Goal: Task Accomplishment & Management: Manage account settings

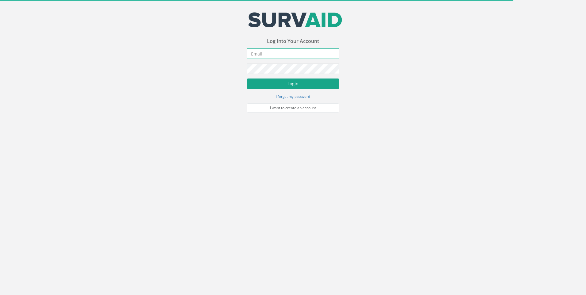
type input "[EMAIL_ADDRESS][DOMAIN_NAME]"
click at [291, 84] on button "Login" at bounding box center [293, 83] width 92 height 10
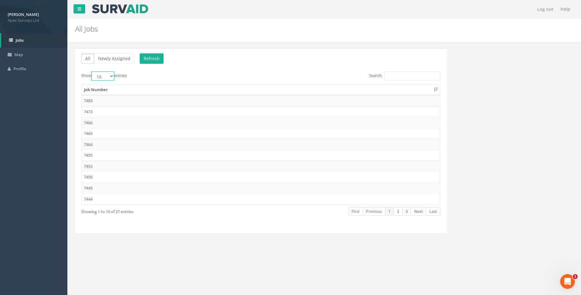
drag, startPoint x: 111, startPoint y: 75, endPoint x: 110, endPoint y: 81, distance: 5.7
click at [111, 75] on select "10 25 50 100" at bounding box center [102, 75] width 23 height 9
select select "100"
click at [92, 71] on select "10 25 50 100" at bounding box center [102, 75] width 23 height 9
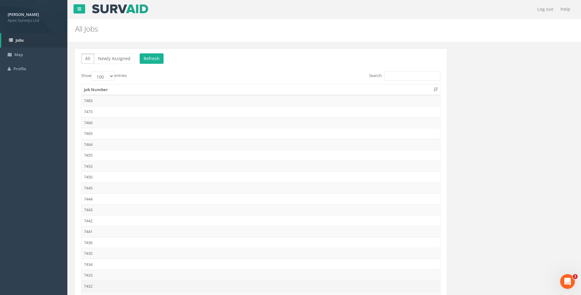
click at [89, 286] on td "7432" at bounding box center [261, 285] width 359 height 11
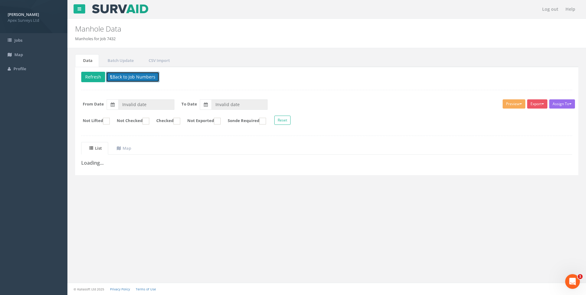
click at [138, 76] on button "Back to Job Numbers" at bounding box center [132, 77] width 53 height 10
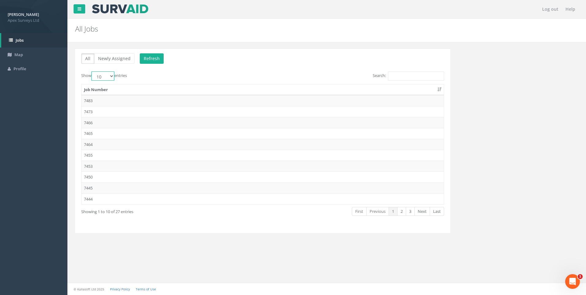
drag, startPoint x: 111, startPoint y: 76, endPoint x: 111, endPoint y: 80, distance: 4.0
click at [111, 76] on select "10 25 50 100" at bounding box center [102, 75] width 23 height 9
select select "100"
click at [92, 71] on select "10 25 50 100" at bounding box center [102, 75] width 23 height 9
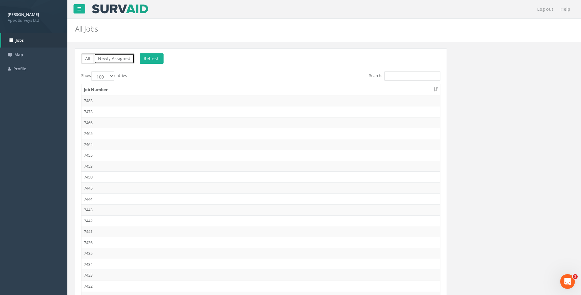
click at [118, 57] on button "Newly Assigned" at bounding box center [114, 58] width 40 height 10
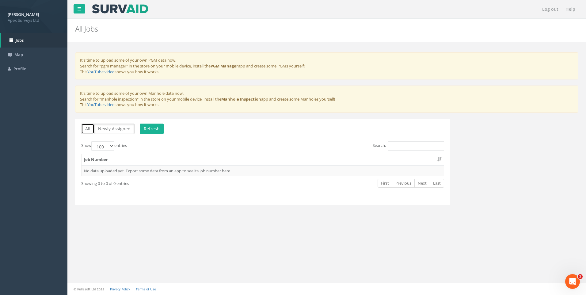
click at [86, 128] on button "All" at bounding box center [87, 129] width 13 height 10
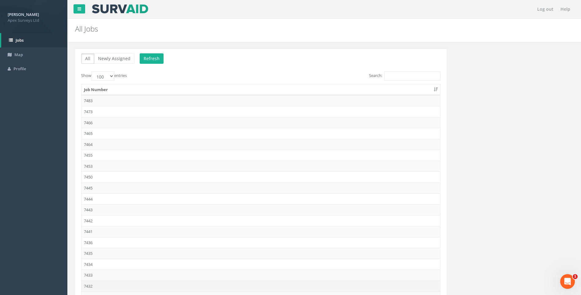
click at [90, 285] on td "7432" at bounding box center [261, 285] width 359 height 11
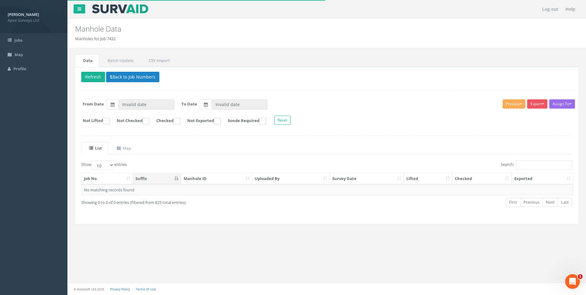
type input "[DATE]"
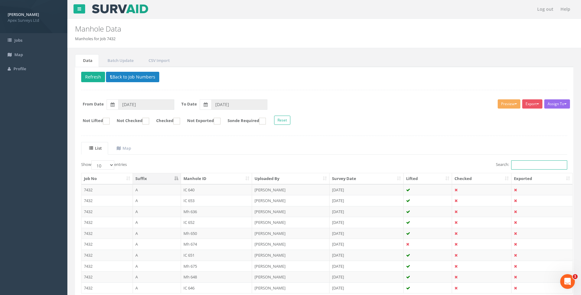
click at [531, 163] on input "Search:" at bounding box center [540, 164] width 56 height 9
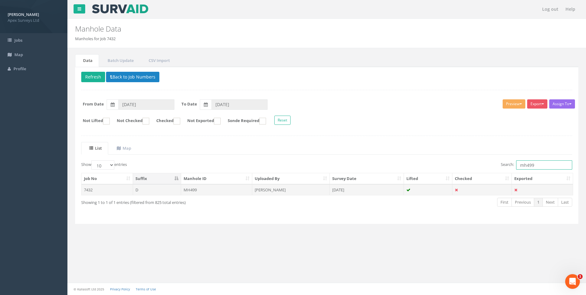
type input "mh499"
click at [280, 192] on td "[PERSON_NAME]" at bounding box center [291, 189] width 78 height 11
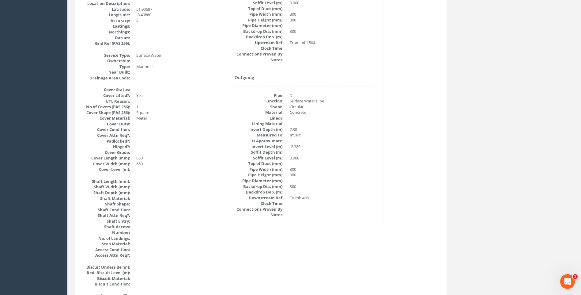
scroll to position [153, 0]
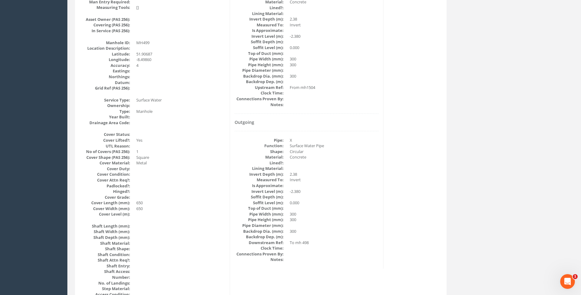
click at [380, 218] on div "Pipe Data Incoming Pipe: A Function: Surface Water Pipe Shape: Circular Materia…" at bounding box center [307, 106] width 154 height 323
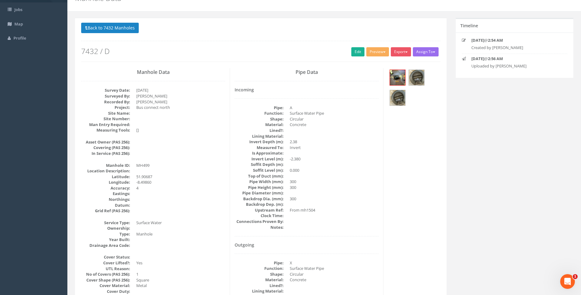
scroll to position [0, 0]
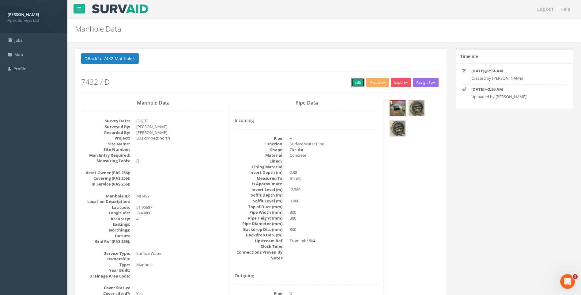
click at [356, 83] on link "Edit" at bounding box center [358, 82] width 13 height 9
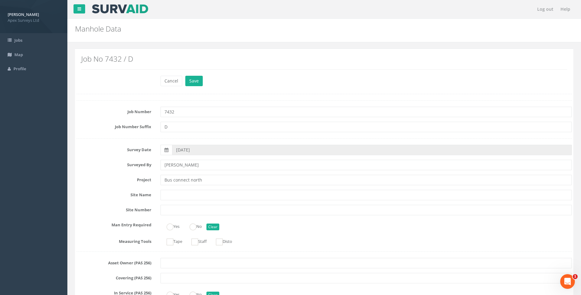
drag, startPoint x: 86, startPoint y: 181, endPoint x: 97, endPoint y: 182, distance: 11.7
click at [86, 181] on label "Project" at bounding box center [114, 179] width 84 height 8
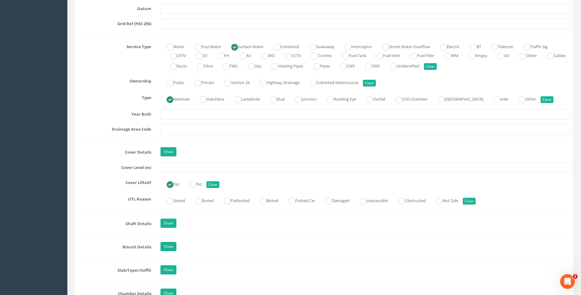
scroll to position [460, 0]
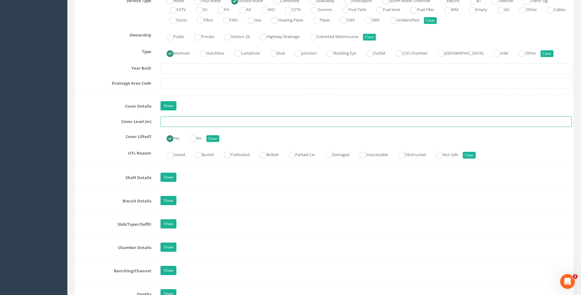
click at [180, 122] on input "text" at bounding box center [367, 121] width 412 height 10
type input "115.62"
click at [106, 146] on div "Job Number 7432 Job Number Suffix D Survey Date [DATE] Surveyed By [PERSON_NAME…" at bounding box center [325, 148] width 496 height 1014
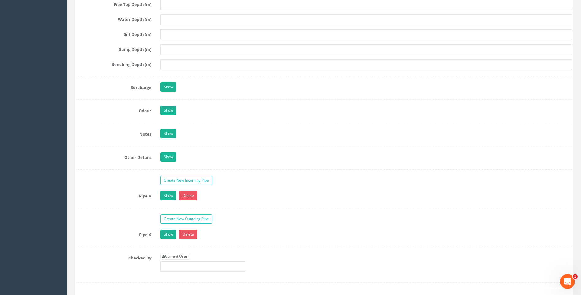
scroll to position [889, 0]
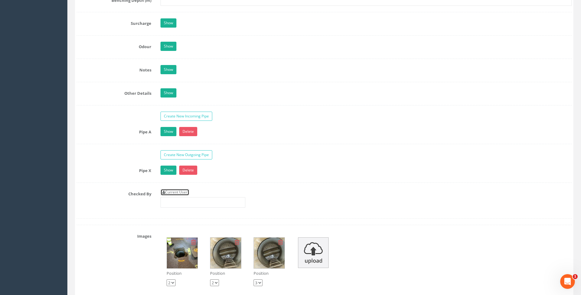
click at [180, 192] on link "Current User" at bounding box center [175, 192] width 29 height 7
type input "[PERSON_NAME]"
click at [123, 189] on label "Checked By" at bounding box center [114, 193] width 84 height 8
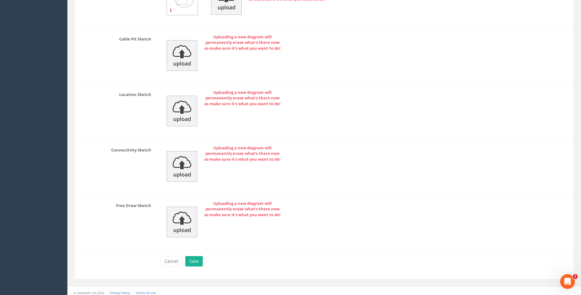
scroll to position [1303, 0]
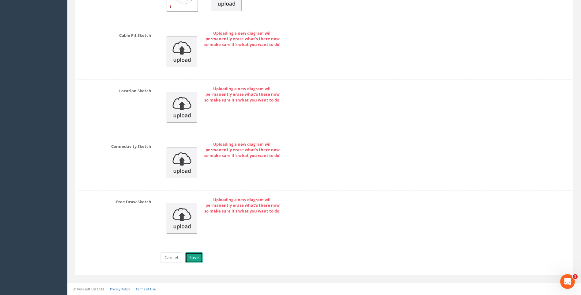
click at [192, 257] on button "Save" at bounding box center [193, 257] width 17 height 10
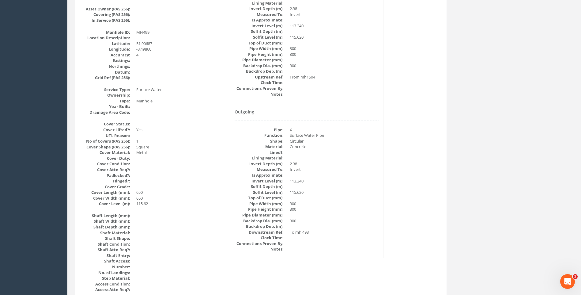
scroll to position [129, 0]
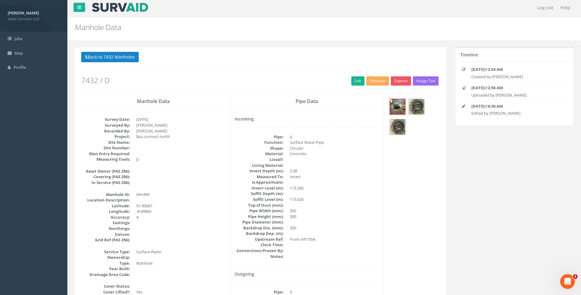
scroll to position [0, 0]
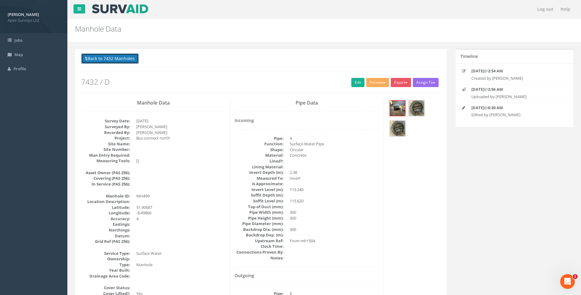
click at [96, 57] on button "Back to 7432 Manholes" at bounding box center [110, 58] width 58 height 10
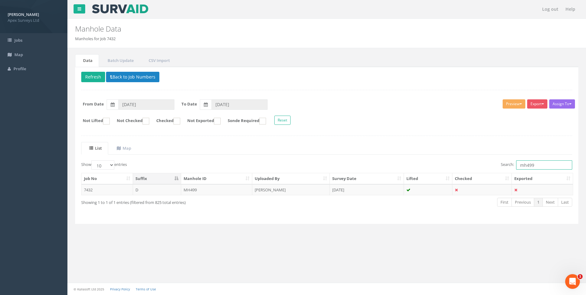
drag, startPoint x: 531, startPoint y: 164, endPoint x: 536, endPoint y: 164, distance: 5.5
click at [536, 164] on input "mh499" at bounding box center [544, 164] width 56 height 9
type input "mh498"
click at [280, 189] on td "[PERSON_NAME]" at bounding box center [291, 189] width 78 height 11
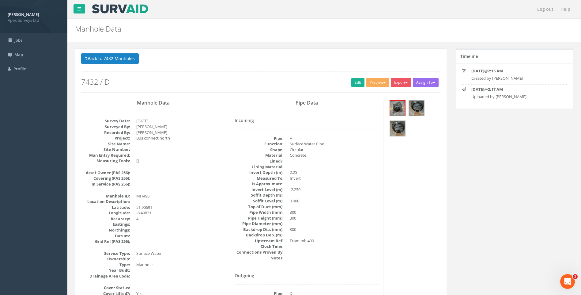
click at [368, 219] on dd "300" at bounding box center [334, 218] width 89 height 6
click at [355, 82] on link "Edit" at bounding box center [358, 82] width 13 height 9
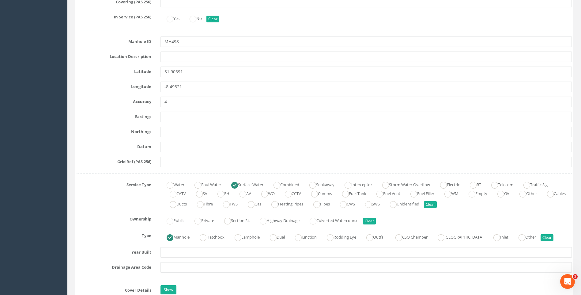
scroll to position [398, 0]
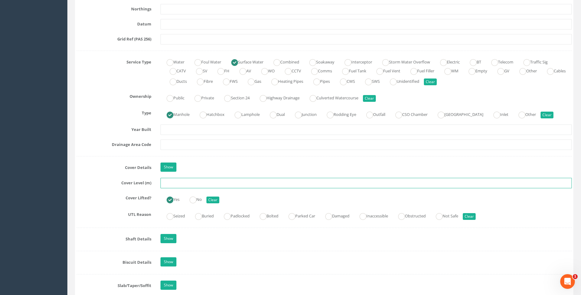
click at [173, 184] on input "text" at bounding box center [367, 183] width 412 height 10
type input "114.83"
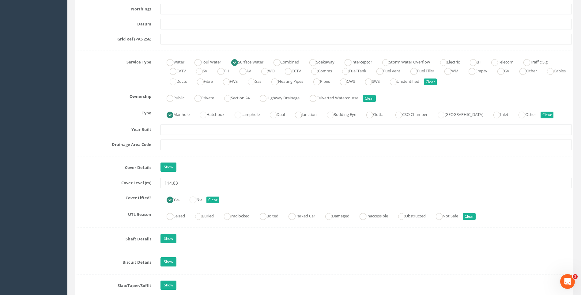
click at [98, 171] on div "Cover Details Show" at bounding box center [324, 167] width 505 height 11
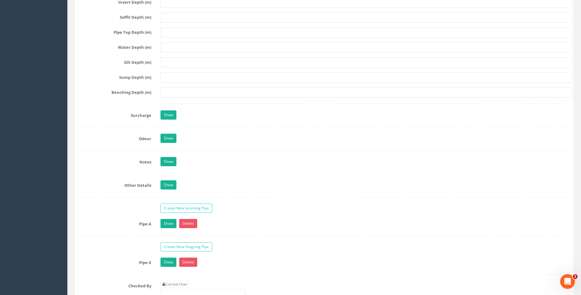
scroll to position [919, 0]
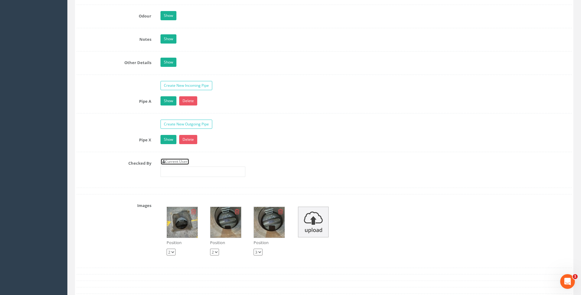
drag, startPoint x: 185, startPoint y: 159, endPoint x: 173, endPoint y: 162, distance: 12.7
click at [185, 159] on link "Current User" at bounding box center [175, 161] width 29 height 7
type input "[PERSON_NAME]"
click at [93, 160] on label "Checked By" at bounding box center [114, 162] width 84 height 8
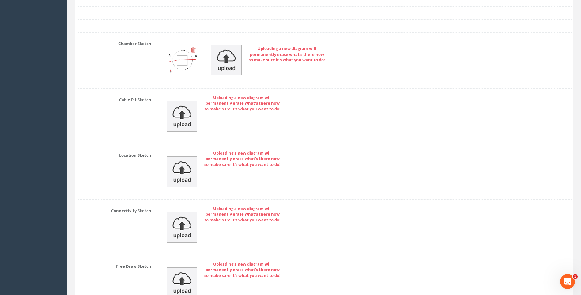
scroll to position [1303, 0]
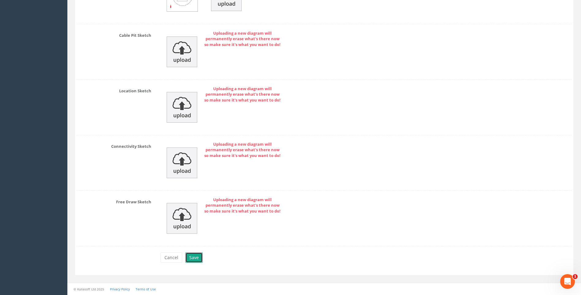
click at [192, 255] on button "Save" at bounding box center [193, 257] width 17 height 10
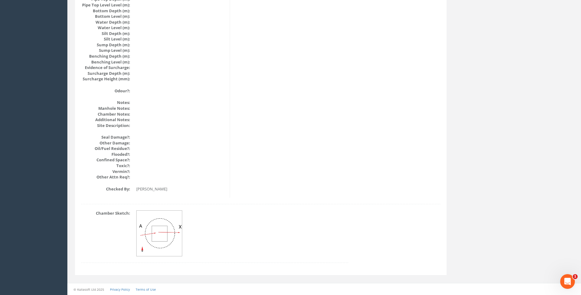
click at [328, 217] on dd at bounding box center [242, 233] width 212 height 46
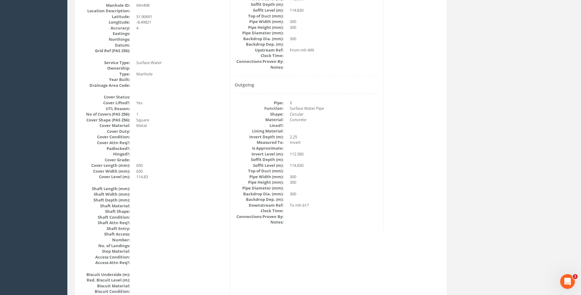
scroll to position [160, 0]
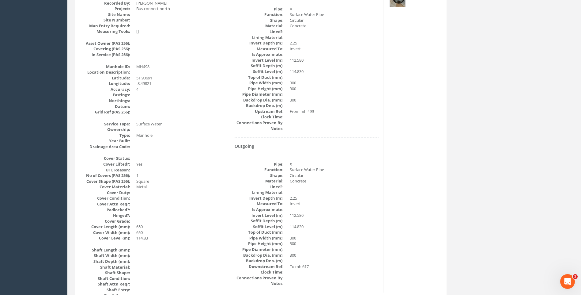
scroll to position [191, 0]
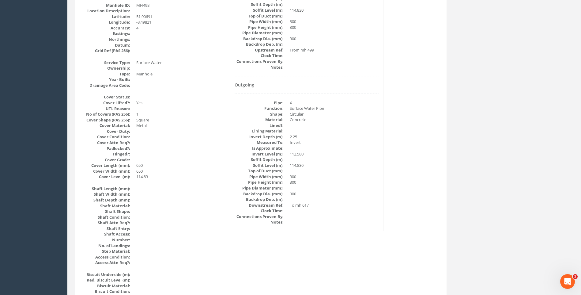
click at [410, 161] on div "Manhole Data Survey Date: [DATE] Surveyed By: [PERSON_NAME] Recorded By: [PERSO…" at bounding box center [261, 282] width 369 height 749
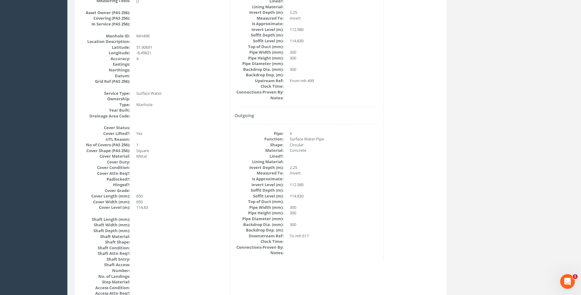
drag, startPoint x: 420, startPoint y: 160, endPoint x: 399, endPoint y: 152, distance: 21.9
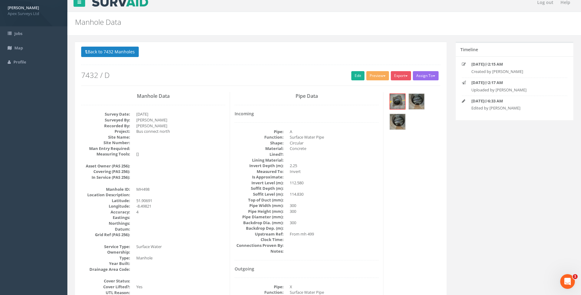
scroll to position [0, 0]
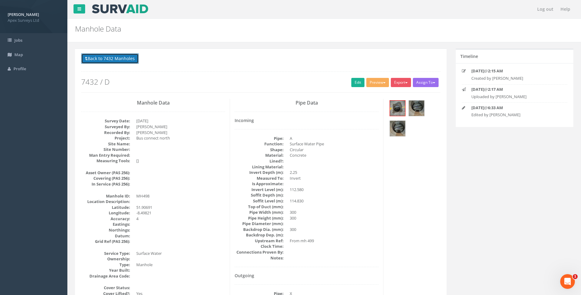
click at [106, 58] on button "Back to 7432 Manholes" at bounding box center [110, 58] width 58 height 10
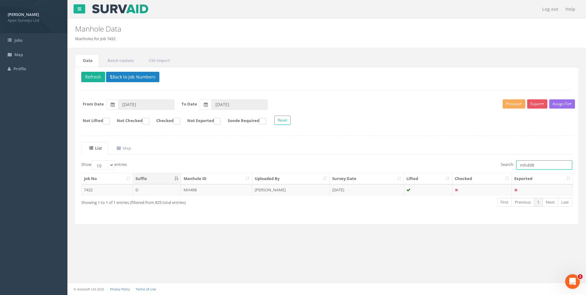
drag, startPoint x: 526, startPoint y: 166, endPoint x: 549, endPoint y: 166, distance: 22.7
click at [549, 166] on input "mh498" at bounding box center [544, 164] width 56 height 9
type input "mh500"
click at [280, 188] on td "[PERSON_NAME]" at bounding box center [291, 189] width 78 height 11
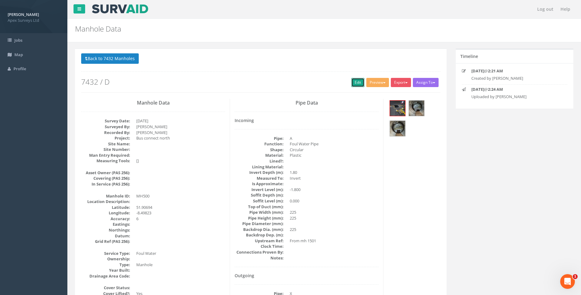
click at [355, 82] on link "Edit" at bounding box center [358, 82] width 13 height 9
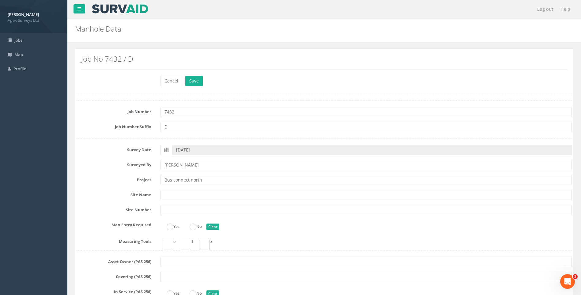
click at [92, 193] on label "Site Name" at bounding box center [114, 194] width 84 height 8
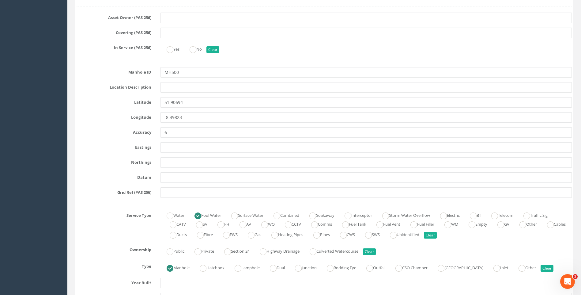
scroll to position [368, 0]
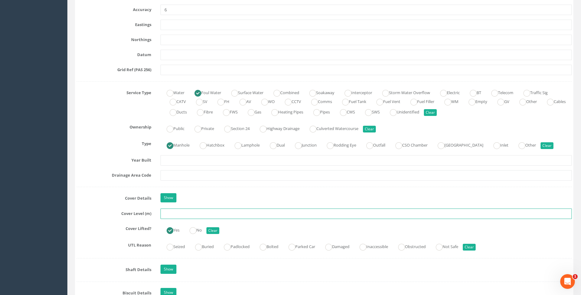
click at [168, 214] on input "text" at bounding box center [367, 213] width 412 height 10
type input "114.98"
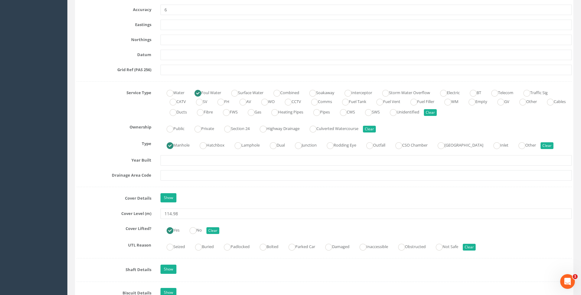
click at [102, 198] on label "Cover Details" at bounding box center [114, 197] width 84 height 8
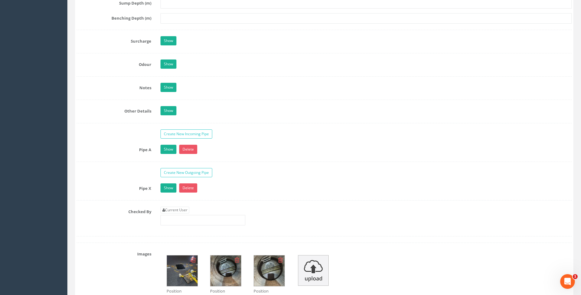
scroll to position [919, 0]
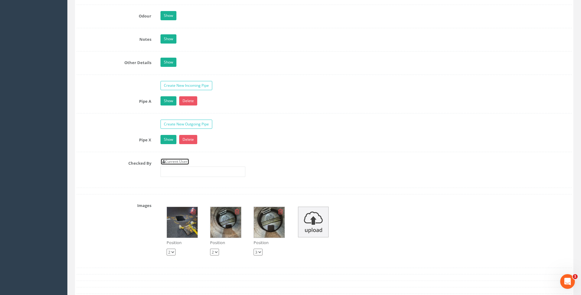
click at [188, 160] on link "Current User" at bounding box center [175, 161] width 29 height 7
type input "[PERSON_NAME]"
click at [81, 162] on label "Checked By" at bounding box center [114, 162] width 84 height 8
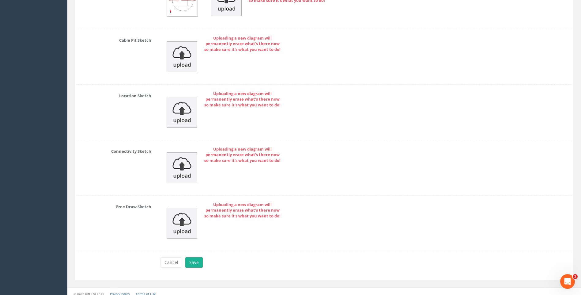
scroll to position [1303, 0]
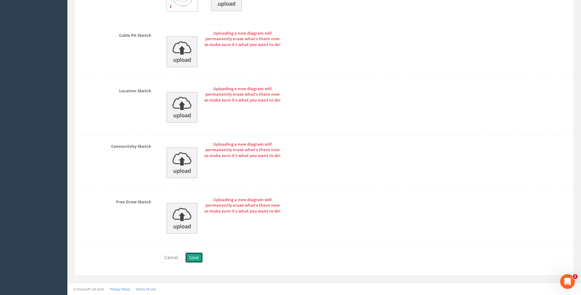
click at [196, 255] on button "Save" at bounding box center [193, 257] width 17 height 10
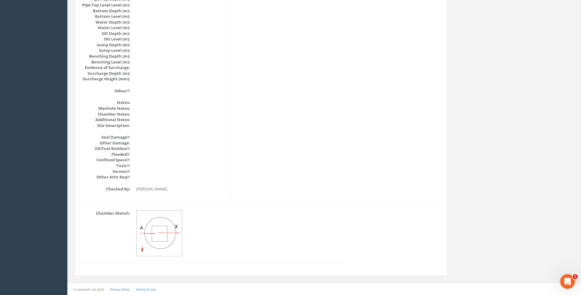
scroll to position [650, 0]
click at [356, 213] on div "Chamber Sketch:" at bounding box center [261, 239] width 369 height 59
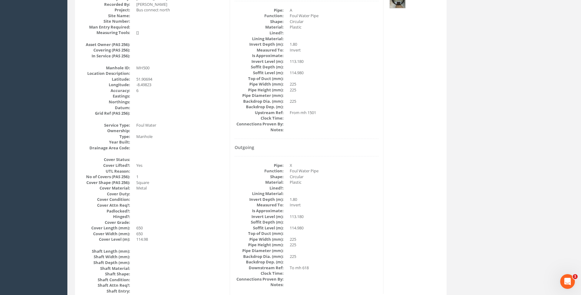
scroll to position [37, 0]
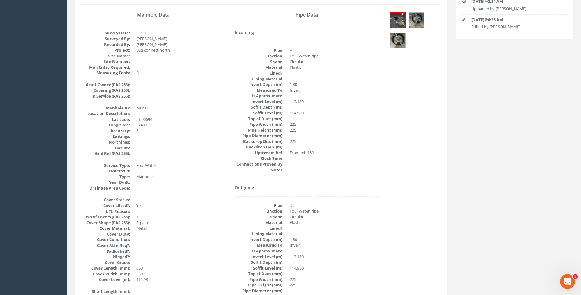
scroll to position [99, 0]
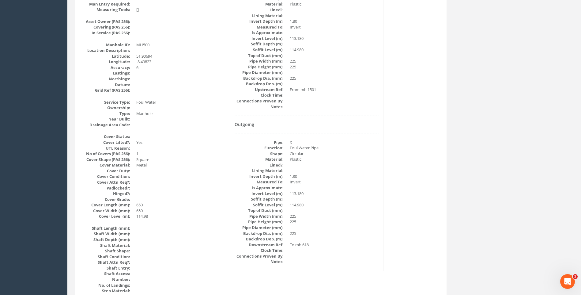
scroll to position [160, 0]
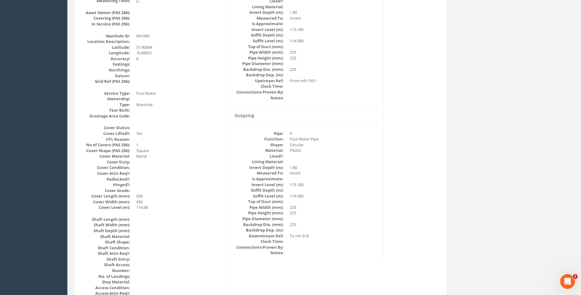
click at [340, 187] on dd at bounding box center [334, 190] width 89 height 6
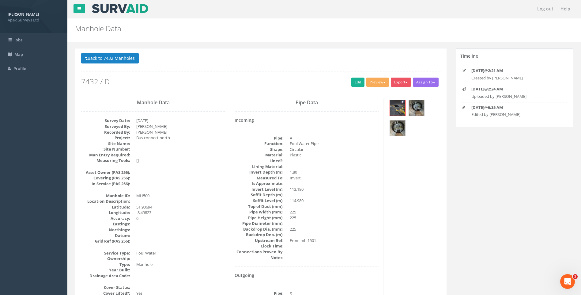
scroll to position [0, 0]
drag, startPoint x: 121, startPoint y: 59, endPoint x: 155, endPoint y: 92, distance: 47.7
click at [121, 59] on button "Back to 7432 Manholes" at bounding box center [110, 58] width 58 height 10
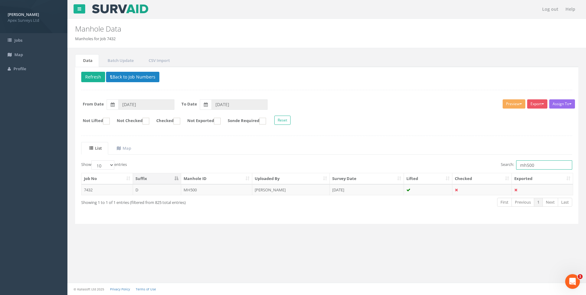
drag, startPoint x: 526, startPoint y: 165, endPoint x: 545, endPoint y: 166, distance: 18.7
click at [545, 166] on input "mh500" at bounding box center [544, 164] width 56 height 9
drag, startPoint x: 526, startPoint y: 165, endPoint x: 548, endPoint y: 165, distance: 22.4
click at [548, 165] on input "mh620" at bounding box center [544, 164] width 56 height 9
type input "mh1502"
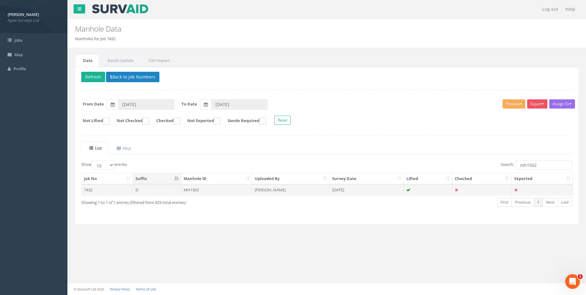
click at [265, 189] on td "[PERSON_NAME]" at bounding box center [291, 189] width 78 height 11
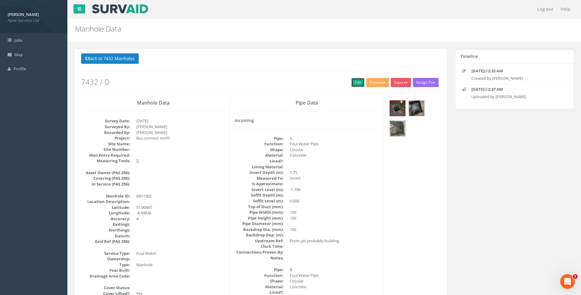
click at [355, 83] on link "Edit" at bounding box center [358, 82] width 13 height 9
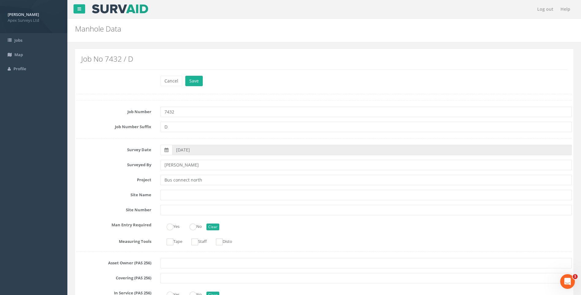
click at [83, 178] on label "Project" at bounding box center [114, 179] width 84 height 8
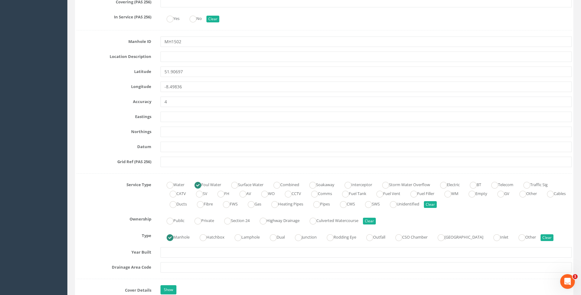
scroll to position [429, 0]
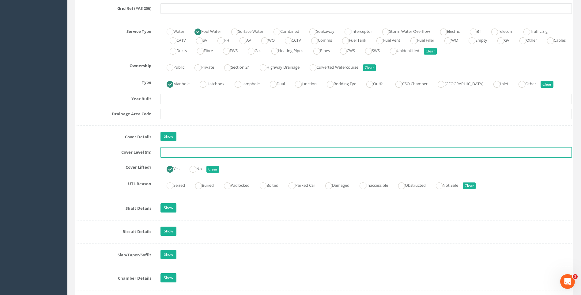
click at [179, 155] on input "text" at bounding box center [367, 152] width 412 height 10
type input "115.27"
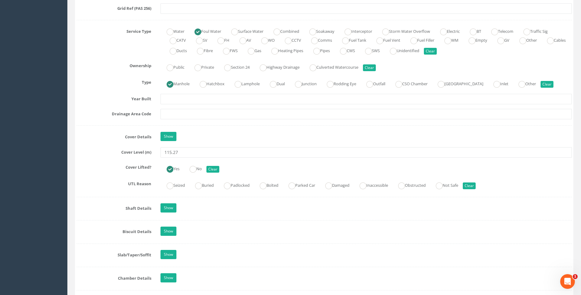
click at [97, 150] on label "Cover Level (m)" at bounding box center [114, 151] width 84 height 8
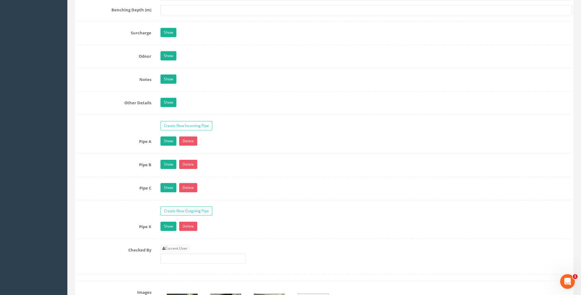
scroll to position [919, 0]
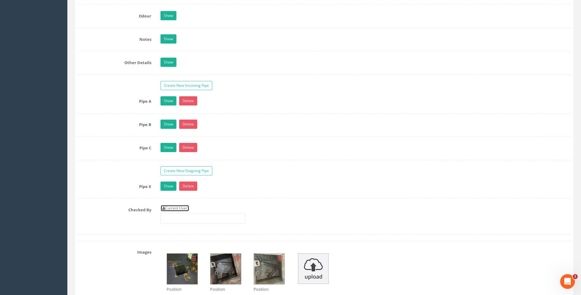
click at [183, 209] on link "Current User" at bounding box center [175, 208] width 29 height 7
type input "[PERSON_NAME]"
click at [97, 193] on div "Pipe X Show Delete Function Sewer Watercourse Combined Highway [PERSON_NAME] Ou…" at bounding box center [325, 189] width 496 height 17
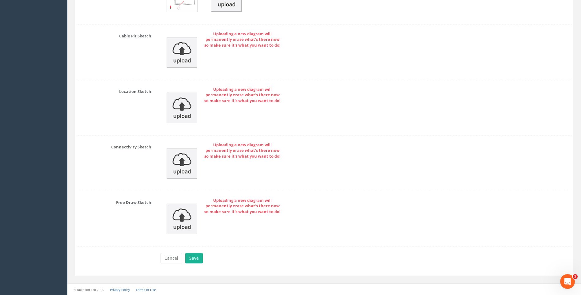
scroll to position [1349, 0]
drag, startPoint x: 193, startPoint y: 257, endPoint x: 196, endPoint y: 257, distance: 3.1
click at [193, 257] on button "Save" at bounding box center [193, 257] width 17 height 10
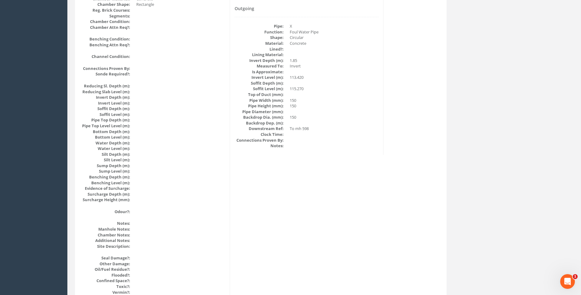
scroll to position [528, 0]
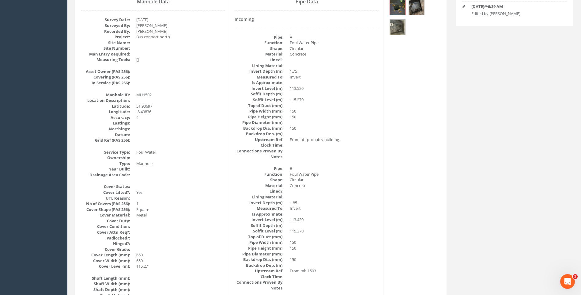
scroll to position [99, 0]
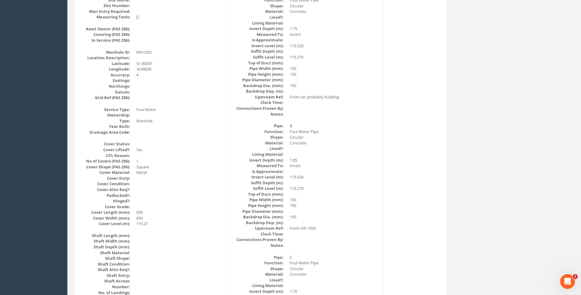
scroll to position [191, 0]
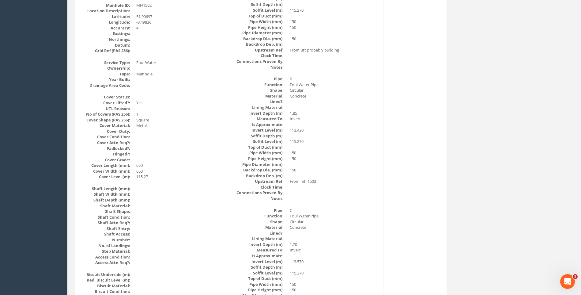
click at [415, 165] on div "Manhole Data Survey Date: [DATE] Surveyed By: [PERSON_NAME] Recorded By: [PERSO…" at bounding box center [261, 282] width 369 height 749
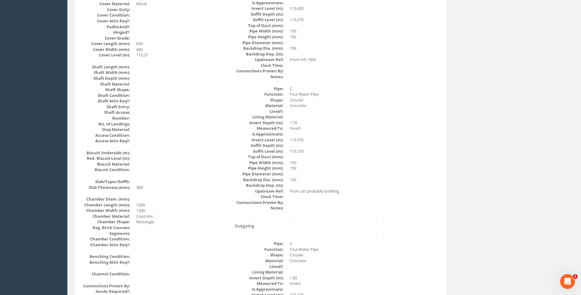
scroll to position [313, 0]
click at [396, 145] on div "Manhole Data Survey Date: [DATE] Surveyed By: [PERSON_NAME] Recorded By: [PERSO…" at bounding box center [261, 159] width 369 height 749
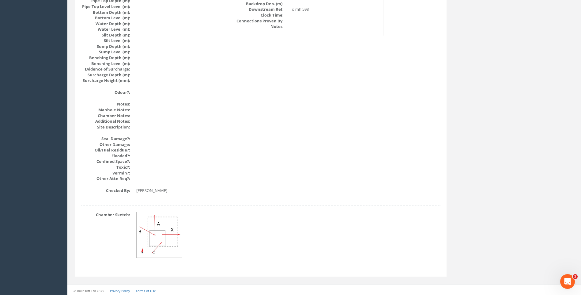
scroll to position [650, 0]
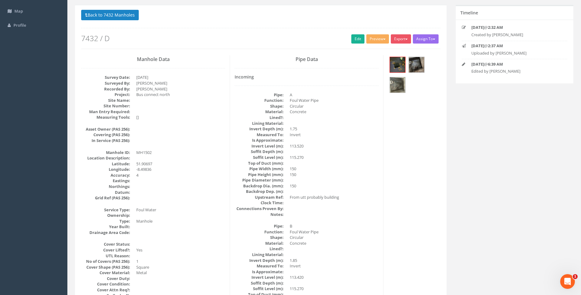
scroll to position [0, 0]
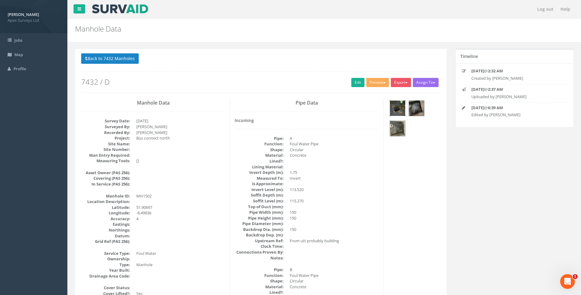
click at [397, 106] on img at bounding box center [397, 108] width 15 height 15
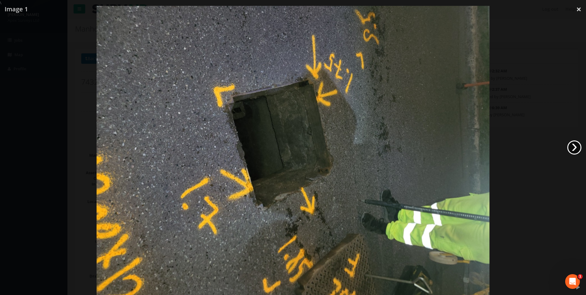
click at [571, 146] on link "›" at bounding box center [574, 147] width 14 height 14
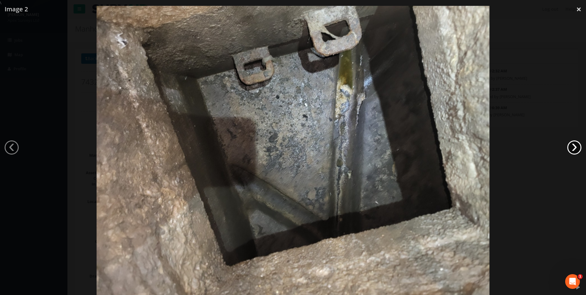
click at [571, 146] on link "›" at bounding box center [574, 147] width 14 height 14
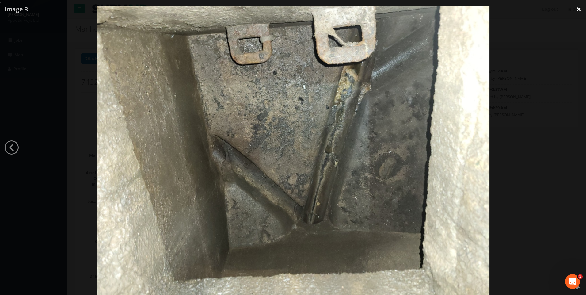
click at [577, 9] on link "×" at bounding box center [579, 9] width 14 height 18
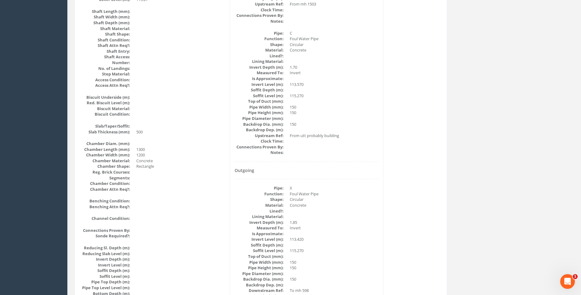
scroll to position [460, 0]
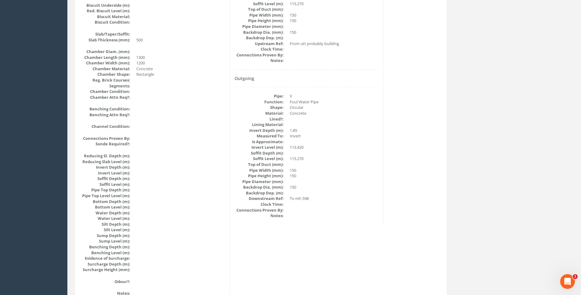
drag, startPoint x: 410, startPoint y: 189, endPoint x: 410, endPoint y: 184, distance: 5.8
click at [410, 189] on div "Manhole Data Survey Date: [DATE] Surveyed By: [PERSON_NAME] Recorded By: [PERSO…" at bounding box center [261, 13] width 369 height 749
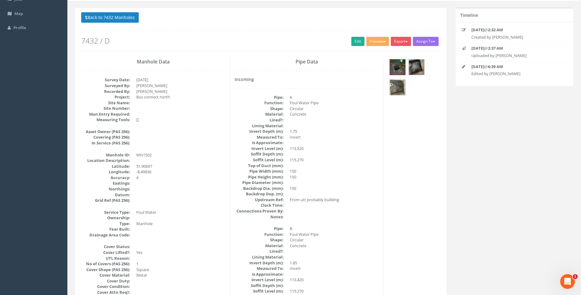
scroll to position [0, 0]
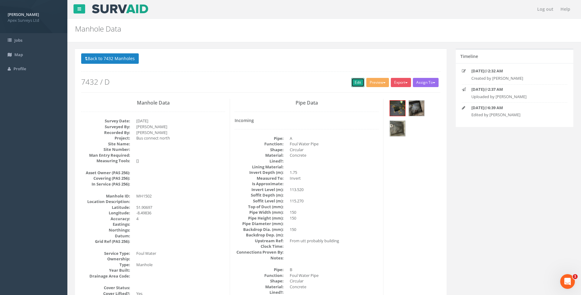
drag, startPoint x: 355, startPoint y: 82, endPoint x: 63, endPoint y: 0, distance: 302.8
click at [355, 82] on link "Edit" at bounding box center [358, 82] width 13 height 9
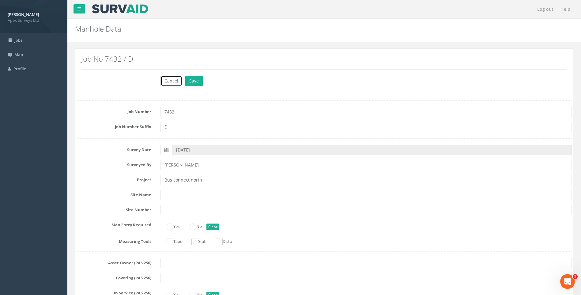
click at [168, 78] on button "Cancel" at bounding box center [172, 81] width 22 height 10
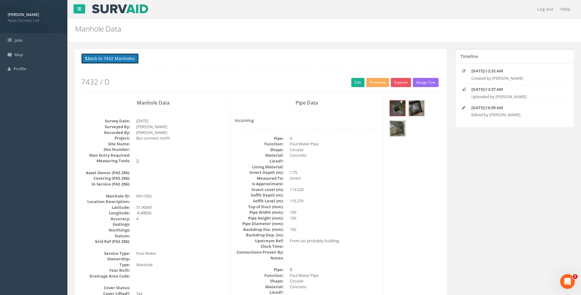
click at [109, 57] on button "Back to 7432 Manholes" at bounding box center [110, 58] width 58 height 10
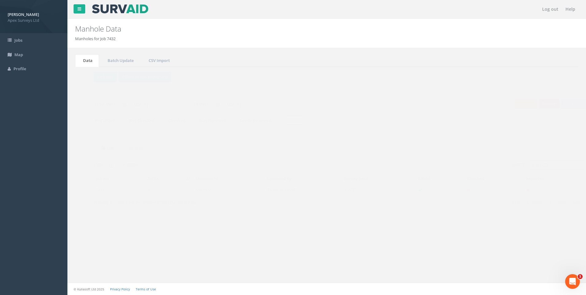
drag, startPoint x: 526, startPoint y: 165, endPoint x: 551, endPoint y: 168, distance: 25.6
click at [546, 167] on input "mh1502" at bounding box center [544, 164] width 56 height 9
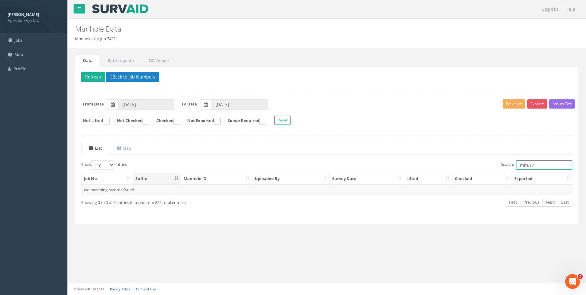
drag, startPoint x: 526, startPoint y: 164, endPoint x: 544, endPoint y: 166, distance: 17.6
click at [544, 166] on input "mh617" at bounding box center [544, 164] width 56 height 9
drag, startPoint x: 283, startPoint y: 190, endPoint x: 285, endPoint y: 193, distance: 3.3
click at [283, 190] on td "[PERSON_NAME]" at bounding box center [291, 189] width 78 height 11
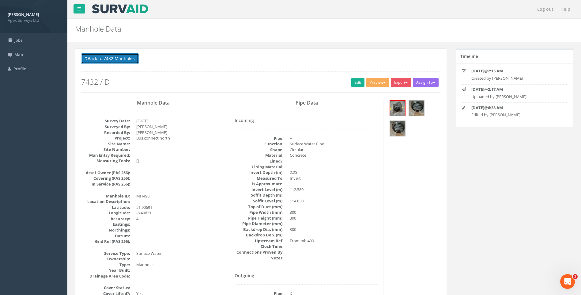
drag, startPoint x: 95, startPoint y: 57, endPoint x: 356, endPoint y: 136, distance: 272.1
click at [95, 58] on button "Back to 7432 Manholes" at bounding box center [110, 58] width 58 height 10
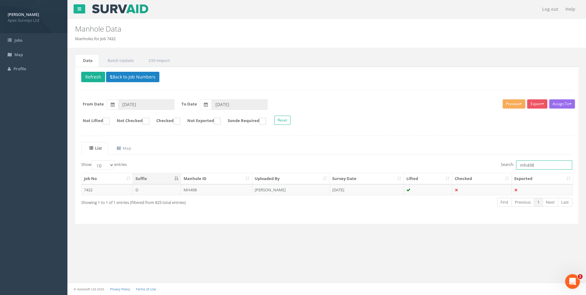
drag, startPoint x: 527, startPoint y: 165, endPoint x: 552, endPoint y: 166, distance: 25.5
click at [552, 166] on input "mh498" at bounding box center [544, 164] width 56 height 9
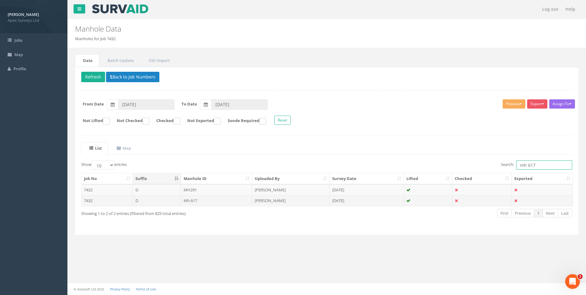
type input "mh 617"
click at [288, 199] on td "[PERSON_NAME]" at bounding box center [291, 200] width 78 height 11
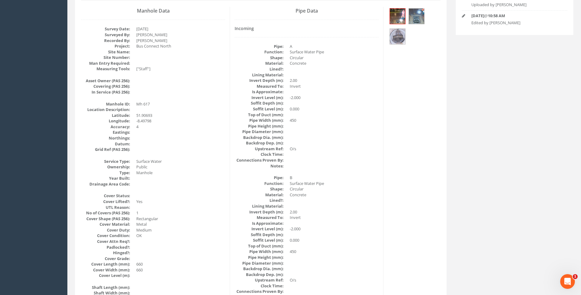
scroll to position [215, 0]
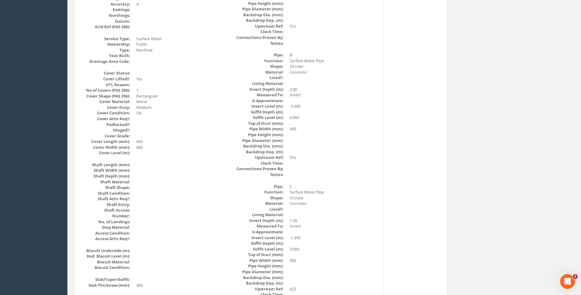
click at [351, 142] on dd at bounding box center [334, 141] width 89 height 6
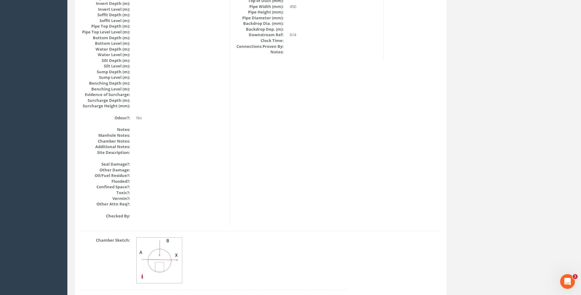
scroll to position [650, 0]
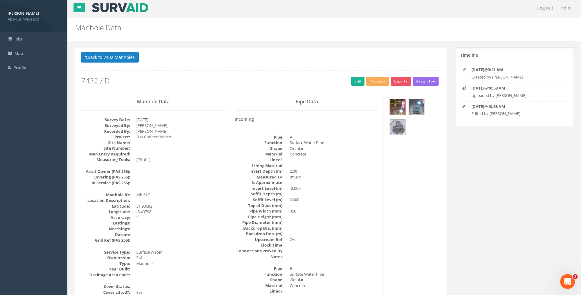
scroll to position [0, 0]
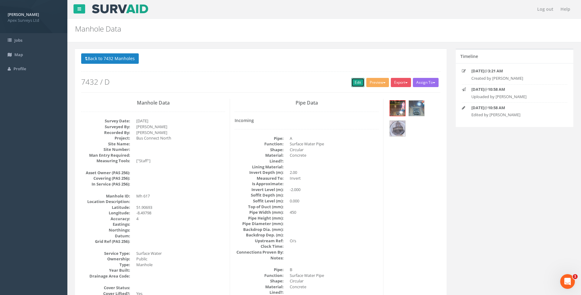
click at [356, 83] on link "Edit" at bounding box center [358, 82] width 13 height 9
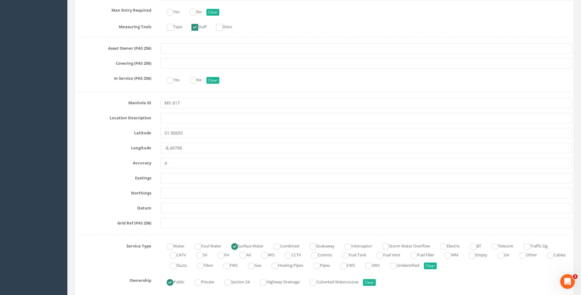
scroll to position [368, 0]
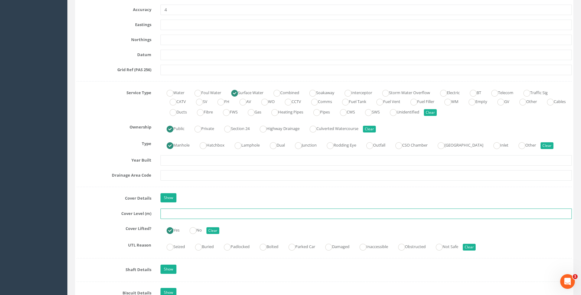
click at [173, 214] on input "text" at bounding box center [367, 213] width 412 height 10
drag, startPoint x: 172, startPoint y: 213, endPoint x: 203, endPoint y: 215, distance: 30.7
click at [172, 213] on input "text" at bounding box center [367, 213] width 412 height 10
type input "114.22"
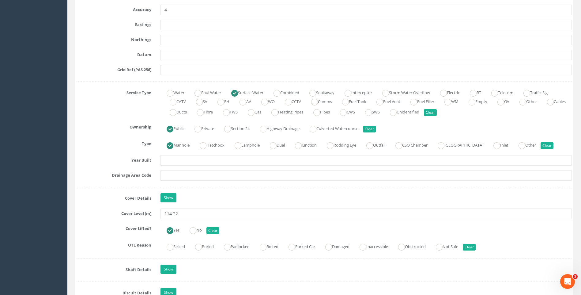
click at [97, 178] on label "Drainage Area Code" at bounding box center [114, 174] width 84 height 8
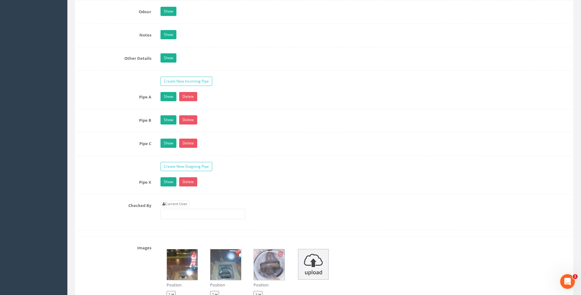
scroll to position [981, 0]
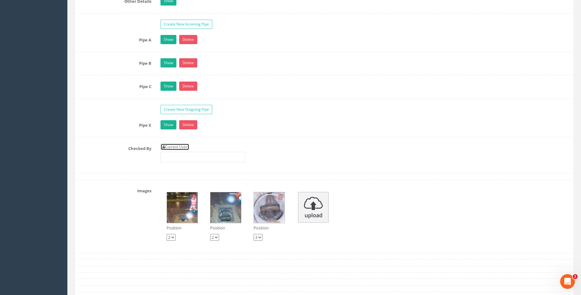
drag, startPoint x: 177, startPoint y: 147, endPoint x: 95, endPoint y: 153, distance: 82.0
click at [176, 147] on link "Current User" at bounding box center [175, 146] width 29 height 7
type input "[PERSON_NAME]"
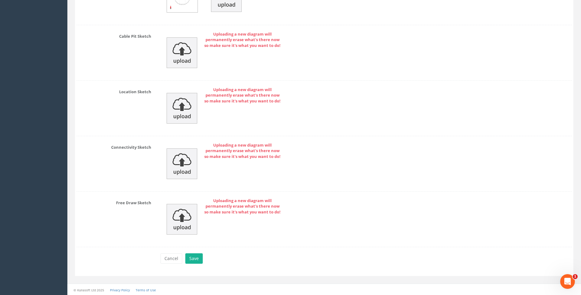
scroll to position [1349, 0]
click at [193, 258] on button "Save" at bounding box center [193, 257] width 17 height 10
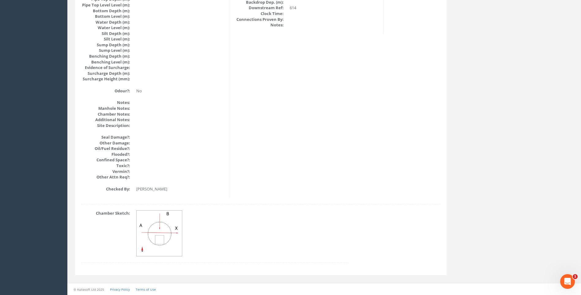
scroll to position [650, 0]
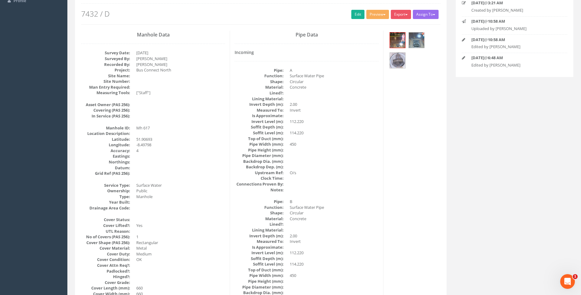
scroll to position [191, 0]
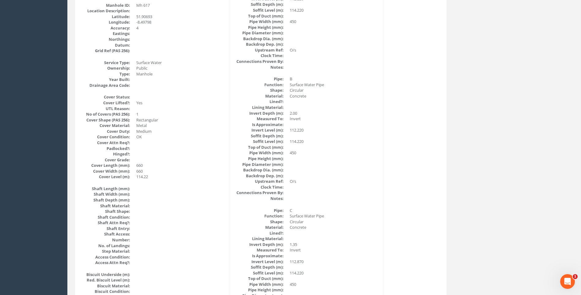
click at [392, 184] on div "Manhole Data Survey Date: [DATE] Surveyed By: [PERSON_NAME] Recorded By: [PERSO…" at bounding box center [261, 282] width 369 height 749
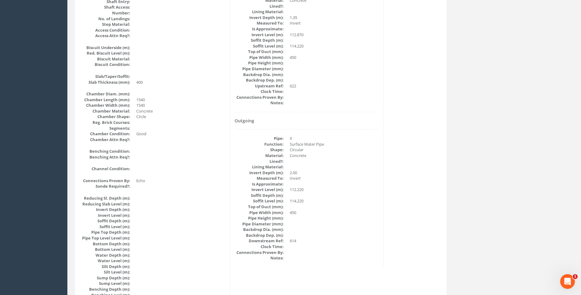
scroll to position [466, 0]
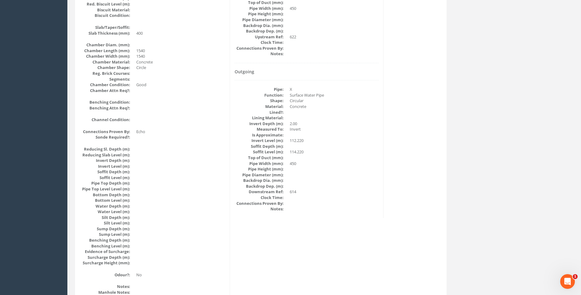
click at [405, 171] on div "Manhole Data Survey Date: [DATE] Surveyed By: [PERSON_NAME] Recorded By: [PERSO…" at bounding box center [261, 6] width 369 height 749
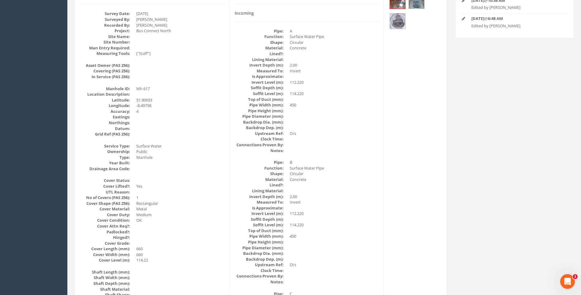
scroll to position [99, 0]
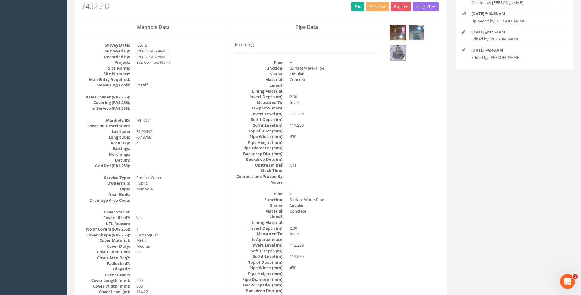
scroll to position [37, 0]
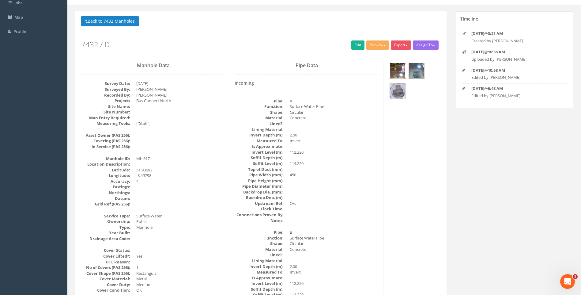
click at [400, 67] on img at bounding box center [397, 70] width 15 height 15
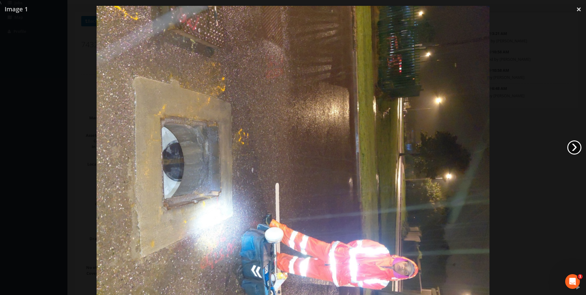
click at [576, 146] on link "›" at bounding box center [574, 147] width 14 height 14
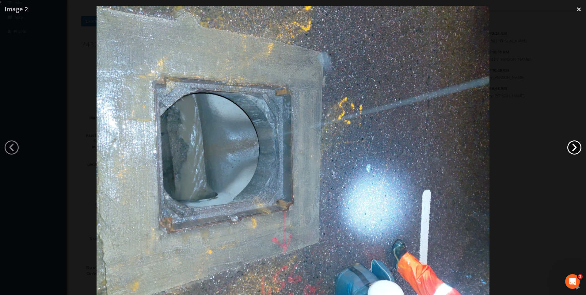
click at [576, 146] on link "›" at bounding box center [574, 147] width 14 height 14
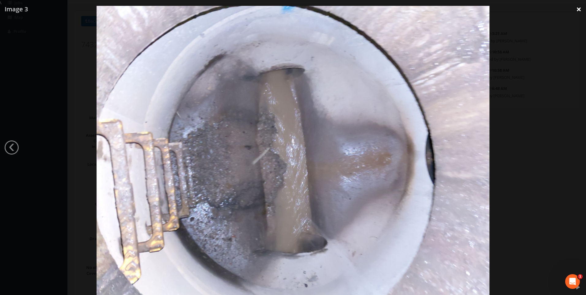
click at [576, 8] on link "×" at bounding box center [579, 9] width 14 height 18
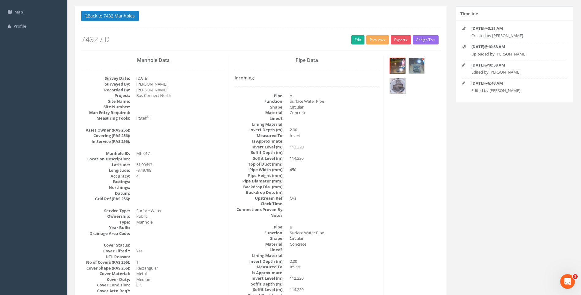
scroll to position [92, 0]
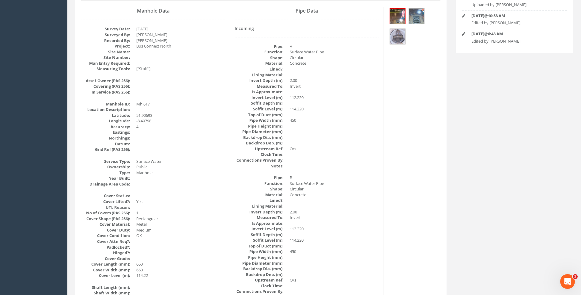
click at [375, 198] on dd at bounding box center [334, 200] width 89 height 6
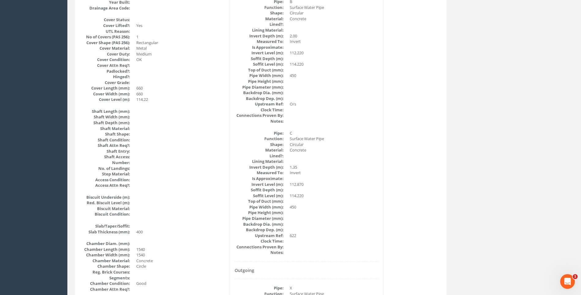
scroll to position [337, 0]
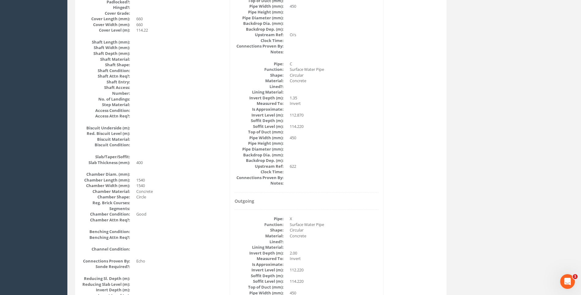
click at [427, 154] on div "Manhole Data Survey Date: [DATE] Surveyed By: [PERSON_NAME] Recorded By: [PERSO…" at bounding box center [261, 136] width 369 height 749
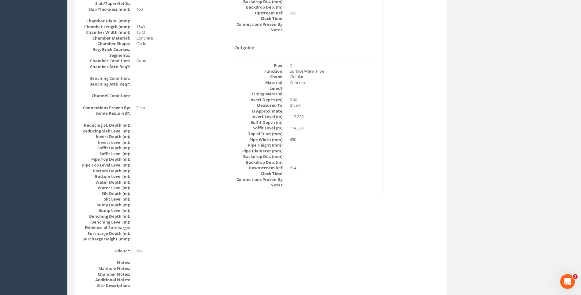
click at [371, 156] on dd at bounding box center [334, 157] width 89 height 6
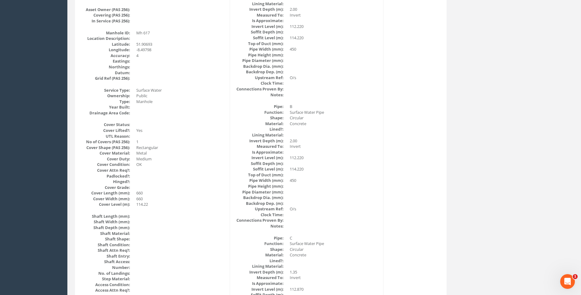
scroll to position [123, 0]
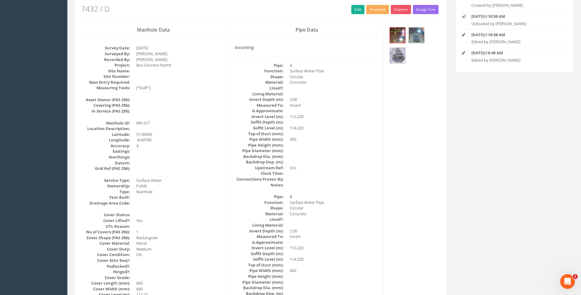
scroll to position [0, 0]
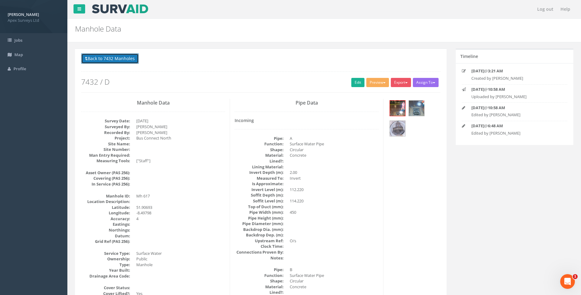
drag, startPoint x: 100, startPoint y: 55, endPoint x: 466, endPoint y: 123, distance: 373.1
click at [100, 55] on button "Back to 7432 Manholes" at bounding box center [110, 58] width 58 height 10
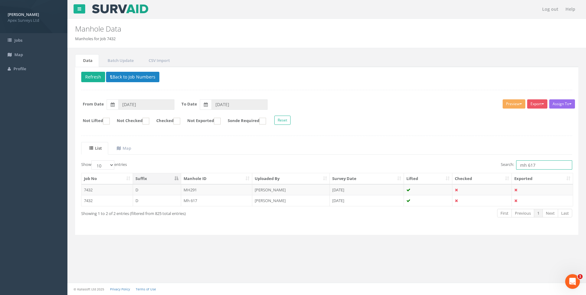
drag, startPoint x: 532, startPoint y: 167, endPoint x: 539, endPoint y: 168, distance: 7.4
click at [539, 168] on input "mh 617" at bounding box center [544, 164] width 56 height 9
type input "mh 618"
drag, startPoint x: 287, startPoint y: 188, endPoint x: 352, endPoint y: 207, distance: 67.4
click at [287, 188] on td "[PERSON_NAME]" at bounding box center [291, 189] width 78 height 11
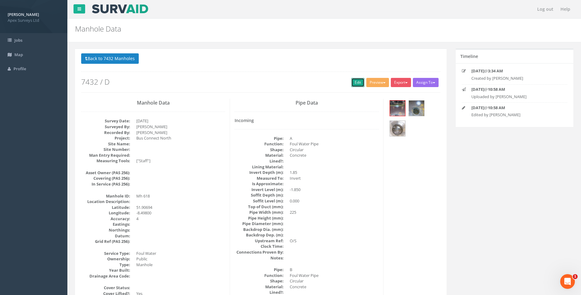
click at [356, 81] on link "Edit" at bounding box center [358, 82] width 13 height 9
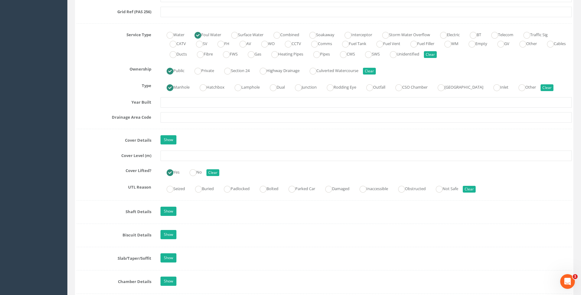
scroll to position [368, 0]
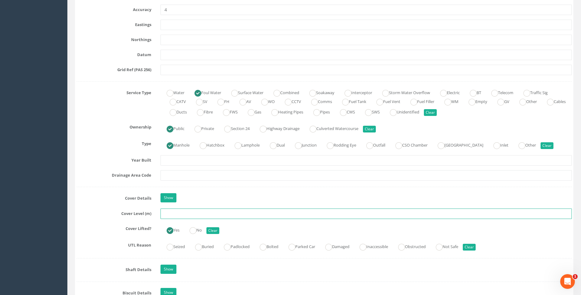
drag, startPoint x: 174, startPoint y: 213, endPoint x: 297, endPoint y: 216, distance: 122.9
click at [174, 214] on input "text" at bounding box center [367, 213] width 412 height 10
type input "114.35"
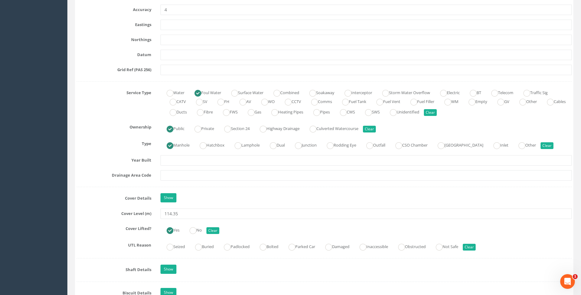
click at [95, 183] on div "Job Number 7432 Job Number Suffix D Survey Date [DATE] Surveyed By [PERSON_NAME…" at bounding box center [325, 250] width 496 height 1037
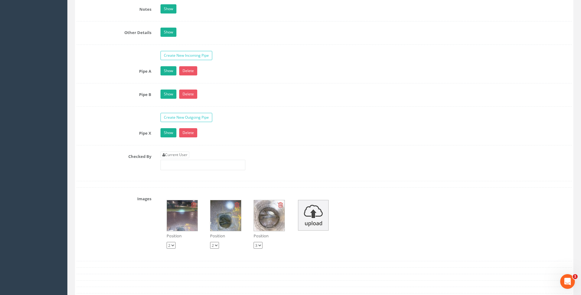
scroll to position [950, 0]
drag, startPoint x: 178, startPoint y: 155, endPoint x: 160, endPoint y: 155, distance: 18.7
click at [178, 155] on link "Current User" at bounding box center [175, 154] width 29 height 7
type input "[PERSON_NAME]"
click at [102, 151] on label "Checked By" at bounding box center [114, 155] width 84 height 8
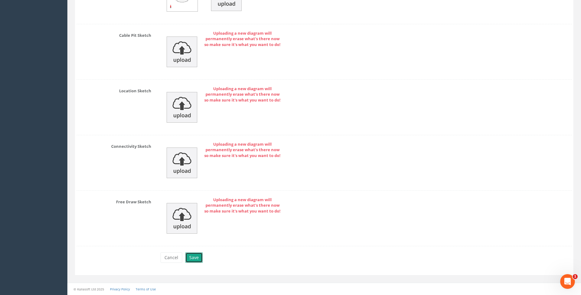
click at [194, 256] on button "Save" at bounding box center [193, 257] width 17 height 10
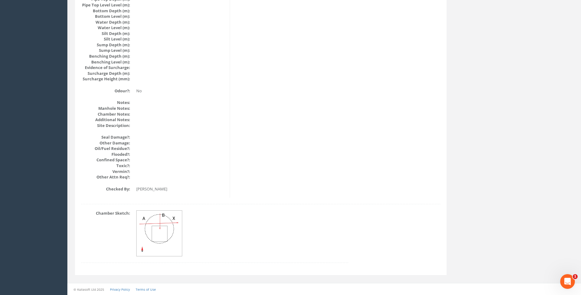
scroll to position [650, 0]
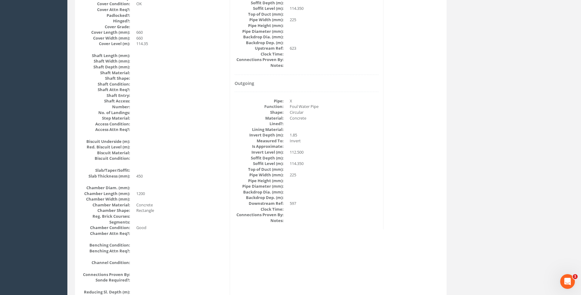
scroll to position [313, 0]
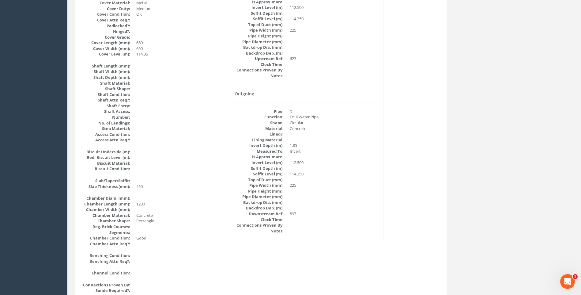
drag, startPoint x: 461, startPoint y: 180, endPoint x: 439, endPoint y: 170, distance: 23.2
click at [461, 180] on div "Back to 7432 Manholes Back to Map Assign To No Companies Added Export Heathrow …" at bounding box center [324, 177] width 508 height 884
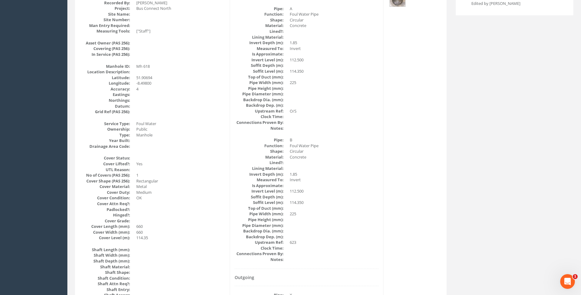
scroll to position [129, 0]
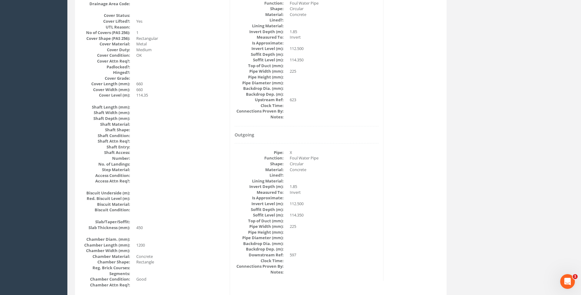
scroll to position [283, 0]
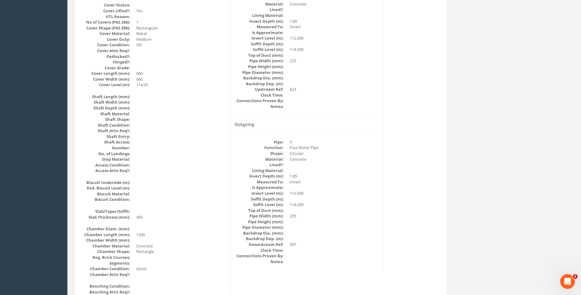
click at [436, 162] on div "Manhole Data Survey Date: [DATE] Surveyed By: [PERSON_NAME] Recorded By: [PERSO…" at bounding box center [261, 190] width 369 height 749
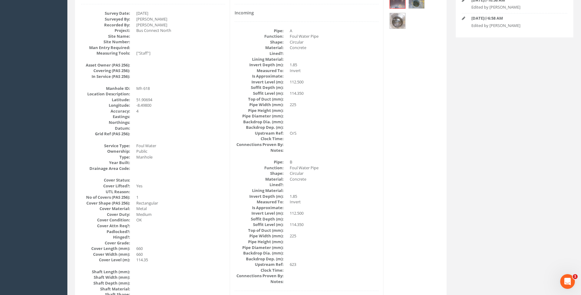
scroll to position [99, 0]
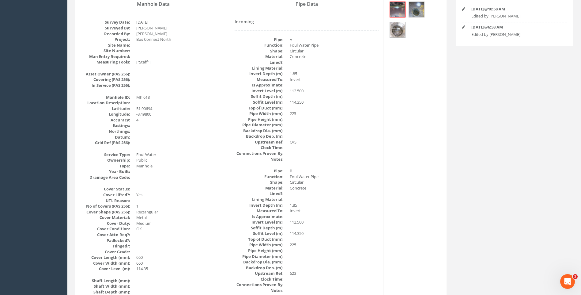
click at [366, 192] on dd at bounding box center [334, 194] width 89 height 6
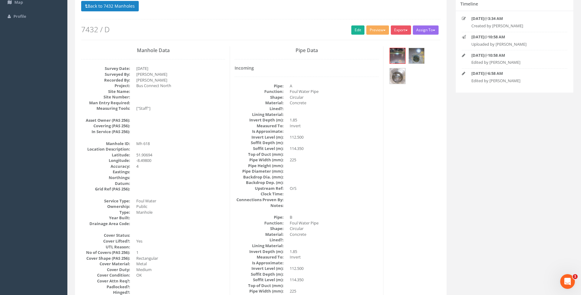
scroll to position [0, 0]
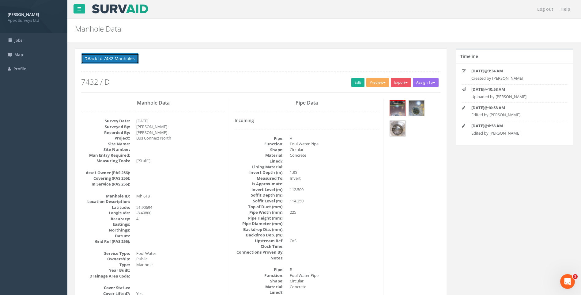
click at [105, 57] on button "Back to 7432 Manholes" at bounding box center [110, 58] width 58 height 10
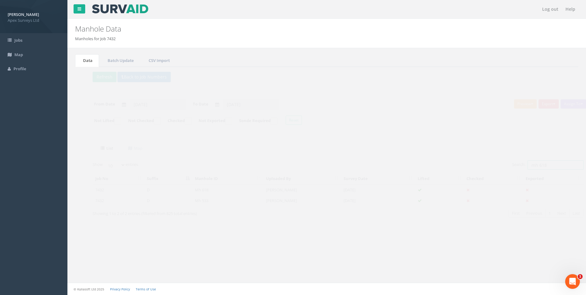
drag, startPoint x: 531, startPoint y: 164, endPoint x: 552, endPoint y: 168, distance: 21.0
click at [552, 168] on input "mh 618" at bounding box center [544, 164] width 56 height 9
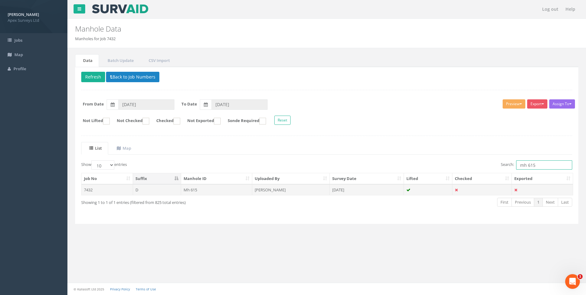
type input "mh 615"
drag, startPoint x: 262, startPoint y: 187, endPoint x: 357, endPoint y: 220, distance: 100.3
click at [262, 187] on td "[PERSON_NAME]" at bounding box center [291, 189] width 78 height 11
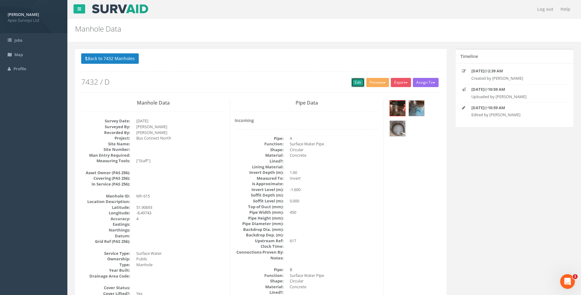
click at [355, 83] on link "Edit" at bounding box center [358, 82] width 13 height 9
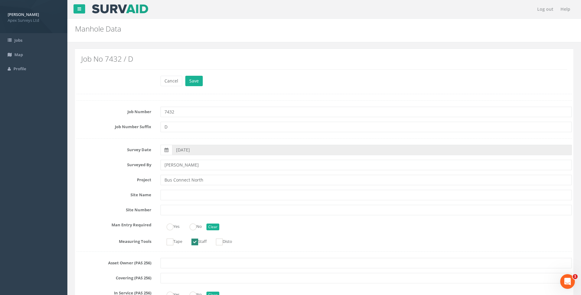
click at [90, 192] on label "Site Name" at bounding box center [114, 194] width 84 height 8
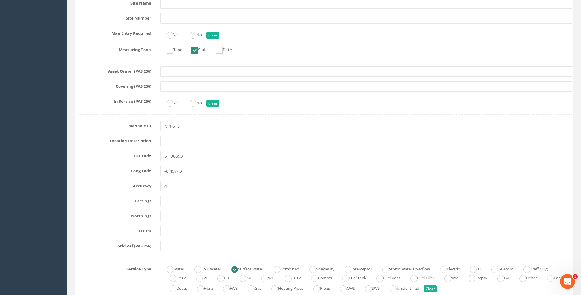
scroll to position [245, 0]
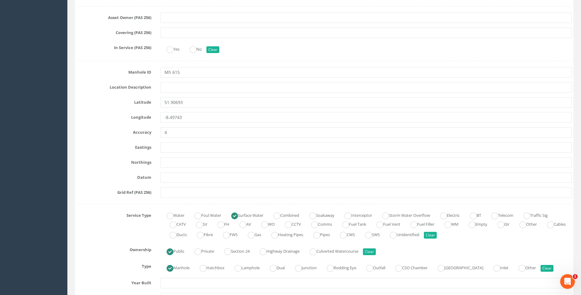
click at [86, 182] on div "Datum" at bounding box center [324, 177] width 505 height 10
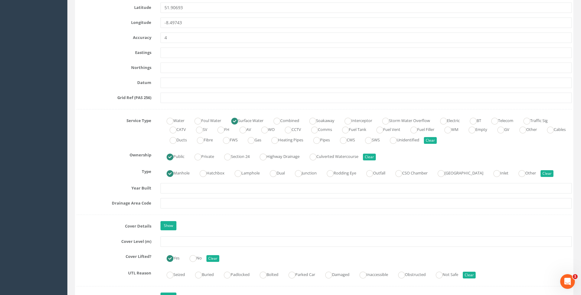
scroll to position [398, 0]
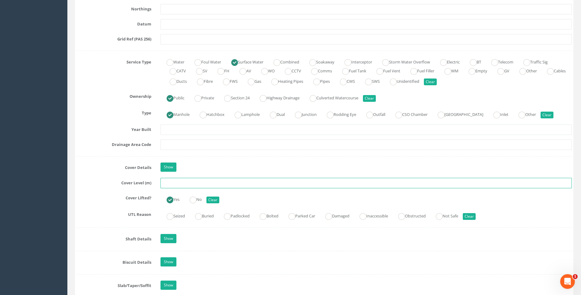
click at [170, 185] on input "text" at bounding box center [367, 183] width 412 height 10
type input "112.52"
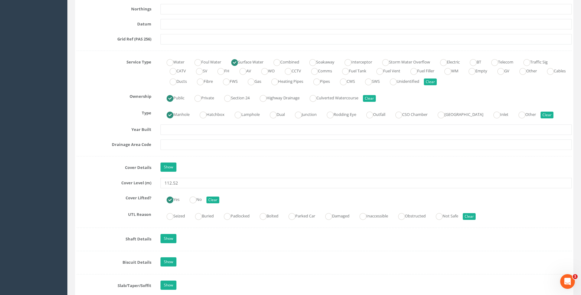
click at [97, 196] on label "Cover Lifted?" at bounding box center [114, 197] width 84 height 8
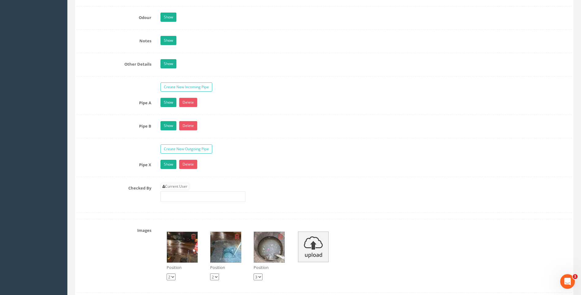
scroll to position [919, 0]
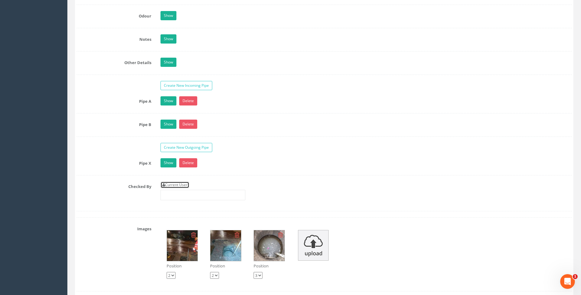
drag, startPoint x: 178, startPoint y: 185, endPoint x: 98, endPoint y: 183, distance: 79.7
click at [178, 185] on link "Current User" at bounding box center [175, 184] width 29 height 7
type input "[PERSON_NAME]"
click at [98, 182] on label "Checked By" at bounding box center [114, 185] width 84 height 8
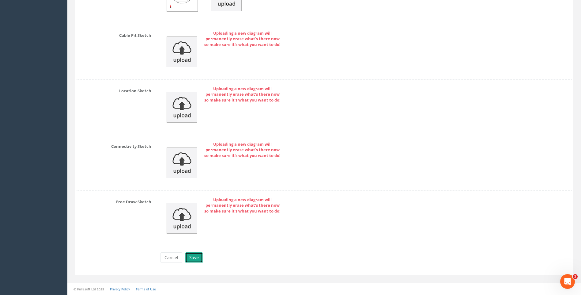
drag, startPoint x: 197, startPoint y: 257, endPoint x: 346, endPoint y: 239, distance: 150.3
click at [197, 257] on button "Save" at bounding box center [193, 257] width 17 height 10
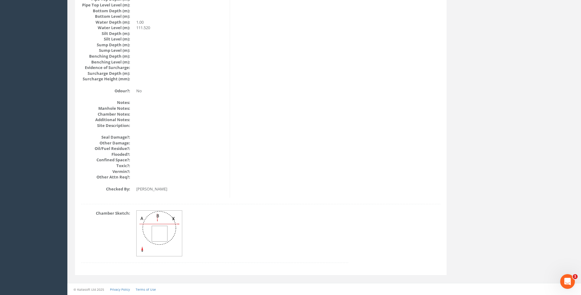
scroll to position [650, 0]
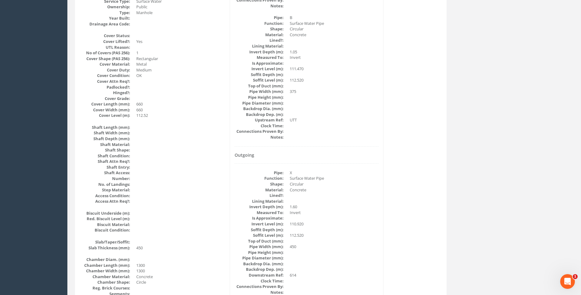
scroll to position [344, 0]
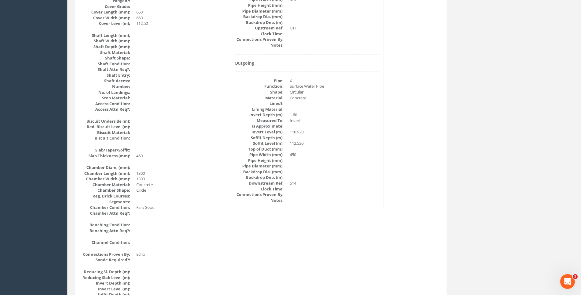
click at [482, 182] on div "Back to 7432 Manholes Back to Map Assign To No Companies Added Export Heathrow …" at bounding box center [324, 147] width 508 height 884
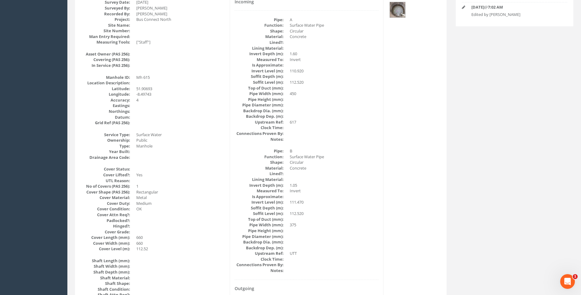
scroll to position [129, 0]
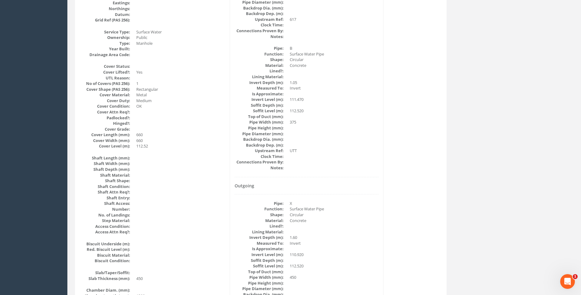
scroll to position [344, 0]
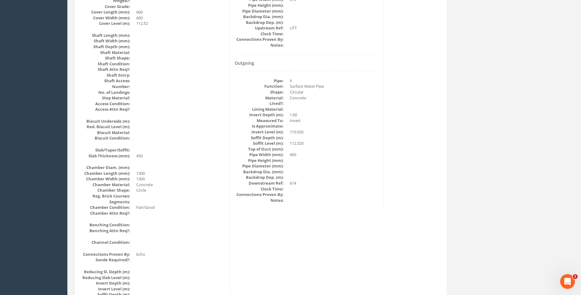
click at [441, 171] on div "Manhole Data Survey Date: [DATE] Surveyed By: [PERSON_NAME] Recorded By: [PERSO…" at bounding box center [261, 129] width 369 height 749
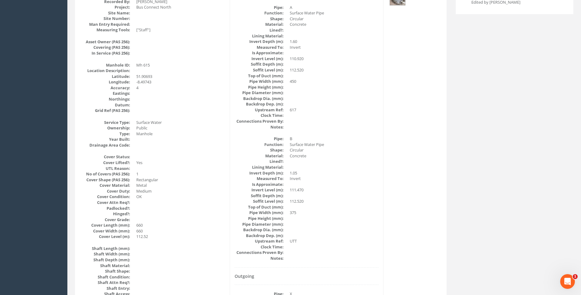
scroll to position [129, 0]
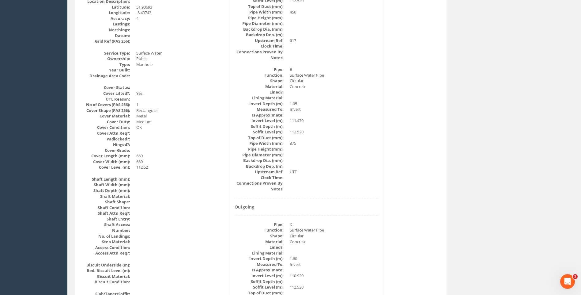
scroll to position [191, 0]
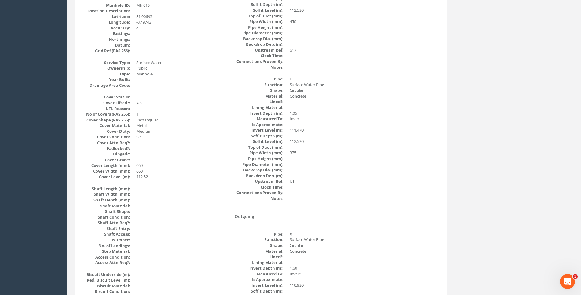
drag, startPoint x: 353, startPoint y: 165, endPoint x: 358, endPoint y: 166, distance: 4.9
click at [353, 165] on dd at bounding box center [334, 165] width 89 height 6
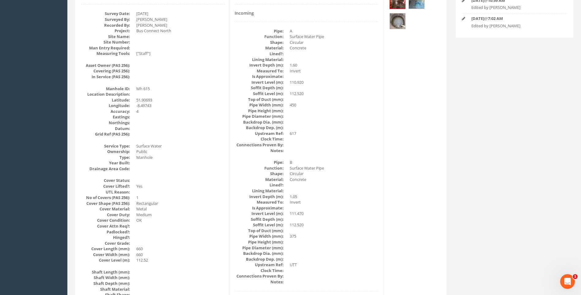
scroll to position [99, 0]
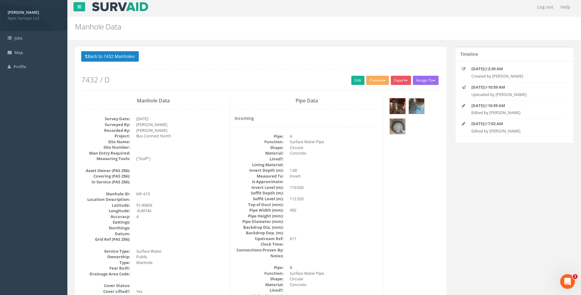
scroll to position [0, 0]
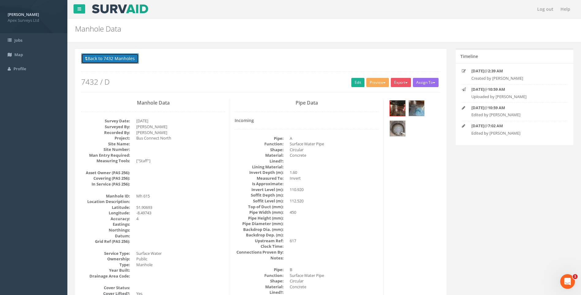
drag, startPoint x: 118, startPoint y: 60, endPoint x: 257, endPoint y: 102, distance: 145.9
click at [118, 60] on button "Back to 7432 Manholes" at bounding box center [110, 58] width 58 height 10
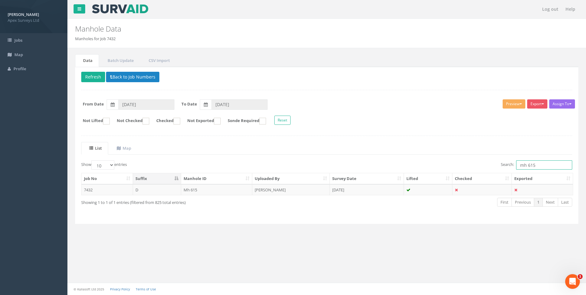
drag, startPoint x: 531, startPoint y: 164, endPoint x: 540, endPoint y: 165, distance: 8.4
click at [539, 165] on input "mh 615" at bounding box center [544, 164] width 56 height 9
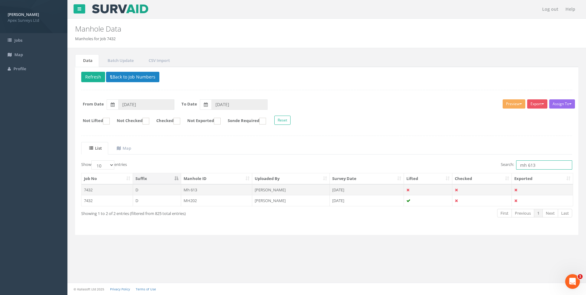
type input "mh 613"
drag, startPoint x: 287, startPoint y: 190, endPoint x: 424, endPoint y: 199, distance: 137.6
click at [287, 190] on td "[PERSON_NAME]" at bounding box center [291, 189] width 78 height 11
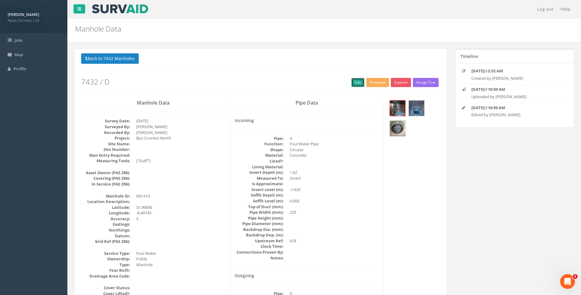
click at [355, 82] on link "Edit" at bounding box center [358, 82] width 13 height 9
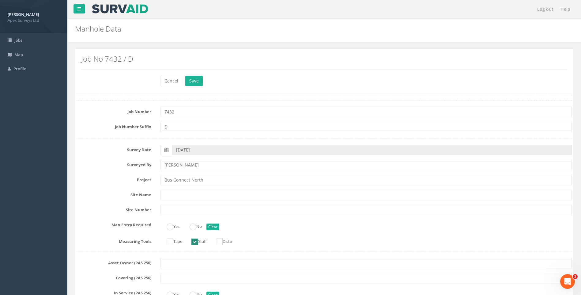
click at [89, 166] on label "Surveyed By" at bounding box center [114, 164] width 84 height 8
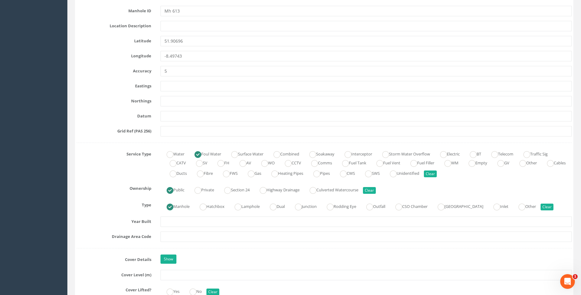
scroll to position [398, 0]
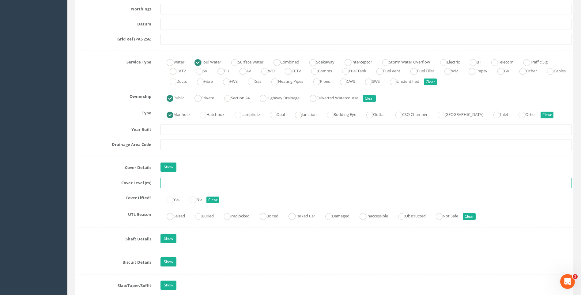
click at [175, 184] on input "text" at bounding box center [367, 183] width 412 height 10
click at [177, 183] on input "text" at bounding box center [367, 183] width 412 height 10
type input "112.67"
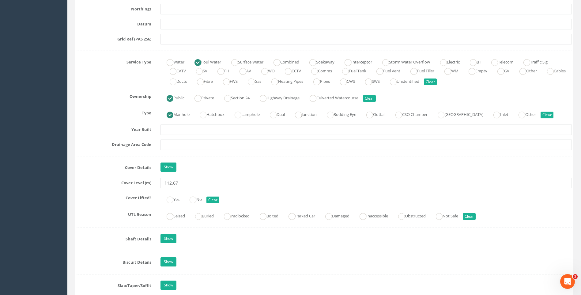
click at [103, 184] on label "Cover Level (m)" at bounding box center [114, 182] width 84 height 8
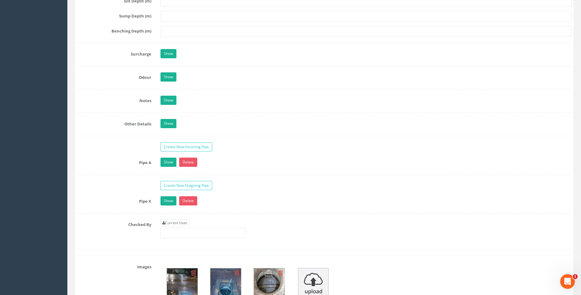
scroll to position [950, 0]
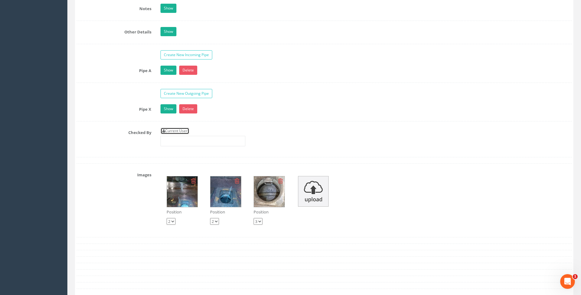
drag, startPoint x: 177, startPoint y: 130, endPoint x: 153, endPoint y: 132, distance: 24.3
click at [177, 130] on link "Current User" at bounding box center [175, 130] width 29 height 7
type input "[PERSON_NAME]"
click at [112, 132] on label "Checked By" at bounding box center [114, 131] width 84 height 8
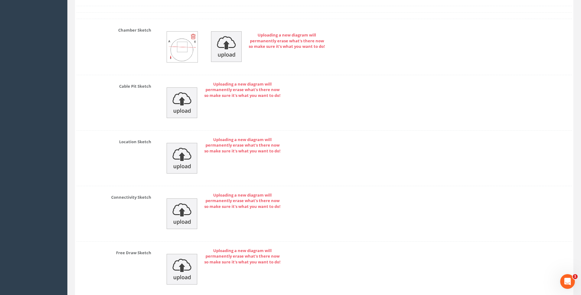
scroll to position [1303, 0]
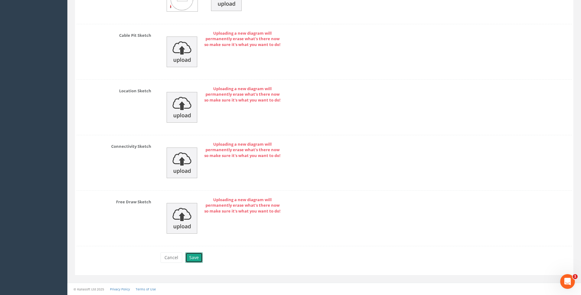
click at [191, 255] on button "Save" at bounding box center [193, 257] width 17 height 10
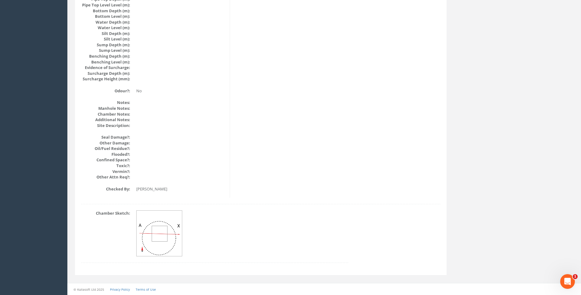
scroll to position [650, 0]
drag, startPoint x: 350, startPoint y: 155, endPoint x: 354, endPoint y: 155, distance: 4.0
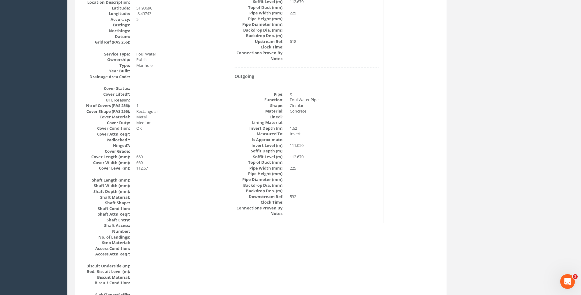
scroll to position [160, 0]
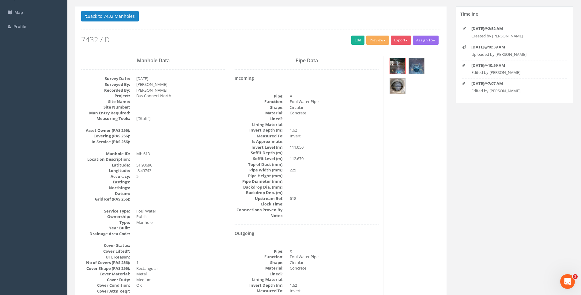
scroll to position [0, 0]
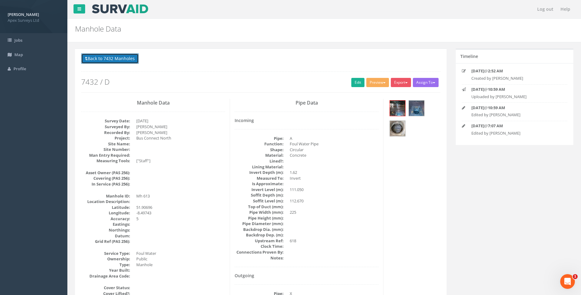
click at [115, 58] on button "Back to 7432 Manholes" at bounding box center [110, 58] width 58 height 10
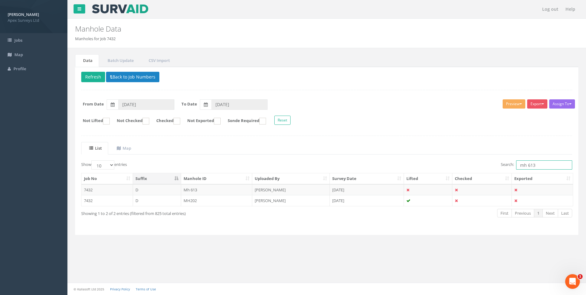
drag, startPoint x: 531, startPoint y: 164, endPoint x: 537, endPoint y: 165, distance: 5.2
click at [537, 165] on input "mh 613" at bounding box center [544, 164] width 56 height 9
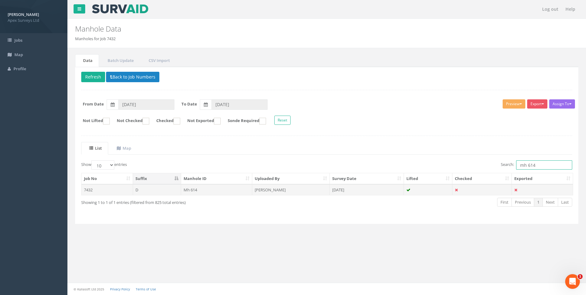
type input "mh 614"
click at [275, 188] on td "[PERSON_NAME]" at bounding box center [291, 189] width 78 height 11
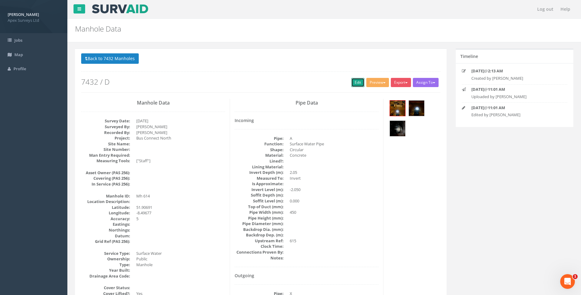
click at [355, 83] on link "Edit" at bounding box center [358, 82] width 13 height 9
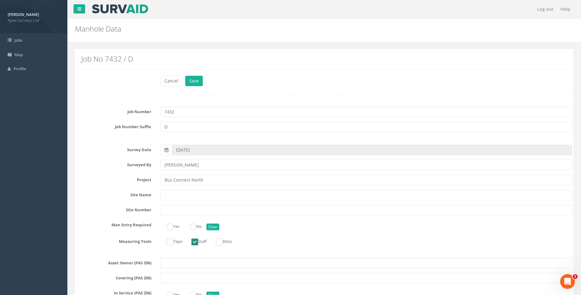
click at [103, 176] on label "Project" at bounding box center [114, 179] width 84 height 8
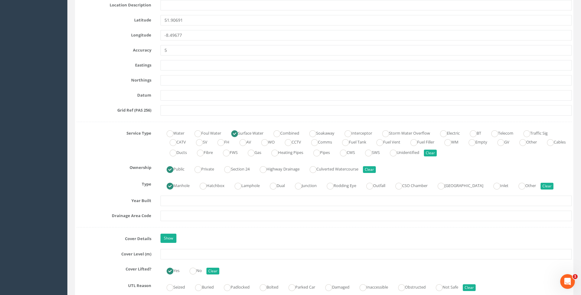
scroll to position [368, 0]
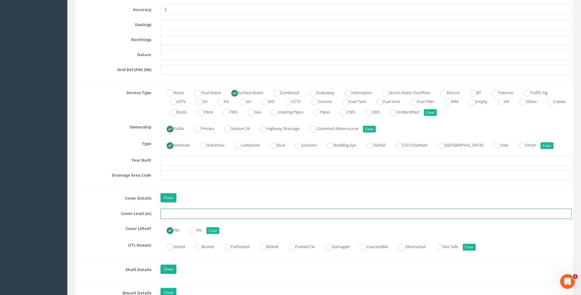
click at [183, 215] on input "text" at bounding box center [367, 213] width 412 height 10
type input "110.03"
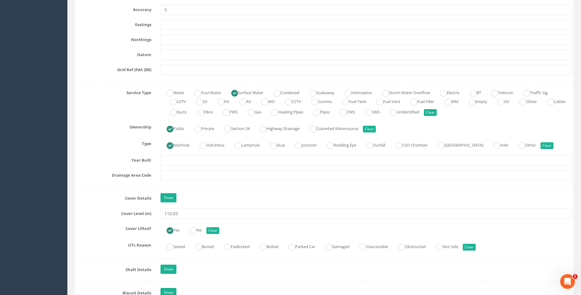
click at [105, 162] on label "Year Built" at bounding box center [114, 159] width 84 height 8
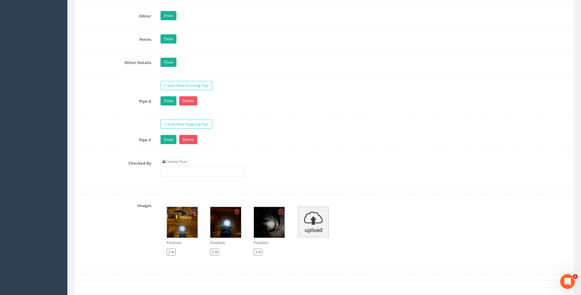
scroll to position [981, 0]
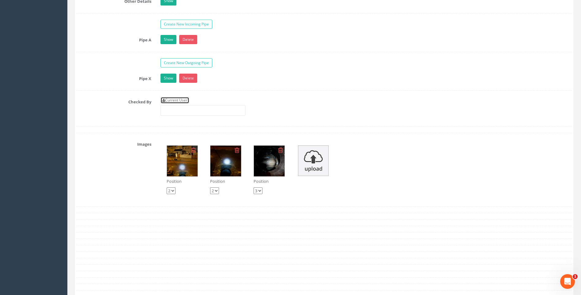
click at [180, 100] on link "Current User" at bounding box center [175, 100] width 29 height 7
type input "[PERSON_NAME]"
click at [124, 106] on div "Checked By Current User [PERSON_NAME]" at bounding box center [324, 108] width 505 height 23
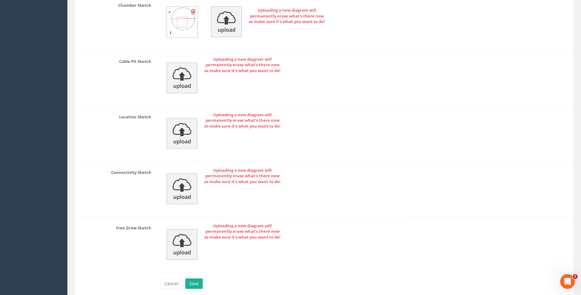
scroll to position [1303, 0]
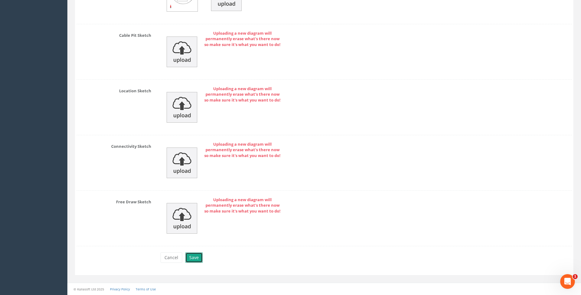
drag, startPoint x: 194, startPoint y: 257, endPoint x: 371, endPoint y: 270, distance: 177.0
click at [197, 259] on button "Save" at bounding box center [193, 257] width 17 height 10
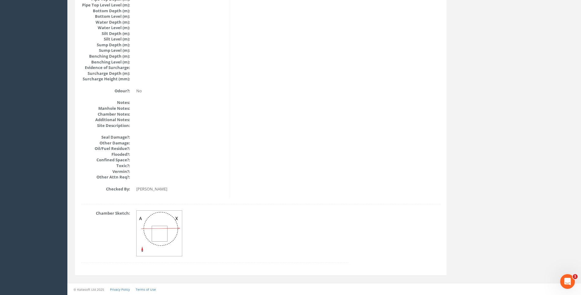
scroll to position [650, 0]
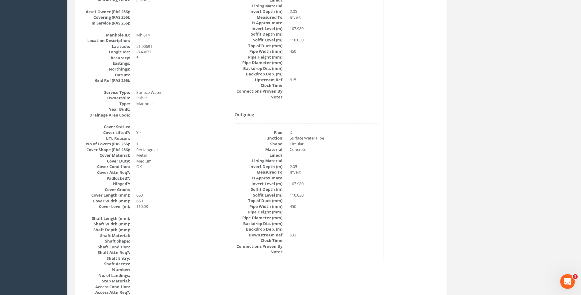
scroll to position [160, 0]
click at [354, 169] on dd "2.05" at bounding box center [334, 168] width 89 height 6
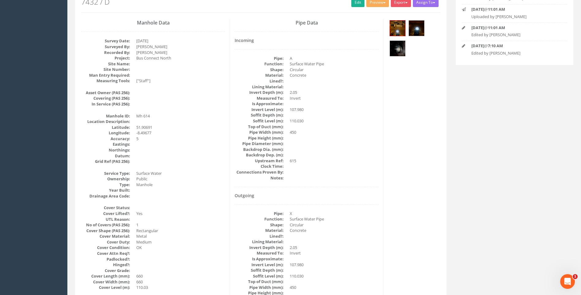
scroll to position [68, 0]
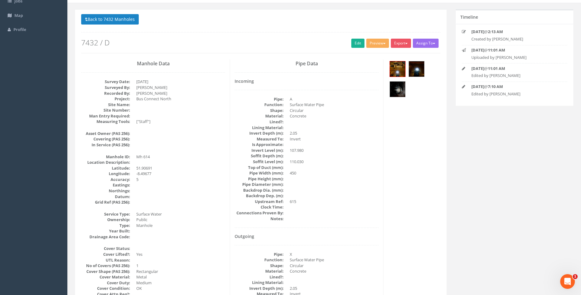
scroll to position [0, 0]
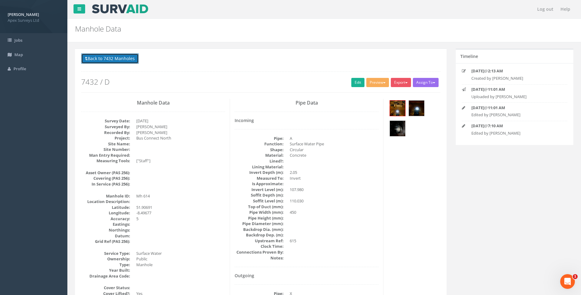
click at [117, 57] on button "Back to 7432 Manholes" at bounding box center [110, 58] width 58 height 10
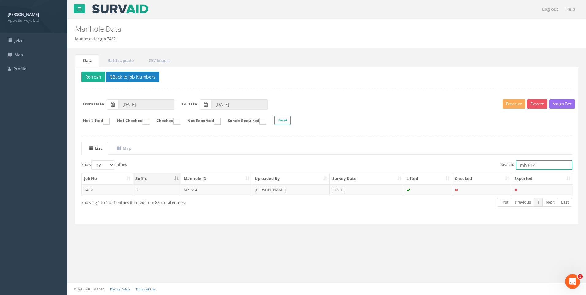
drag, startPoint x: 527, startPoint y: 165, endPoint x: 537, endPoint y: 165, distance: 9.5
click at [537, 165] on input "mh 614" at bounding box center [544, 164] width 56 height 9
type input "mh 532"
drag, startPoint x: 276, startPoint y: 189, endPoint x: 320, endPoint y: 217, distance: 51.7
click at [276, 189] on td "[PERSON_NAME]" at bounding box center [291, 189] width 78 height 11
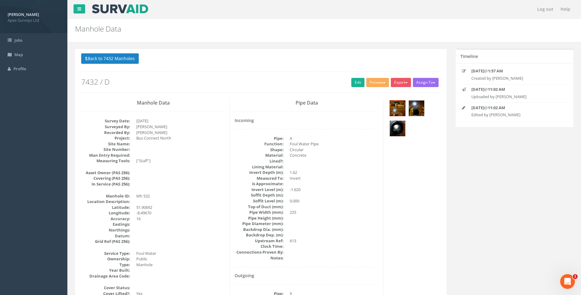
drag, startPoint x: 446, startPoint y: 195, endPoint x: 443, endPoint y: 190, distance: 5.9
drag, startPoint x: 353, startPoint y: 83, endPoint x: 43, endPoint y: 168, distance: 321.3
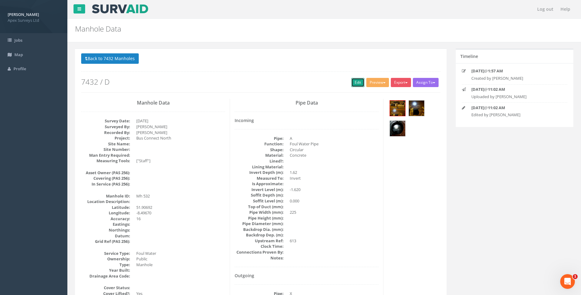
click at [353, 83] on link "Edit" at bounding box center [358, 82] width 13 height 9
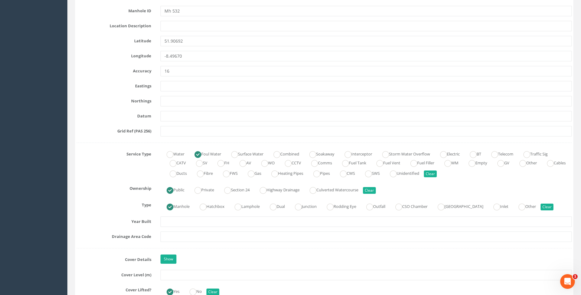
scroll to position [398, 0]
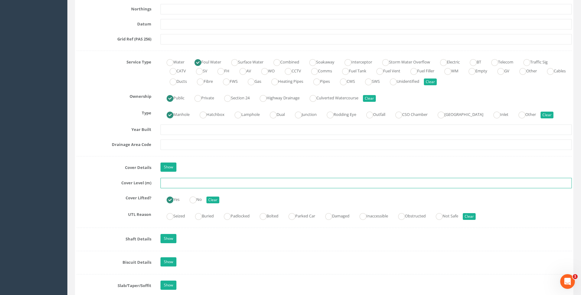
click at [169, 183] on input "text" at bounding box center [367, 183] width 412 height 10
type input "110.17"
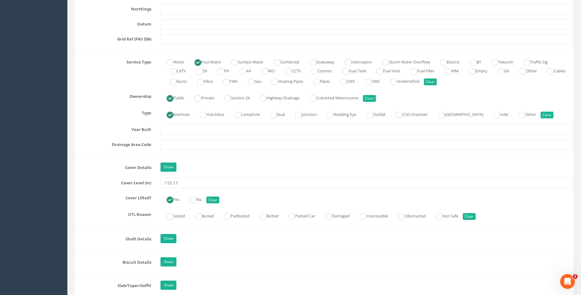
click at [103, 186] on div "Cover Level (m) 110.17" at bounding box center [324, 183] width 505 height 10
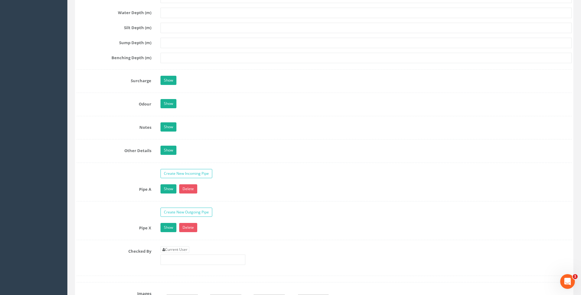
scroll to position [889, 0]
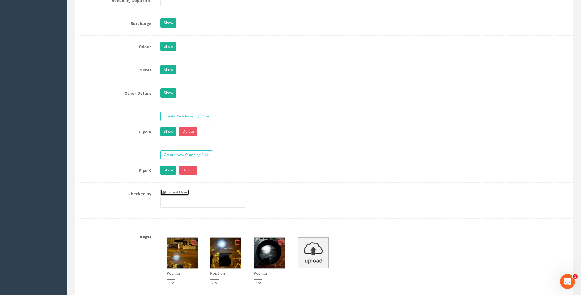
drag, startPoint x: 182, startPoint y: 192, endPoint x: 154, endPoint y: 191, distance: 27.6
click at [182, 192] on link "Current User" at bounding box center [175, 192] width 29 height 7
type input "[PERSON_NAME]"
click at [81, 197] on div "Checked By Current User [PERSON_NAME]" at bounding box center [324, 200] width 505 height 23
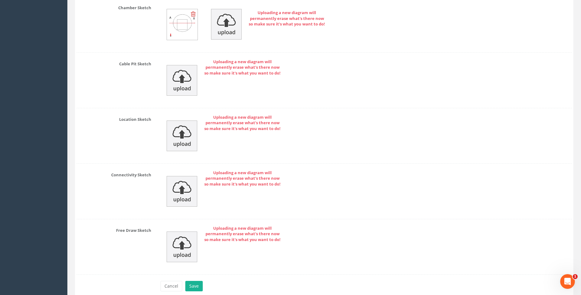
scroll to position [1303, 0]
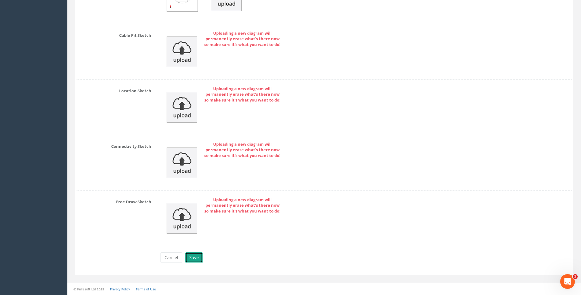
click at [191, 257] on button "Save" at bounding box center [193, 257] width 17 height 10
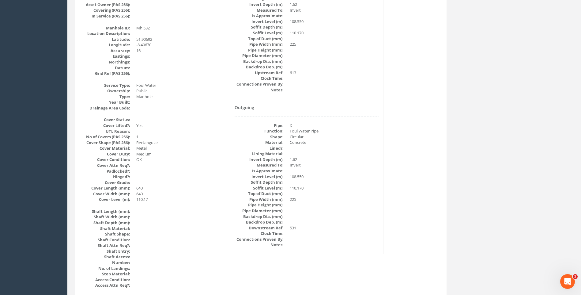
scroll to position [160, 0]
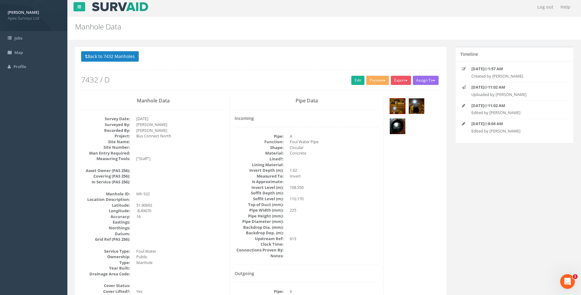
scroll to position [0, 0]
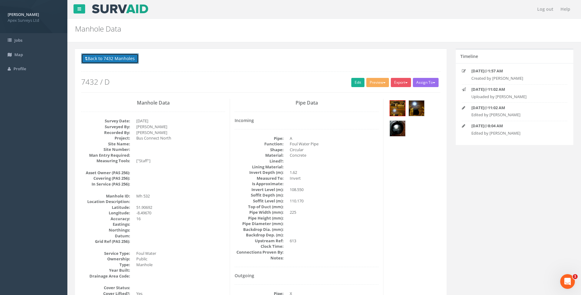
click at [116, 59] on button "Back to 7432 Manholes" at bounding box center [110, 58] width 58 height 10
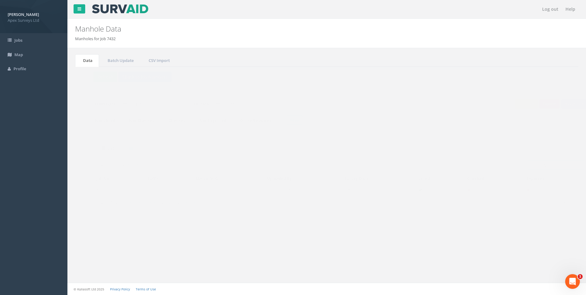
click at [535, 165] on input "mh 532" at bounding box center [544, 164] width 56 height 9
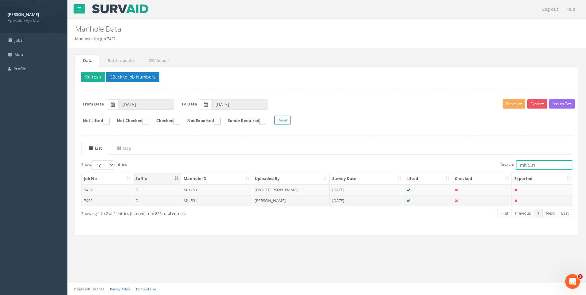
type input "mh 531"
click at [284, 200] on td "[PERSON_NAME]" at bounding box center [291, 200] width 78 height 11
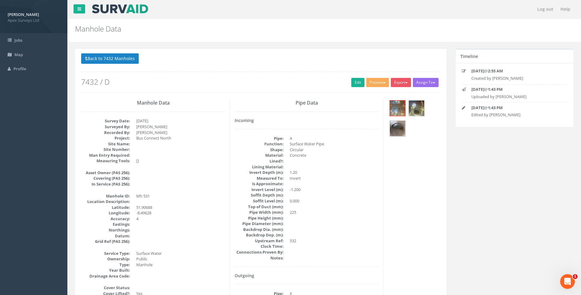
drag, startPoint x: 352, startPoint y: 83, endPoint x: 6, endPoint y: 167, distance: 355.9
click at [352, 83] on link "Edit" at bounding box center [358, 82] width 13 height 9
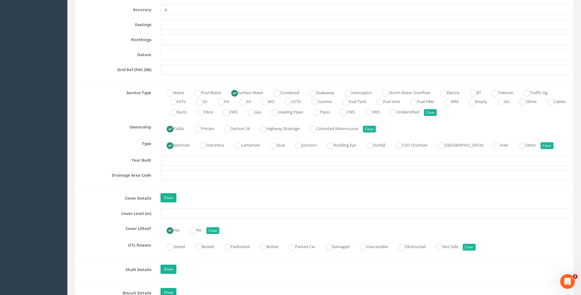
scroll to position [429, 0]
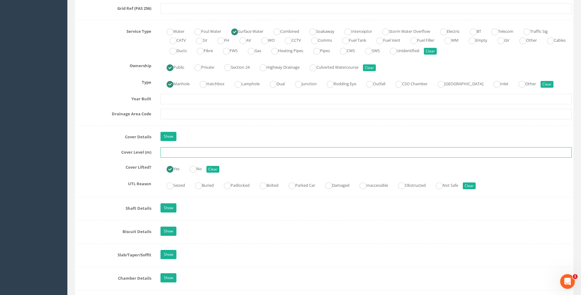
click at [183, 152] on input "text" at bounding box center [367, 152] width 412 height 10
type input "108.09"
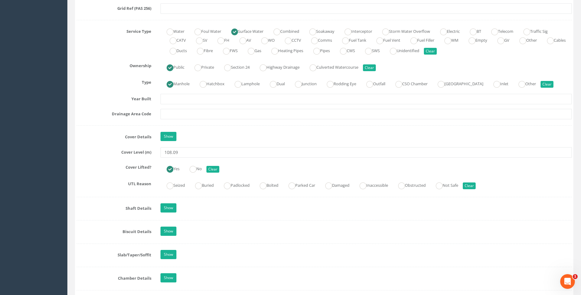
click at [96, 143] on div "Job Number 7432 Job Number Suffix D Survey Date [DATE] Surveyed By [PERSON_NAME…" at bounding box center [325, 178] width 496 height 1014
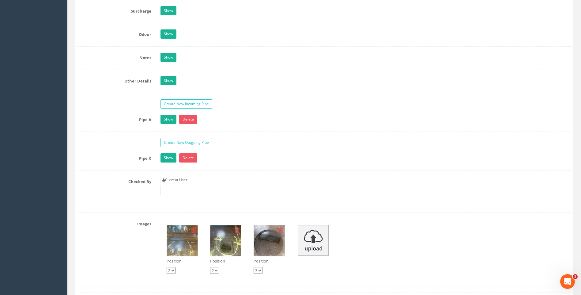
scroll to position [950, 0]
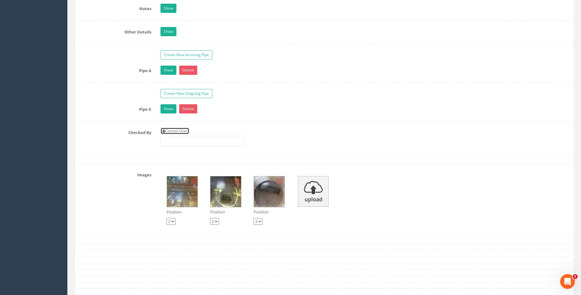
click at [176, 131] on link "Current User" at bounding box center [175, 130] width 29 height 7
type input "[PERSON_NAME]"
click at [96, 137] on div "Checked By Current User [PERSON_NAME]" at bounding box center [324, 138] width 505 height 23
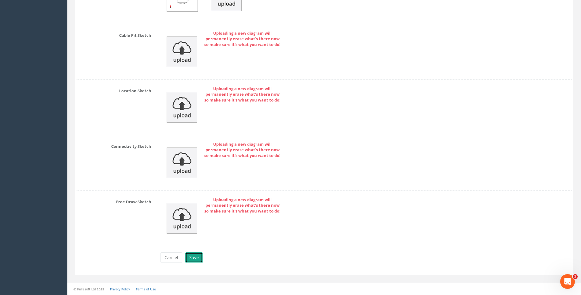
click at [193, 256] on button "Save" at bounding box center [193, 257] width 17 height 10
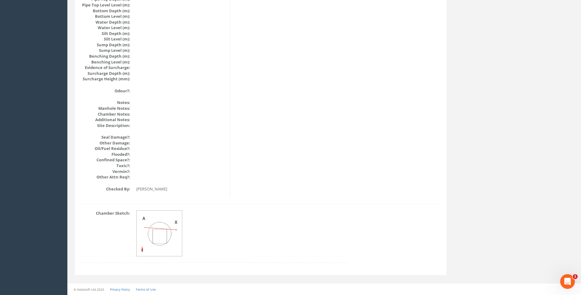
scroll to position [650, 0]
click at [410, 212] on div "Chamber Sketch:" at bounding box center [261, 239] width 369 height 59
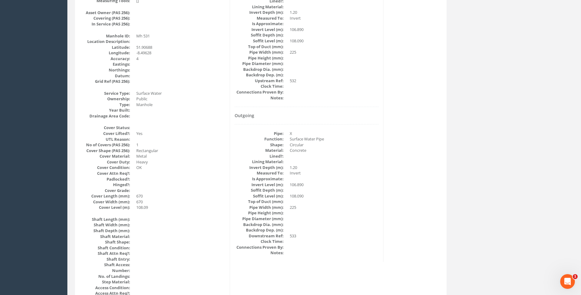
scroll to position [129, 0]
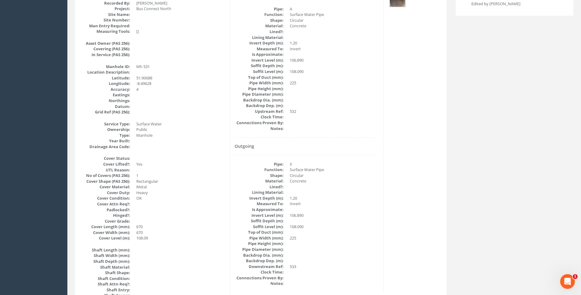
click at [367, 165] on dd "X" at bounding box center [334, 164] width 89 height 6
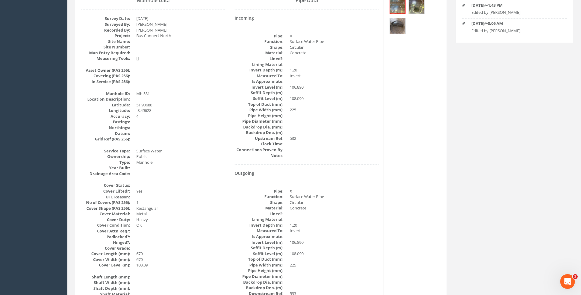
scroll to position [99, 0]
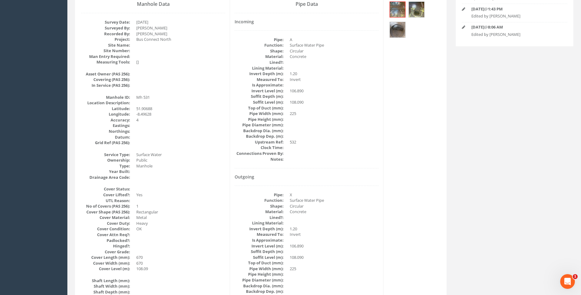
drag, startPoint x: 405, startPoint y: 193, endPoint x: 427, endPoint y: 196, distance: 21.9
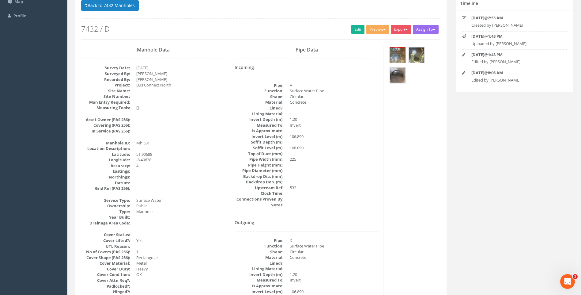
scroll to position [0, 0]
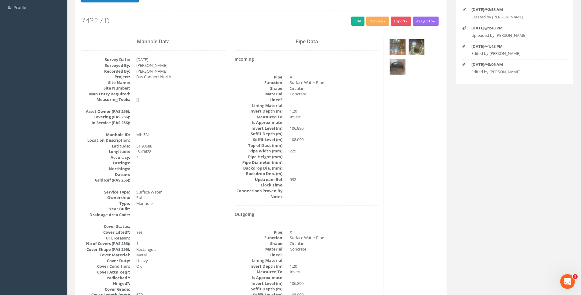
click at [375, 181] on dd "532" at bounding box center [334, 180] width 89 height 6
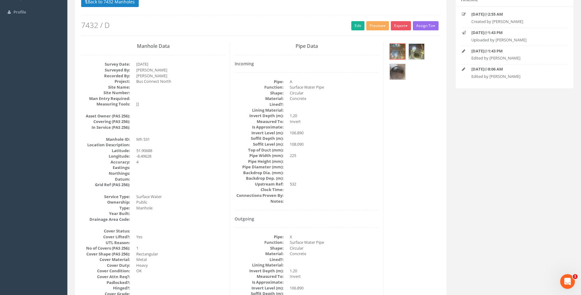
scroll to position [0, 0]
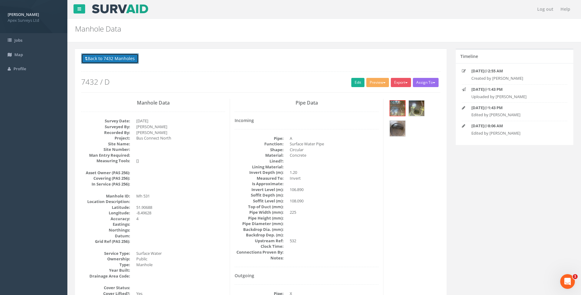
click at [117, 59] on button "Back to 7432 Manholes" at bounding box center [110, 58] width 58 height 10
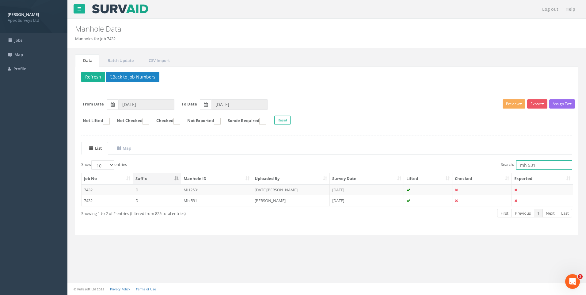
drag, startPoint x: 532, startPoint y: 166, endPoint x: 537, endPoint y: 166, distance: 4.6
click at [537, 166] on input "mh 531" at bounding box center [544, 164] width 56 height 9
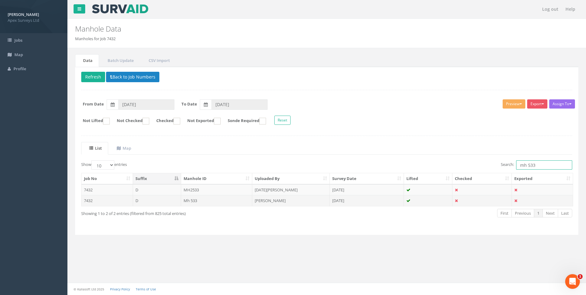
type input "mh 533"
click at [276, 200] on td "[PERSON_NAME]" at bounding box center [291, 200] width 78 height 11
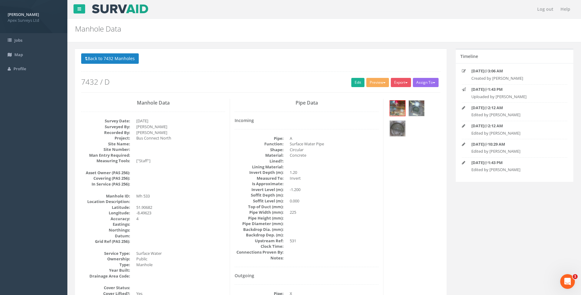
click at [354, 82] on link "Edit" at bounding box center [358, 82] width 13 height 9
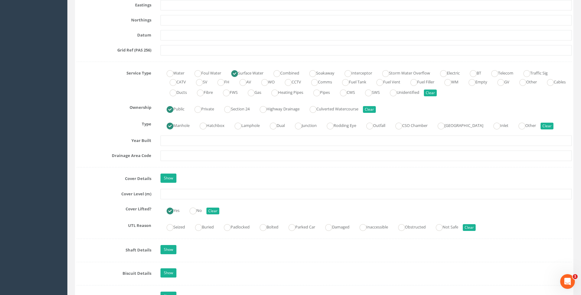
scroll to position [398, 0]
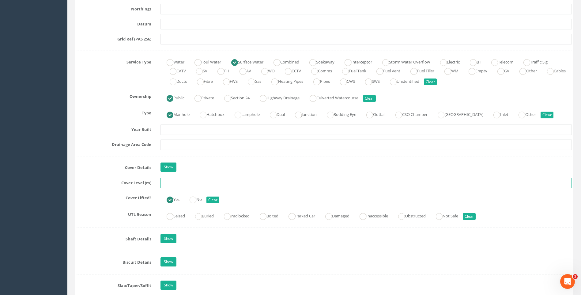
click at [169, 182] on input "text" at bounding box center [367, 183] width 412 height 10
type input "107.80"
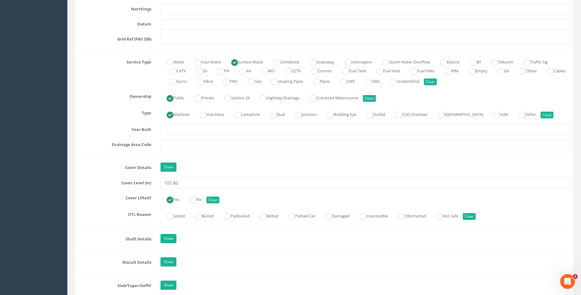
click at [114, 171] on div "Cover Details Show" at bounding box center [324, 167] width 505 height 11
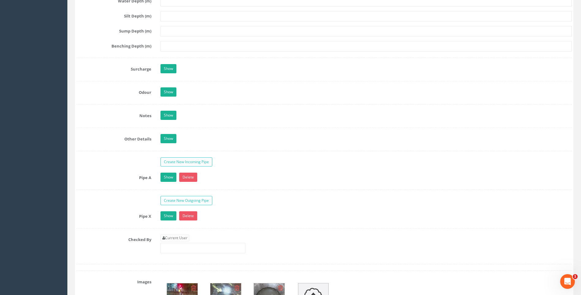
scroll to position [889, 0]
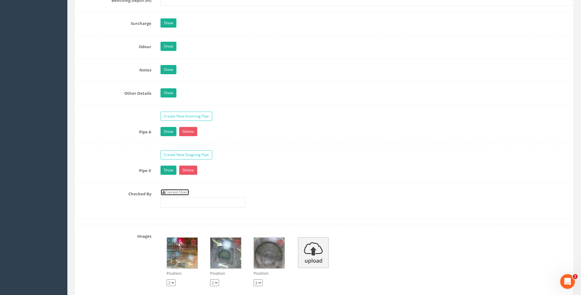
click at [185, 192] on link "Current User" at bounding box center [175, 192] width 29 height 7
type input "[PERSON_NAME]"
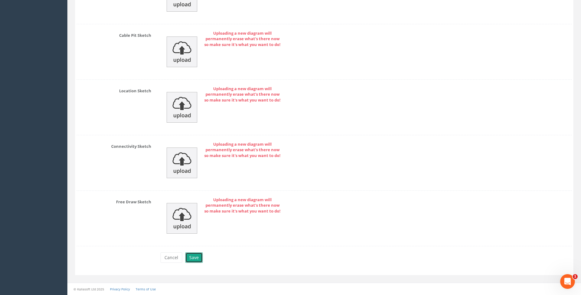
click at [197, 257] on button "Save" at bounding box center [193, 257] width 17 height 10
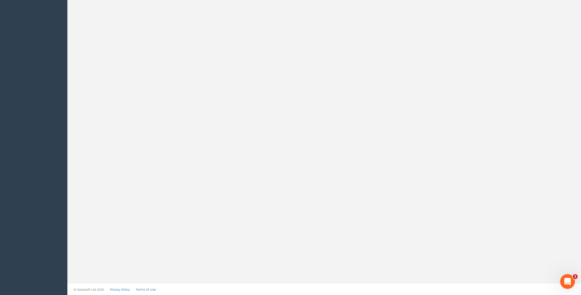
drag, startPoint x: 403, startPoint y: 156, endPoint x: 388, endPoint y: 155, distance: 15.0
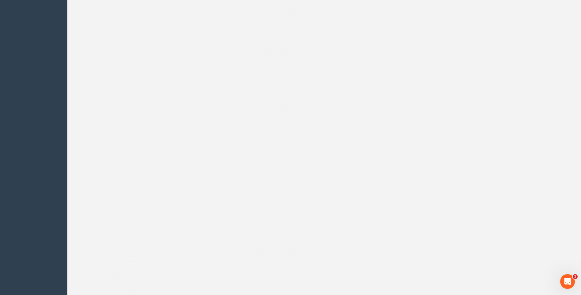
scroll to position [132, 0]
click at [384, 180] on div "Pipe Data Incoming Pipe: A Function: Surface Water Pipe Shape: Circular Materia…" at bounding box center [307, 128] width 154 height 323
click at [371, 198] on dd at bounding box center [334, 201] width 89 height 6
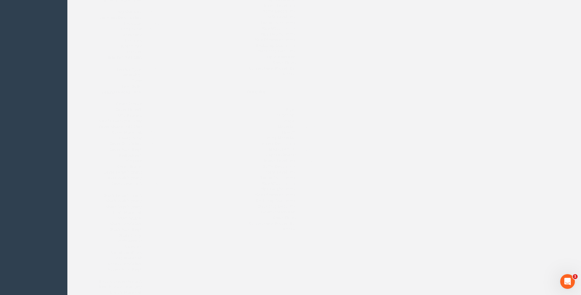
click at [383, 162] on div "Pipe Data Incoming Pipe: A Function: Surface Water Pipe Shape: Circular Materia…" at bounding box center [307, 76] width 154 height 323
click at [391, 174] on div "Manhole Data Survey Date: [DATE] Surveyed By: [PERSON_NAME] Recorded By: [PERSO…" at bounding box center [261, 289] width 369 height 749
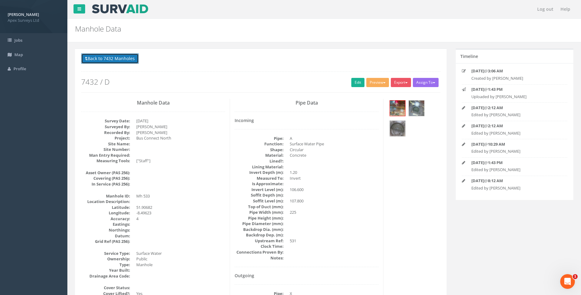
click at [115, 60] on button "Back to 7432 Manholes" at bounding box center [110, 58] width 58 height 10
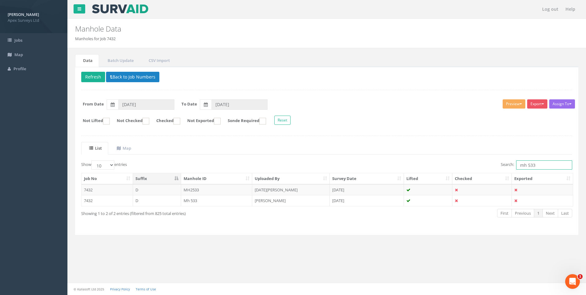
click at [534, 165] on input "mh 533" at bounding box center [544, 164] width 56 height 9
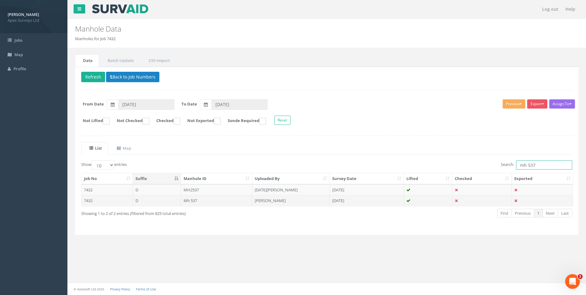
type input "mh 537"
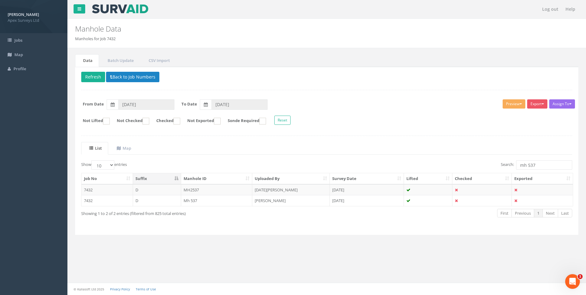
drag, startPoint x: 277, startPoint y: 201, endPoint x: 401, endPoint y: 223, distance: 125.9
click at [278, 201] on td "[PERSON_NAME]" at bounding box center [291, 200] width 78 height 11
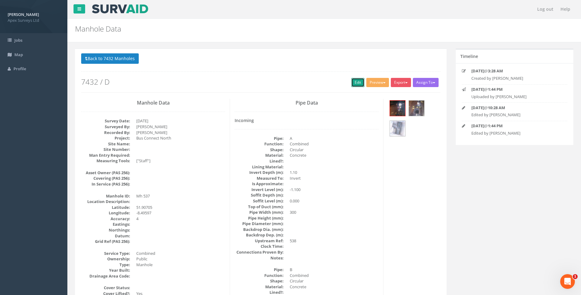
click at [354, 81] on link "Edit" at bounding box center [358, 82] width 13 height 9
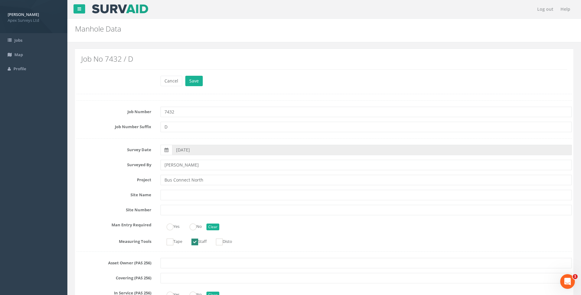
drag, startPoint x: 84, startPoint y: 161, endPoint x: 91, endPoint y: 166, distance: 9.1
click at [84, 162] on label "Surveyed By" at bounding box center [114, 164] width 84 height 8
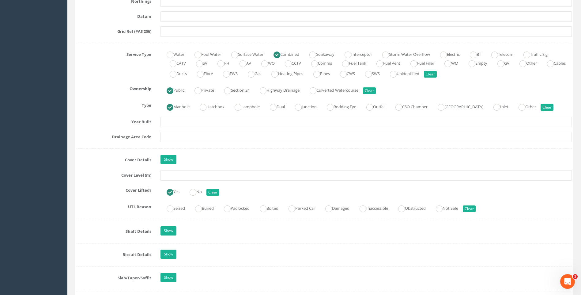
scroll to position [460, 0]
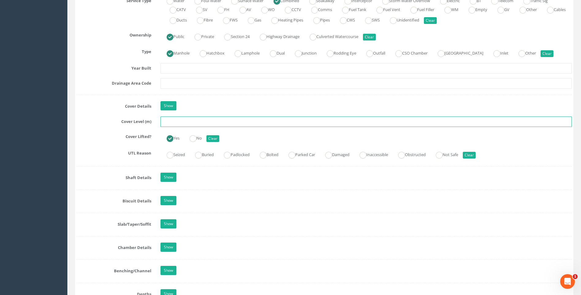
click at [173, 122] on input "text" at bounding box center [367, 121] width 412 height 10
type input "107.64"
click at [102, 116] on div "Job Number 7432 Job Number Suffix D Survey Date [DATE] Surveyed By [PERSON_NAME…" at bounding box center [325, 159] width 496 height 1037
click at [108, 140] on div "Cover Lifted? Yes No Clear" at bounding box center [324, 137] width 505 height 12
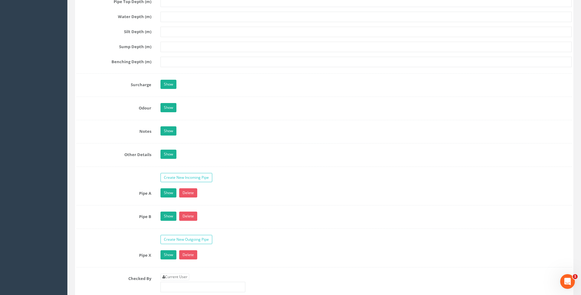
scroll to position [950, 0]
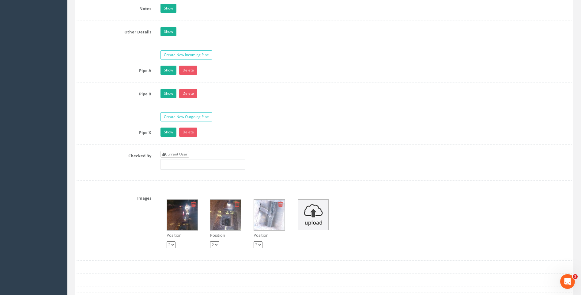
click at [173, 158] on div "Current User" at bounding box center [203, 160] width 85 height 19
click at [172, 153] on link "Current User" at bounding box center [175, 154] width 29 height 7
type input "[PERSON_NAME]"
click at [93, 157] on label "Checked By" at bounding box center [114, 155] width 84 height 8
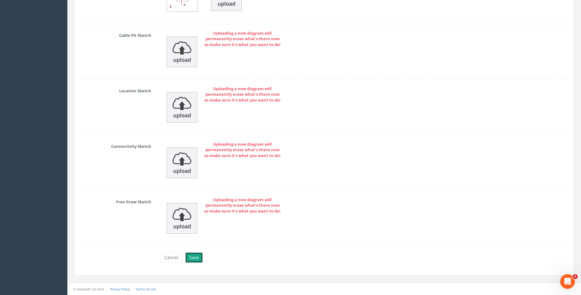
click at [191, 257] on button "Save" at bounding box center [193, 257] width 17 height 10
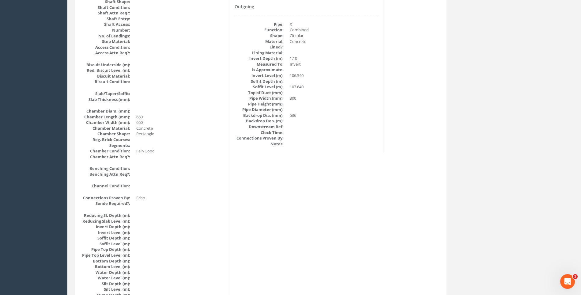
scroll to position [344, 0]
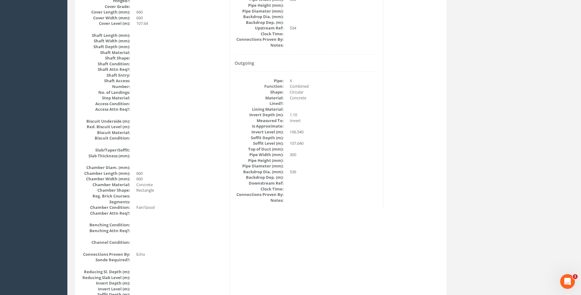
click at [404, 224] on div "Manhole Data Survey Date: [DATE] Surveyed By: [PERSON_NAME] Recorded By: [PERSO…" at bounding box center [261, 129] width 369 height 749
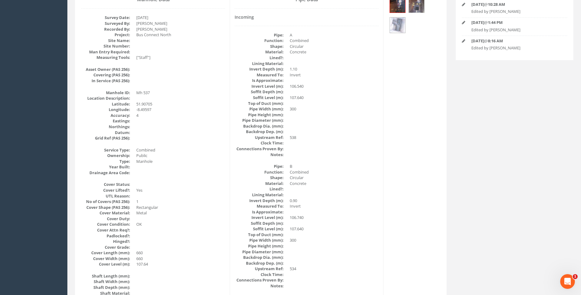
scroll to position [68, 0]
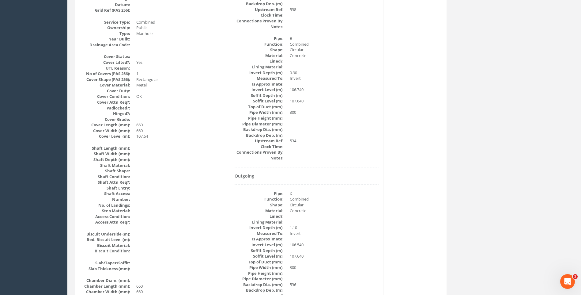
scroll to position [283, 0]
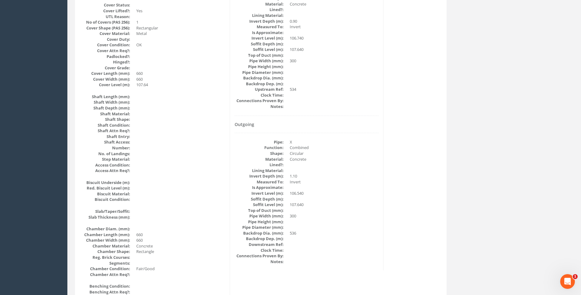
click at [396, 150] on div "Manhole Data Survey Date: [DATE] Surveyed By: [PERSON_NAME] Recorded By: [PERSO…" at bounding box center [261, 190] width 369 height 749
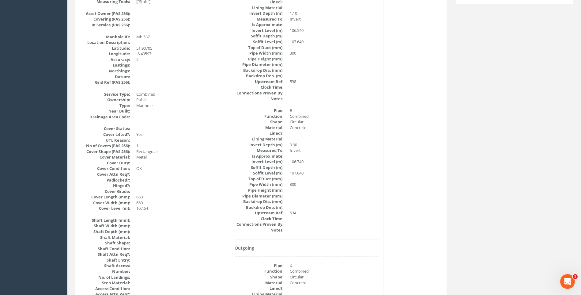
scroll to position [129, 0]
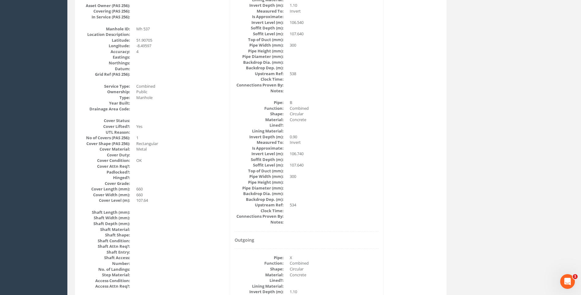
scroll to position [160, 0]
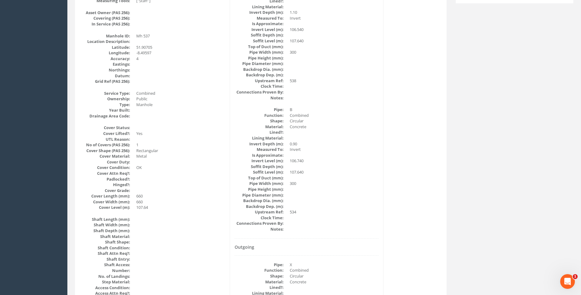
click at [383, 174] on div "Pipe Data Incoming Pipe: A Function: Combined Shape: Circular Material: Concret…" at bounding box center [307, 166] width 154 height 454
click at [366, 140] on dd at bounding box center [334, 138] width 89 height 6
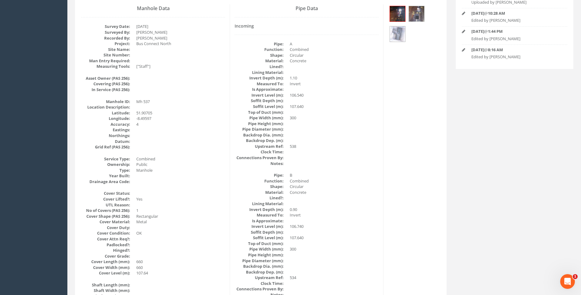
scroll to position [0, 0]
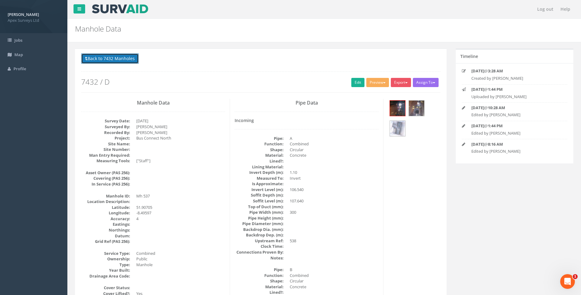
click at [103, 59] on button "Back to 7432 Manholes" at bounding box center [110, 58] width 58 height 10
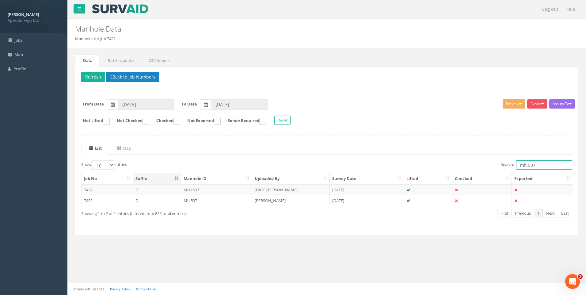
click at [534, 165] on input "mh 537" at bounding box center [544, 164] width 56 height 9
drag, startPoint x: 272, startPoint y: 200, endPoint x: 335, endPoint y: 209, distance: 63.8
click at [272, 200] on td "[PERSON_NAME]" at bounding box center [291, 200] width 78 height 11
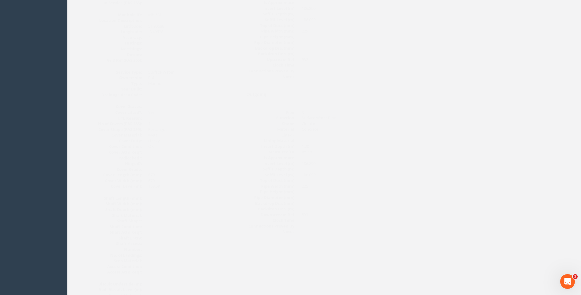
scroll to position [153, 0]
click at [397, 161] on div "Manhole Data Survey Date: [DATE] Surveyed By: [PERSON_NAME] Recorded By: [PERSO…" at bounding box center [261, 258] width 369 height 749
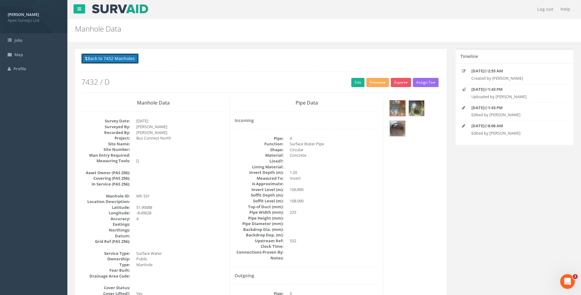
click at [103, 59] on button "Back to 7432 Manholes" at bounding box center [110, 58] width 58 height 10
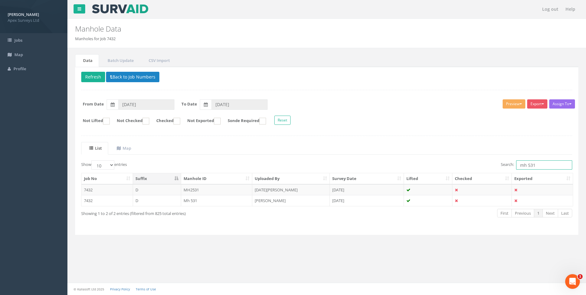
click at [535, 165] on input "mh 531" at bounding box center [544, 164] width 56 height 9
click at [338, 156] on div "List Map Show 10 25 50 100 entries Search: mh 533 Job No Suffix Manhole ID Uplo…" at bounding box center [326, 185] width 491 height 87
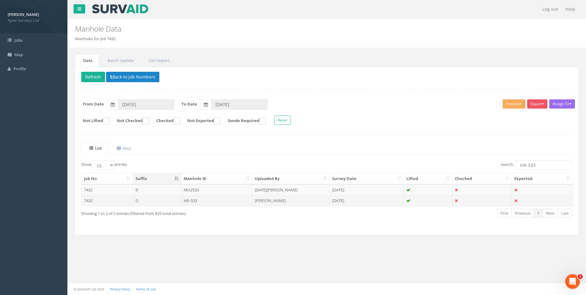
click at [195, 201] on td "Mh 533" at bounding box center [216, 200] width 71 height 11
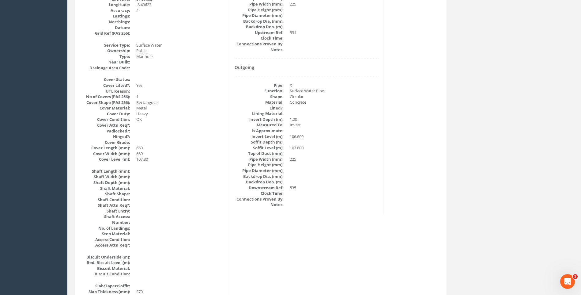
scroll to position [215, 0]
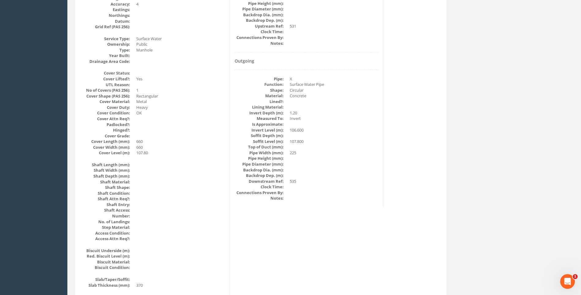
click at [426, 222] on div "Manhole Data Survey Date: [DATE] Surveyed By: [PERSON_NAME] Recorded By: [PERSO…" at bounding box center [261, 258] width 369 height 749
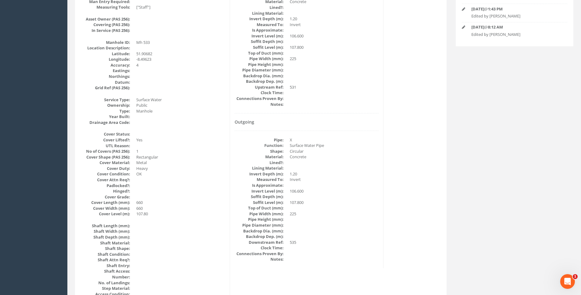
scroll to position [153, 0]
click at [380, 182] on div "Pipe Data Incoming Pipe: A Function: Surface Water Pipe Shape: Circular Materia…" at bounding box center [307, 106] width 154 height 323
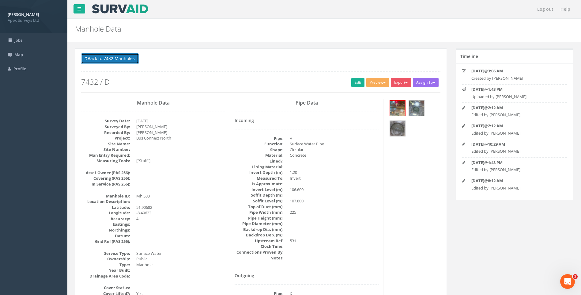
click at [107, 59] on button "Back to 7432 Manholes" at bounding box center [110, 58] width 58 height 10
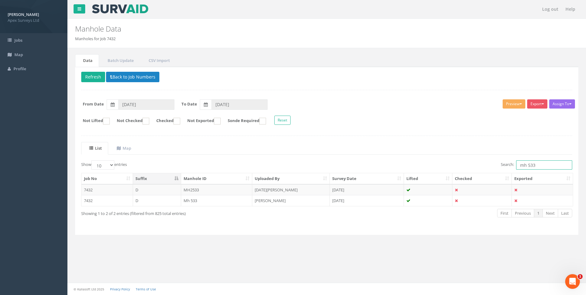
click at [535, 165] on input "mh 533" at bounding box center [544, 164] width 56 height 9
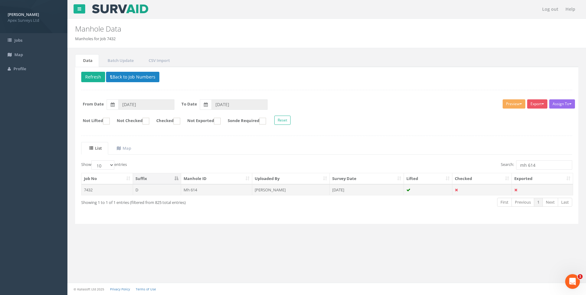
drag, startPoint x: 347, startPoint y: 190, endPoint x: 504, endPoint y: 230, distance: 161.2
click at [347, 191] on td "[DATE]" at bounding box center [367, 189] width 74 height 11
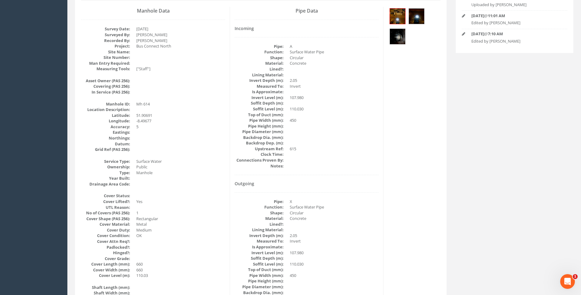
scroll to position [184, 0]
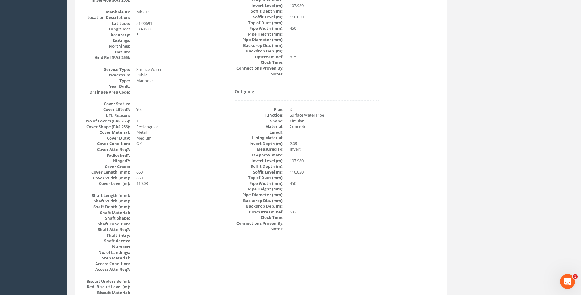
click at [392, 160] on div "Manhole Data Survey Date: [DATE] Surveyed By: [PERSON_NAME] Recorded By: [PERSO…" at bounding box center [261, 289] width 369 height 749
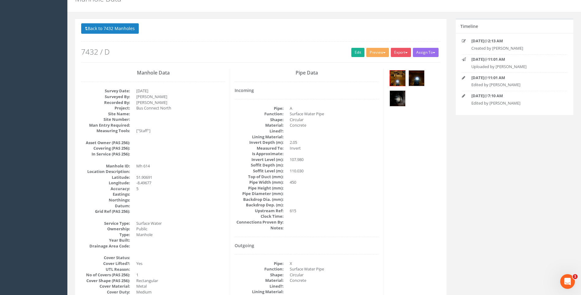
scroll to position [0, 0]
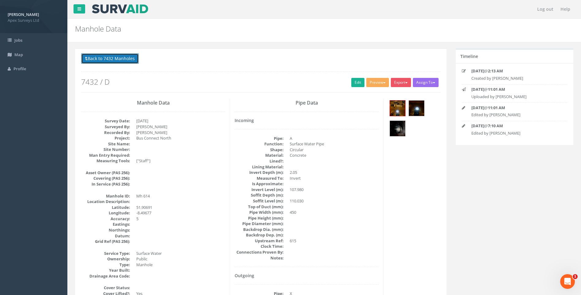
click at [120, 59] on button "Back to 7432 Manholes" at bounding box center [110, 58] width 58 height 10
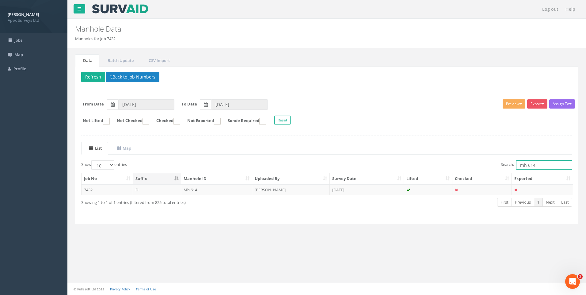
drag, startPoint x: 527, startPoint y: 165, endPoint x: 537, endPoint y: 166, distance: 9.5
click at [537, 166] on input "mh 614" at bounding box center [544, 164] width 56 height 9
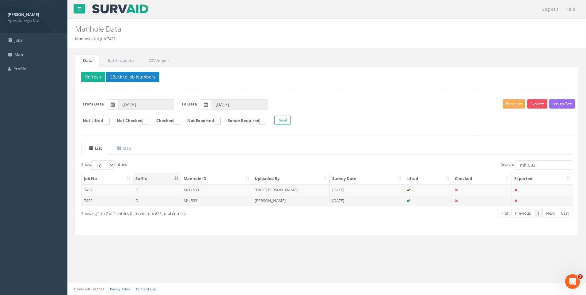
drag, startPoint x: 258, startPoint y: 200, endPoint x: 361, endPoint y: 217, distance: 104.3
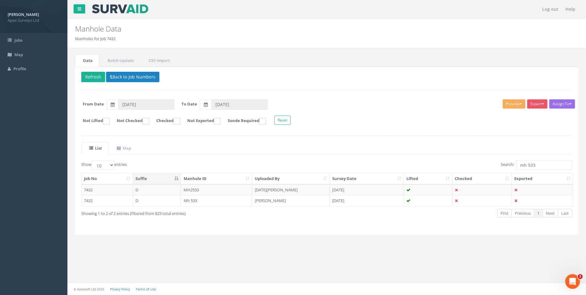
click at [258, 200] on td "[PERSON_NAME]" at bounding box center [291, 200] width 78 height 11
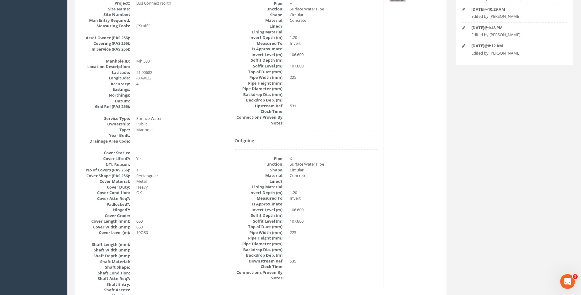
scroll to position [123, 0]
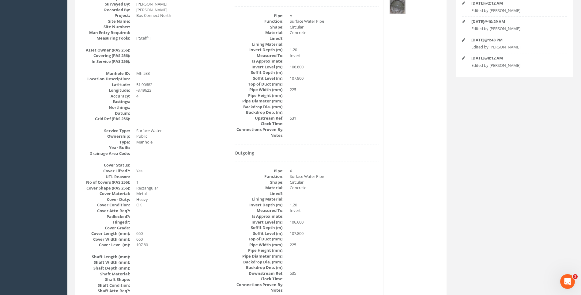
drag, startPoint x: 377, startPoint y: 157, endPoint x: 382, endPoint y: 161, distance: 6.2
click at [377, 157] on div "Outgoing Pipe: X Function: Surface Water Pipe Shape: Circular Material: Concret…" at bounding box center [307, 221] width 144 height 143
drag, startPoint x: 426, startPoint y: 184, endPoint x: 423, endPoint y: 181, distance: 4.6
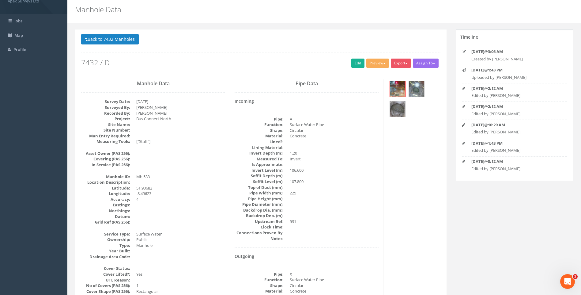
scroll to position [0, 0]
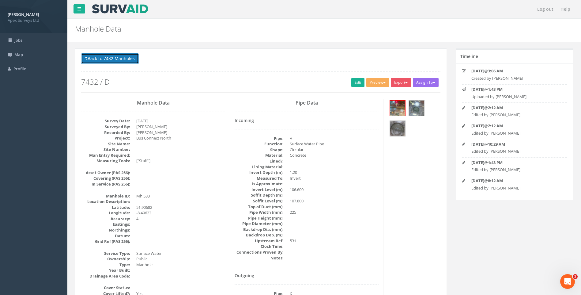
click at [108, 57] on button "Back to 7432 Manholes" at bounding box center [110, 58] width 58 height 10
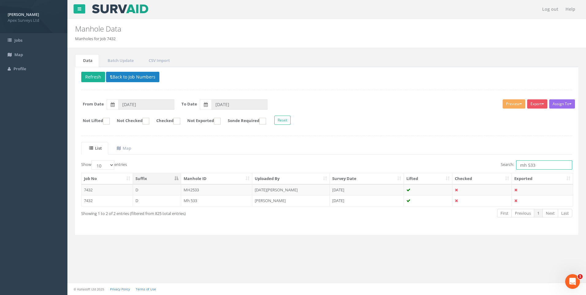
drag, startPoint x: 531, startPoint y: 165, endPoint x: 535, endPoint y: 165, distance: 3.7
click at [535, 165] on input "mh 533" at bounding box center [544, 164] width 56 height 9
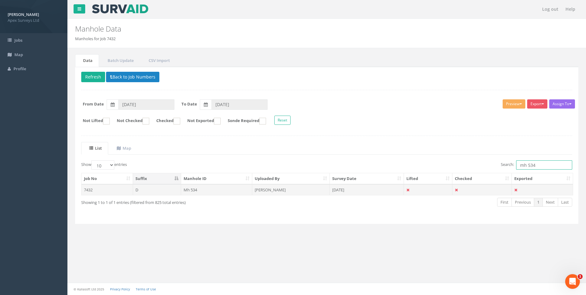
type input "mh 534"
click at [282, 188] on td "[PERSON_NAME]" at bounding box center [291, 189] width 78 height 11
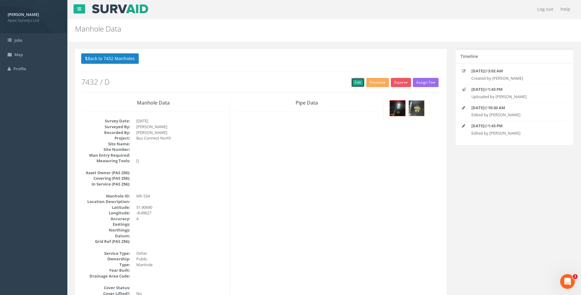
click at [355, 82] on link "Edit" at bounding box center [358, 82] width 13 height 9
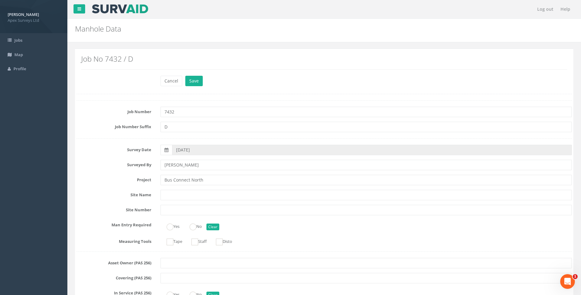
click at [113, 154] on div "Survey Date [DATE]" at bounding box center [324, 150] width 505 height 10
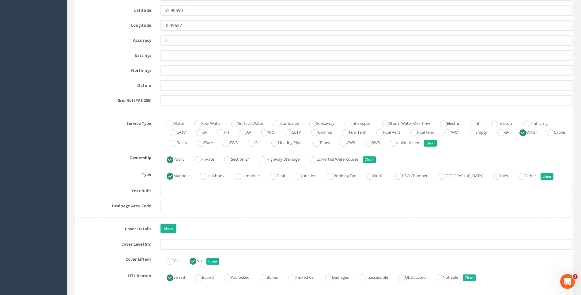
scroll to position [460, 0]
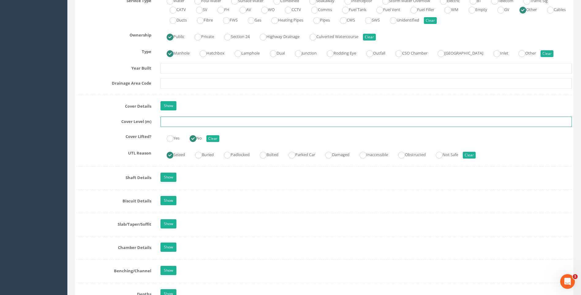
click at [182, 123] on input "text" at bounding box center [367, 121] width 412 height 10
type input "108.00"
click at [111, 123] on label "Cover Level (m)" at bounding box center [114, 120] width 84 height 8
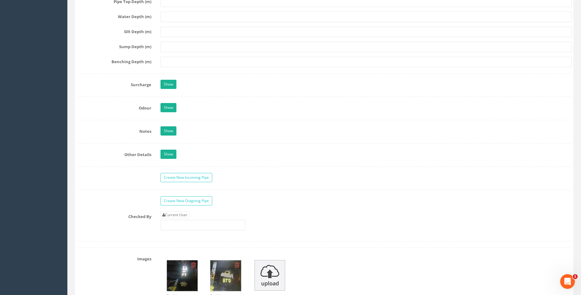
scroll to position [950, 0]
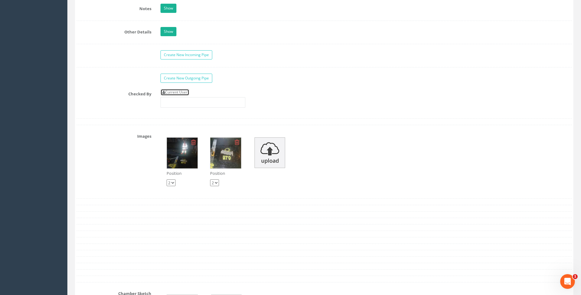
drag, startPoint x: 179, startPoint y: 91, endPoint x: 151, endPoint y: 94, distance: 28.1
click at [179, 91] on link "Current User" at bounding box center [175, 92] width 29 height 7
type input "[PERSON_NAME]"
click at [124, 95] on label "Checked By" at bounding box center [114, 93] width 84 height 8
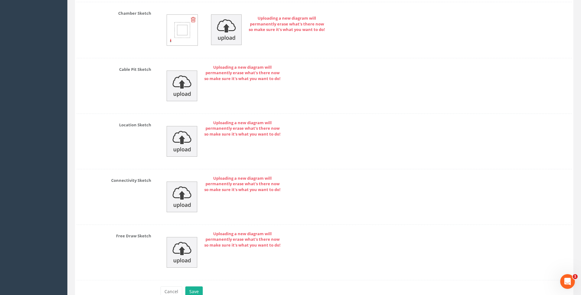
scroll to position [1264, 0]
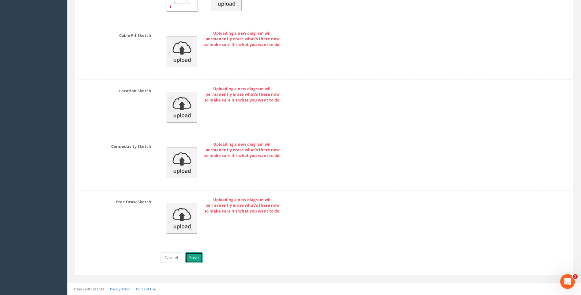
drag, startPoint x: 190, startPoint y: 259, endPoint x: 185, endPoint y: 257, distance: 6.2
click at [190, 259] on button "Save" at bounding box center [193, 257] width 17 height 10
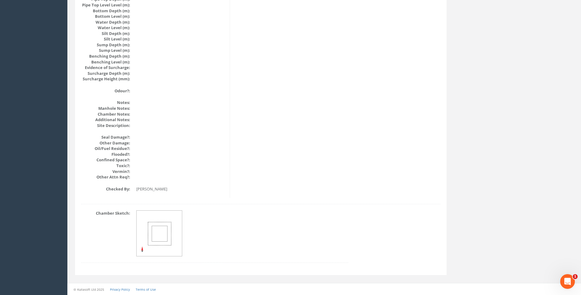
scroll to position [650, 0]
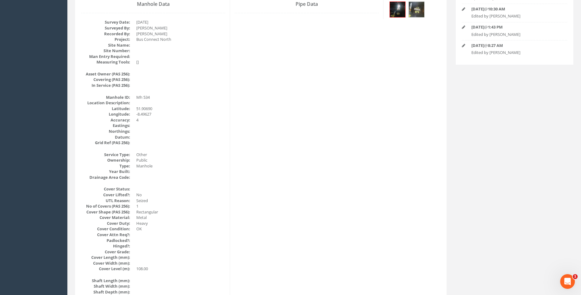
scroll to position [0, 0]
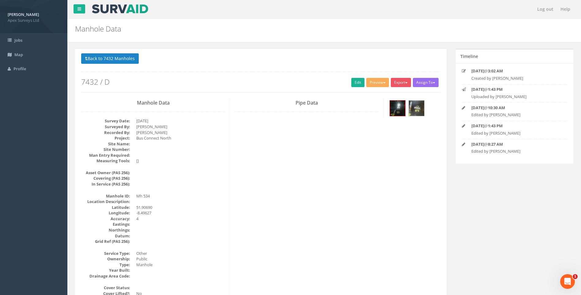
drag, startPoint x: 374, startPoint y: 210, endPoint x: 347, endPoint y: 143, distance: 71.9
drag, startPoint x: 118, startPoint y: 58, endPoint x: 199, endPoint y: 82, distance: 85.0
click at [118, 58] on button "Back to 7432 Manholes" at bounding box center [110, 58] width 58 height 10
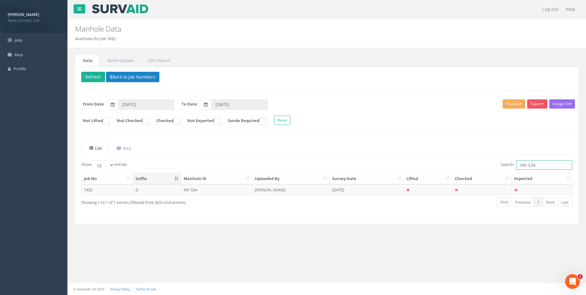
drag, startPoint x: 527, startPoint y: 164, endPoint x: 538, endPoint y: 165, distance: 10.7
click at [538, 165] on input "mh 534" at bounding box center [544, 164] width 56 height 9
type input "mh 623"
click at [272, 187] on td "[PERSON_NAME]" at bounding box center [291, 189] width 78 height 11
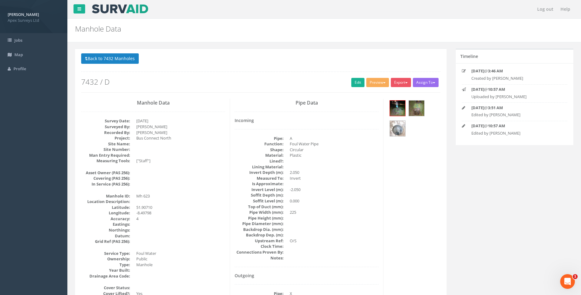
click at [381, 212] on div "Pipe Data Incoming Pipe: A Function: Foul Water Pipe Shape: Circular Material: …" at bounding box center [307, 260] width 154 height 323
click at [356, 83] on link "Edit" at bounding box center [358, 82] width 13 height 9
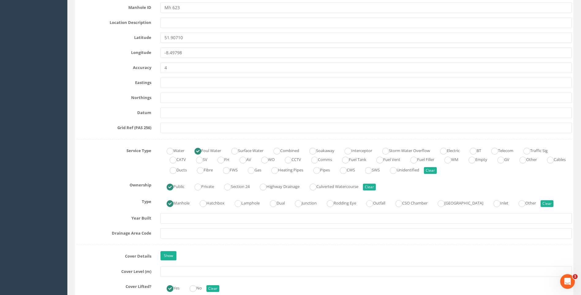
scroll to position [368, 0]
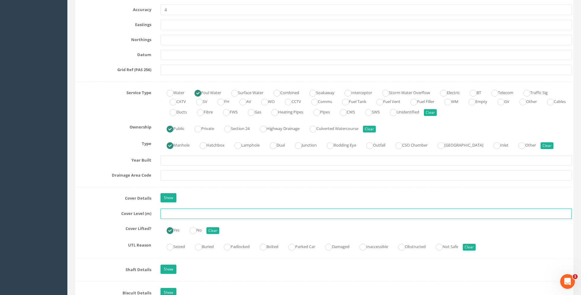
click at [178, 216] on input "text" at bounding box center [367, 213] width 412 height 10
type input "115.42"
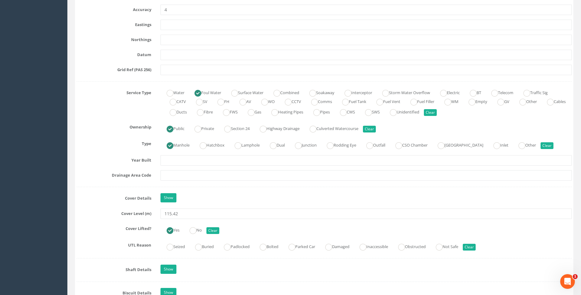
click at [108, 199] on label "Cover Details" at bounding box center [114, 197] width 84 height 8
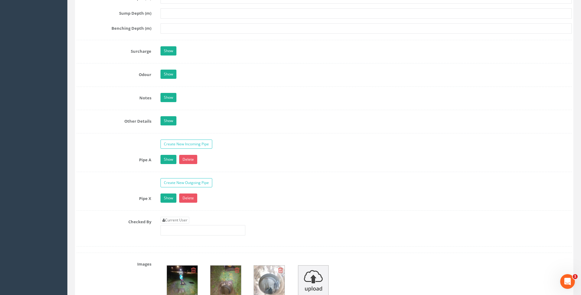
scroll to position [919, 0]
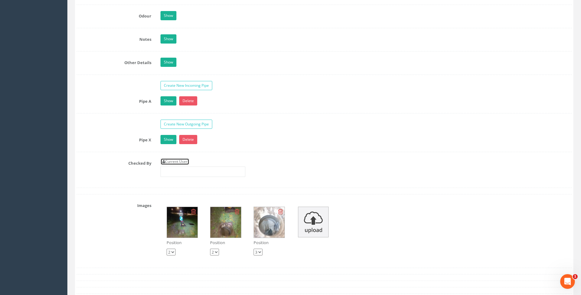
click at [180, 162] on link "Current User" at bounding box center [175, 161] width 29 height 7
type input "[PERSON_NAME]"
click at [127, 169] on div "Checked By Current User [PERSON_NAME]" at bounding box center [324, 169] width 505 height 23
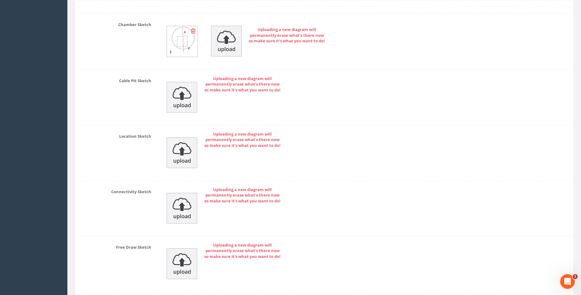
scroll to position [1303, 0]
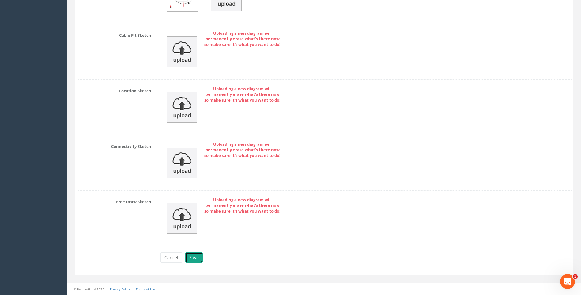
click at [195, 257] on button "Save" at bounding box center [193, 257] width 17 height 10
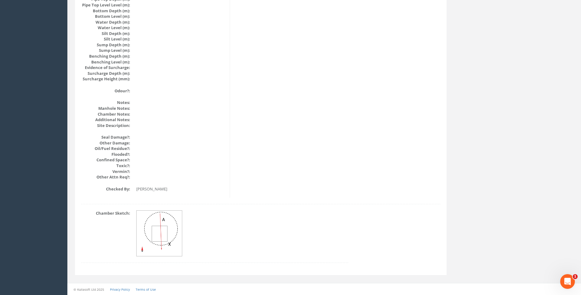
scroll to position [650, 0]
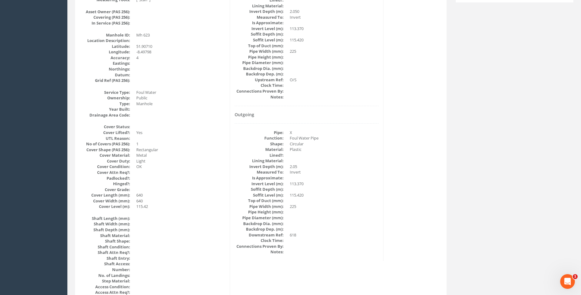
scroll to position [160, 0]
click at [363, 162] on dd at bounding box center [334, 162] width 89 height 6
drag, startPoint x: 363, startPoint y: 170, endPoint x: 352, endPoint y: 163, distance: 12.8
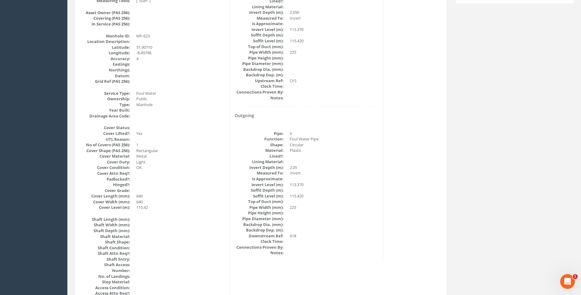
click at [363, 170] on dd "2.05" at bounding box center [334, 168] width 89 height 6
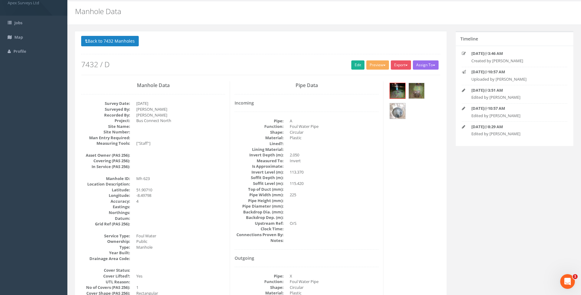
scroll to position [0, 0]
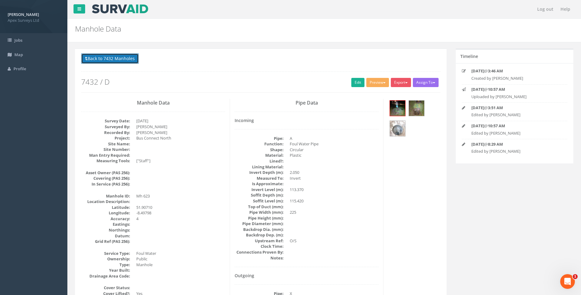
drag, startPoint x: 109, startPoint y: 56, endPoint x: 127, endPoint y: 63, distance: 18.7
click at [109, 56] on button "Back to 7432 Manholes" at bounding box center [110, 58] width 58 height 10
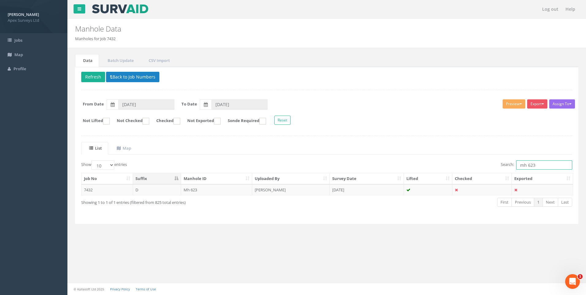
click at [535, 164] on input "mh 623" at bounding box center [544, 164] width 56 height 9
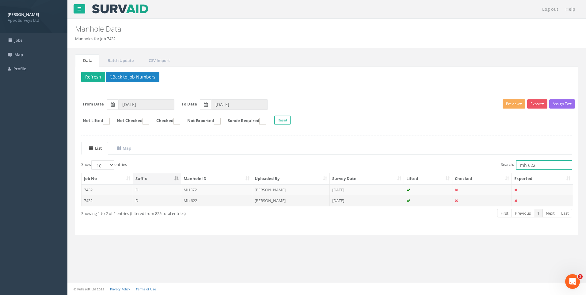
type input "mh 622"
click at [277, 200] on td "[PERSON_NAME]" at bounding box center [291, 200] width 78 height 11
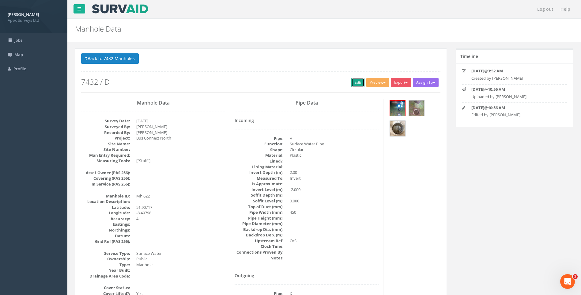
click at [352, 82] on link "Edit" at bounding box center [358, 82] width 13 height 9
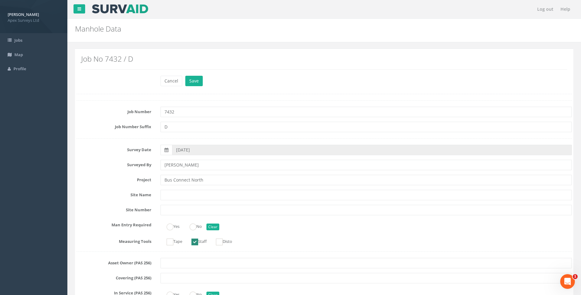
click at [99, 177] on label "Project" at bounding box center [114, 179] width 84 height 8
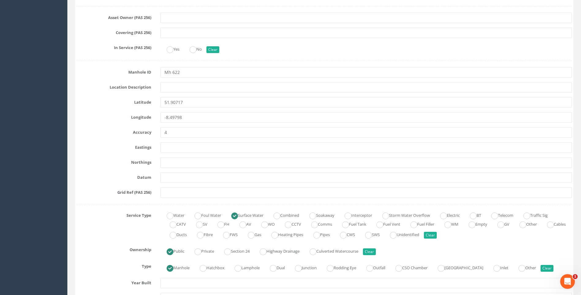
scroll to position [368, 0]
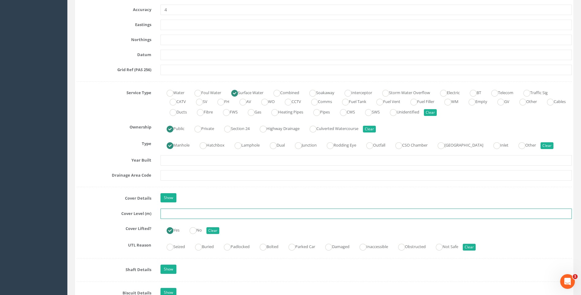
click at [169, 213] on input "text" at bounding box center [367, 213] width 412 height 10
type input "115.50"
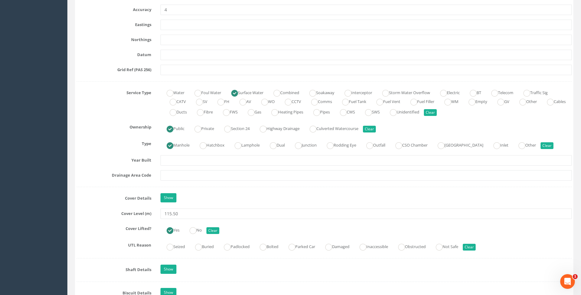
click at [101, 193] on label "Cover Details" at bounding box center [114, 197] width 84 height 8
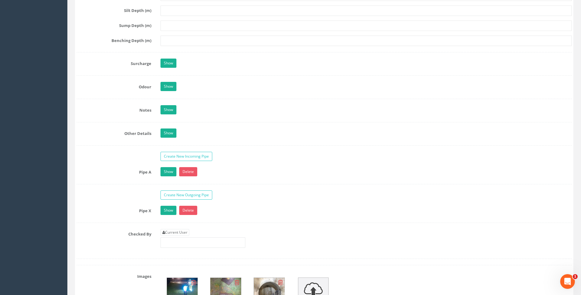
scroll to position [889, 0]
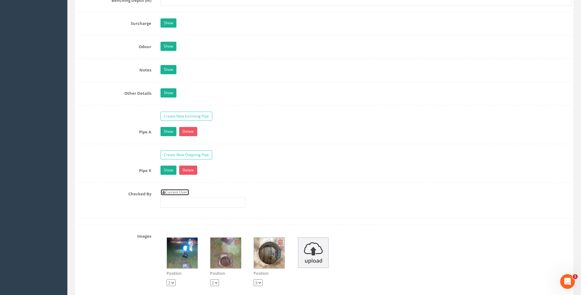
click at [172, 192] on link "Current User" at bounding box center [175, 192] width 29 height 7
type input "[PERSON_NAME]"
click at [114, 182] on div at bounding box center [325, 182] width 496 height 0
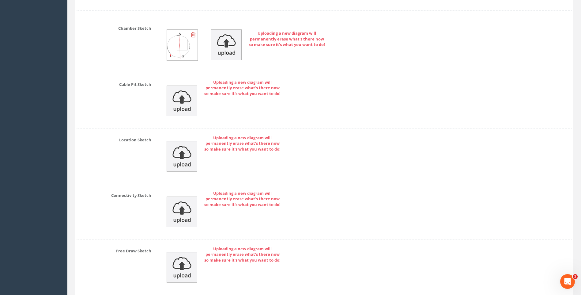
scroll to position [1303, 0]
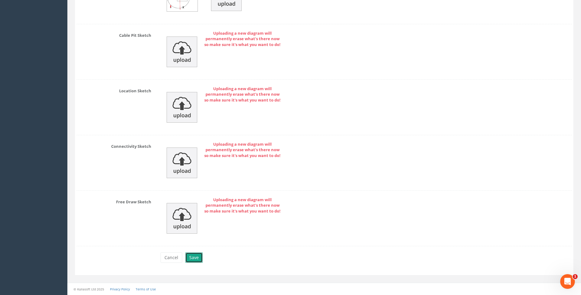
click at [191, 253] on button "Save" at bounding box center [193, 257] width 17 height 10
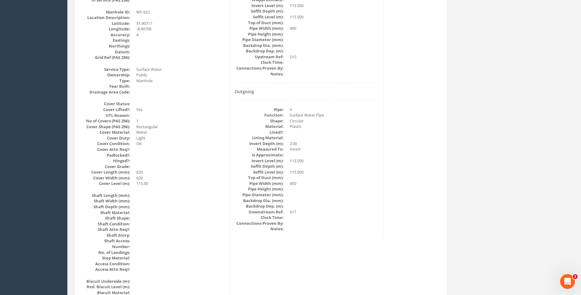
scroll to position [129, 0]
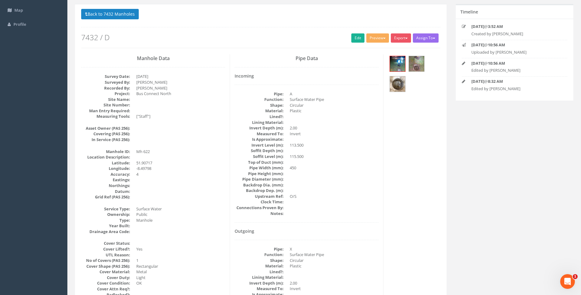
scroll to position [37, 0]
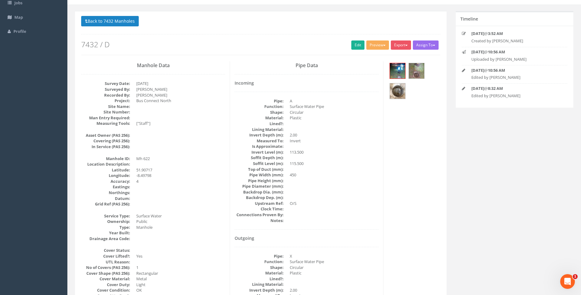
drag, startPoint x: 99, startPoint y: 19, endPoint x: 162, endPoint y: 48, distance: 69.7
click at [99, 20] on button "Back to 7432 Manholes" at bounding box center [110, 21] width 58 height 10
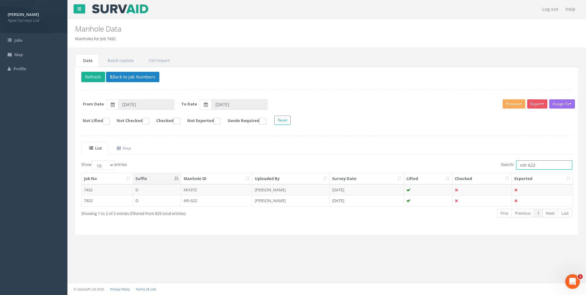
drag, startPoint x: 527, startPoint y: 164, endPoint x: 537, endPoint y: 165, distance: 9.3
click at [537, 165] on input "mh 622" at bounding box center [544, 164] width 56 height 9
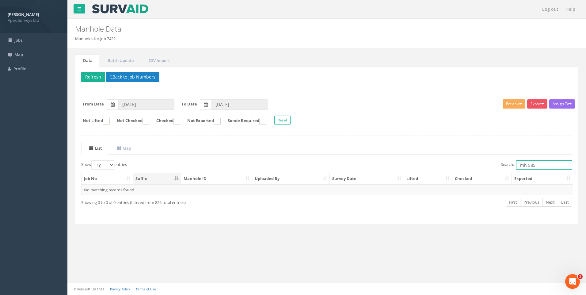
drag, startPoint x: 526, startPoint y: 165, endPoint x: 466, endPoint y: 168, distance: 60.1
click at [473, 167] on div "Search: mh 585" at bounding box center [451, 165] width 241 height 11
type input "IC 585"
drag, startPoint x: 273, startPoint y: 188, endPoint x: 280, endPoint y: 191, distance: 7.8
click at [273, 188] on td "[PERSON_NAME]" at bounding box center [291, 189] width 78 height 11
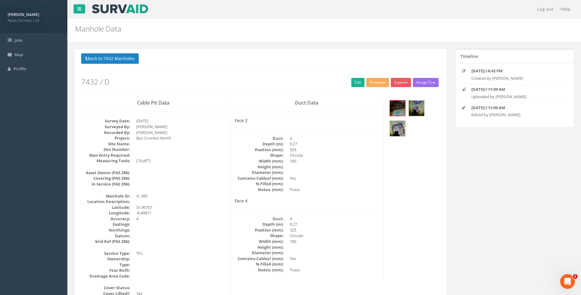
click at [356, 82] on link "Edit" at bounding box center [358, 82] width 13 height 9
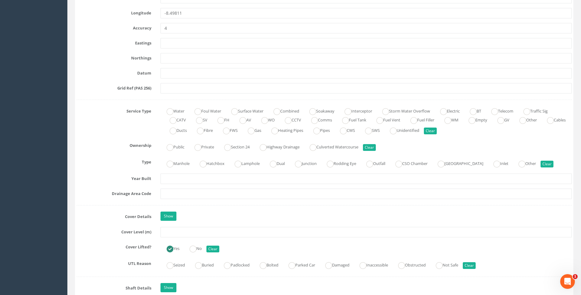
scroll to position [460, 0]
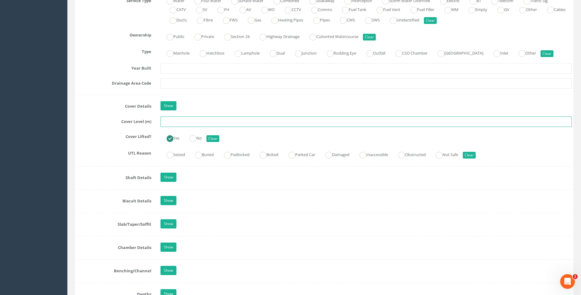
click at [187, 122] on input "text" at bounding box center [367, 121] width 412 height 10
type input "115.30"
click at [108, 116] on label "Cover Level (m)" at bounding box center [114, 120] width 84 height 8
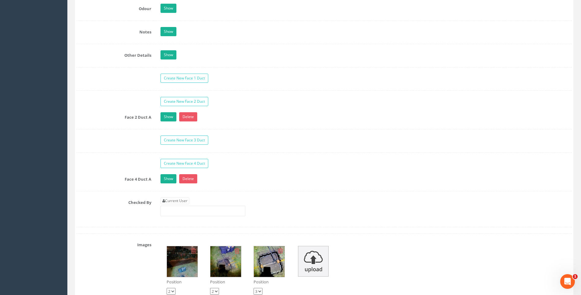
scroll to position [1011, 0]
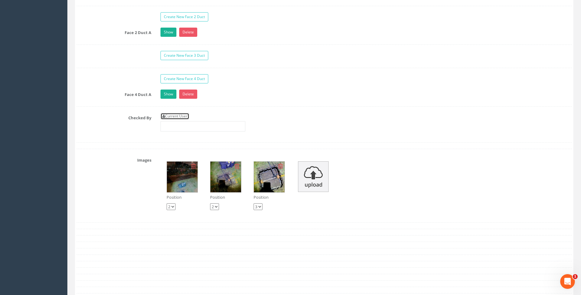
drag, startPoint x: 175, startPoint y: 117, endPoint x: 119, endPoint y: 112, distance: 56.3
click at [175, 117] on link "Current User" at bounding box center [175, 116] width 29 height 7
type input "[PERSON_NAME]"
click at [83, 115] on label "Checked By" at bounding box center [114, 117] width 84 height 8
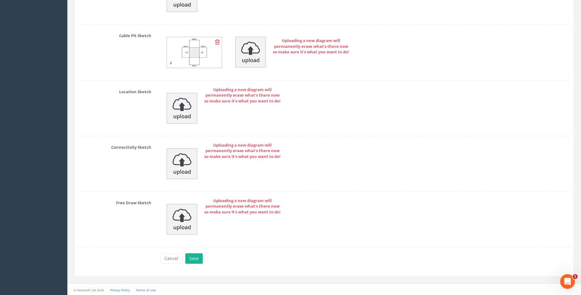
scroll to position [1349, 0]
drag, startPoint x: 195, startPoint y: 257, endPoint x: 210, endPoint y: 257, distance: 14.7
click at [195, 257] on button "Save" at bounding box center [193, 257] width 17 height 10
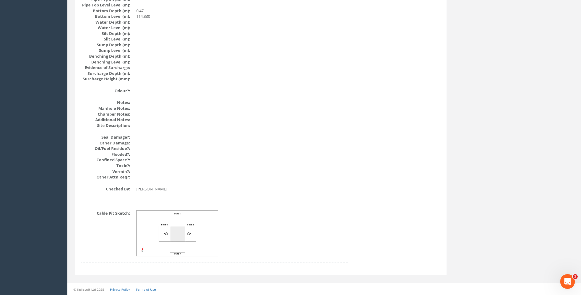
scroll to position [650, 0]
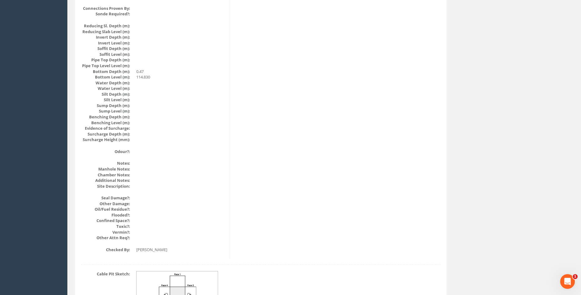
scroll to position [589, 0]
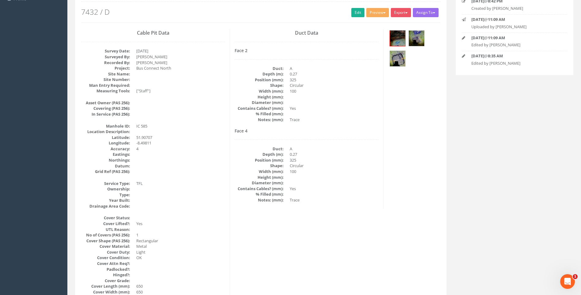
scroll to position [37, 0]
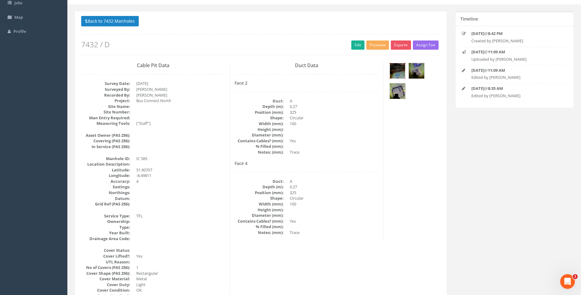
click at [397, 70] on img at bounding box center [397, 70] width 15 height 15
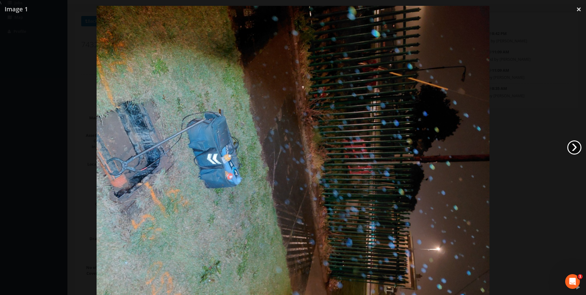
click at [571, 145] on link "›" at bounding box center [574, 147] width 14 height 14
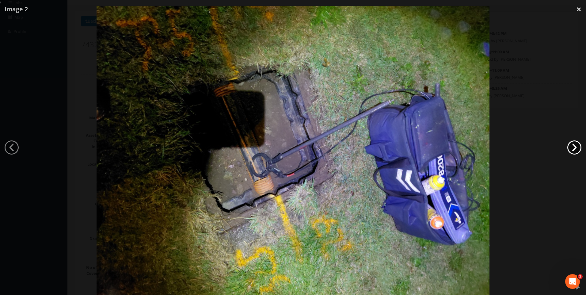
click at [571, 145] on link "›" at bounding box center [574, 147] width 14 height 14
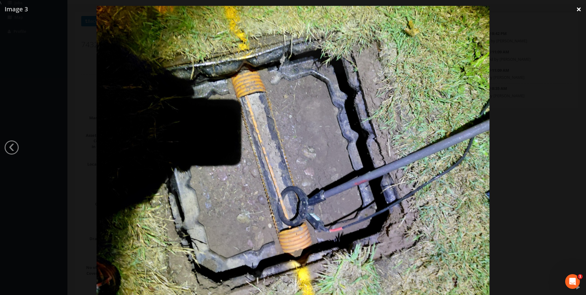
click at [578, 9] on link "×" at bounding box center [579, 9] width 14 height 18
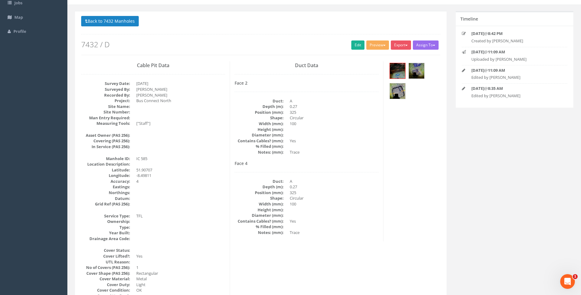
click at [109, 21] on button "Back to 7432 Manholes" at bounding box center [110, 21] width 58 height 10
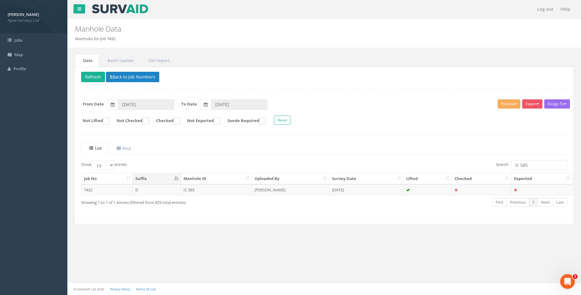
scroll to position [0, 0]
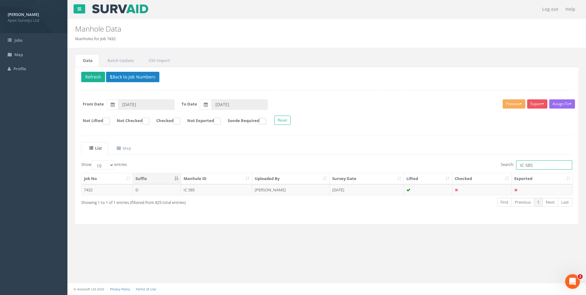
click at [527, 164] on input "IC 585" at bounding box center [544, 164] width 56 height 9
click at [531, 165] on input "IC 585" at bounding box center [544, 164] width 56 height 9
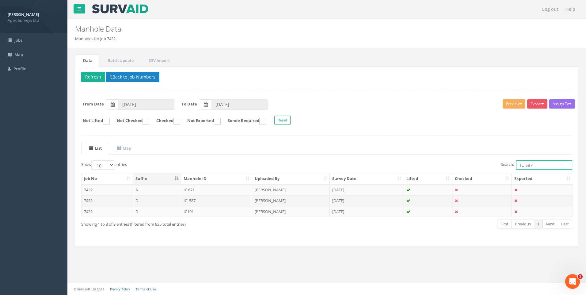
type input "IC 587"
click at [199, 199] on td "IC. 587" at bounding box center [216, 200] width 71 height 11
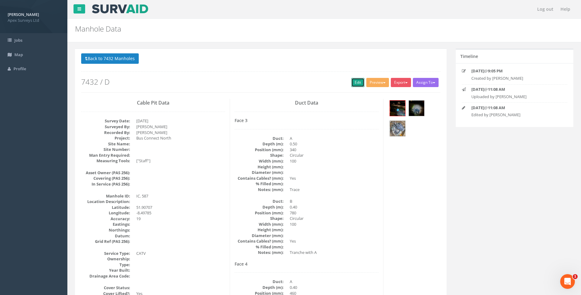
click at [354, 83] on link "Edit" at bounding box center [358, 82] width 13 height 9
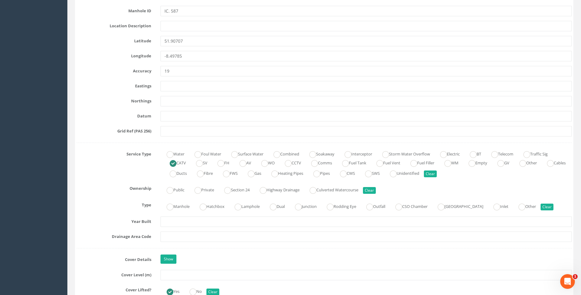
scroll to position [368, 0]
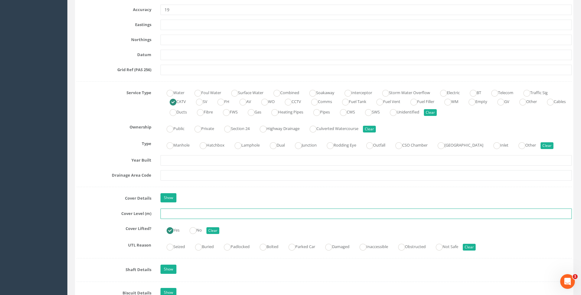
click at [176, 214] on input "text" at bounding box center [367, 213] width 412 height 10
type input "114.37"
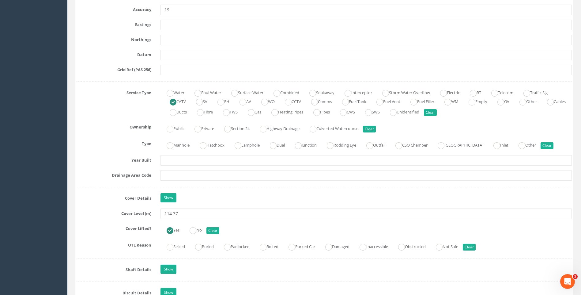
click at [101, 198] on label "Cover Details" at bounding box center [114, 197] width 84 height 8
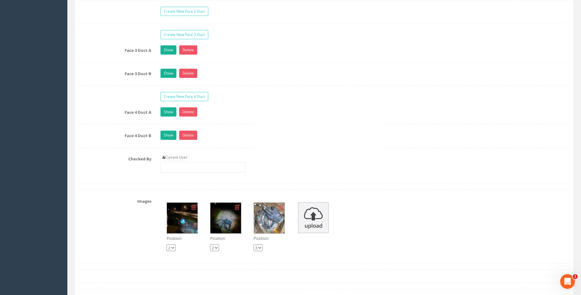
scroll to position [1103, 0]
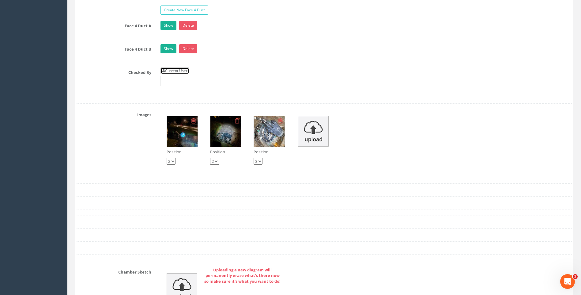
click at [178, 69] on link "Current User" at bounding box center [175, 70] width 29 height 7
type input "[PERSON_NAME]"
click at [121, 79] on div "Checked By Current User [PERSON_NAME]" at bounding box center [324, 78] width 505 height 23
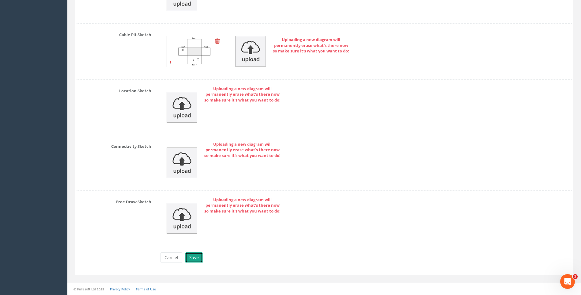
click at [197, 257] on button "Save" at bounding box center [193, 257] width 17 height 10
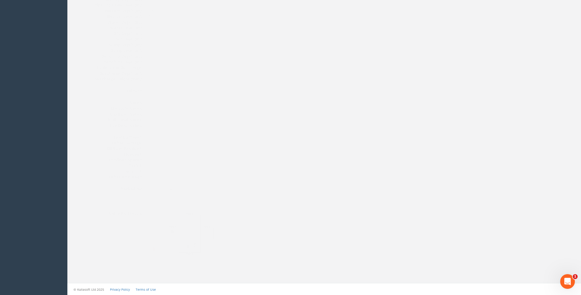
click at [319, 210] on dd at bounding box center [242, 233] width 212 height 46
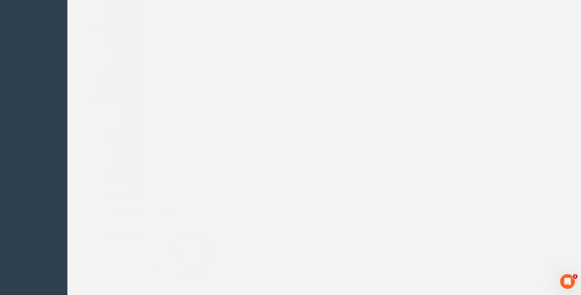
scroll to position [620, 0]
click at [354, 158] on dd at bounding box center [334, 156] width 89 height 6
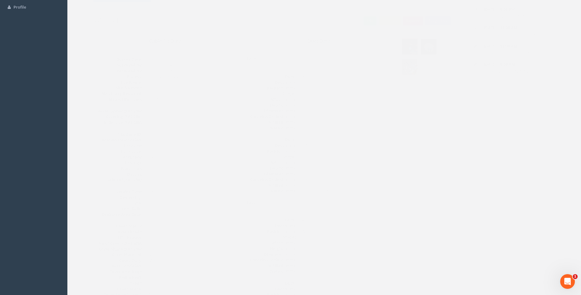
scroll to position [37, 0]
click at [364, 105] on dd "0.50" at bounding box center [334, 107] width 89 height 6
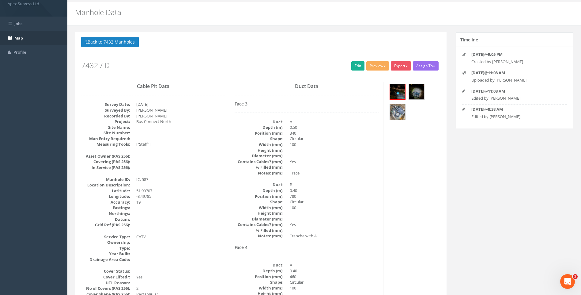
scroll to position [0, 0]
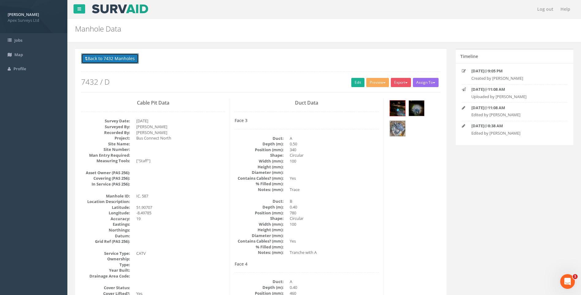
click at [105, 56] on button "Back to 7432 Manholes" at bounding box center [110, 58] width 58 height 10
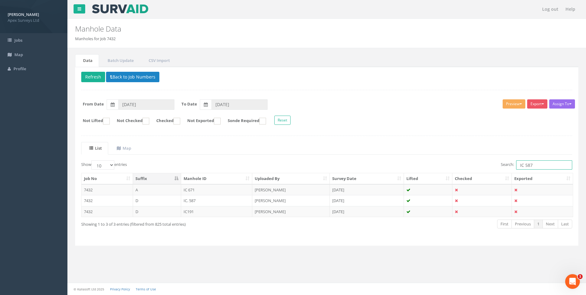
click at [532, 165] on input "IC 587" at bounding box center [544, 164] width 56 height 9
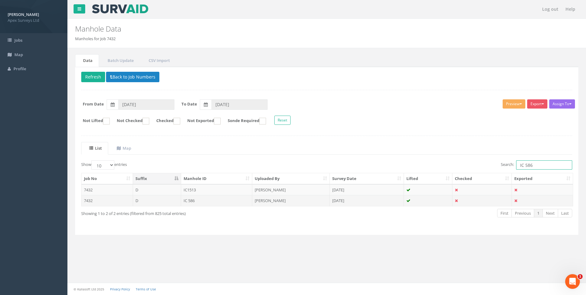
type input "IC 586"
click at [271, 200] on td "[PERSON_NAME]" at bounding box center [291, 200] width 78 height 11
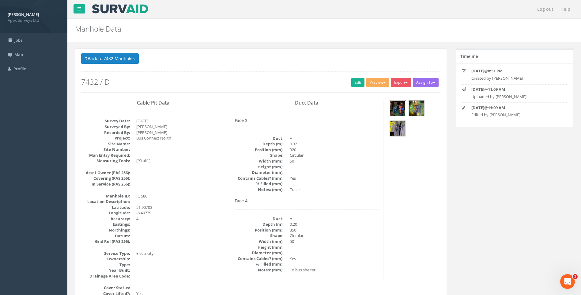
click at [403, 104] on img at bounding box center [397, 108] width 15 height 15
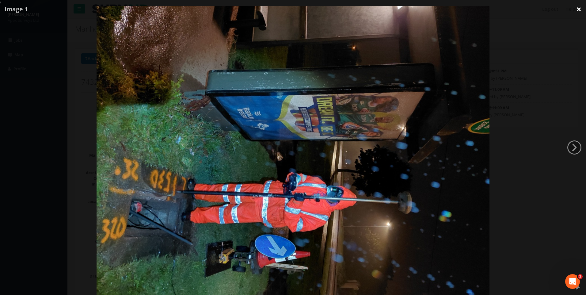
click at [577, 13] on link "×" at bounding box center [579, 9] width 14 height 18
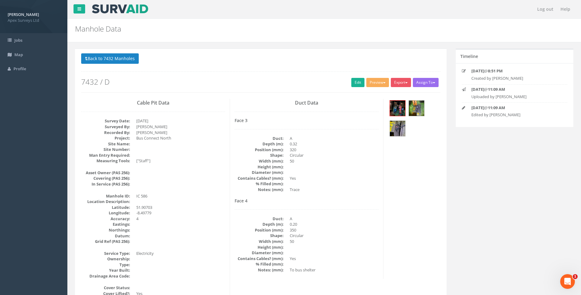
click at [356, 83] on link "Edit" at bounding box center [358, 82] width 13 height 9
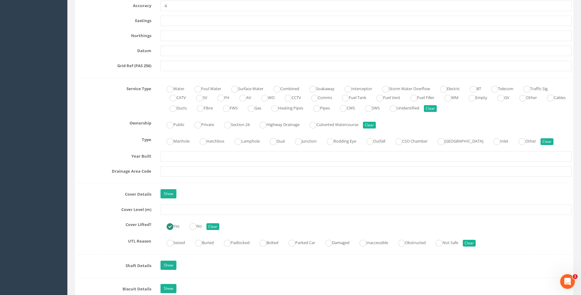
scroll to position [429, 0]
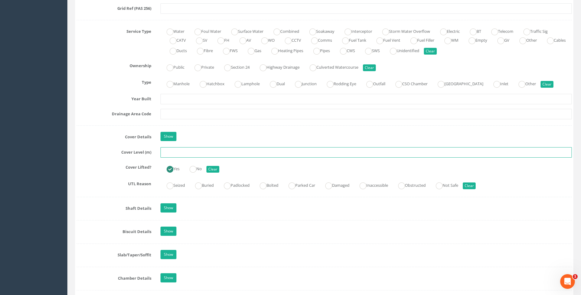
click at [165, 153] on input "text" at bounding box center [367, 152] width 412 height 10
type input "114.36"
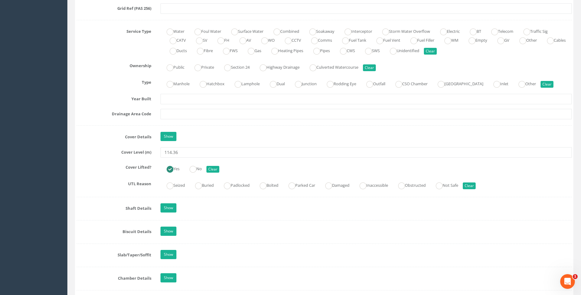
click at [95, 149] on label "Cover Level (m)" at bounding box center [114, 151] width 84 height 8
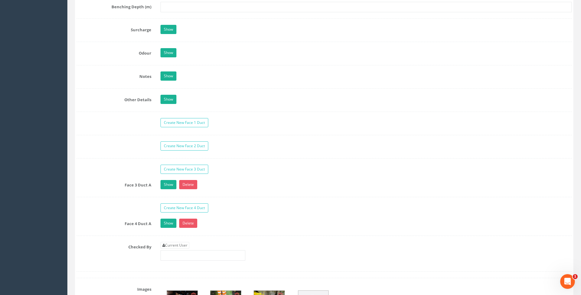
scroll to position [950, 0]
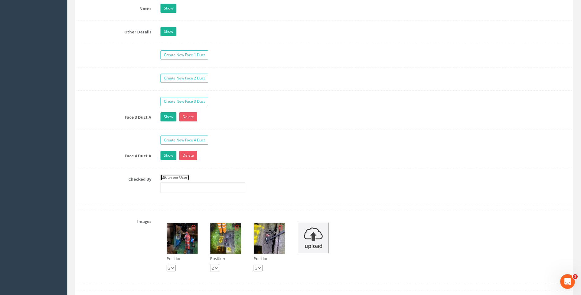
drag, startPoint x: 176, startPoint y: 177, endPoint x: 97, endPoint y: 173, distance: 79.2
click at [176, 177] on link "Current User" at bounding box center [175, 177] width 29 height 7
type input "[PERSON_NAME]"
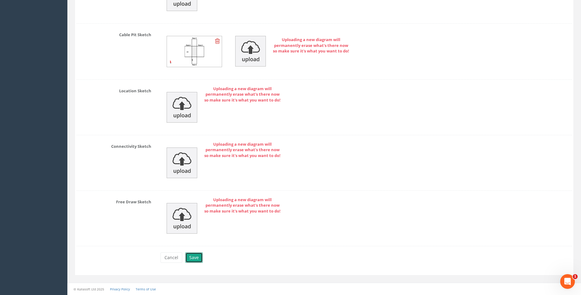
click at [194, 257] on button "Save" at bounding box center [193, 257] width 17 height 10
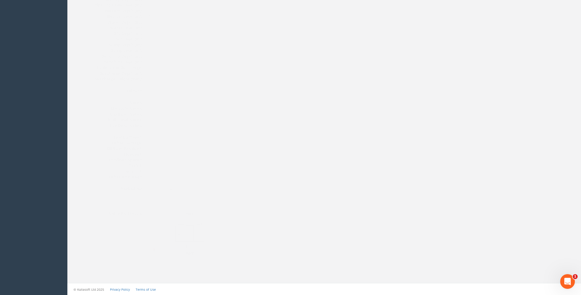
click at [191, 240] on img at bounding box center [178, 234] width 82 height 46
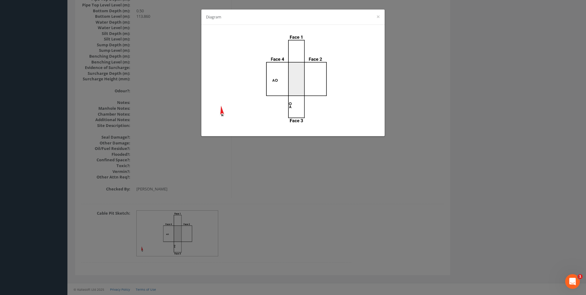
click at [531, 73] on div "Diagram ×" at bounding box center [293, 147] width 586 height 295
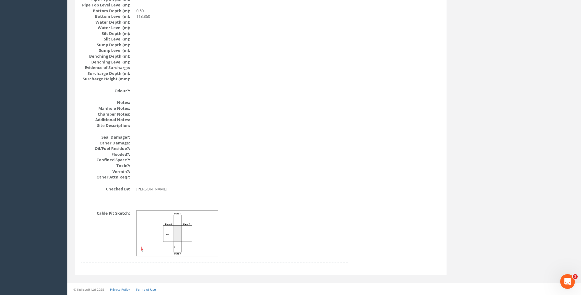
drag, startPoint x: 338, startPoint y: 142, endPoint x: 322, endPoint y: 141, distance: 16.0
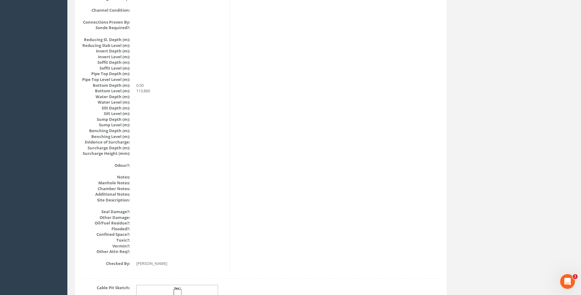
scroll to position [497, 0]
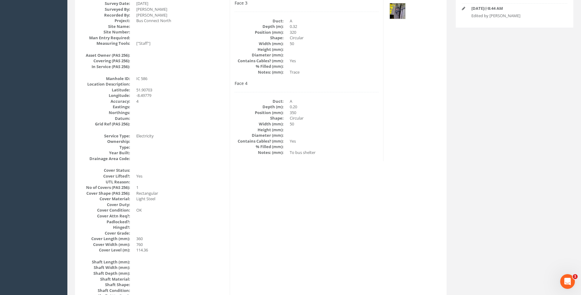
scroll to position [68, 0]
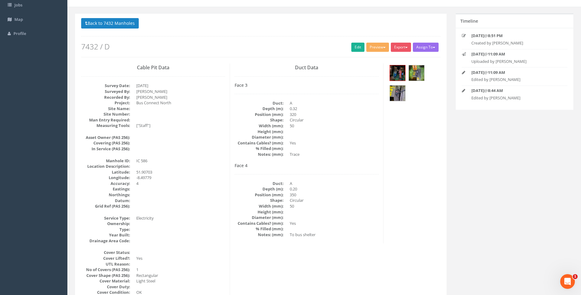
scroll to position [0, 0]
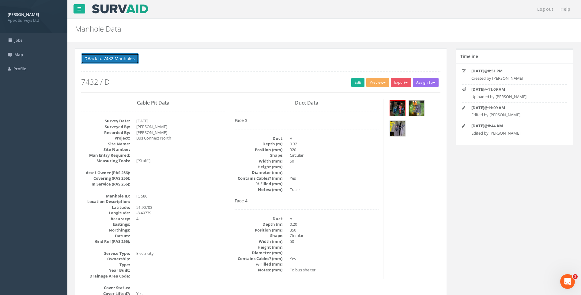
click at [112, 55] on button "Back to 7432 Manholes" at bounding box center [110, 58] width 58 height 10
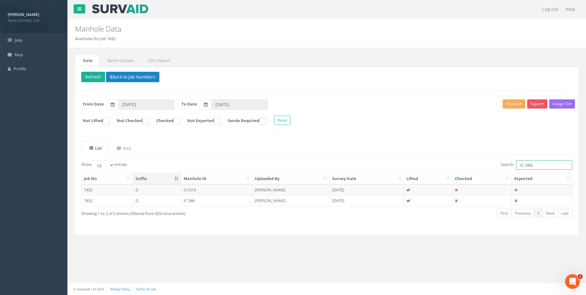
drag, startPoint x: 525, startPoint y: 165, endPoint x: 533, endPoint y: 166, distance: 8.6
click at [533, 166] on input "IC 586" at bounding box center [544, 164] width 56 height 9
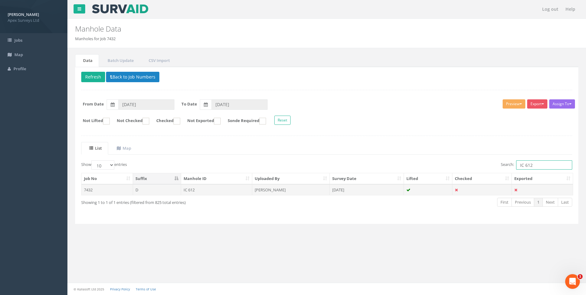
type input "IC 612"
click at [268, 190] on td "[PERSON_NAME]" at bounding box center [291, 189] width 78 height 11
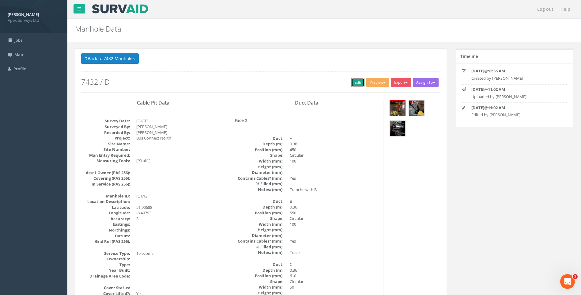
click at [357, 80] on link "Edit" at bounding box center [358, 82] width 13 height 9
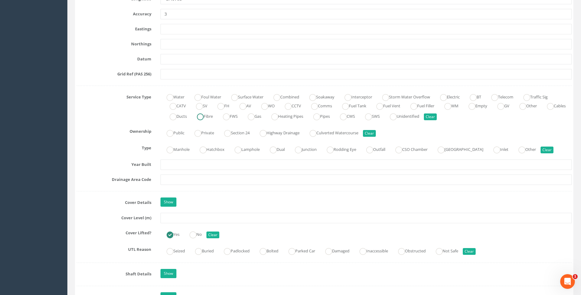
scroll to position [429, 0]
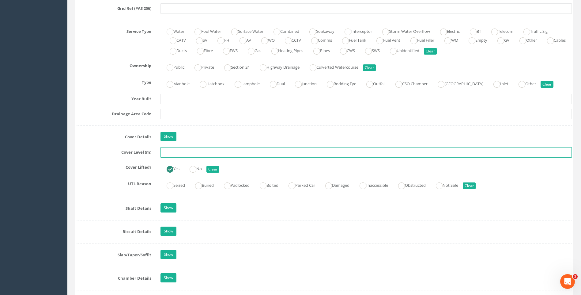
drag, startPoint x: 180, startPoint y: 152, endPoint x: 272, endPoint y: 160, distance: 92.9
click at [180, 152] on input "text" at bounding box center [367, 152] width 412 height 10
type input "114.05"
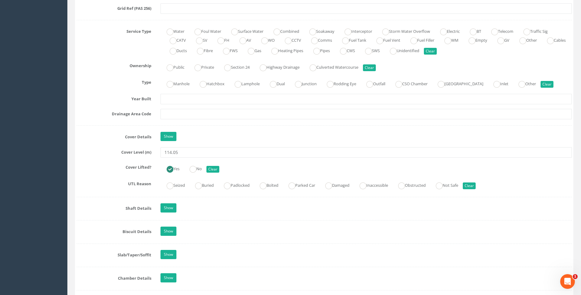
click at [89, 162] on label "Cover Lifted?" at bounding box center [114, 166] width 84 height 8
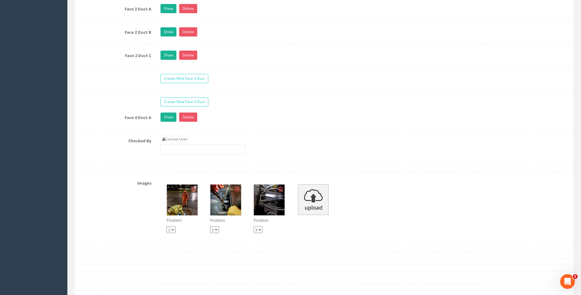
scroll to position [1042, 0]
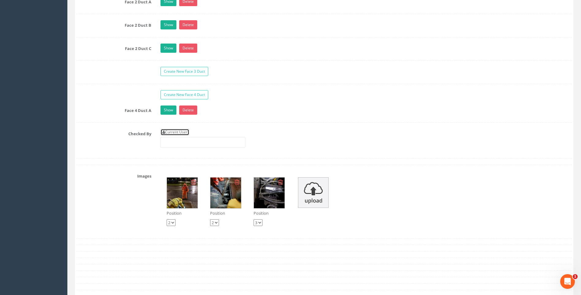
drag, startPoint x: 181, startPoint y: 132, endPoint x: 114, endPoint y: 135, distance: 67.5
click at [181, 132] on link "Current User" at bounding box center [175, 132] width 29 height 7
type input "[PERSON_NAME]"
click at [89, 137] on div "Checked By Current User [PERSON_NAME]" at bounding box center [324, 140] width 505 height 23
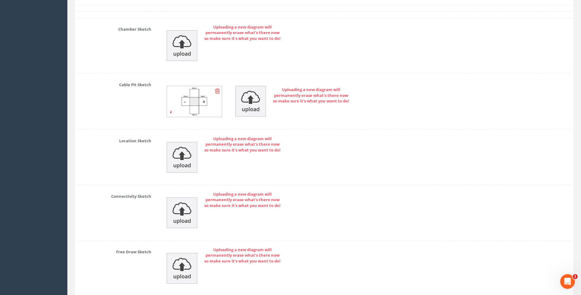
scroll to position [1396, 0]
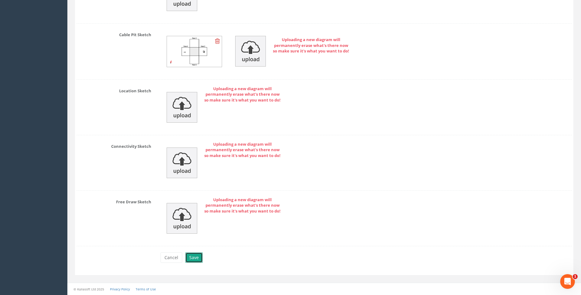
click at [193, 257] on button "Save" at bounding box center [193, 257] width 17 height 10
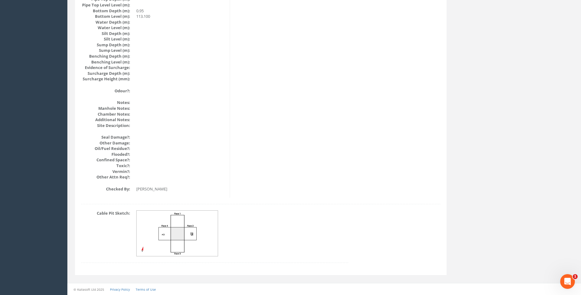
scroll to position [650, 0]
click at [174, 234] on img at bounding box center [178, 234] width 82 height 46
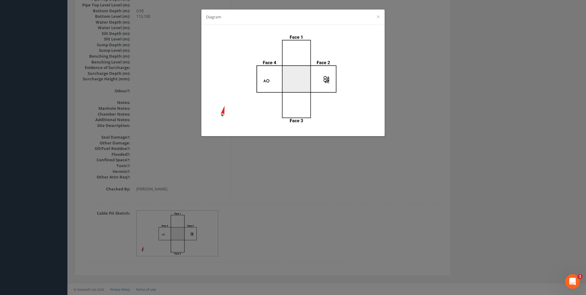
click at [444, 105] on div "Diagram ×" at bounding box center [293, 147] width 586 height 295
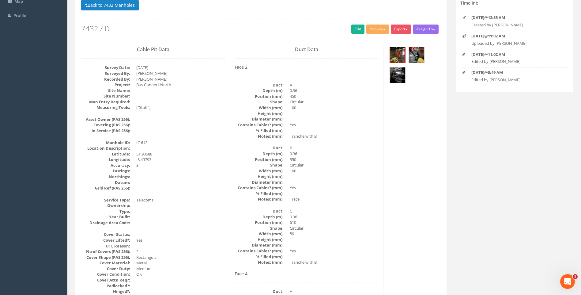
scroll to position [99, 0]
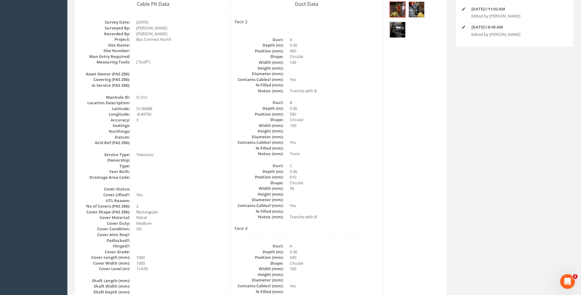
drag, startPoint x: 409, startPoint y: 172, endPoint x: 421, endPoint y: 172, distance: 11.6
click at [361, 161] on div "Face 2 Duct: A Depth (m): 0.36 Position (mm): 450 Shape: Circular Width (mm): 1…" at bounding box center [307, 119] width 144 height 200
click at [224, 167] on dd at bounding box center [180, 166] width 89 height 6
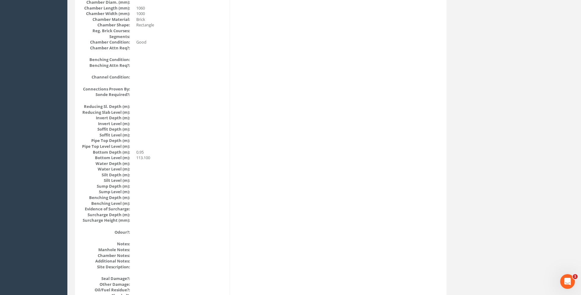
scroll to position [558, 0]
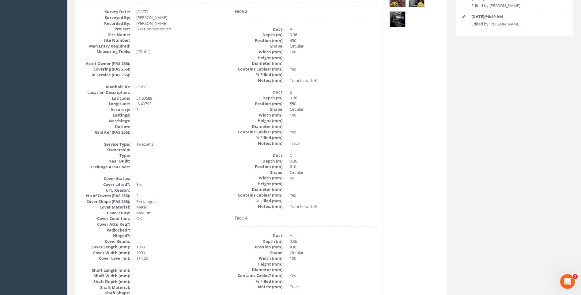
scroll to position [99, 0]
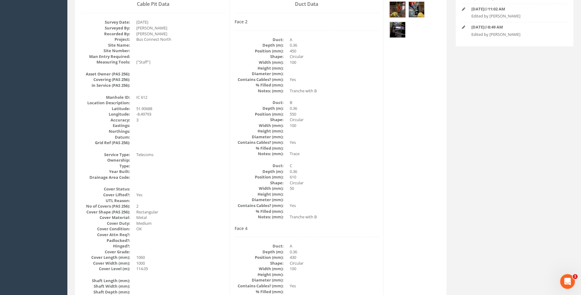
click at [372, 191] on dd at bounding box center [334, 194] width 89 height 6
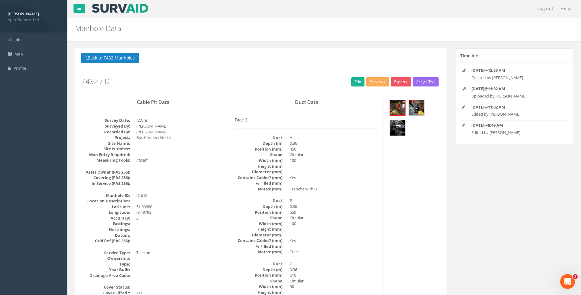
scroll to position [0, 0]
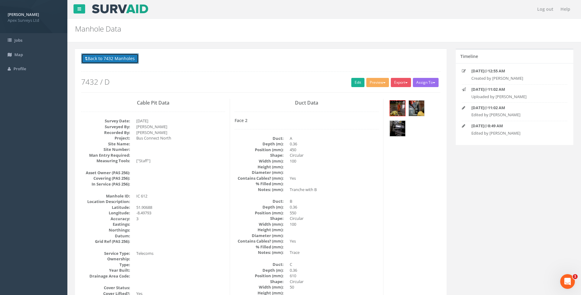
click at [102, 55] on button "Back to 7432 Manholes" at bounding box center [110, 58] width 58 height 10
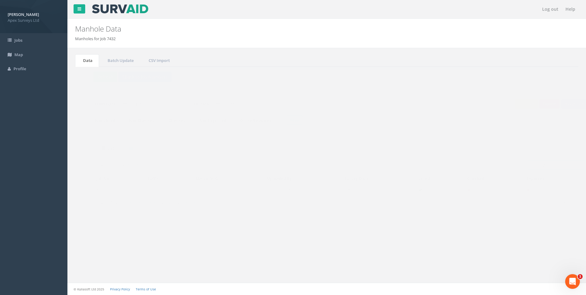
drag, startPoint x: 530, startPoint y: 164, endPoint x: 533, endPoint y: 165, distance: 3.2
click at [533, 165] on input "IC 612" at bounding box center [544, 164] width 56 height 9
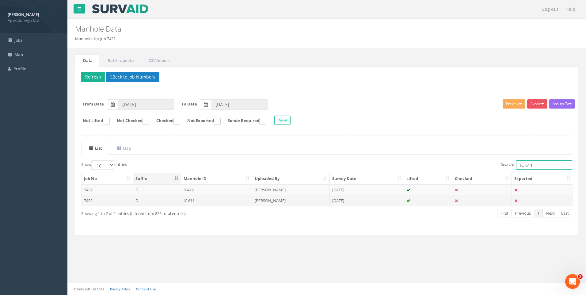
type input "IC 611"
click at [269, 200] on td "[PERSON_NAME]" at bounding box center [291, 200] width 78 height 11
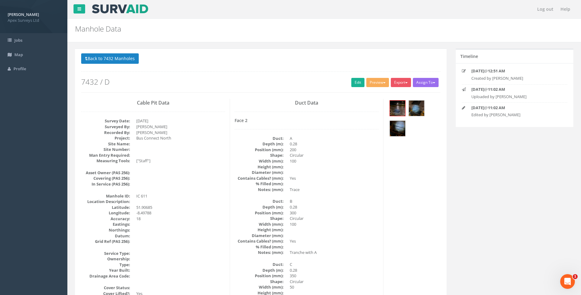
drag, startPoint x: 354, startPoint y: 82, endPoint x: 45, endPoint y: 116, distance: 310.5
click at [354, 82] on link "Edit" at bounding box center [358, 82] width 13 height 9
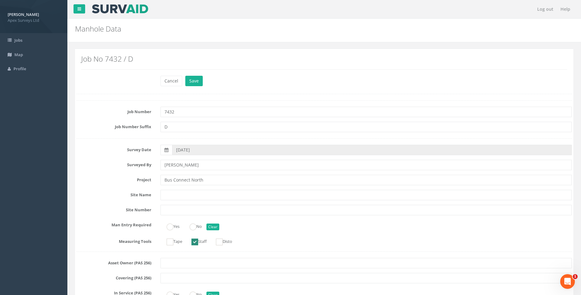
click at [102, 111] on label "Job Number" at bounding box center [114, 111] width 84 height 8
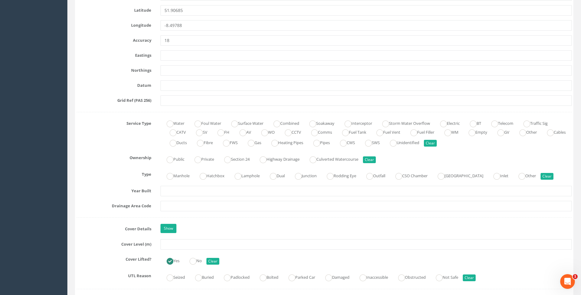
scroll to position [398, 0]
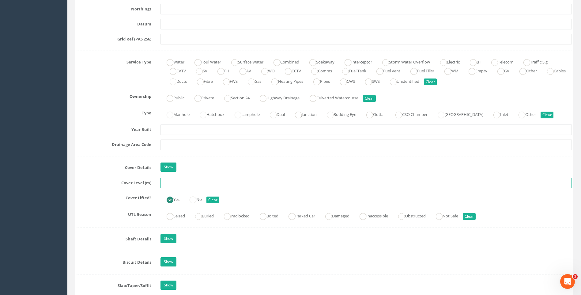
click at [175, 182] on input "text" at bounding box center [367, 183] width 412 height 10
type input "113.61"
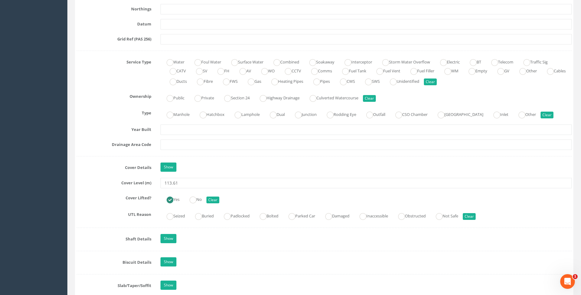
click at [106, 183] on label "Cover Level (m)" at bounding box center [114, 182] width 84 height 8
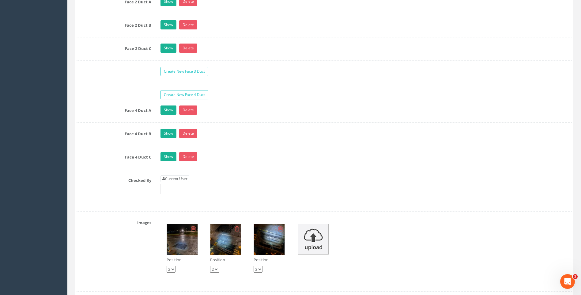
scroll to position [1165, 0]
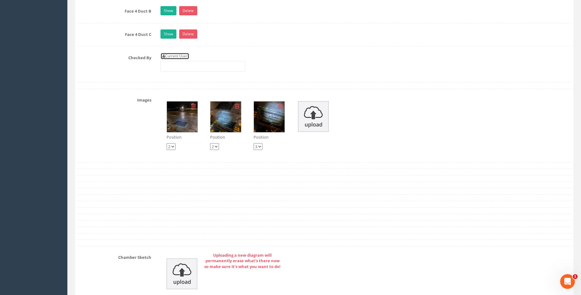
drag, startPoint x: 185, startPoint y: 58, endPoint x: 180, endPoint y: 59, distance: 5.2
click at [185, 58] on link "Current User" at bounding box center [175, 56] width 29 height 7
type input "[PERSON_NAME]"
drag, startPoint x: 74, startPoint y: 93, endPoint x: 79, endPoint y: 101, distance: 9.6
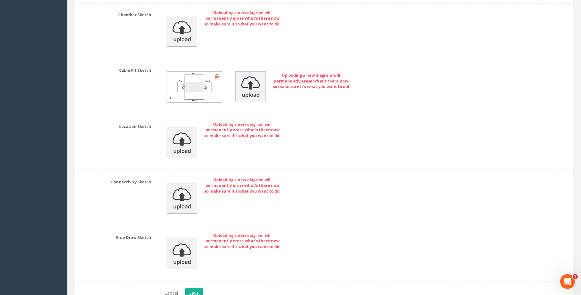
scroll to position [1443, 0]
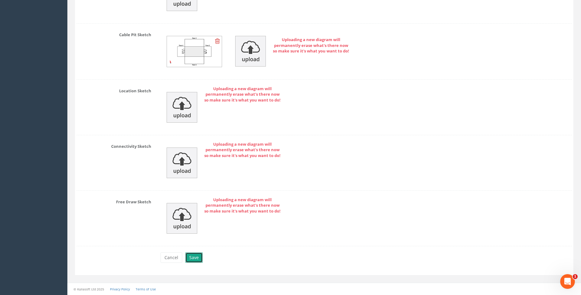
click at [196, 256] on button "Save" at bounding box center [193, 257] width 17 height 10
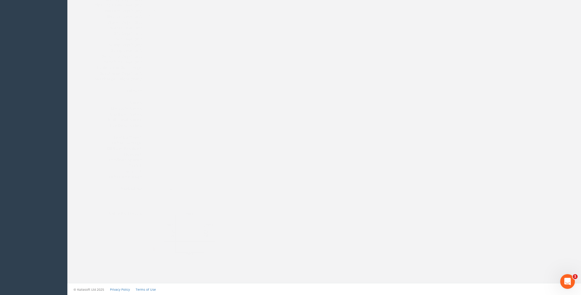
click at [168, 231] on img at bounding box center [178, 234] width 82 height 46
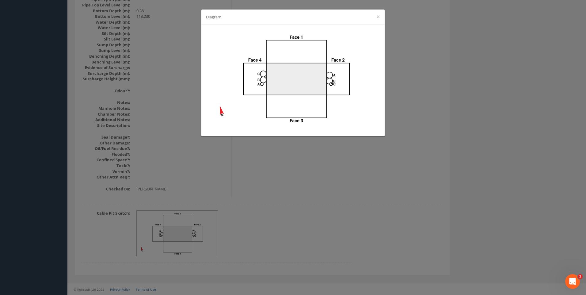
click at [508, 161] on div "Diagram ×" at bounding box center [293, 147] width 586 height 295
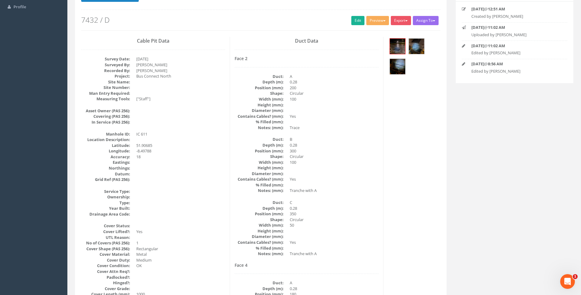
scroll to position [37, 0]
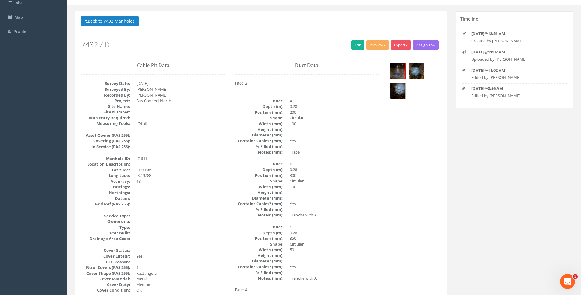
click at [395, 67] on img at bounding box center [397, 70] width 15 height 15
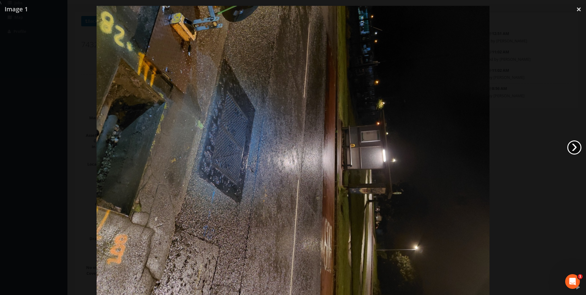
click at [576, 146] on link "›" at bounding box center [574, 147] width 14 height 14
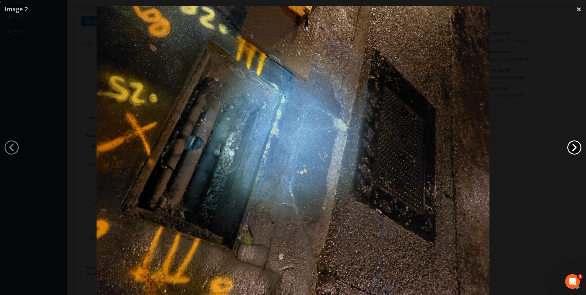
click at [576, 146] on link "›" at bounding box center [574, 147] width 14 height 14
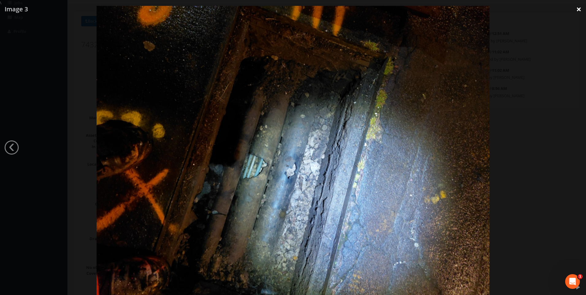
click at [580, 8] on link "×" at bounding box center [579, 9] width 14 height 18
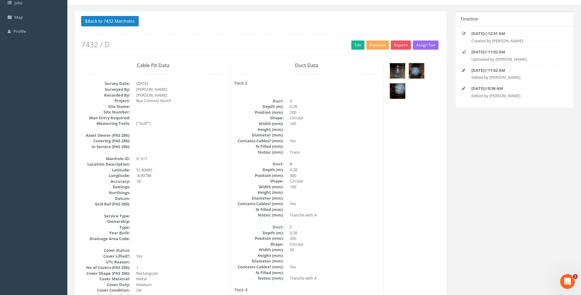
click at [399, 68] on img at bounding box center [397, 70] width 15 height 15
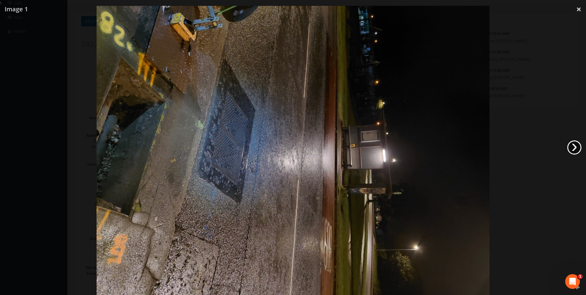
click at [572, 149] on link "›" at bounding box center [574, 147] width 14 height 14
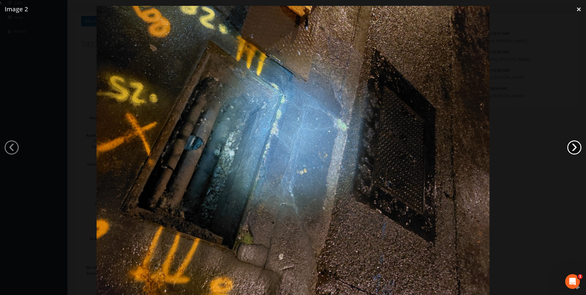
click at [572, 149] on link "›" at bounding box center [574, 147] width 14 height 14
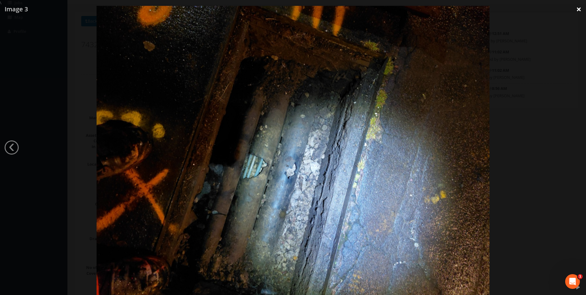
click at [579, 10] on link "×" at bounding box center [579, 9] width 14 height 18
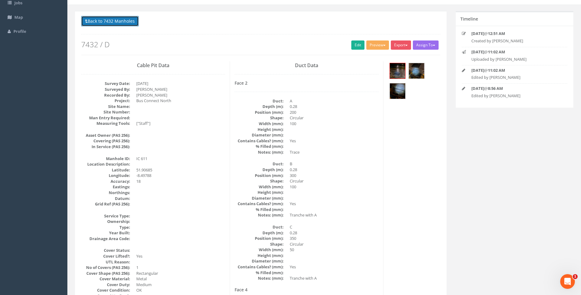
click at [112, 22] on button "Back to 7432 Manholes" at bounding box center [110, 21] width 58 height 10
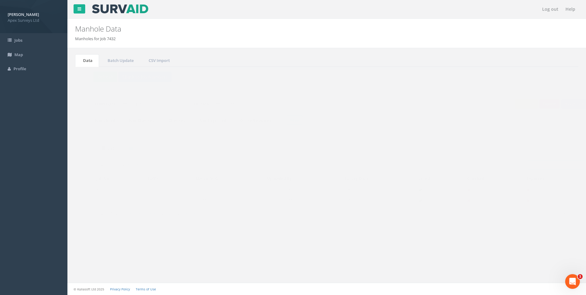
drag, startPoint x: 529, startPoint y: 165, endPoint x: 534, endPoint y: 165, distance: 4.6
click at [534, 165] on input "IC 611" at bounding box center [544, 164] width 56 height 9
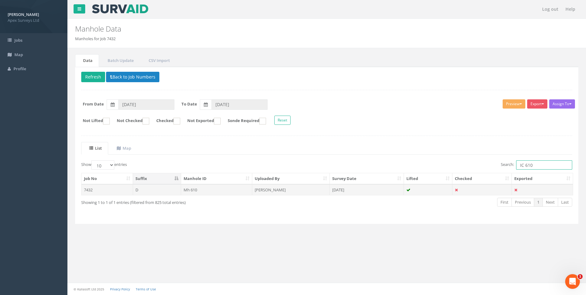
type input "IC 610"
drag, startPoint x: 258, startPoint y: 190, endPoint x: 373, endPoint y: 195, distance: 114.7
click at [259, 190] on td "[PERSON_NAME]" at bounding box center [291, 189] width 78 height 11
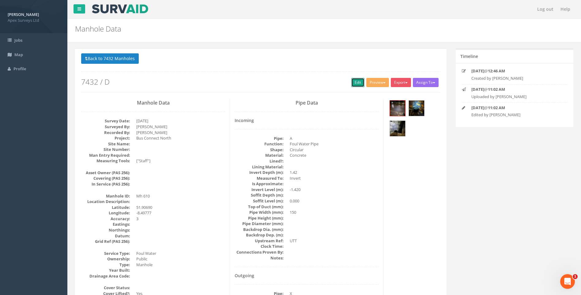
click at [353, 81] on link "Edit" at bounding box center [358, 82] width 13 height 9
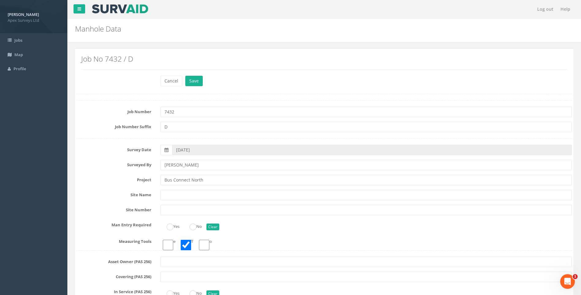
click at [114, 176] on label "Project" at bounding box center [114, 179] width 84 height 8
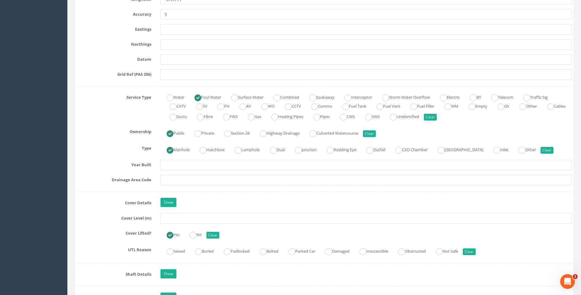
scroll to position [429, 0]
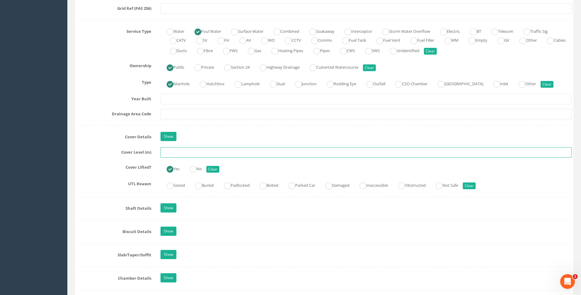
click at [181, 152] on input "text" at bounding box center [367, 152] width 412 height 10
type input "113.45"
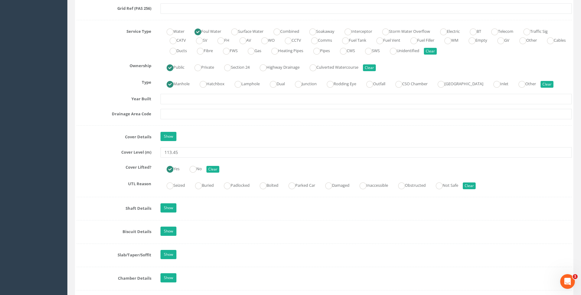
click at [107, 149] on label "Cover Level (m)" at bounding box center [114, 151] width 84 height 8
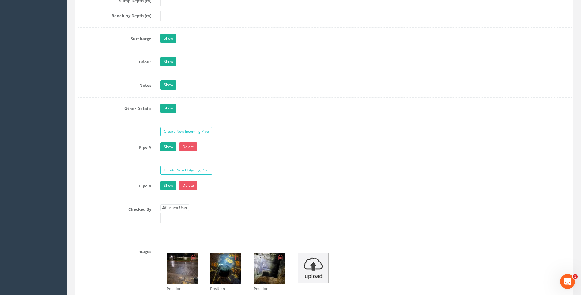
scroll to position [889, 0]
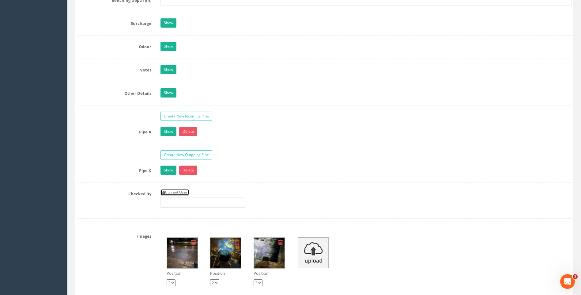
click at [184, 191] on link "Current User" at bounding box center [175, 192] width 29 height 7
type input "[PERSON_NAME]"
click at [113, 192] on label "Checked By" at bounding box center [114, 193] width 84 height 8
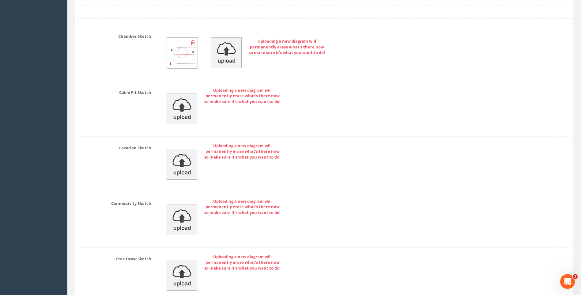
scroll to position [1303, 0]
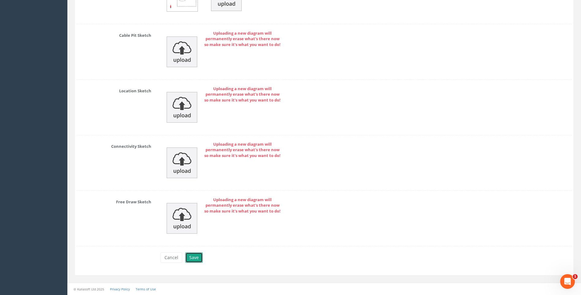
click at [195, 256] on button "Save" at bounding box center [193, 257] width 17 height 10
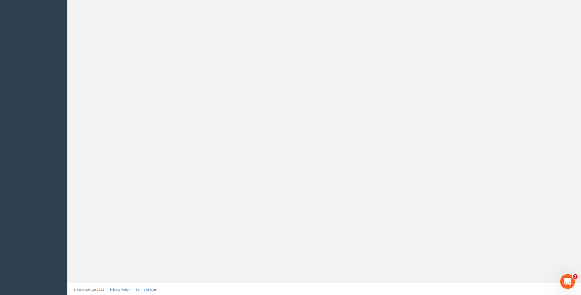
click at [373, 223] on div "Chamber Sketch:" at bounding box center [261, 239] width 369 height 59
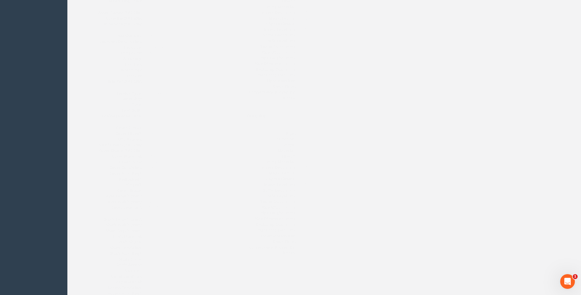
scroll to position [129, 0]
click at [92, 136] on dt "Datum:" at bounding box center [105, 137] width 49 height 6
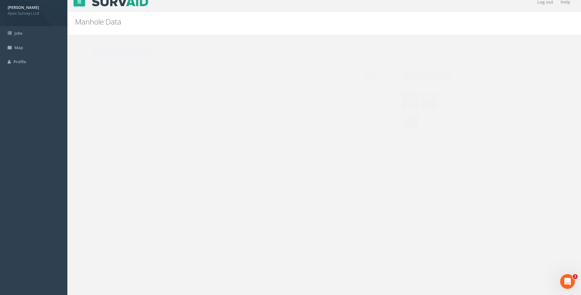
scroll to position [0, 0]
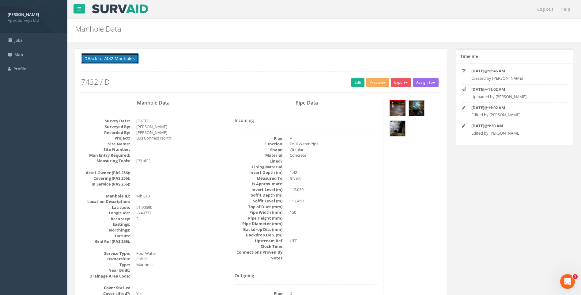
click at [111, 58] on button "Back to 7432 Manholes" at bounding box center [110, 58] width 58 height 10
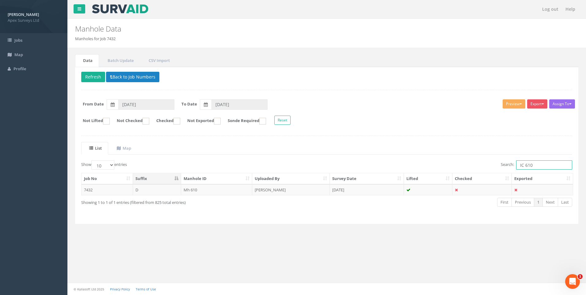
drag, startPoint x: 527, startPoint y: 165, endPoint x: 536, endPoint y: 166, distance: 8.7
click at [535, 166] on input "IC 610" at bounding box center [544, 164] width 56 height 9
type input "IC 621"
drag, startPoint x: 271, startPoint y: 189, endPoint x: 414, endPoint y: 196, distance: 143.6
click at [271, 189] on td "[PERSON_NAME]" at bounding box center [291, 189] width 78 height 11
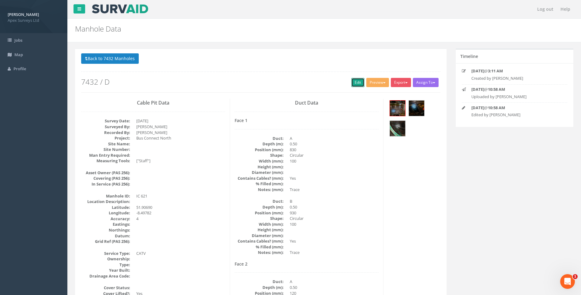
click at [357, 80] on link "Edit" at bounding box center [358, 82] width 13 height 9
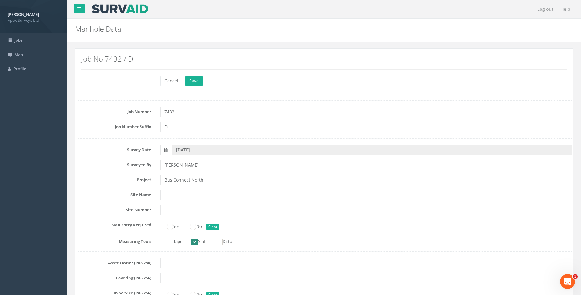
click at [94, 160] on label "Surveyed By" at bounding box center [114, 164] width 84 height 8
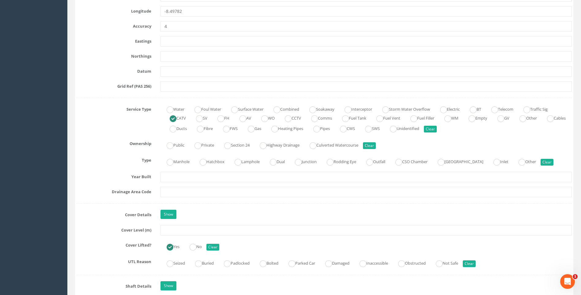
scroll to position [398, 0]
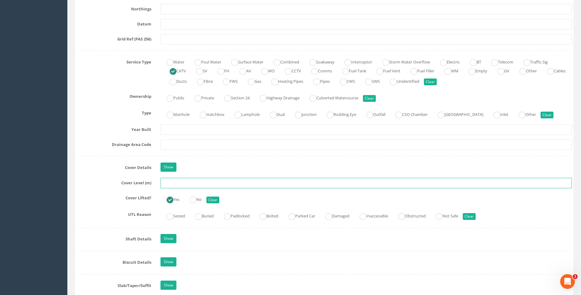
click at [169, 184] on input "text" at bounding box center [367, 183] width 412 height 10
type input "113.56"
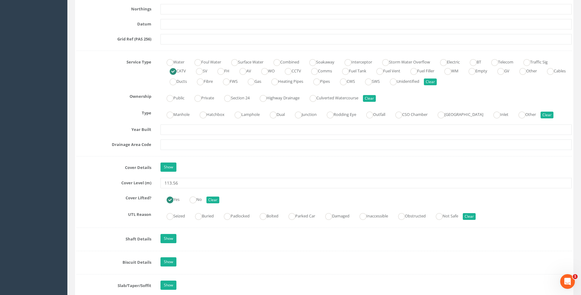
click at [110, 178] on label "Cover Level (m)" at bounding box center [114, 182] width 84 height 8
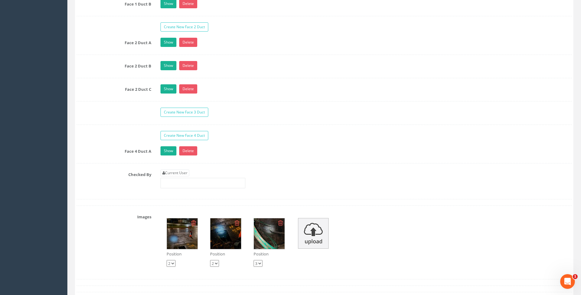
scroll to position [1103, 0]
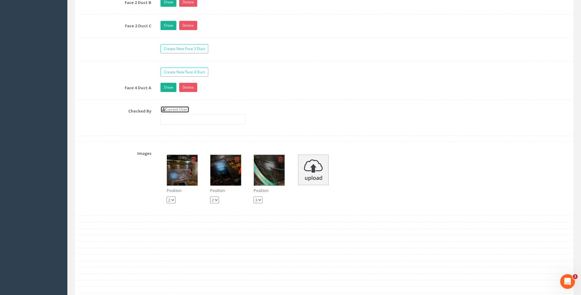
click at [173, 109] on link "Current User" at bounding box center [175, 109] width 29 height 7
type input "[PERSON_NAME]"
click at [116, 116] on div "Checked By Current User [PERSON_NAME]" at bounding box center [324, 117] width 505 height 23
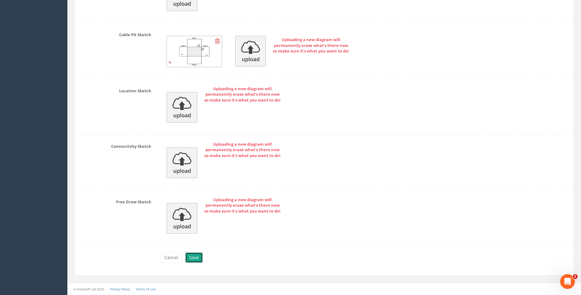
click at [193, 257] on button "Save" at bounding box center [193, 257] width 17 height 10
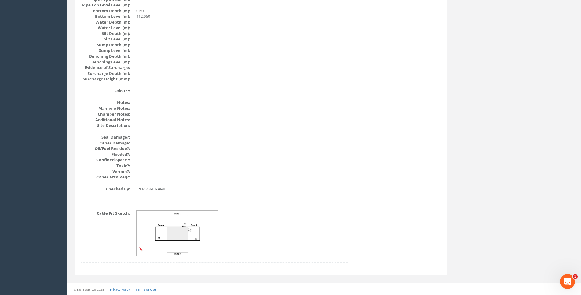
scroll to position [650, 0]
click at [181, 234] on img at bounding box center [178, 234] width 82 height 46
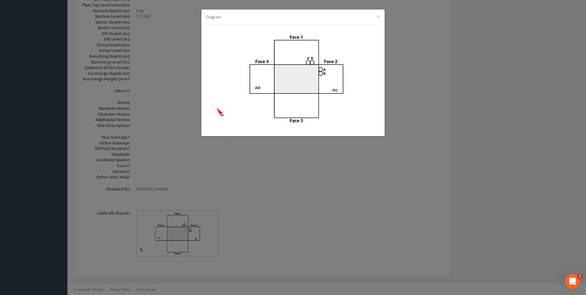
click at [384, 174] on div "Diagram ×" at bounding box center [293, 147] width 586 height 295
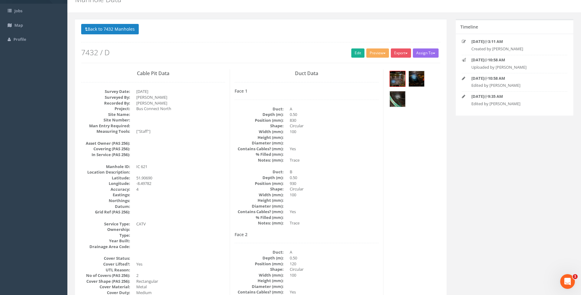
scroll to position [61, 0]
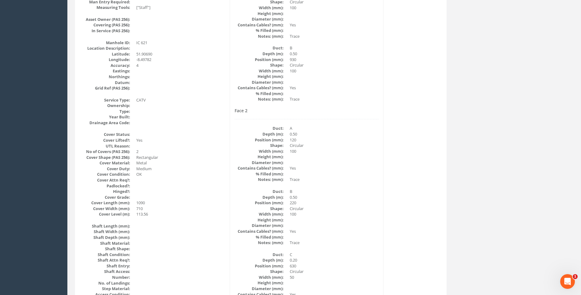
scroll to position [276, 0]
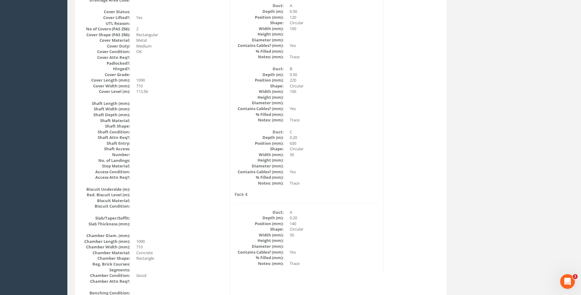
click at [350, 150] on dd "Circular" at bounding box center [334, 149] width 89 height 6
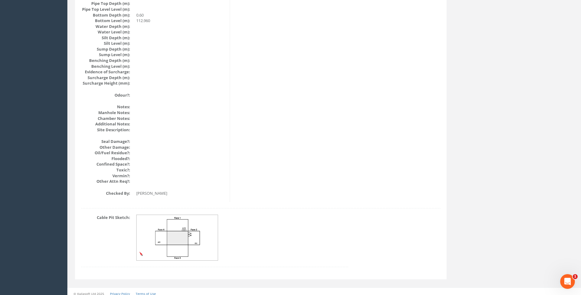
scroll to position [650, 0]
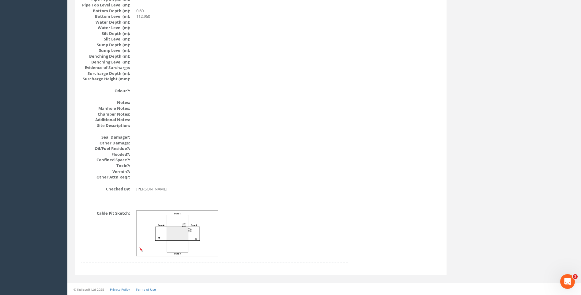
click at [371, 230] on div "Cable Pit Sketch:" at bounding box center [261, 239] width 369 height 59
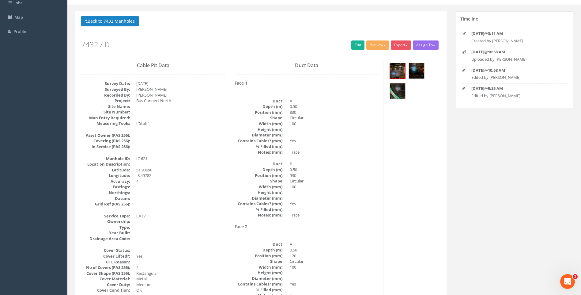
scroll to position [0, 0]
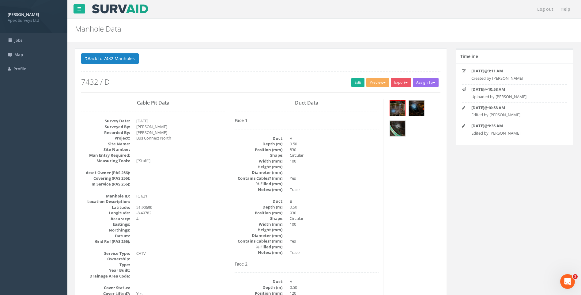
click at [355, 184] on dd at bounding box center [334, 184] width 89 height 6
click at [104, 58] on button "Back to 7432 Manholes" at bounding box center [110, 58] width 58 height 10
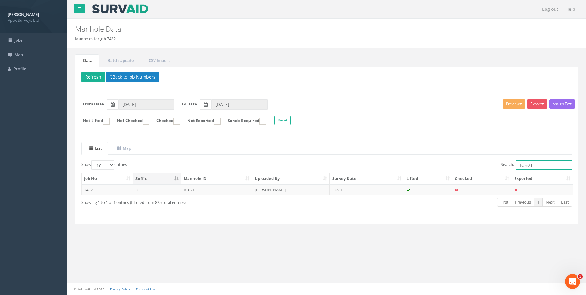
drag, startPoint x: 526, startPoint y: 165, endPoint x: 531, endPoint y: 165, distance: 5.5
click at [531, 165] on input "IC 621" at bounding box center [544, 164] width 56 height 9
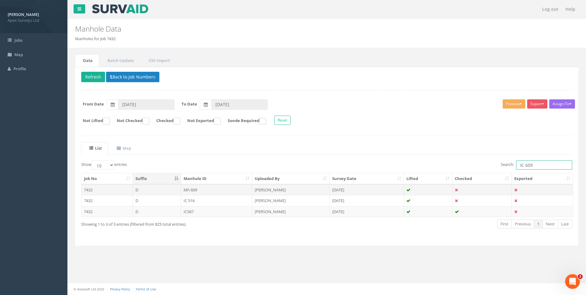
type input "IC 609"
drag, startPoint x: 212, startPoint y: 188, endPoint x: 310, endPoint y: 200, distance: 98.5
click at [212, 188] on td "Mh 609" at bounding box center [216, 189] width 71 height 11
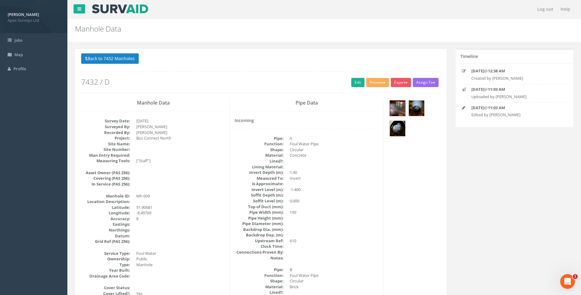
click at [357, 82] on link "Edit" at bounding box center [358, 82] width 13 height 9
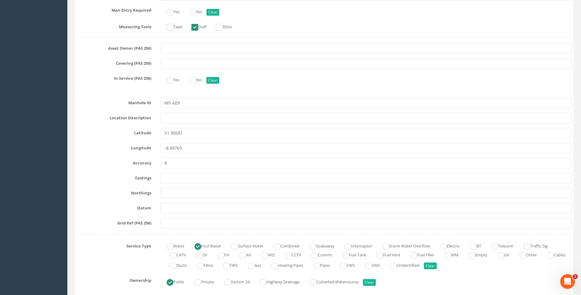
scroll to position [337, 0]
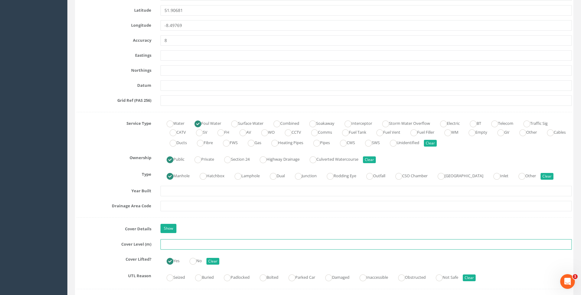
click at [181, 245] on input "text" at bounding box center [367, 244] width 412 height 10
type input "112.86"
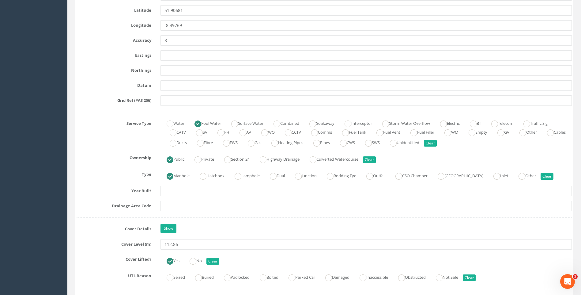
click at [89, 206] on label "Drainage Area Code" at bounding box center [114, 205] width 84 height 8
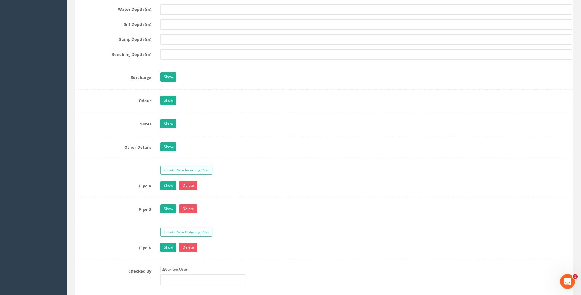
scroll to position [889, 0]
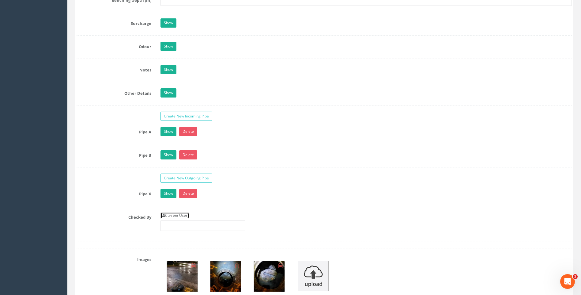
click at [178, 213] on link "Current User" at bounding box center [175, 215] width 29 height 7
type input "[PERSON_NAME]"
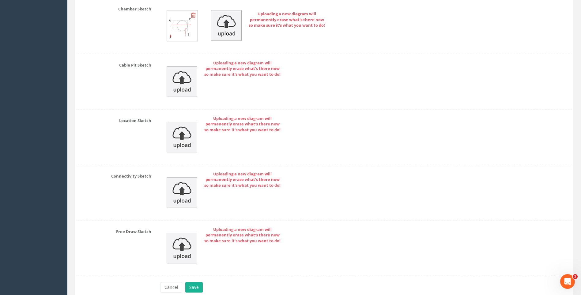
scroll to position [1326, 0]
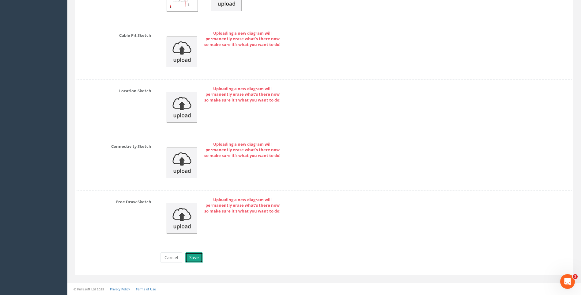
click at [197, 257] on button "Save" at bounding box center [193, 257] width 17 height 10
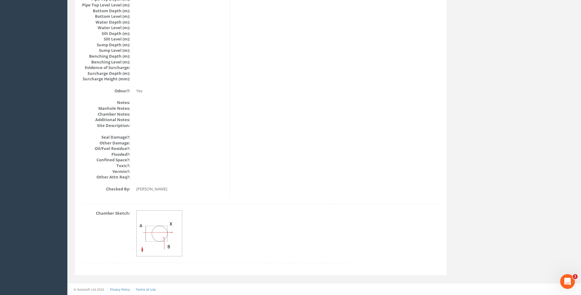
scroll to position [650, 0]
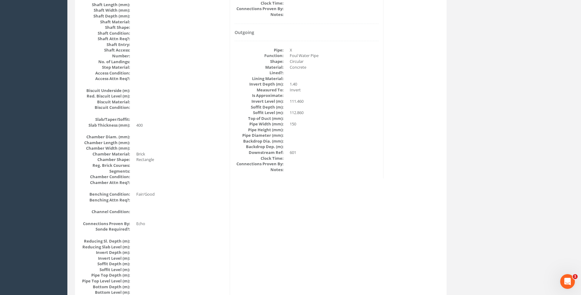
scroll to position [344, 0]
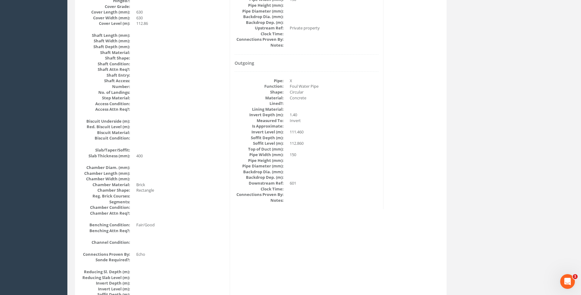
click at [395, 167] on div "Manhole Data Survey Date: [DATE] Surveyed By: [PERSON_NAME] Recorded By: [PERSO…" at bounding box center [261, 129] width 369 height 749
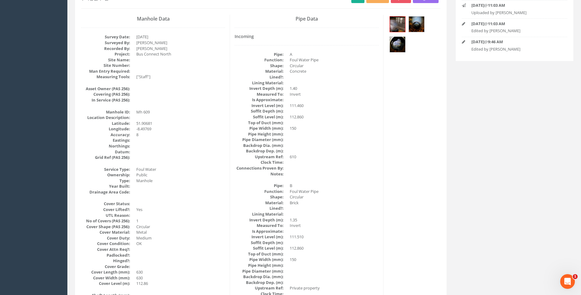
scroll to position [99, 0]
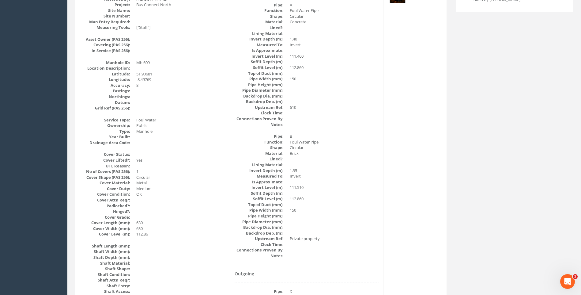
scroll to position [191, 0]
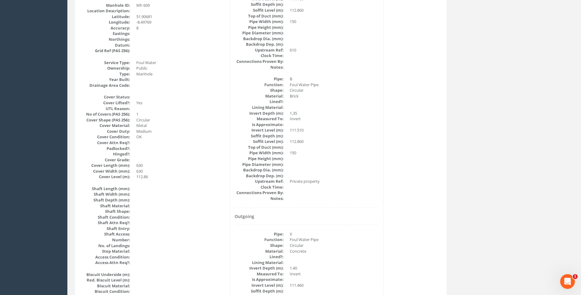
click at [424, 169] on div "Manhole Data Survey Date: [DATE] Surveyed By: [PERSON_NAME] Recorded By: [PERSO…" at bounding box center [261, 282] width 369 height 749
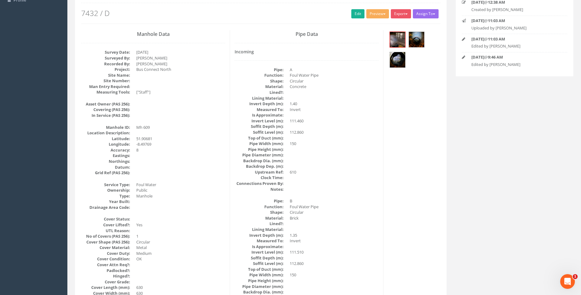
scroll to position [68, 0]
click at [394, 33] on img at bounding box center [397, 39] width 15 height 15
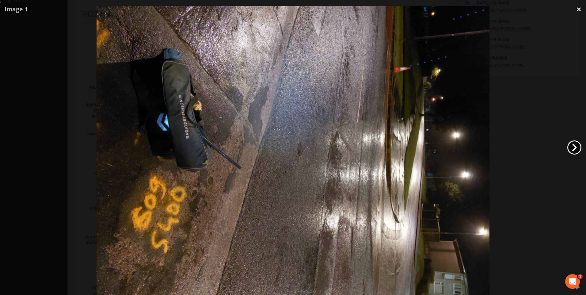
click at [575, 147] on link "›" at bounding box center [574, 147] width 14 height 14
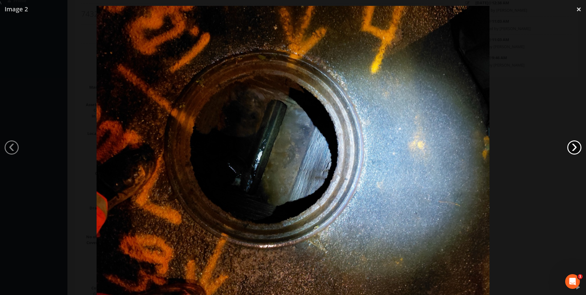
click at [575, 147] on link "›" at bounding box center [574, 147] width 14 height 14
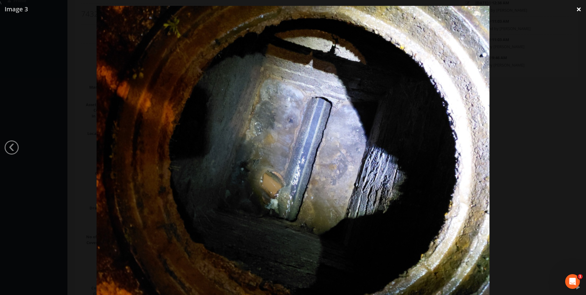
click at [578, 9] on link "×" at bounding box center [579, 9] width 14 height 18
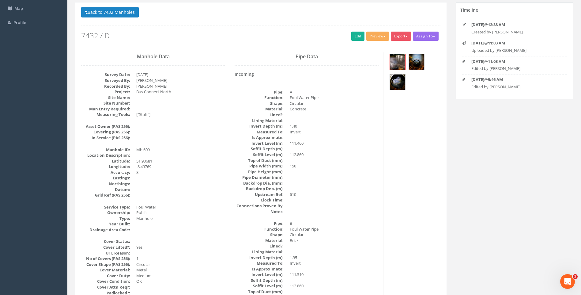
scroll to position [37, 0]
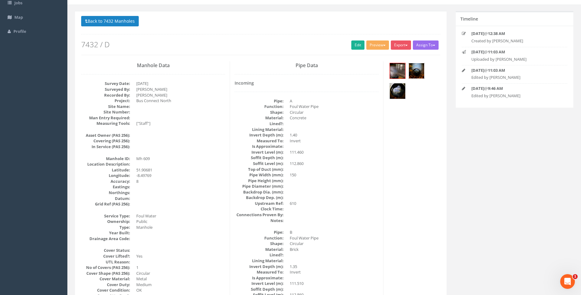
click at [416, 71] on img at bounding box center [416, 70] width 15 height 15
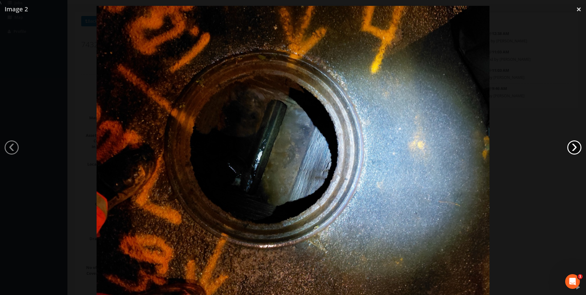
click at [577, 146] on link "›" at bounding box center [574, 147] width 14 height 14
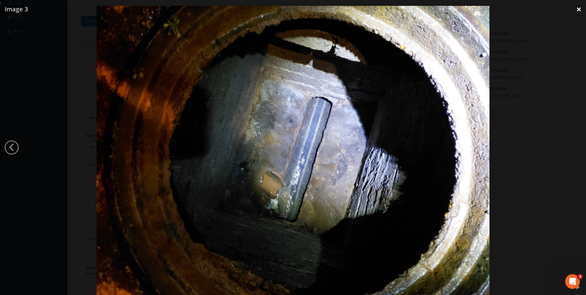
click at [579, 11] on link "×" at bounding box center [579, 9] width 14 height 18
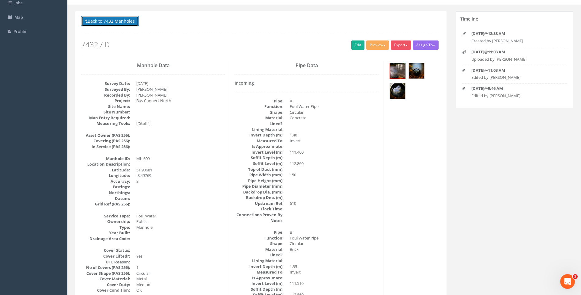
drag, startPoint x: 111, startPoint y: 22, endPoint x: 162, endPoint y: 78, distance: 75.3
click at [111, 22] on button "Back to 7432 Manholes" at bounding box center [110, 21] width 58 height 10
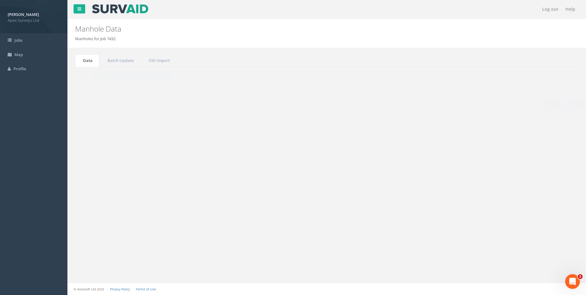
drag, startPoint x: 524, startPoint y: 165, endPoint x: 533, endPoint y: 165, distance: 8.3
click at [533, 165] on input "IC 609" at bounding box center [544, 164] width 56 height 9
click at [542, 166] on input "IC 609" at bounding box center [544, 164] width 56 height 9
drag, startPoint x: 544, startPoint y: 165, endPoint x: 436, endPoint y: 171, distance: 107.8
click at [436, 171] on div "Show 10 25 50 100 entries Search: IC 609 Job No Suffix Manhole ID Uploaded By S…" at bounding box center [326, 199] width 491 height 79
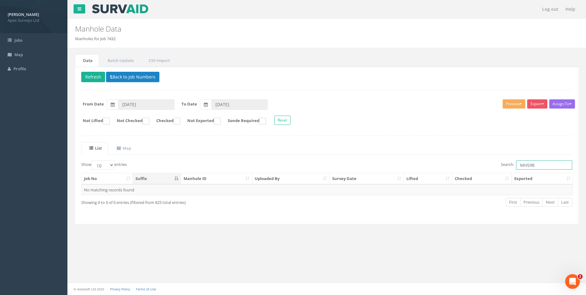
click at [527, 166] on input "MH598" at bounding box center [544, 164] width 56 height 9
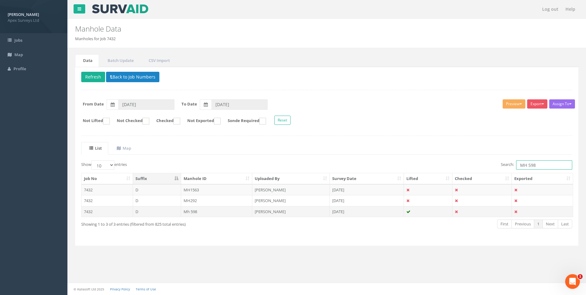
type input "MH 598"
click at [276, 211] on td "[PERSON_NAME]" at bounding box center [291, 211] width 78 height 11
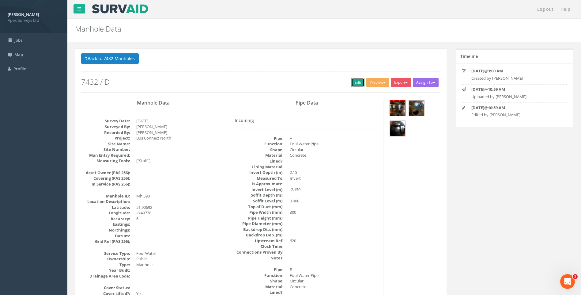
click at [353, 81] on link "Edit" at bounding box center [358, 82] width 13 height 9
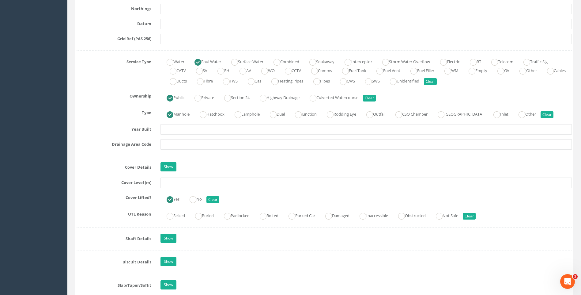
scroll to position [429, 0]
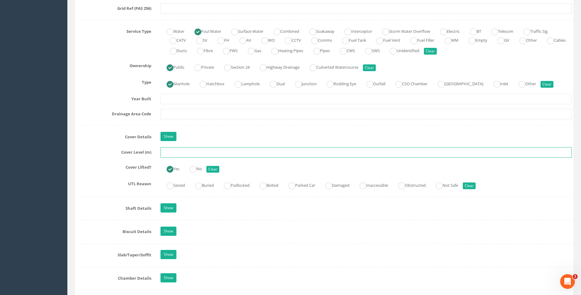
drag, startPoint x: 180, startPoint y: 153, endPoint x: 290, endPoint y: 158, distance: 110.5
click at [180, 153] on input "text" at bounding box center [367, 152] width 412 height 10
type input "113.30"
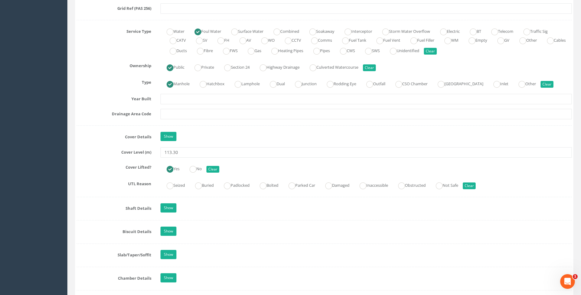
click at [96, 168] on label "Cover Lifted?" at bounding box center [114, 166] width 84 height 8
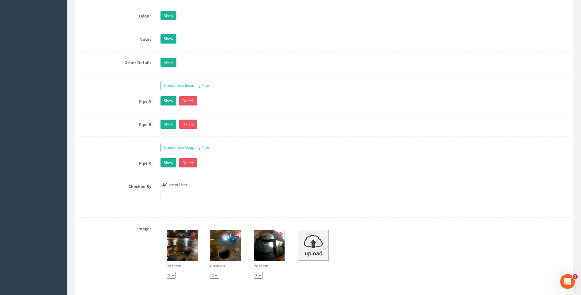
scroll to position [1042, 0]
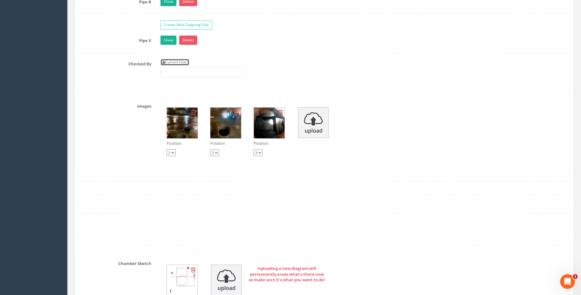
click at [180, 63] on link "Current User" at bounding box center [175, 62] width 29 height 7
type input "[PERSON_NAME]"
click at [118, 73] on div "Checked By Current User [PERSON_NAME]" at bounding box center [324, 70] width 505 height 23
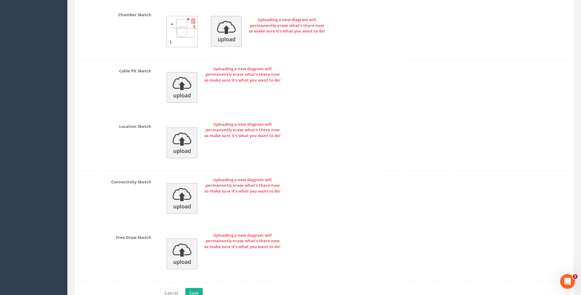
scroll to position [1326, 0]
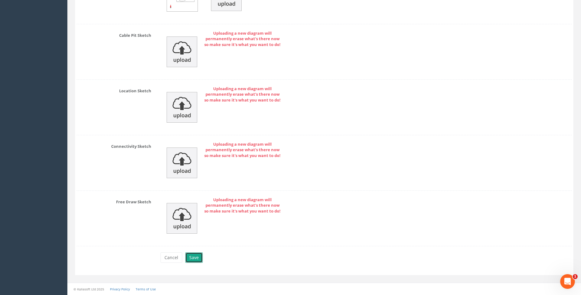
click at [192, 256] on button "Save" at bounding box center [193, 257] width 17 height 10
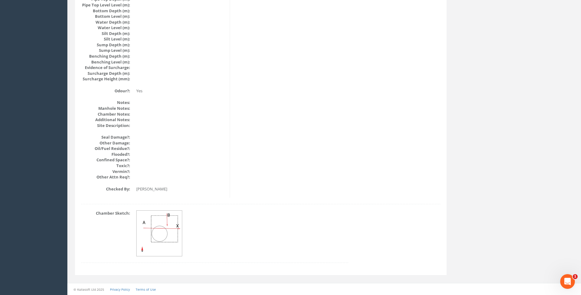
scroll to position [650, 0]
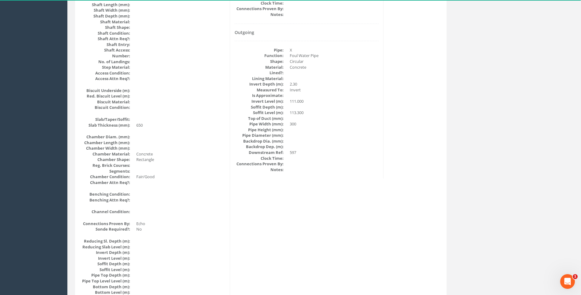
scroll to position [313, 0]
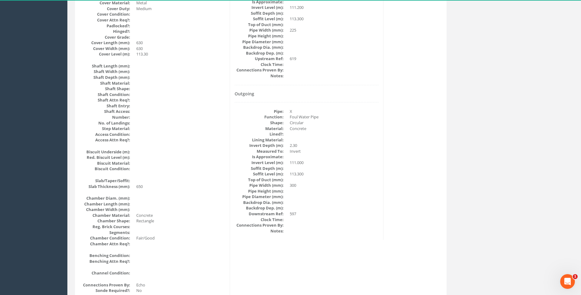
click at [415, 185] on div "Manhole Data Survey Date: [DATE] Surveyed By: [PERSON_NAME] Recorded By: [PERSO…" at bounding box center [261, 159] width 369 height 749
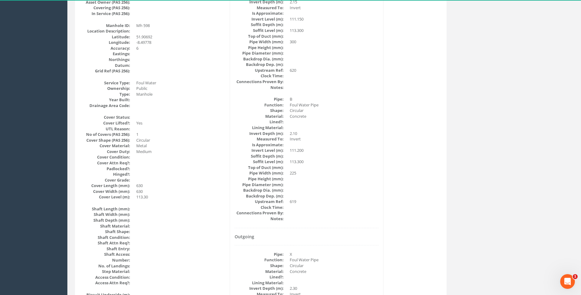
scroll to position [160, 0]
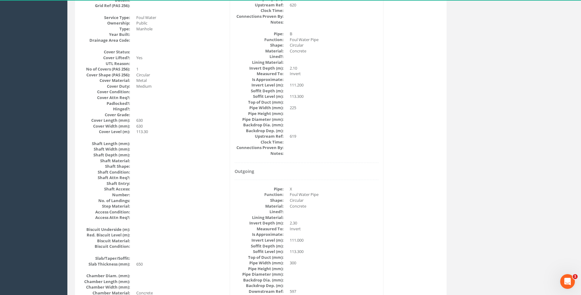
scroll to position [283, 0]
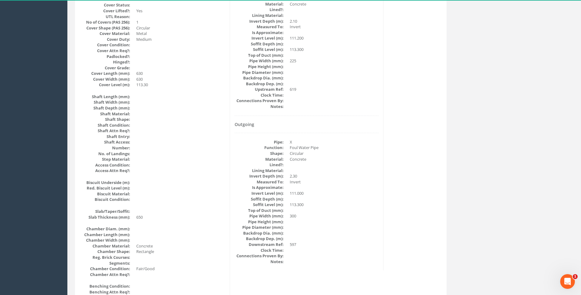
click at [411, 185] on div "Manhole Data Survey Date: [DATE] Surveyed By: [PERSON_NAME] Recorded By: [PERSO…" at bounding box center [261, 190] width 369 height 749
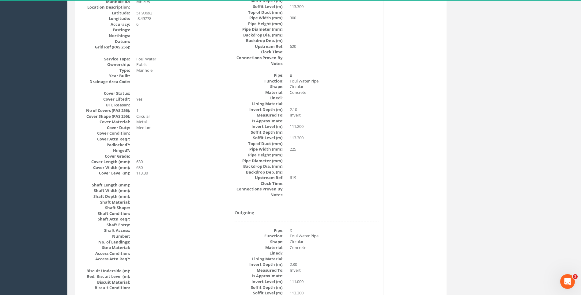
scroll to position [129, 0]
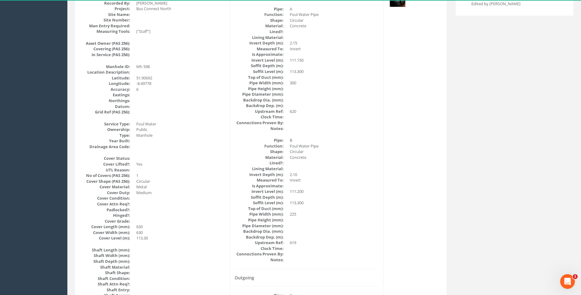
drag, startPoint x: 456, startPoint y: 184, endPoint x: 417, endPoint y: 182, distance: 39.3
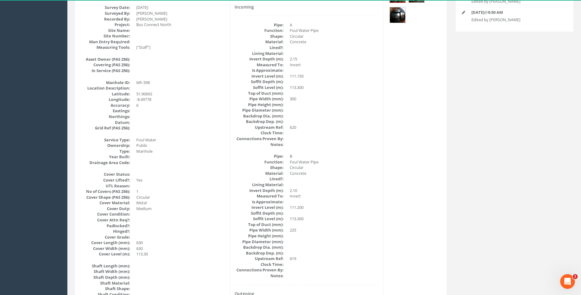
scroll to position [99, 0]
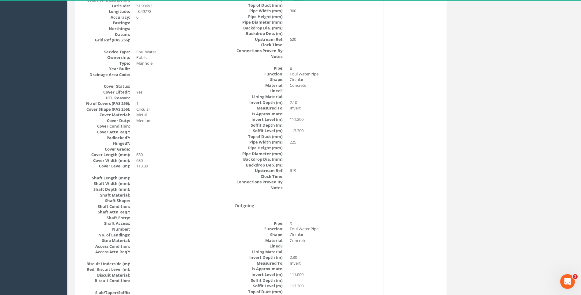
scroll to position [191, 0]
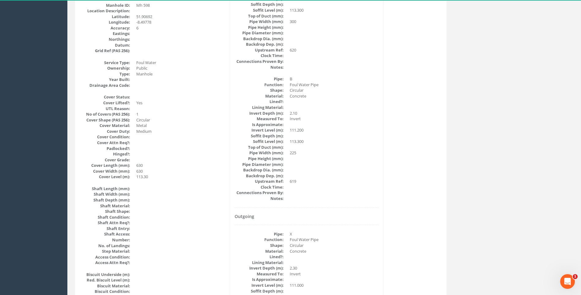
click at [405, 228] on div "Manhole Data Survey Date: [DATE] Surveyed By: [PERSON_NAME] Recorded By: [PERSO…" at bounding box center [261, 282] width 369 height 749
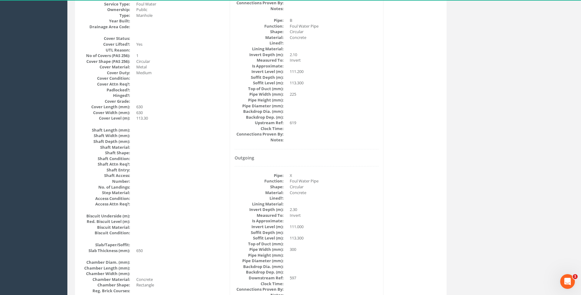
scroll to position [252, 0]
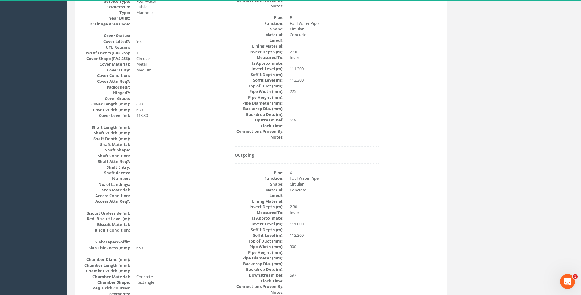
click at [418, 162] on div "Manhole Data Survey Date: [DATE] Surveyed By: [PERSON_NAME] Recorded By: [PERSO…" at bounding box center [261, 221] width 369 height 749
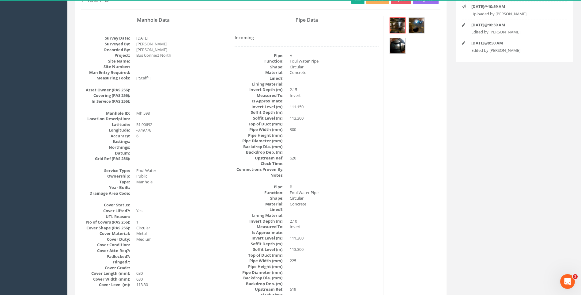
scroll to position [68, 0]
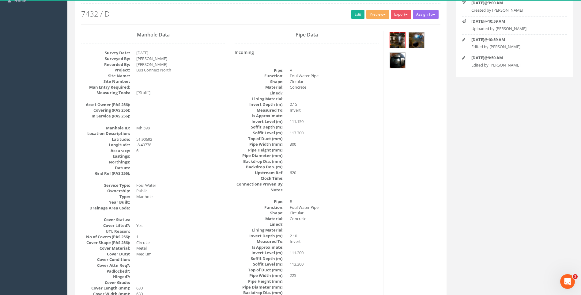
click at [346, 175] on dl "Pipe: A Function: Foul Water Pipe Shape: Circular Material: Concrete Lined?: Li…" at bounding box center [307, 129] width 144 height 125
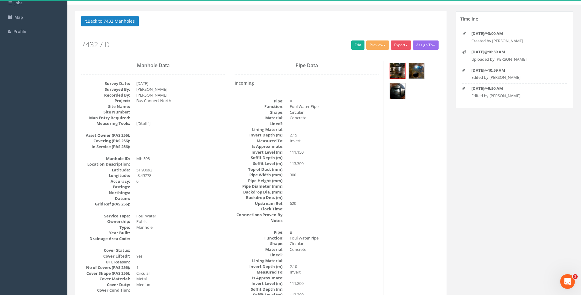
scroll to position [0, 0]
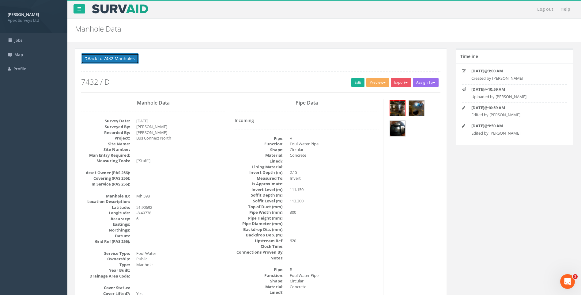
click at [121, 59] on button "Back to 7432 Manholes" at bounding box center [110, 58] width 58 height 10
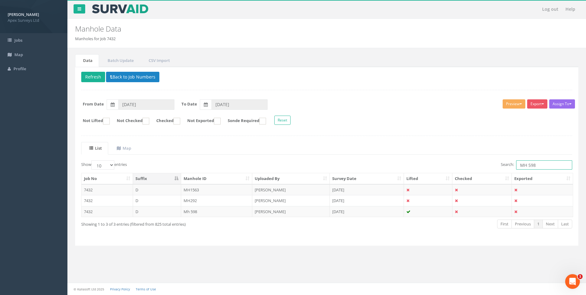
click at [531, 164] on input "MH 598" at bounding box center [544, 164] width 56 height 9
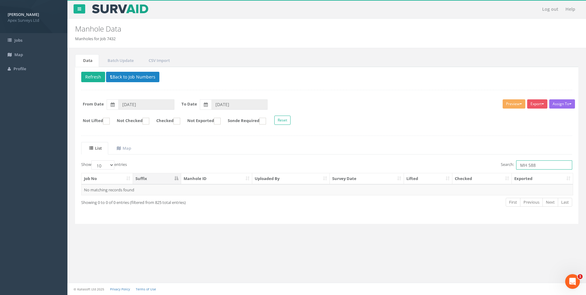
drag, startPoint x: 525, startPoint y: 164, endPoint x: 509, endPoint y: 175, distance: 19.2
click at [509, 175] on div "Show 10 25 50 100 entries Search: MH 588 Job No Suffix Manhole ID Uploaded By S…" at bounding box center [326, 188] width 491 height 57
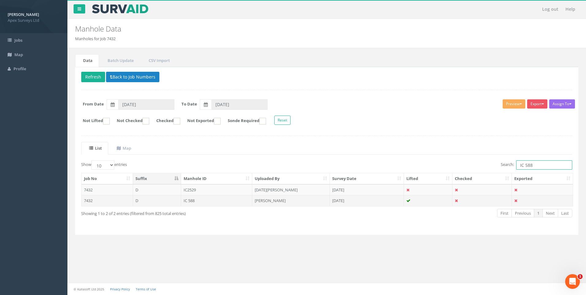
type input "IC 588"
drag, startPoint x: 211, startPoint y: 199, endPoint x: 216, endPoint y: 200, distance: 5.0
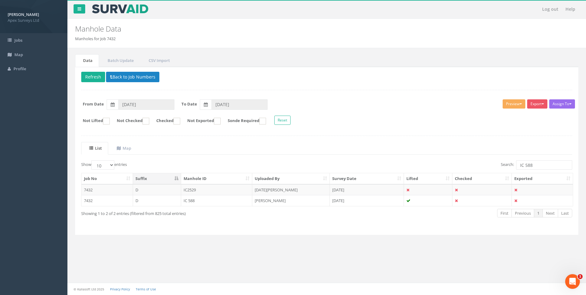
click at [212, 199] on td "IC 588" at bounding box center [216, 200] width 71 height 11
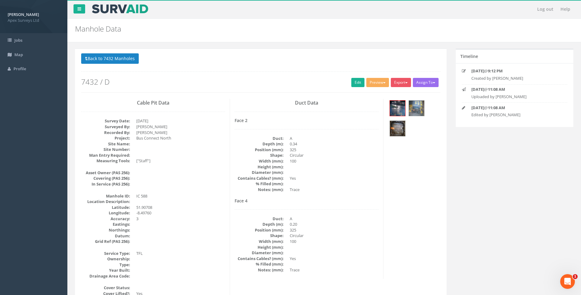
click at [398, 107] on img at bounding box center [397, 108] width 15 height 15
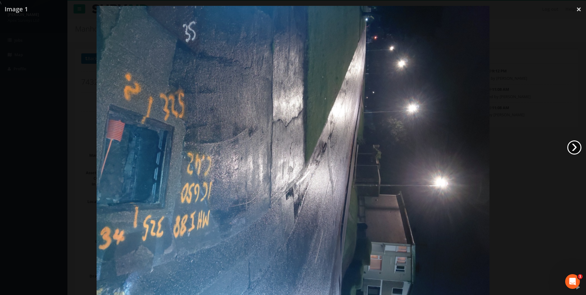
click at [569, 145] on link "›" at bounding box center [574, 147] width 14 height 14
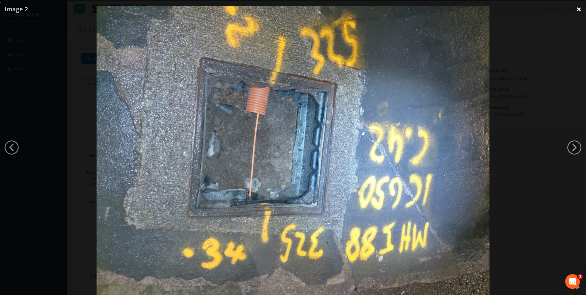
drag, startPoint x: 579, startPoint y: 10, endPoint x: 532, endPoint y: 40, distance: 56.3
click at [579, 10] on link "×" at bounding box center [579, 9] width 14 height 18
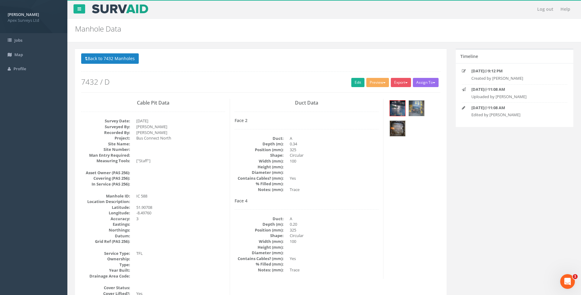
click at [383, 196] on div "Duct Data Face 2 Duct: A Depth (m): 0.34 Position (mm): 325 Shape: Circular Wid…" at bounding box center [307, 189] width 154 height 180
click at [354, 82] on link "Edit" at bounding box center [358, 82] width 13 height 9
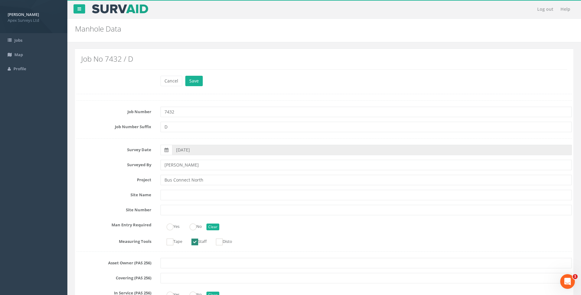
click at [112, 183] on div "Project Bus Connect North" at bounding box center [324, 180] width 505 height 10
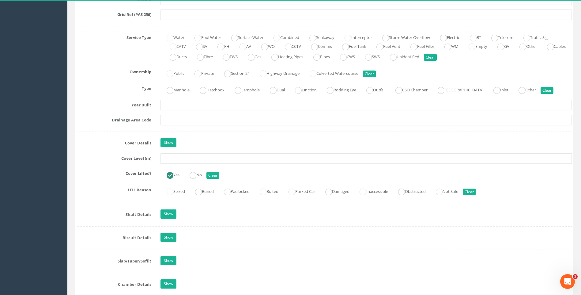
scroll to position [490, 0]
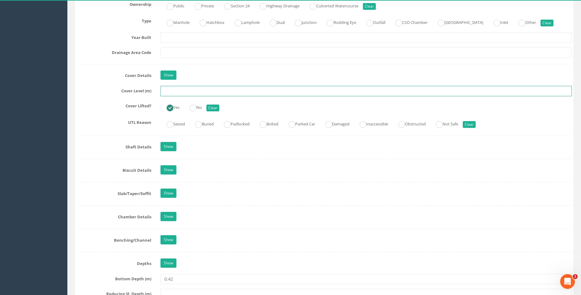
click at [175, 93] on input "text" at bounding box center [367, 91] width 412 height 10
type input "113.65"
click at [114, 113] on div "Job Number 7432 Job Number Suffix D Survey Date [DATE] Surveyed By [PERSON_NAME…" at bounding box center [325, 140] width 496 height 1060
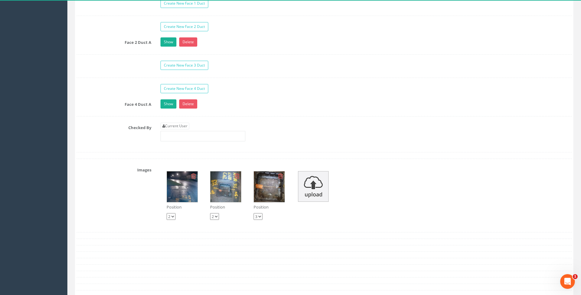
scroll to position [1042, 0]
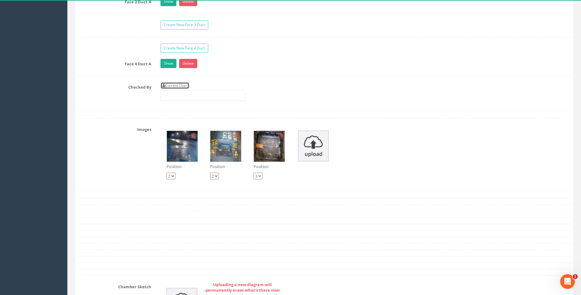
click at [176, 85] on link "Current User" at bounding box center [175, 85] width 29 height 7
type input "[PERSON_NAME]"
drag, startPoint x: 101, startPoint y: 93, endPoint x: 100, endPoint y: 102, distance: 8.9
click at [101, 93] on div "Checked By Current User [PERSON_NAME]" at bounding box center [324, 93] width 505 height 23
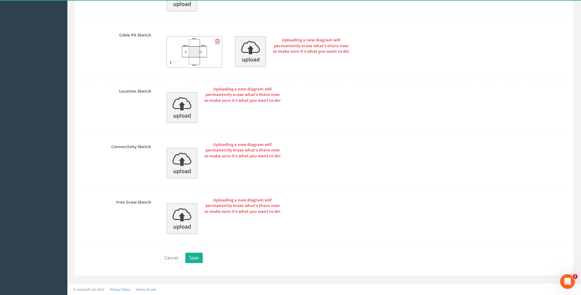
scroll to position [1349, 0]
click at [193, 258] on button "Save" at bounding box center [193, 257] width 17 height 10
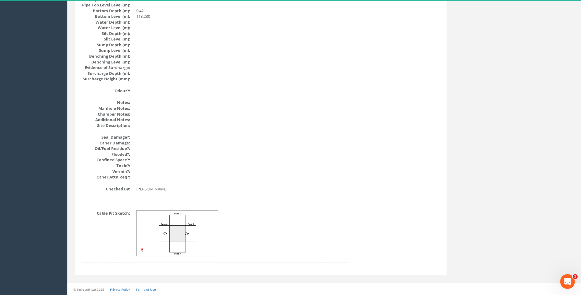
scroll to position [650, 0]
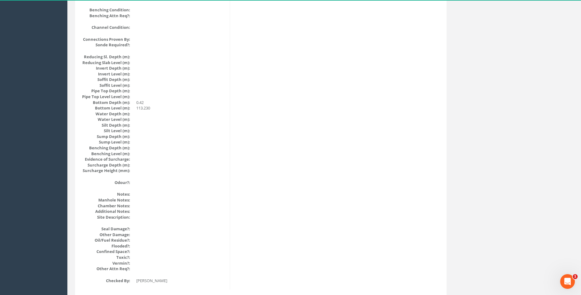
scroll to position [558, 0]
drag, startPoint x: 428, startPoint y: 193, endPoint x: 410, endPoint y: 181, distance: 22.1
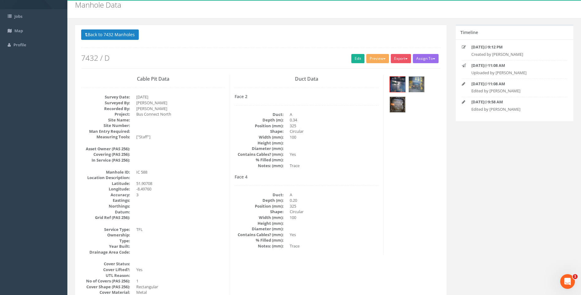
scroll to position [7, 0]
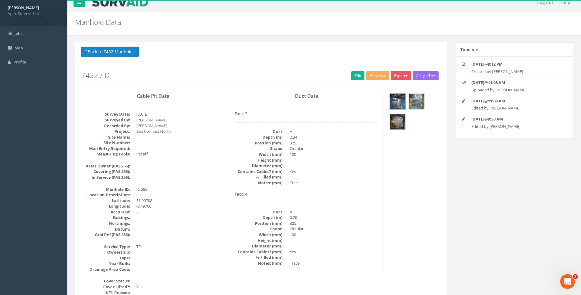
click at [107, 51] on button "Back to 7432 Manholes" at bounding box center [110, 52] width 58 height 10
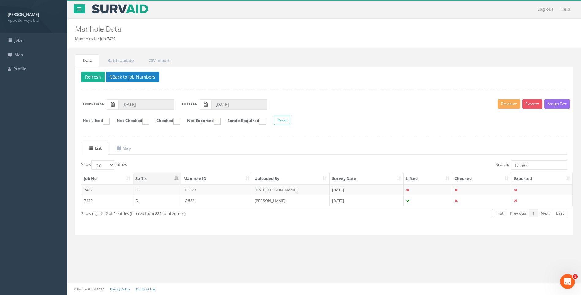
scroll to position [0, 0]
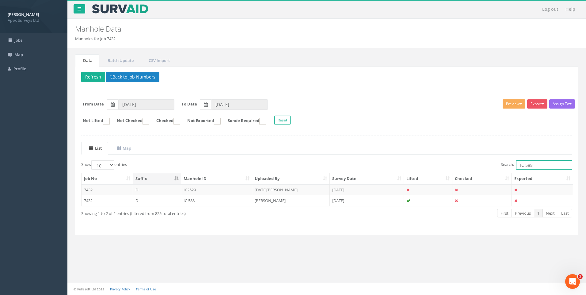
drag, startPoint x: 525, startPoint y: 165, endPoint x: 533, endPoint y: 165, distance: 8.0
click at [533, 165] on input "IC 588" at bounding box center [544, 164] width 56 height 9
click at [545, 166] on input "IC 588" at bounding box center [544, 164] width 56 height 9
drag, startPoint x: 552, startPoint y: 165, endPoint x: 432, endPoint y: 168, distance: 119.3
click at [432, 168] on div "Search: IC 588" at bounding box center [451, 165] width 241 height 11
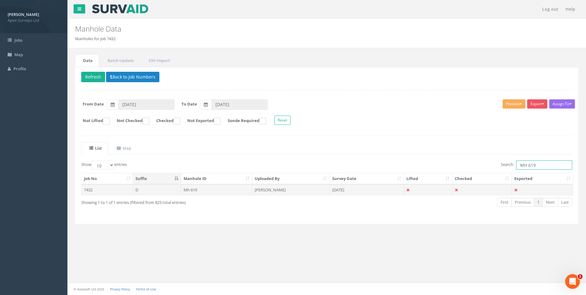
type input "MH 619"
drag, startPoint x: 265, startPoint y: 189, endPoint x: 321, endPoint y: 215, distance: 62.0
click at [265, 189] on td "[PERSON_NAME]" at bounding box center [291, 189] width 78 height 11
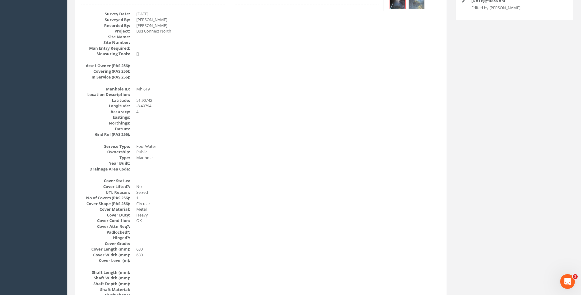
scroll to position [153, 0]
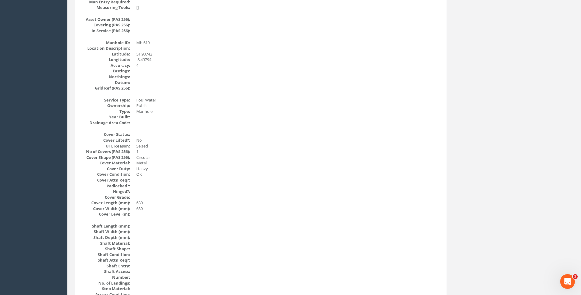
click at [192, 178] on dd at bounding box center [180, 180] width 89 height 6
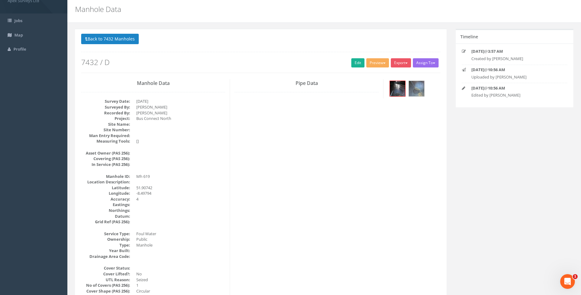
scroll to position [0, 0]
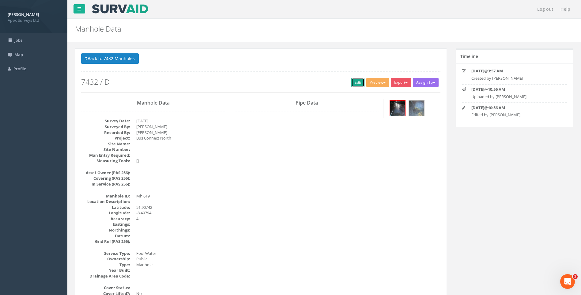
click at [353, 81] on link "Edit" at bounding box center [358, 82] width 13 height 9
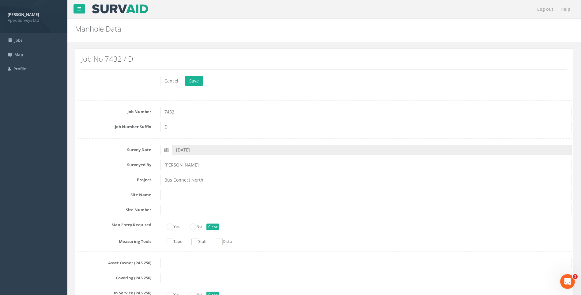
click at [97, 178] on label "Project" at bounding box center [114, 179] width 84 height 8
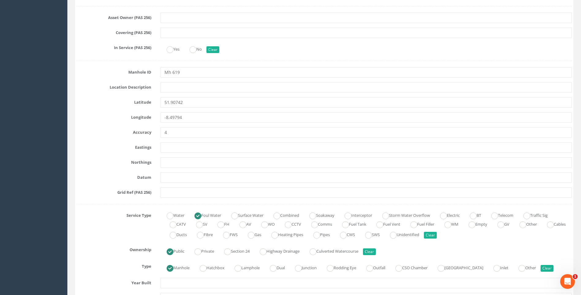
scroll to position [398, 0]
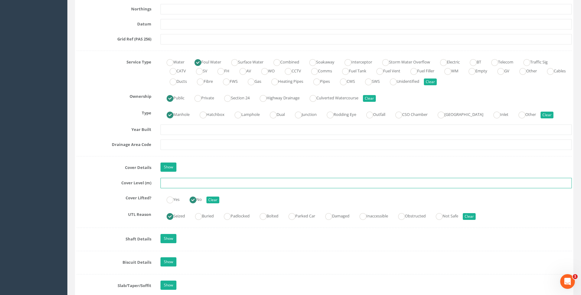
click at [176, 183] on input "text" at bounding box center [367, 183] width 412 height 10
type input "114.74"
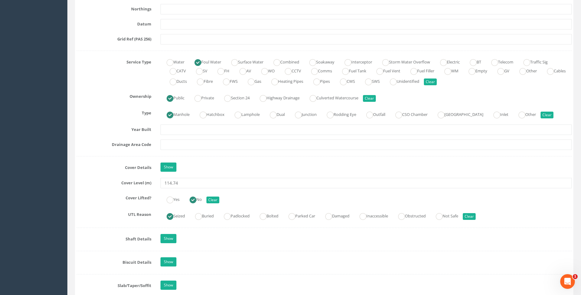
click at [118, 165] on label "Cover Details" at bounding box center [114, 166] width 84 height 8
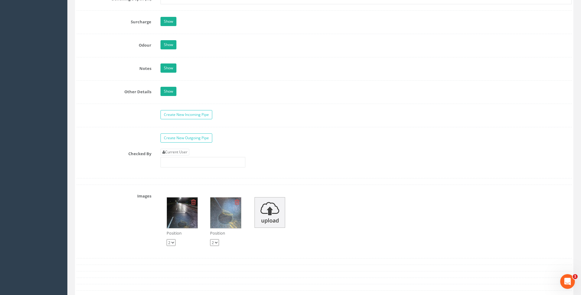
scroll to position [950, 0]
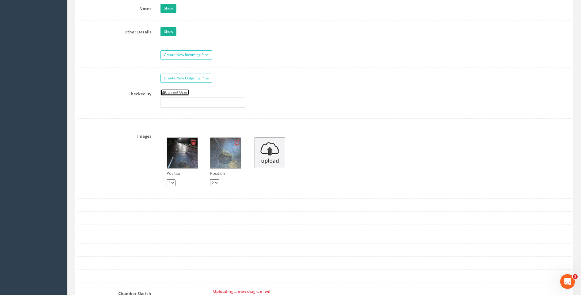
click at [174, 91] on link "Current User" at bounding box center [175, 92] width 29 height 7
type input "[PERSON_NAME]"
click at [119, 100] on div "Checked By Current User [PERSON_NAME]" at bounding box center [324, 100] width 505 height 23
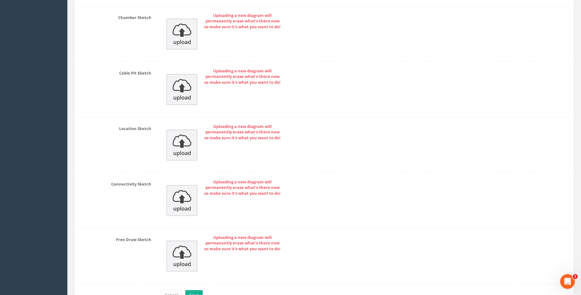
scroll to position [1264, 0]
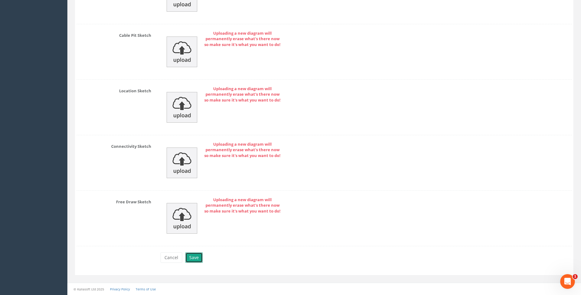
click at [197, 257] on button "Save" at bounding box center [193, 257] width 17 height 10
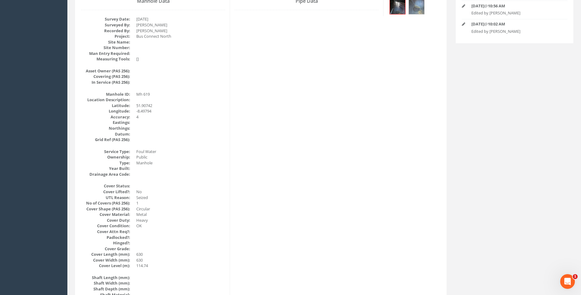
scroll to position [40, 0]
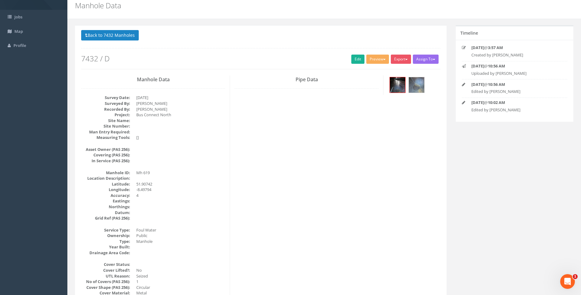
scroll to position [0, 0]
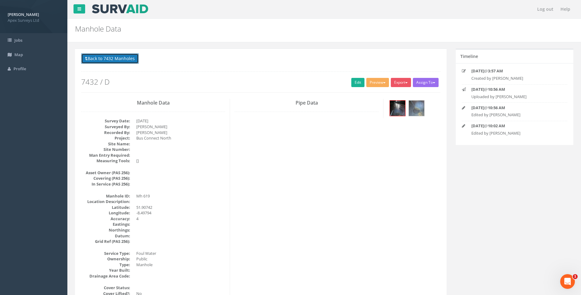
drag, startPoint x: 110, startPoint y: 57, endPoint x: 116, endPoint y: 60, distance: 6.0
click at [110, 57] on button "Back to 7432 Manholes" at bounding box center [110, 58] width 58 height 10
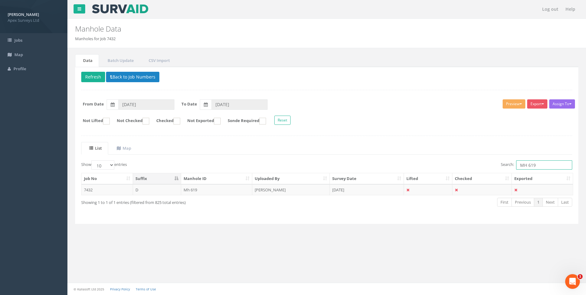
drag, startPoint x: 520, startPoint y: 164, endPoint x: 547, endPoint y: 167, distance: 26.6
click at [547, 167] on input "MH 619" at bounding box center [544, 164] width 56 height 9
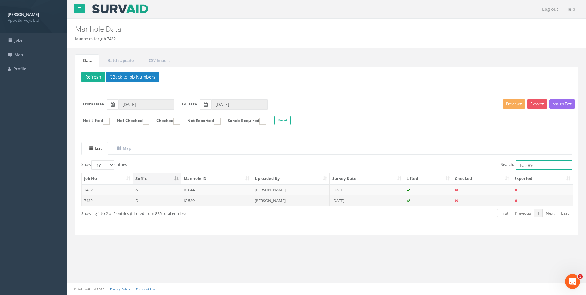
type input "IC 589"
click at [192, 198] on td "IC 589" at bounding box center [216, 200] width 71 height 11
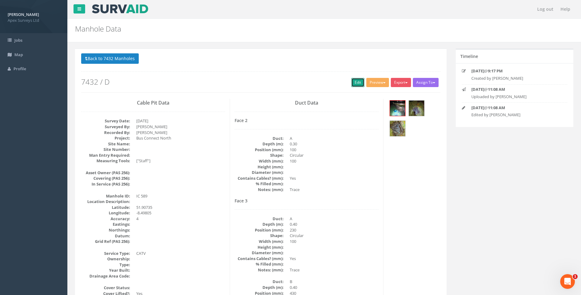
click at [355, 82] on link "Edit" at bounding box center [358, 82] width 13 height 9
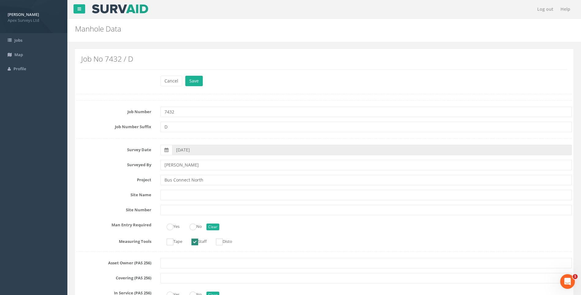
click at [101, 153] on div "Survey Date [DATE]" at bounding box center [324, 150] width 505 height 10
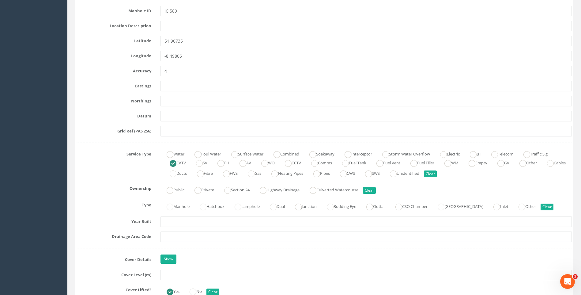
scroll to position [460, 0]
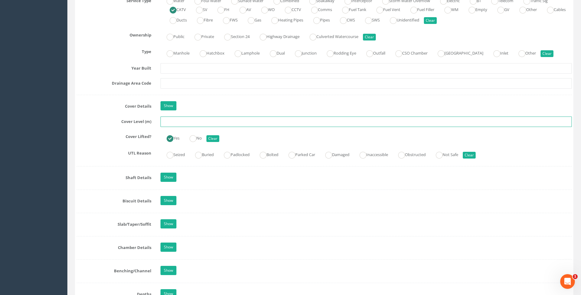
click at [182, 124] on input "text" at bounding box center [367, 121] width 412 height 10
type input "116.87"
click at [93, 141] on div "Cover Lifted? Yes No Clear" at bounding box center [324, 137] width 505 height 12
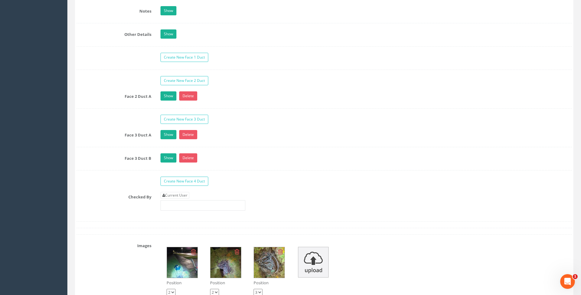
scroll to position [981, 0]
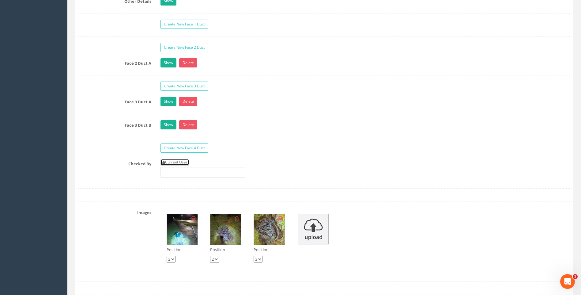
click at [170, 162] on link "Current User" at bounding box center [175, 162] width 29 height 7
type input "[PERSON_NAME]"
click at [91, 165] on label "Checked By" at bounding box center [114, 163] width 84 height 8
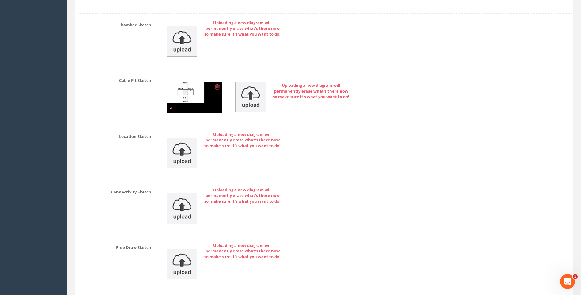
scroll to position [1371, 0]
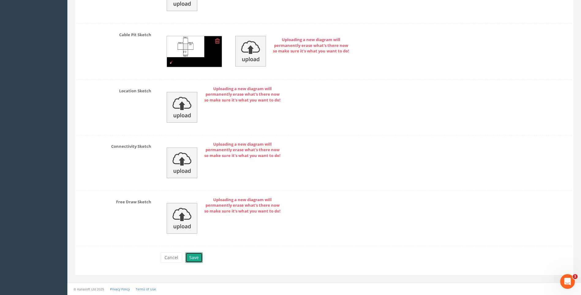
click at [194, 258] on button "Save" at bounding box center [193, 257] width 17 height 10
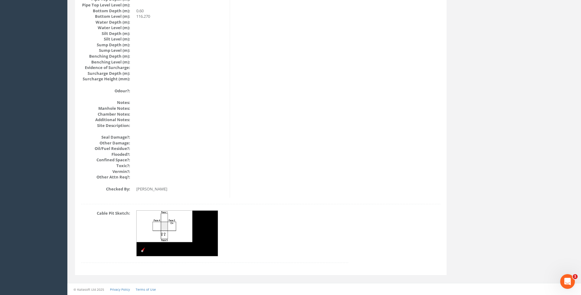
click at [168, 222] on img at bounding box center [178, 234] width 82 height 46
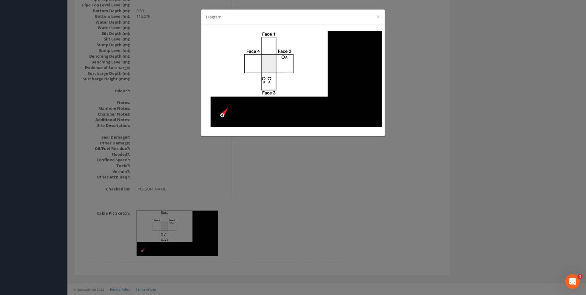
click at [403, 204] on div "Diagram ×" at bounding box center [293, 147] width 586 height 295
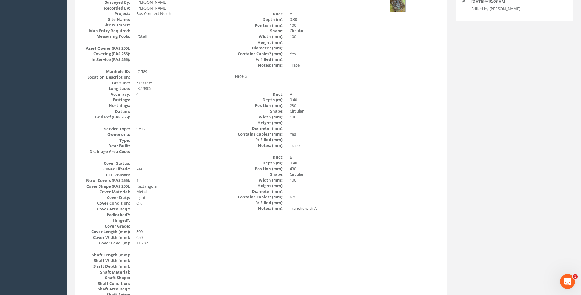
scroll to position [68, 0]
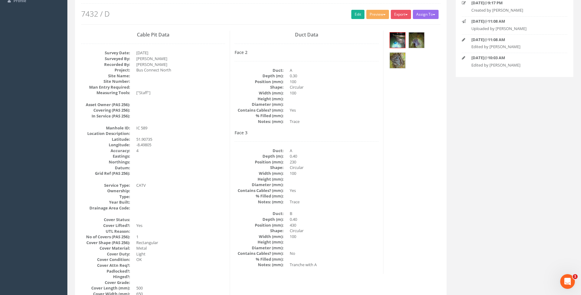
click at [346, 181] on dd at bounding box center [334, 179] width 89 height 6
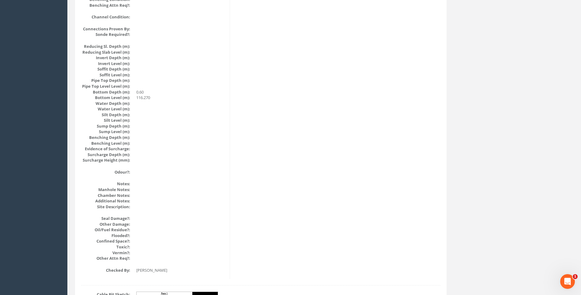
scroll to position [558, 0]
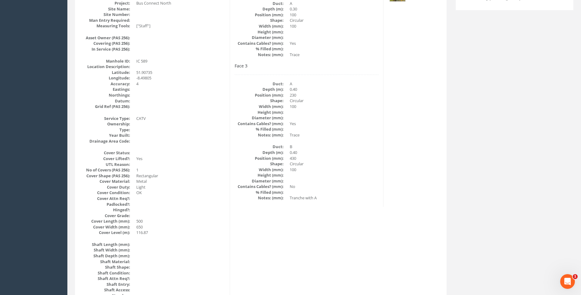
scroll to position [99, 0]
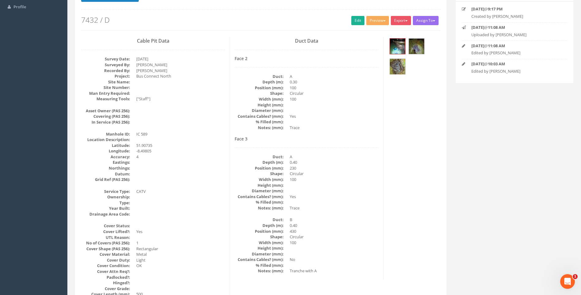
scroll to position [0, 0]
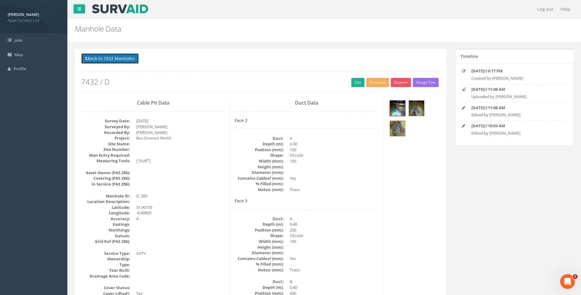
click at [115, 59] on button "Back to 7432 Manholes" at bounding box center [110, 58] width 58 height 10
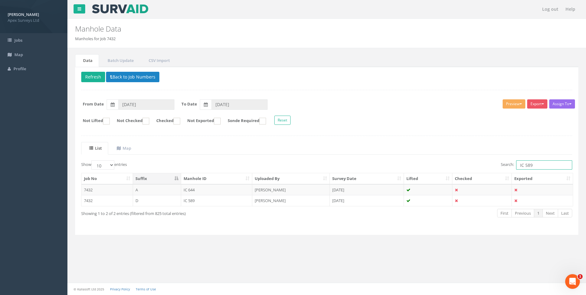
drag, startPoint x: 545, startPoint y: 165, endPoint x: 446, endPoint y: 168, distance: 98.4
click at [446, 168] on div "Search: IC 589" at bounding box center [451, 165] width 241 height 11
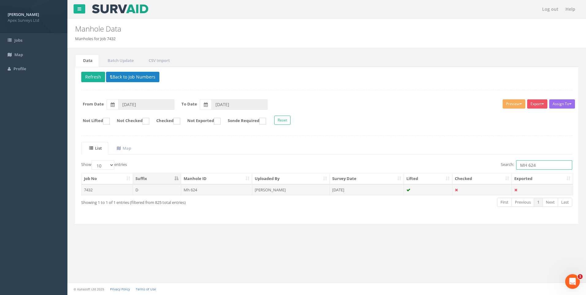
type input "MH 624"
click at [274, 188] on td "[PERSON_NAME]" at bounding box center [291, 189] width 78 height 11
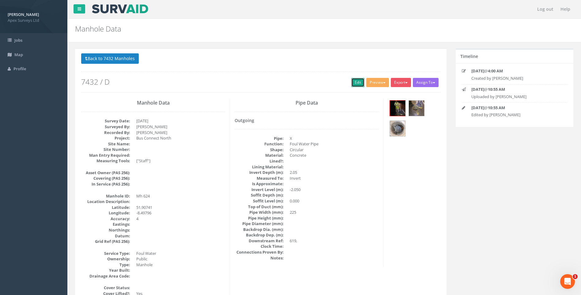
click at [356, 82] on link "Edit" at bounding box center [358, 82] width 13 height 9
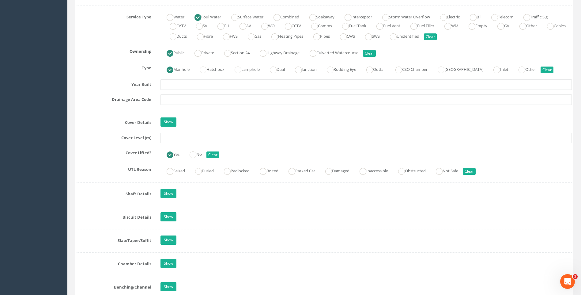
scroll to position [460, 0]
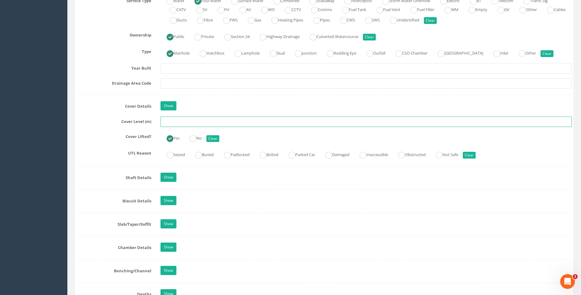
click at [175, 122] on input "text" at bounding box center [367, 121] width 412 height 10
type input "116.96"
click at [108, 126] on div "Cover Level (m) 116.96" at bounding box center [324, 121] width 505 height 10
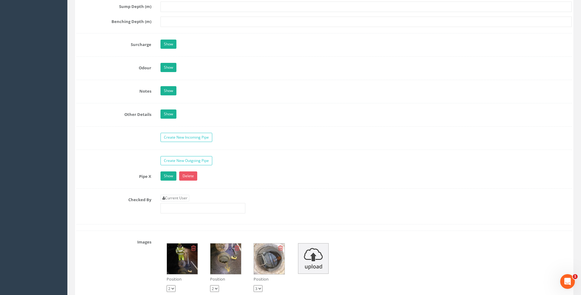
scroll to position [919, 0]
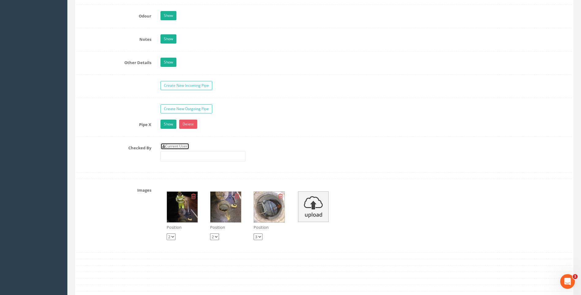
click at [178, 148] on link "Current User" at bounding box center [175, 146] width 29 height 7
type input "[PERSON_NAME]"
click at [90, 145] on label "Checked By" at bounding box center [114, 147] width 84 height 8
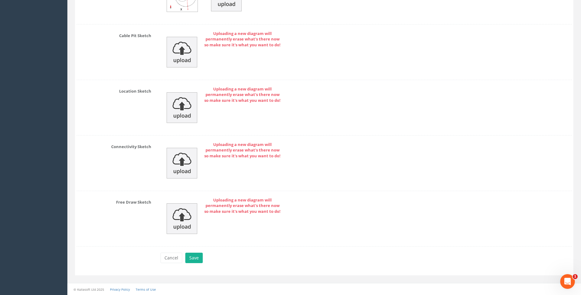
scroll to position [1287, 0]
click at [195, 257] on button "Save" at bounding box center [193, 257] width 17 height 10
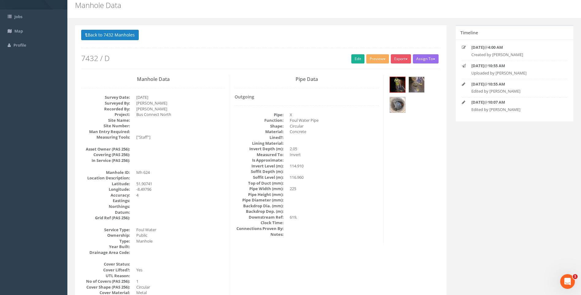
scroll to position [37, 0]
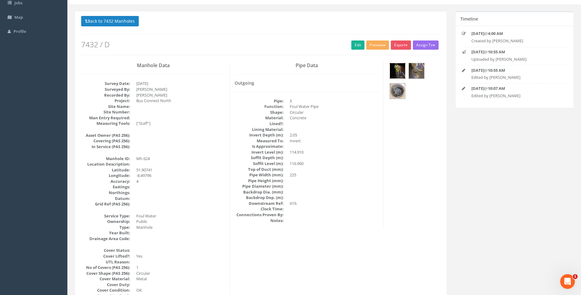
click at [399, 68] on img at bounding box center [397, 70] width 15 height 15
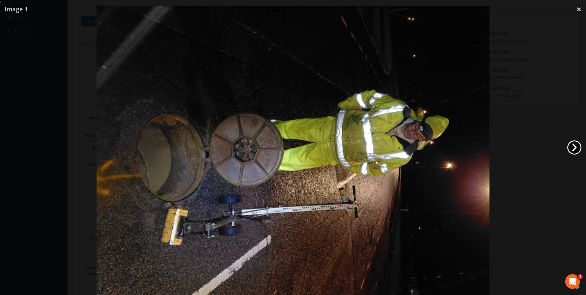
click at [576, 147] on link "›" at bounding box center [574, 147] width 14 height 14
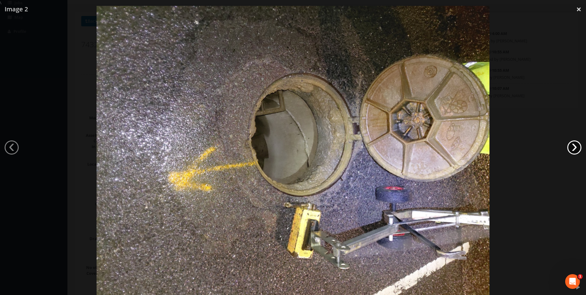
click at [576, 147] on link "›" at bounding box center [574, 147] width 14 height 14
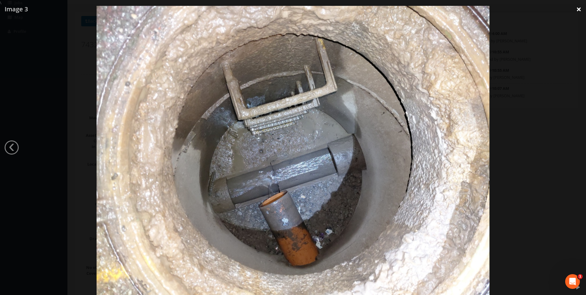
click at [578, 10] on link "×" at bounding box center [579, 9] width 14 height 18
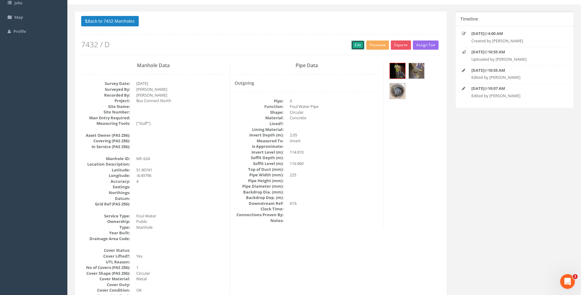
click at [353, 47] on link "Edit" at bounding box center [358, 44] width 13 height 9
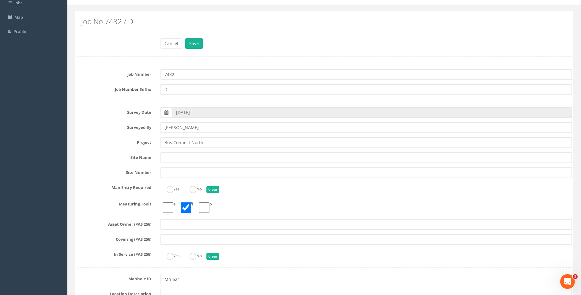
click at [104, 161] on div "Site Name" at bounding box center [324, 157] width 505 height 10
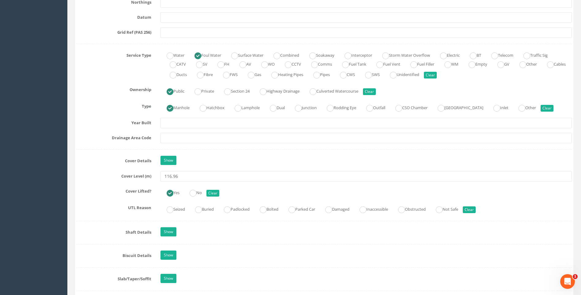
scroll to position [497, 0]
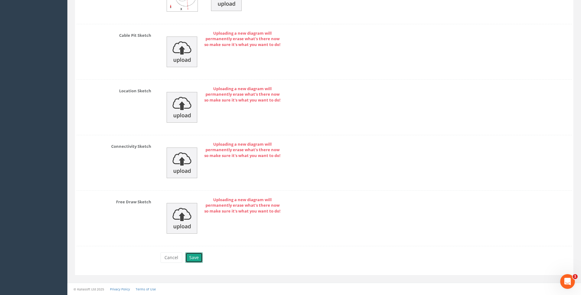
click at [195, 259] on button "Save" at bounding box center [193, 257] width 17 height 10
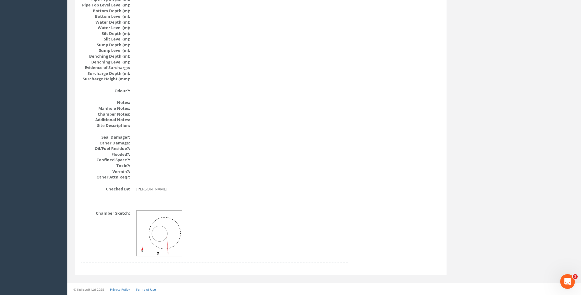
scroll to position [650, 0]
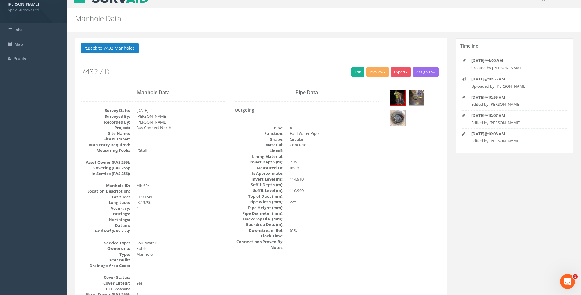
scroll to position [0, 0]
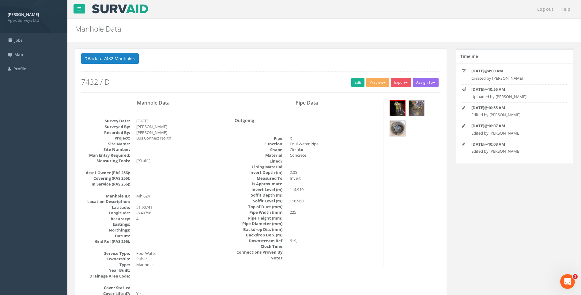
drag, startPoint x: 248, startPoint y: 89, endPoint x: 191, endPoint y: 68, distance: 60.4
click at [248, 89] on div "Back to 7432 Manholes Back to Map Assign To No Companies Added Export Heathrow …" at bounding box center [260, 72] width 359 height 39
click at [121, 60] on button "Back to 7432 Manholes" at bounding box center [110, 58] width 58 height 10
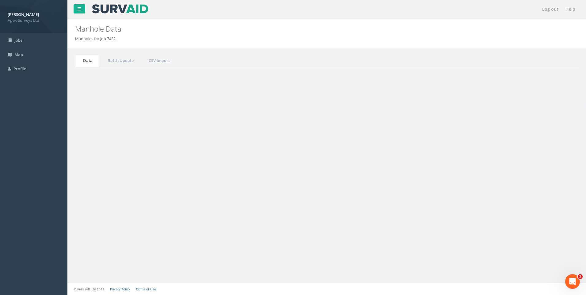
drag, startPoint x: 543, startPoint y: 165, endPoint x: 387, endPoint y: 158, distance: 155.5
click at [387, 158] on div "List Map Show 10 25 50 100 entries Search: MH 624 Job No Suffix Manhole ID Uplo…" at bounding box center [326, 180] width 491 height 76
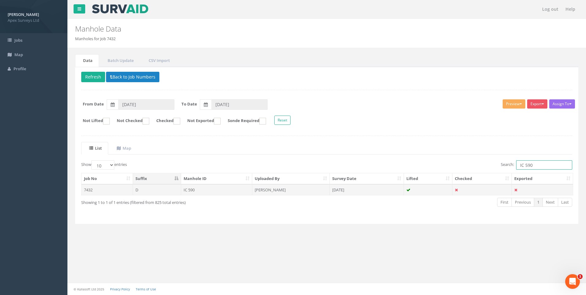
type input "IC 590"
click at [265, 189] on td "[PERSON_NAME]" at bounding box center [291, 189] width 78 height 11
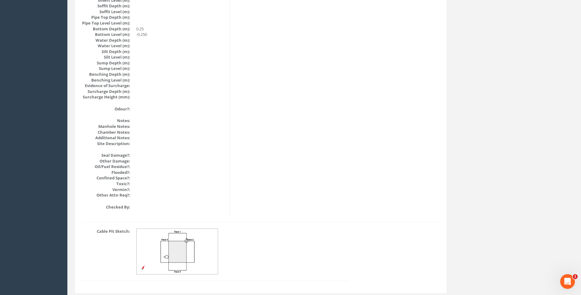
scroll to position [650, 0]
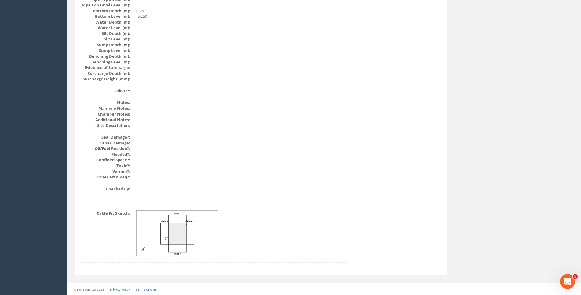
drag, startPoint x: 276, startPoint y: 163, endPoint x: 253, endPoint y: 158, distance: 23.8
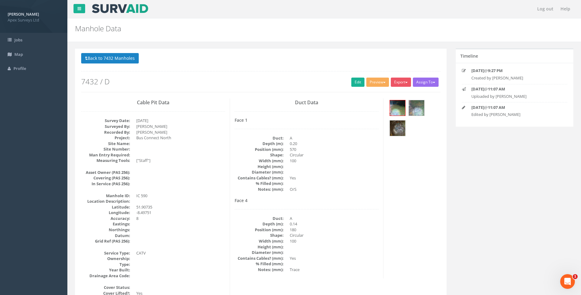
scroll to position [0, 0]
click at [357, 80] on link "Edit" at bounding box center [358, 82] width 13 height 9
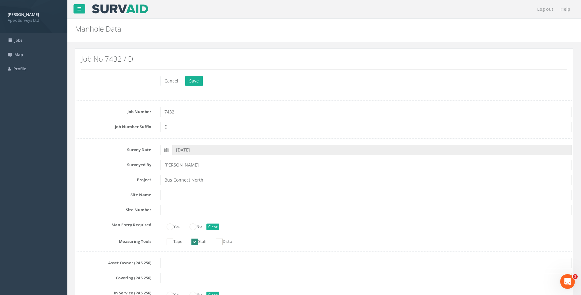
click at [117, 175] on label "Project" at bounding box center [114, 179] width 84 height 8
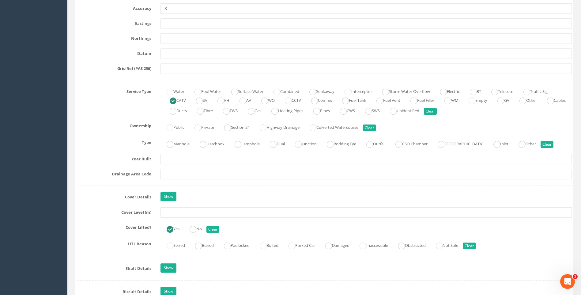
scroll to position [398, 0]
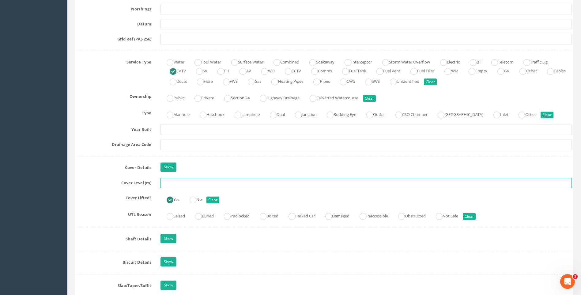
click at [163, 184] on input "text" at bounding box center [367, 183] width 412 height 10
type input "117.10"
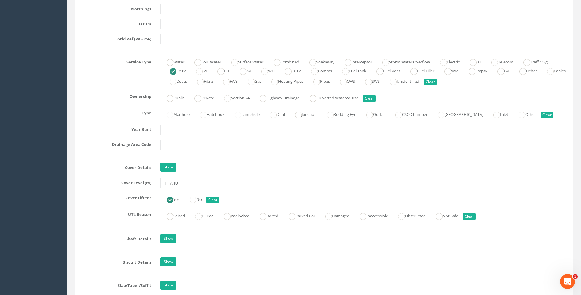
click at [82, 189] on div "Job Number 7432 Job Number Suffix D Survey Date [DATE] Surveyed By [PERSON_NAME…" at bounding box center [325, 232] width 496 height 1060
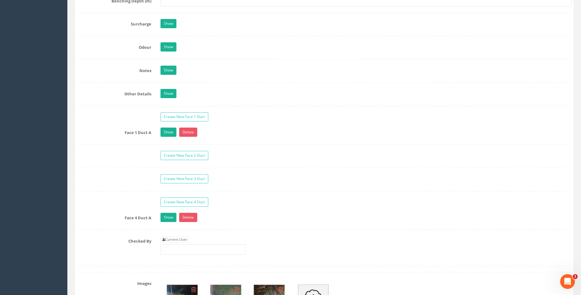
scroll to position [889, 0]
click at [177, 238] on link "Current User" at bounding box center [175, 238] width 29 height 7
type input "[PERSON_NAME]"
click at [93, 214] on label "Face 4 Duct A" at bounding box center [114, 216] width 84 height 8
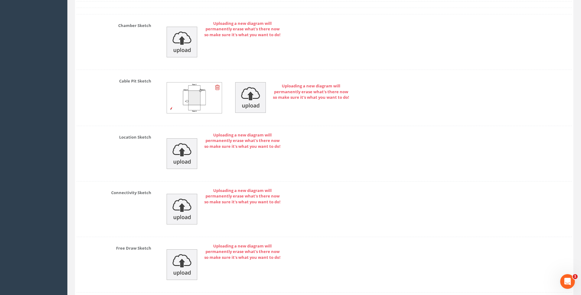
scroll to position [1349, 0]
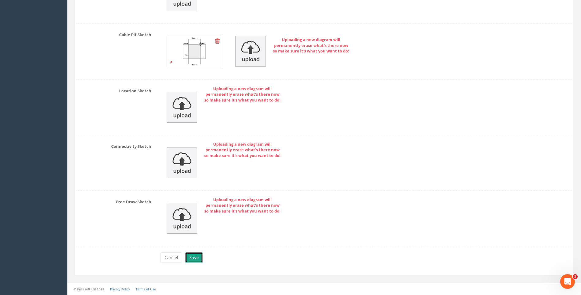
click at [196, 257] on button "Save" at bounding box center [193, 257] width 17 height 10
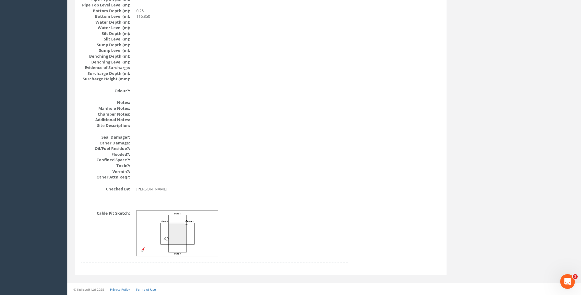
scroll to position [650, 0]
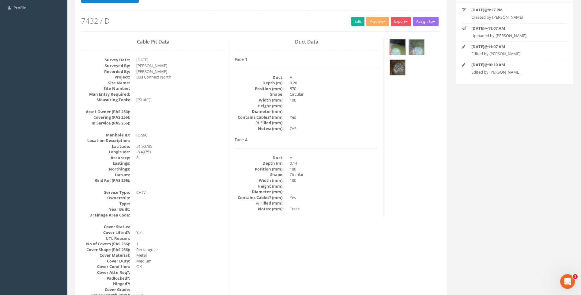
scroll to position [61, 0]
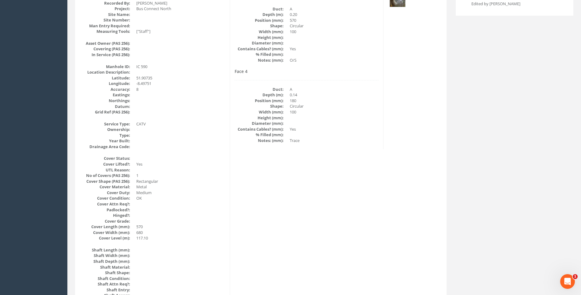
scroll to position [37, 0]
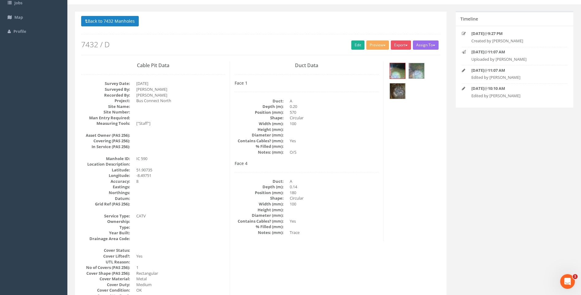
drag, startPoint x: 380, startPoint y: 163, endPoint x: 236, endPoint y: 120, distance: 150.7
click at [380, 163] on div "Duct Data Face 1 Duct: A Depth (m): 0.20 Position (mm): 570 Shape: Circular Wid…" at bounding box center [307, 151] width 154 height 180
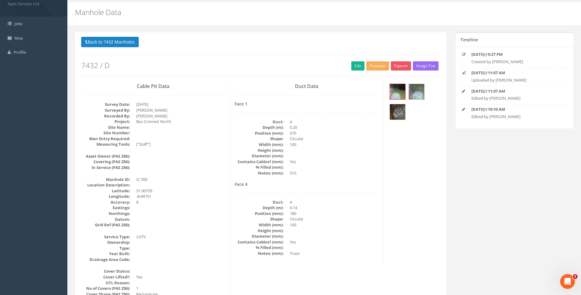
scroll to position [0, 0]
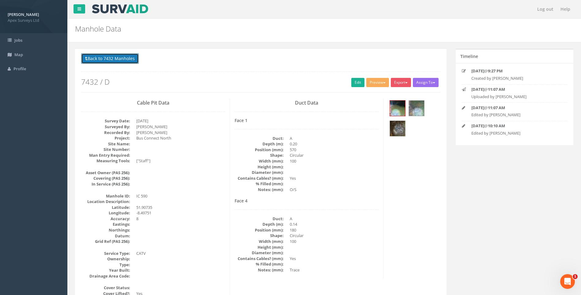
click at [120, 59] on button "Back to 7432 Manholes" at bounding box center [110, 58] width 58 height 10
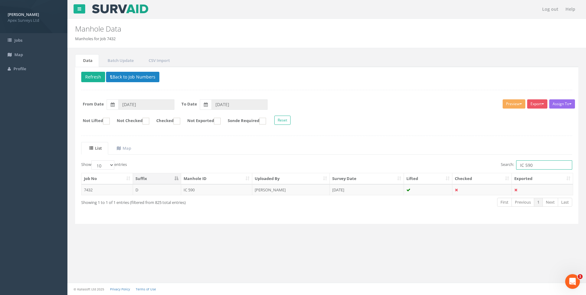
click at [532, 166] on input "IC 590" at bounding box center [544, 164] width 56 height 9
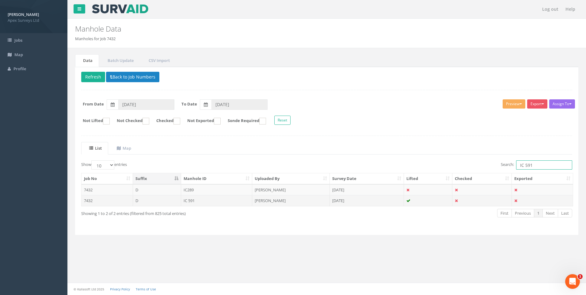
type input "IC 591"
click at [200, 202] on td "IC 591" at bounding box center [216, 200] width 71 height 11
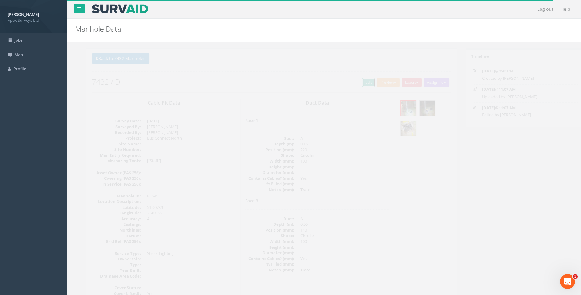
click at [352, 82] on link "Edit" at bounding box center [358, 82] width 13 height 9
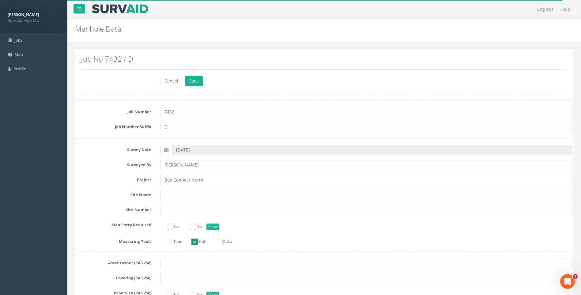
click at [91, 175] on label "Project" at bounding box center [114, 179] width 84 height 8
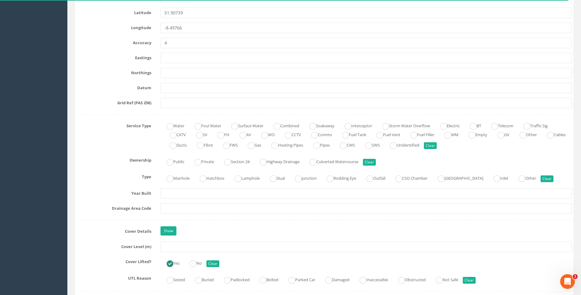
scroll to position [368, 0]
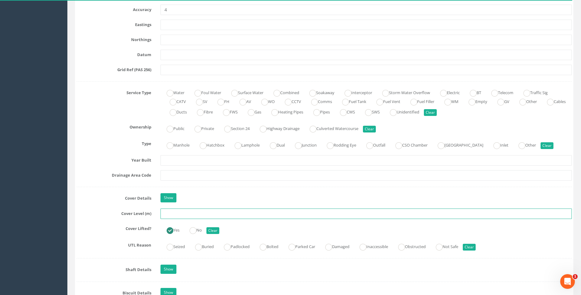
click at [177, 211] on input "text" at bounding box center [367, 213] width 412 height 10
type input "115.78"
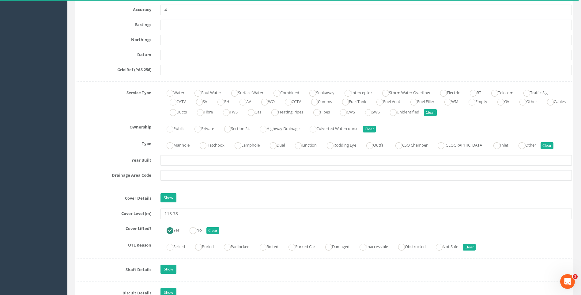
click at [91, 195] on label "Cover Details" at bounding box center [114, 197] width 84 height 8
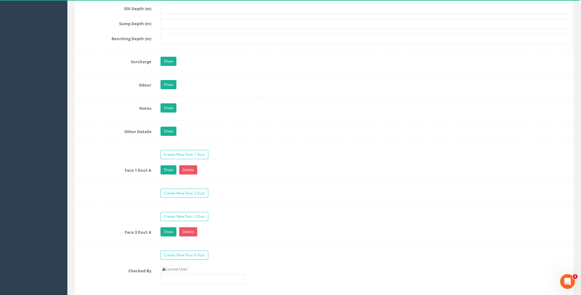
scroll to position [889, 0]
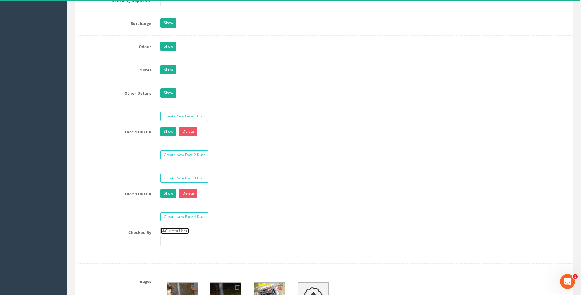
click at [186, 231] on link "Current User" at bounding box center [175, 230] width 29 height 7
type input "[PERSON_NAME]"
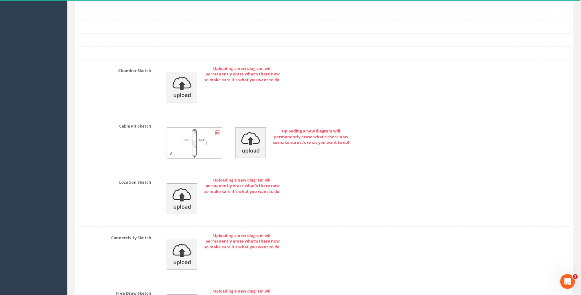
scroll to position [1348, 0]
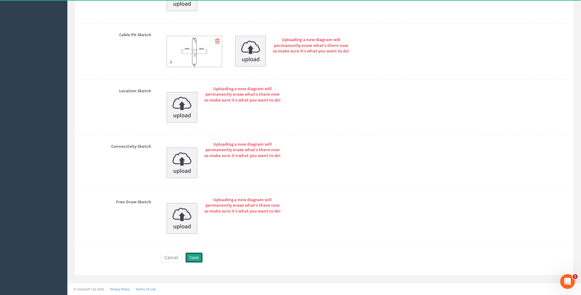
click at [194, 256] on button "Save" at bounding box center [193, 257] width 17 height 10
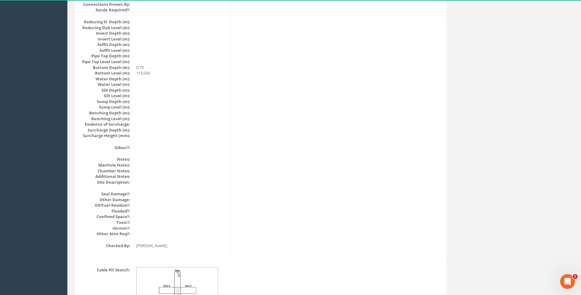
scroll to position [528, 0]
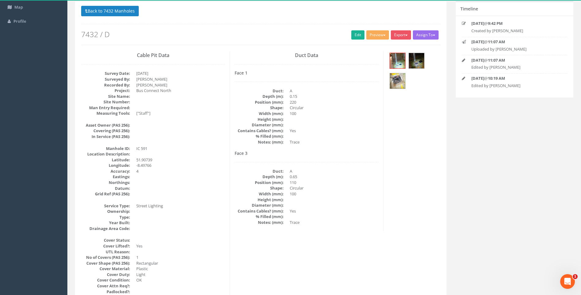
scroll to position [99, 0]
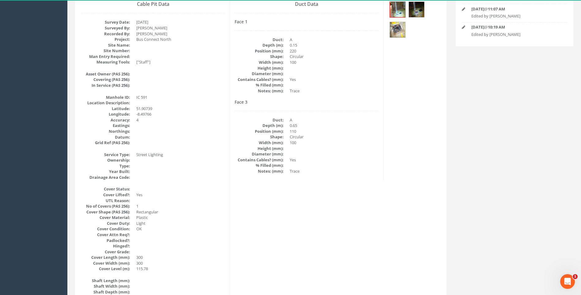
click at [345, 146] on dd at bounding box center [334, 149] width 89 height 6
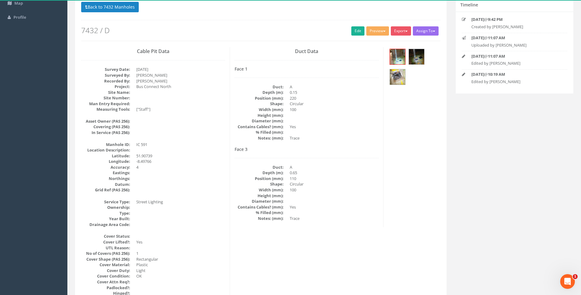
scroll to position [0, 0]
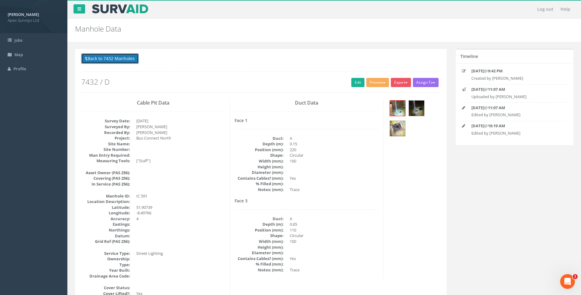
click at [106, 56] on button "Back to 7432 Manholes" at bounding box center [110, 58] width 58 height 10
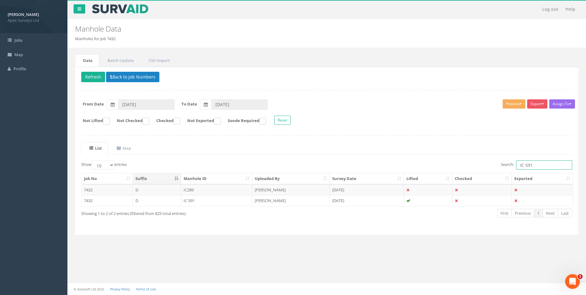
drag, startPoint x: 529, startPoint y: 164, endPoint x: 535, endPoint y: 165, distance: 6.2
click at [535, 165] on input "IC 591" at bounding box center [544, 164] width 56 height 9
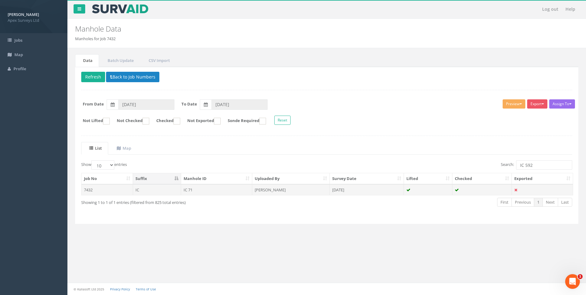
click at [280, 188] on td "[PERSON_NAME]" at bounding box center [291, 189] width 78 height 11
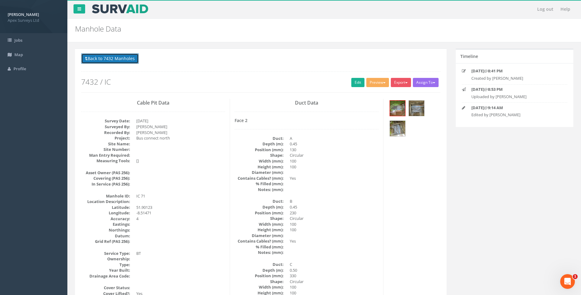
click at [109, 60] on button "Back to 7432 Manholes" at bounding box center [110, 58] width 58 height 10
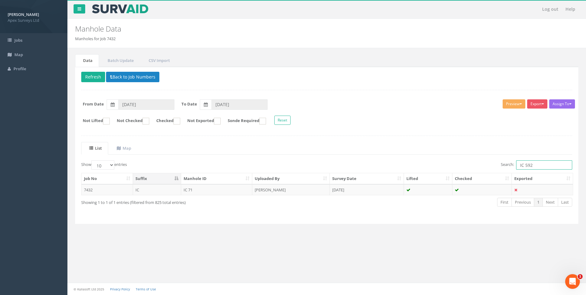
drag, startPoint x: 523, startPoint y: 166, endPoint x: 505, endPoint y: 165, distance: 18.1
click at [505, 165] on label "Search: IC 592" at bounding box center [536, 164] width 71 height 9
drag, startPoint x: 524, startPoint y: 166, endPoint x: 520, endPoint y: 166, distance: 4.0
click at [520, 166] on input "MH 592" at bounding box center [544, 164] width 56 height 9
drag, startPoint x: 527, startPoint y: 166, endPoint x: 499, endPoint y: 165, distance: 27.6
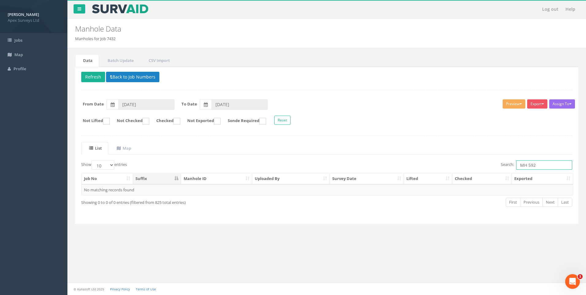
click at [499, 165] on div "Search: MH 592" at bounding box center [451, 165] width 241 height 11
click at [284, 189] on td "[PERSON_NAME]" at bounding box center [291, 189] width 78 height 11
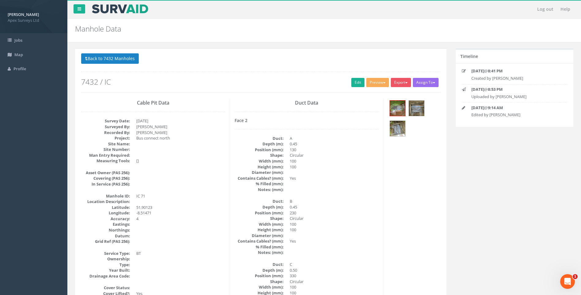
drag, startPoint x: 109, startPoint y: 60, endPoint x: 116, endPoint y: 63, distance: 7.8
click at [109, 60] on button "Back to 7432 Manholes" at bounding box center [110, 58] width 58 height 10
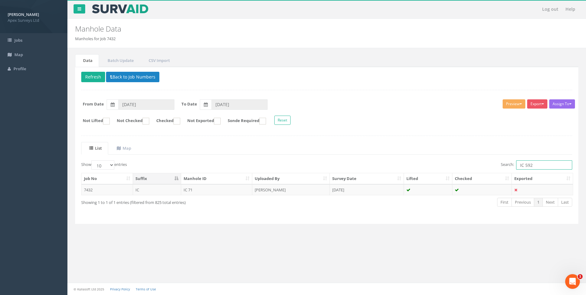
click at [525, 165] on input "IC 592" at bounding box center [544, 164] width 56 height 9
drag, startPoint x: 518, startPoint y: 165, endPoint x: 551, endPoint y: 166, distance: 32.5
click at [542, 165] on input "IC 592" at bounding box center [544, 164] width 56 height 9
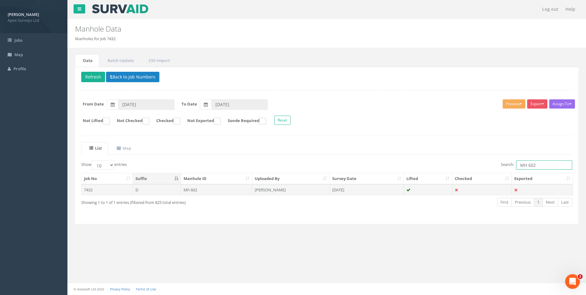
type input "MH 602"
click at [263, 191] on td "[PERSON_NAME]" at bounding box center [291, 189] width 78 height 11
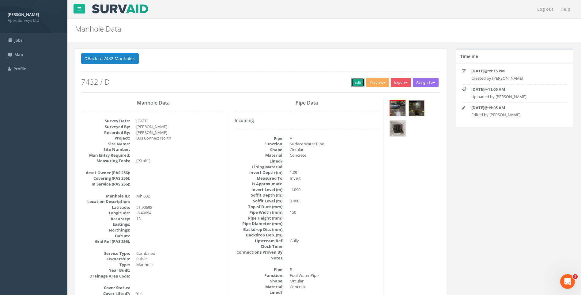
click at [355, 82] on link "Edit" at bounding box center [358, 82] width 13 height 9
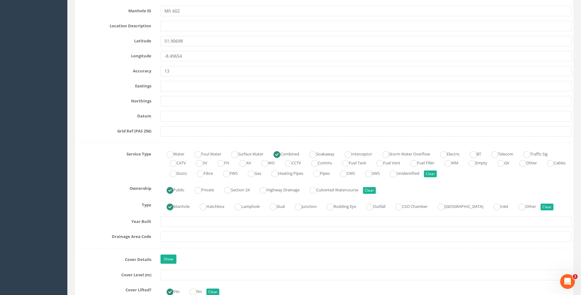
scroll to position [429, 0]
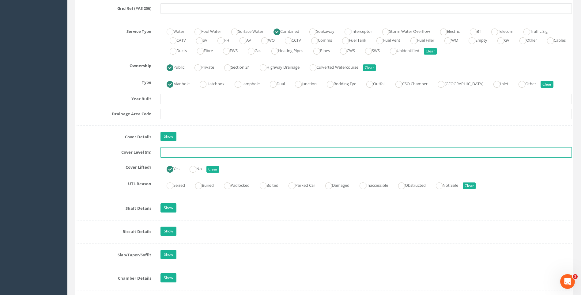
click at [181, 154] on input "text" at bounding box center [367, 152] width 412 height 10
type input "114.26"
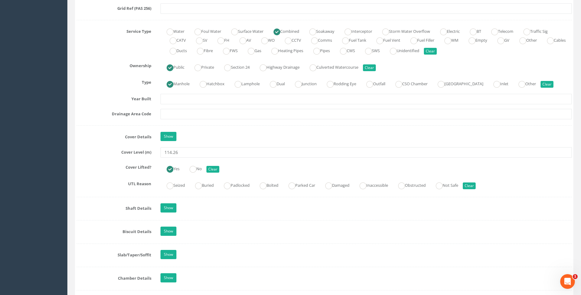
click at [84, 160] on div "Job Number 7432 Job Number Suffix D Survey Date [DATE] Surveyed By [PERSON_NAME…" at bounding box center [325, 212] width 496 height 1083
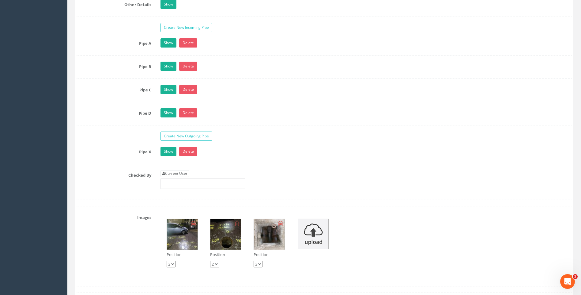
scroll to position [1042, 0]
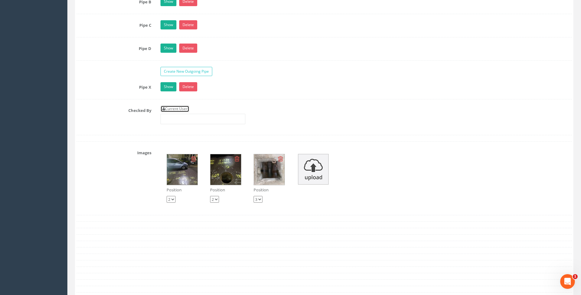
click at [175, 109] on link "Current User" at bounding box center [175, 108] width 29 height 7
type input "[PERSON_NAME]"
click at [138, 112] on label "Checked By" at bounding box center [114, 109] width 84 height 8
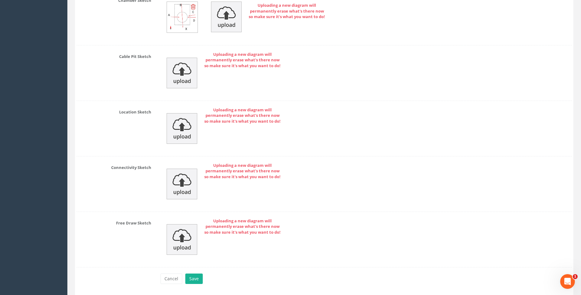
scroll to position [1373, 0]
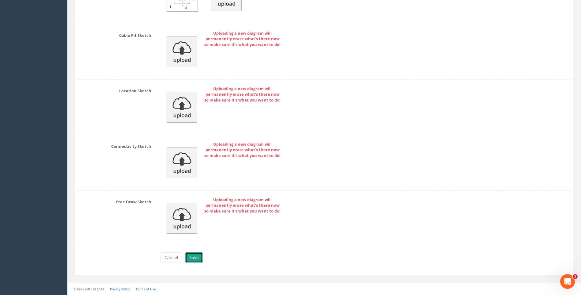
click at [196, 257] on button "Save" at bounding box center [193, 257] width 17 height 10
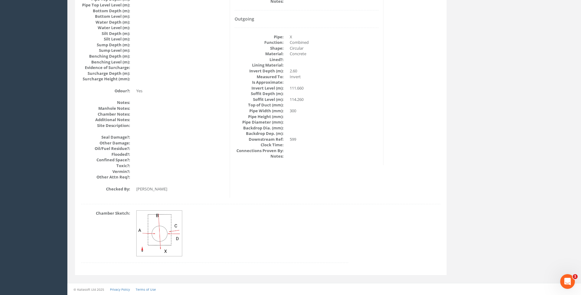
click at [286, 215] on dd at bounding box center [242, 233] width 212 height 46
click at [166, 225] on img at bounding box center [160, 234] width 46 height 46
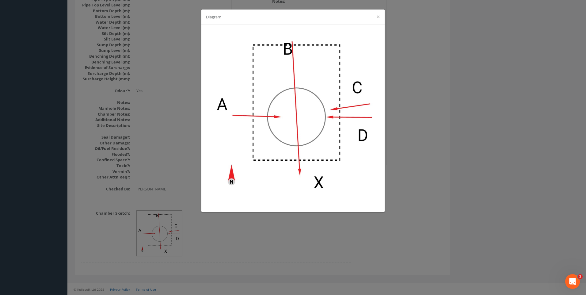
click at [428, 138] on div "Diagram ×" at bounding box center [293, 147] width 586 height 295
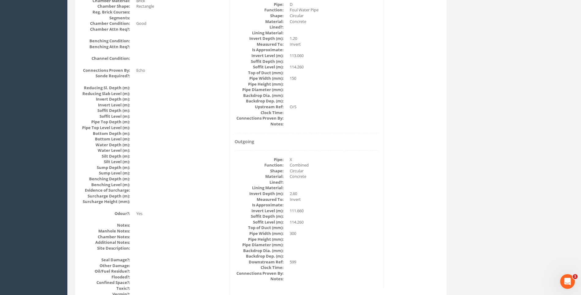
scroll to position [589, 0]
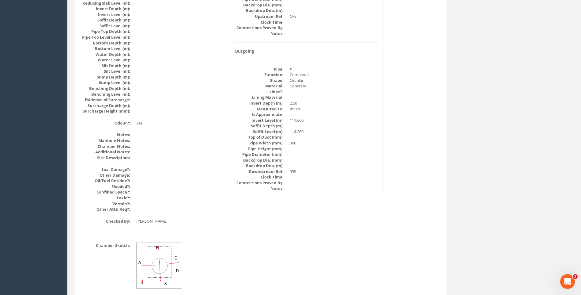
scroll to position [650, 0]
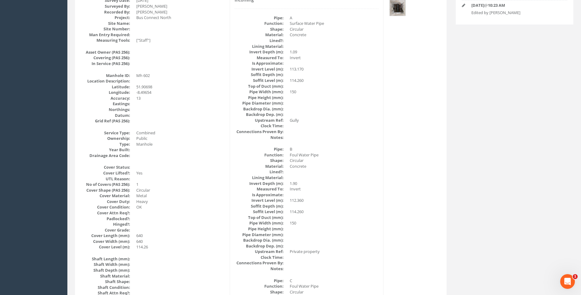
scroll to position [129, 0]
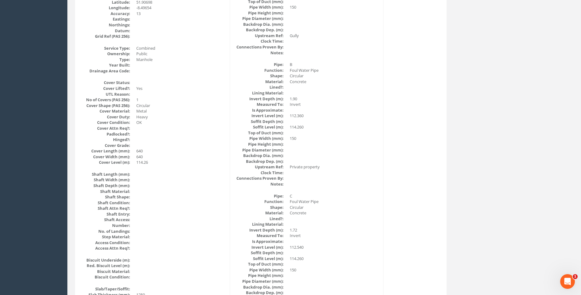
scroll to position [221, 0]
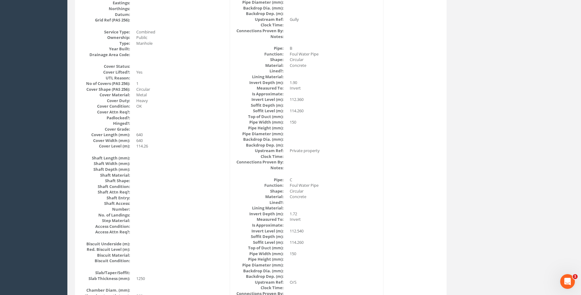
click at [418, 167] on div "Manhole Data Survey Date: [DATE] Surveyed By: [PERSON_NAME] Recorded By: [PERSO…" at bounding box center [261, 251] width 369 height 749
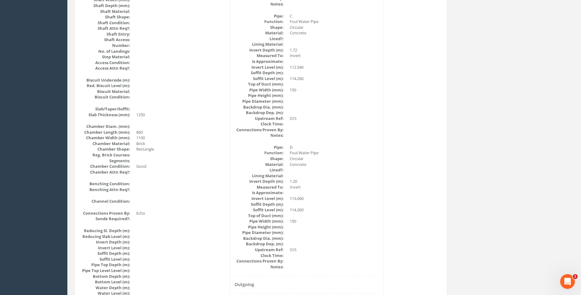
scroll to position [375, 0]
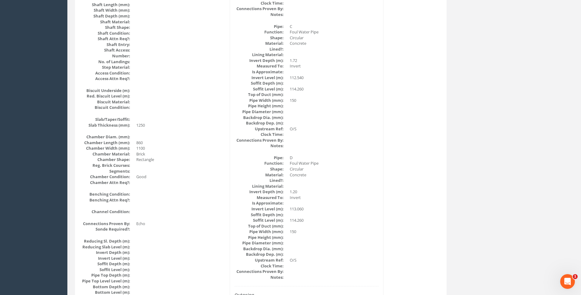
click at [381, 173] on div "Pipe Data Incoming Pipe: A Function: Surface Water Pipe Shape: Circular Materia…" at bounding box center [307, 82] width 154 height 717
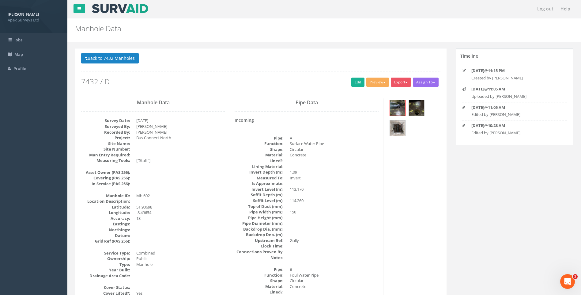
scroll to position [0, 0]
click at [124, 57] on button "Back to 7432 Manholes" at bounding box center [110, 58] width 58 height 10
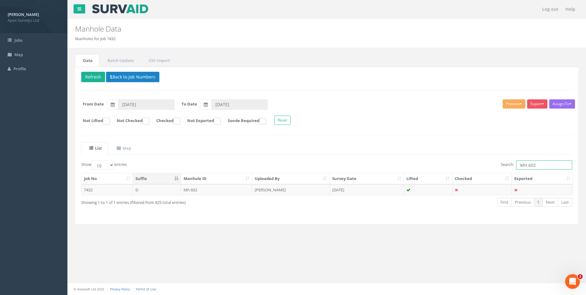
drag, startPoint x: 528, startPoint y: 164, endPoint x: 543, endPoint y: 166, distance: 14.9
click at [543, 166] on input "MH 602" at bounding box center [544, 164] width 56 height 9
drag, startPoint x: 526, startPoint y: 165, endPoint x: 411, endPoint y: 169, distance: 115.0
click at [411, 169] on div "Search: MH 593" at bounding box center [451, 165] width 241 height 11
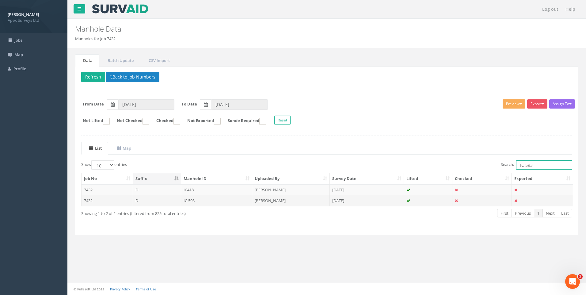
type input "IC 593"
click at [198, 198] on td "IC 593" at bounding box center [216, 200] width 71 height 11
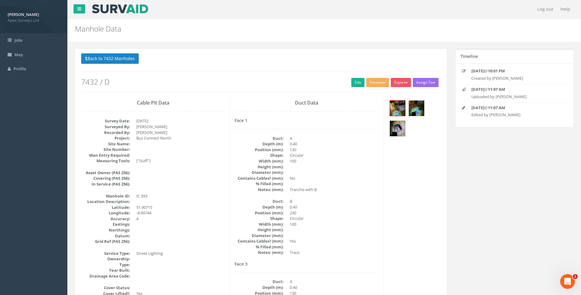
drag, startPoint x: 414, startPoint y: 222, endPoint x: 408, endPoint y: 204, distance: 19.1
click at [352, 84] on link "Edit" at bounding box center [358, 82] width 13 height 9
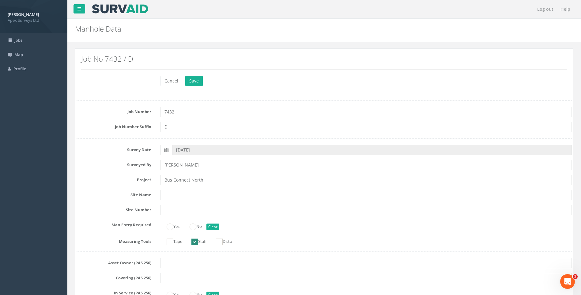
click at [98, 191] on label "Site Name" at bounding box center [114, 194] width 84 height 8
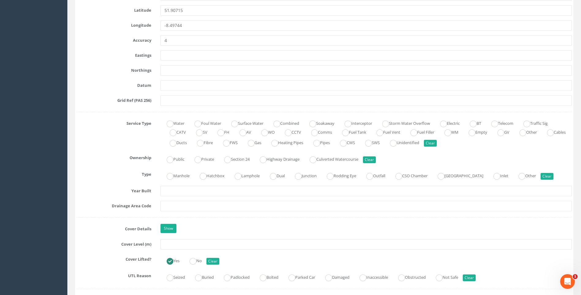
scroll to position [460, 0]
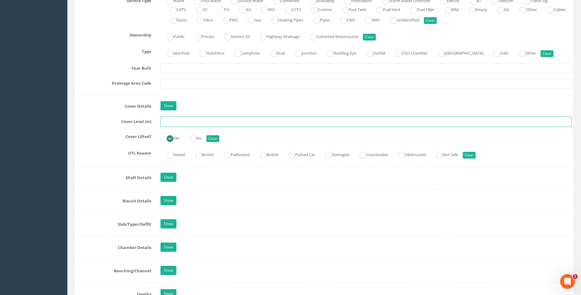
click at [173, 125] on input "text" at bounding box center [367, 121] width 412 height 10
type input "114.01"
click at [81, 147] on div "Job Number 7432 Job Number Suffix D Survey Date [DATE] Surveyed By [PERSON_NAME…" at bounding box center [325, 178] width 496 height 1075
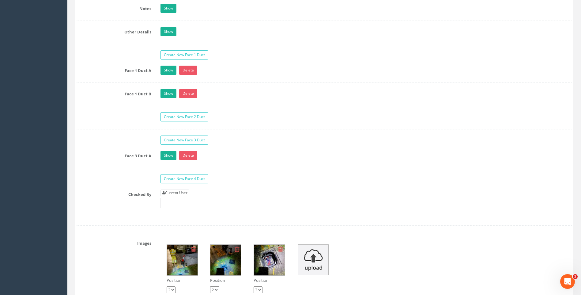
scroll to position [1042, 0]
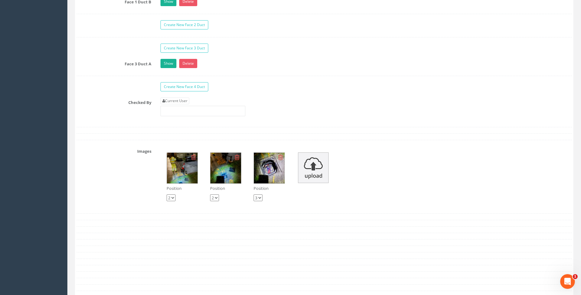
click at [112, 107] on div "Checked By Current User" at bounding box center [324, 108] width 505 height 23
click at [187, 100] on link "Current User" at bounding box center [175, 100] width 29 height 7
type input "[PERSON_NAME]"
click at [88, 114] on div "Checked By Current User [PERSON_NAME]" at bounding box center [324, 108] width 505 height 23
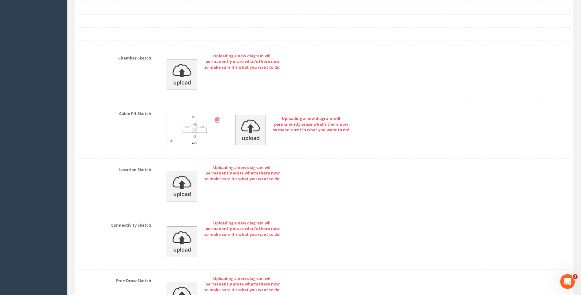
scroll to position [1371, 0]
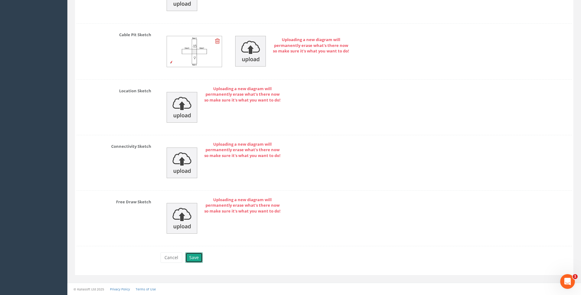
click at [194, 257] on button "Save" at bounding box center [193, 257] width 17 height 10
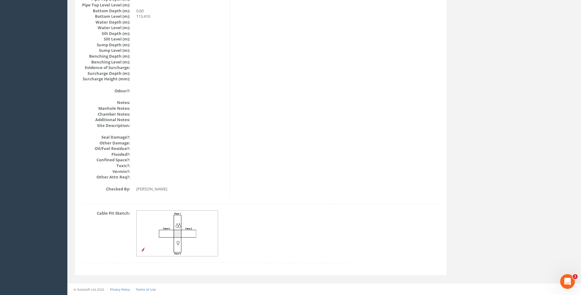
scroll to position [650, 0]
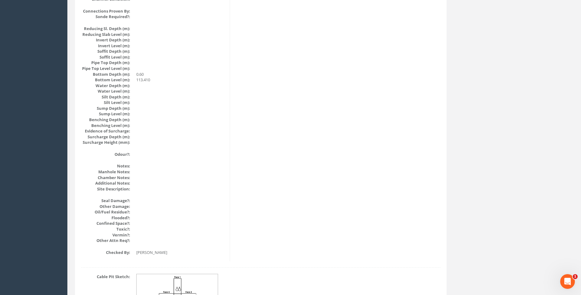
scroll to position [497, 0]
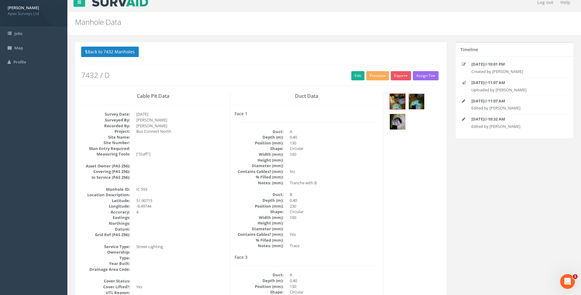
scroll to position [99, 0]
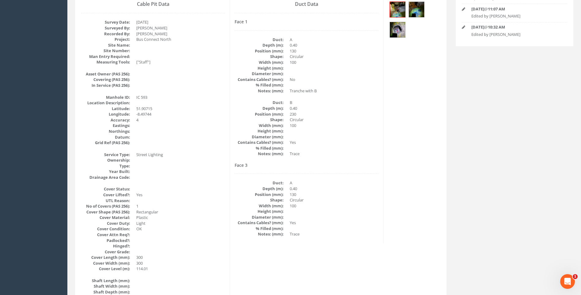
click at [379, 144] on div "Duct Data Face 1 Duct: A Depth (m): 0.40 Position (mm): 130 Shape: Circular Wid…" at bounding box center [307, 121] width 154 height 243
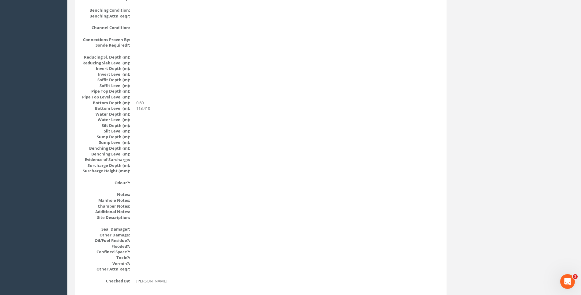
scroll to position [650, 0]
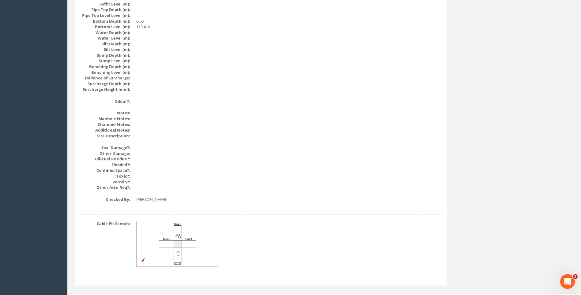
scroll to position [528, 0]
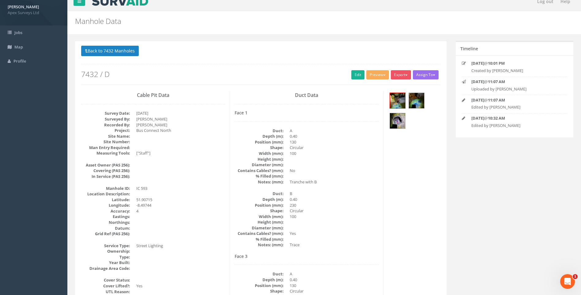
scroll to position [7, 0]
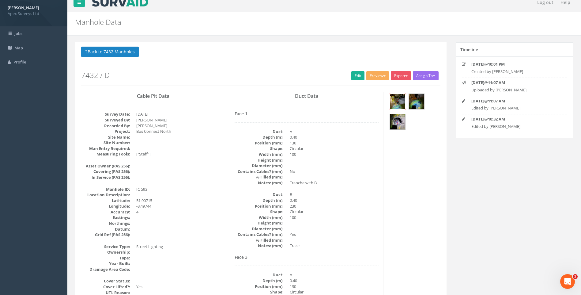
click at [400, 95] on img at bounding box center [397, 101] width 15 height 15
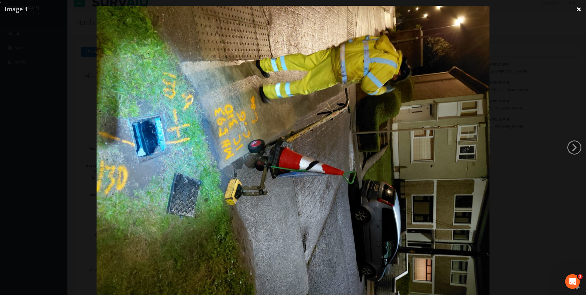
click at [580, 9] on link "×" at bounding box center [579, 9] width 14 height 18
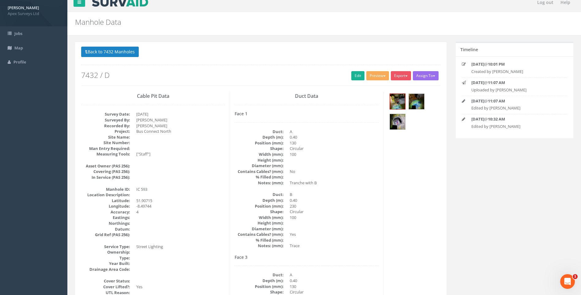
drag, startPoint x: 110, startPoint y: 50, endPoint x: 177, endPoint y: 94, distance: 80.8
click at [109, 49] on button "Back to 7432 Manholes" at bounding box center [110, 52] width 58 height 10
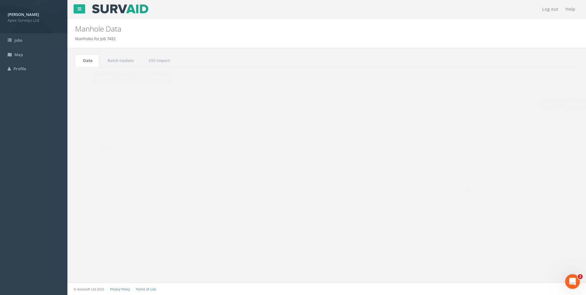
drag, startPoint x: 529, startPoint y: 165, endPoint x: 533, endPoint y: 165, distance: 4.0
click at [533, 165] on input "IC 593" at bounding box center [544, 164] width 56 height 9
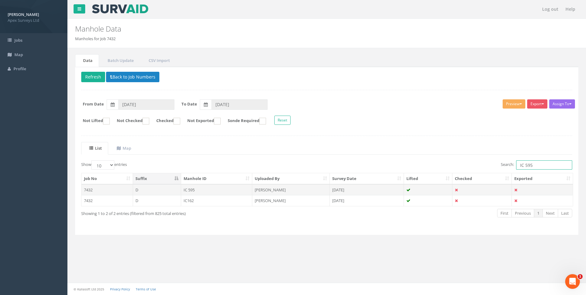
type input "IC 595"
drag, startPoint x: 269, startPoint y: 188, endPoint x: 294, endPoint y: 205, distance: 30.2
click at [269, 188] on td "[PERSON_NAME]" at bounding box center [291, 189] width 78 height 11
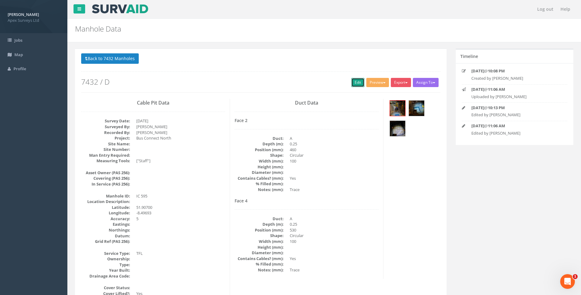
click at [355, 82] on link "Edit" at bounding box center [358, 82] width 13 height 9
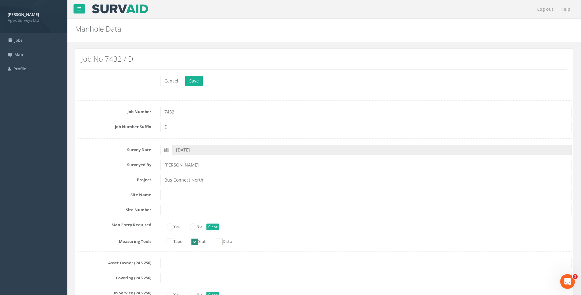
drag, startPoint x: 355, startPoint y: 82, endPoint x: 102, endPoint y: 151, distance: 262.2
click at [102, 149] on label "Survey Date" at bounding box center [114, 149] width 84 height 8
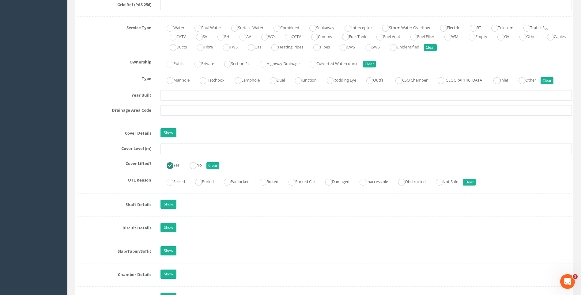
scroll to position [490, 0]
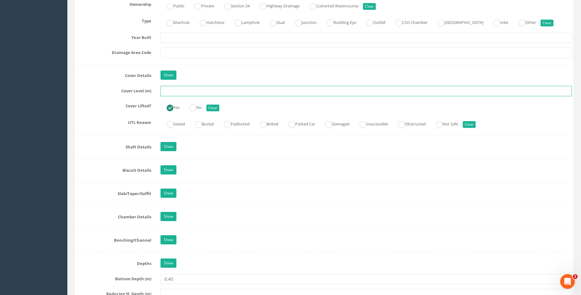
click at [166, 91] on input "text" at bounding box center [367, 91] width 412 height 10
type input "113.39"
click at [106, 115] on div "Job Number 7432 Job Number Suffix D Survey Date [DATE] Surveyed By [PERSON_NAME…" at bounding box center [325, 140] width 496 height 1060
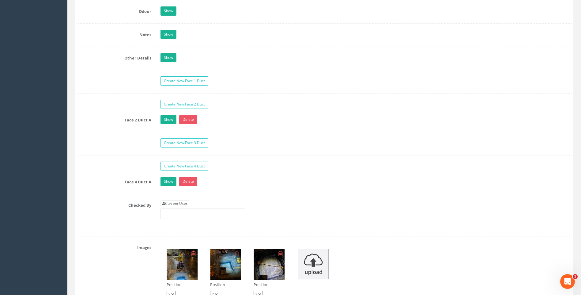
scroll to position [981, 0]
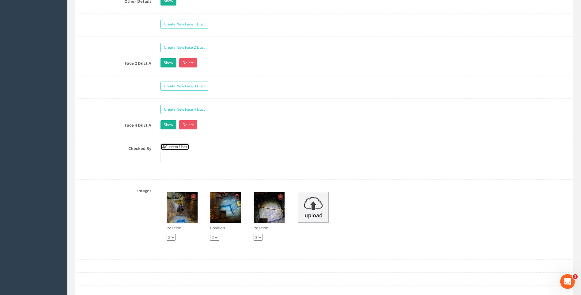
drag, startPoint x: 171, startPoint y: 146, endPoint x: 159, endPoint y: 146, distance: 12.0
click at [170, 146] on link "Current User" at bounding box center [175, 146] width 29 height 7
type input "[PERSON_NAME]"
click at [119, 144] on label "Checked By" at bounding box center [114, 147] width 84 height 8
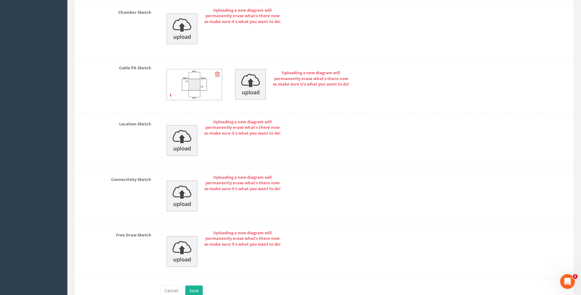
scroll to position [1349, 0]
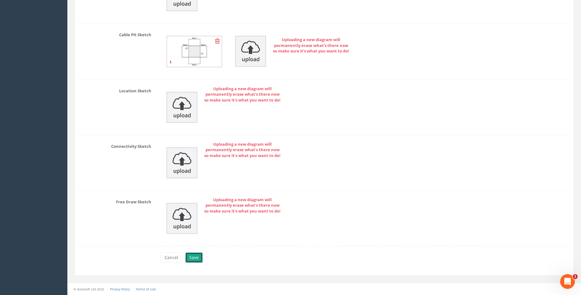
click at [194, 256] on button "Save" at bounding box center [193, 257] width 17 height 10
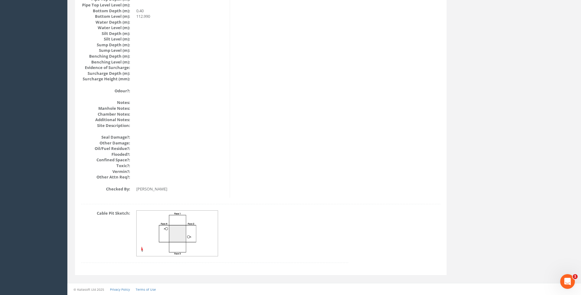
scroll to position [650, 0]
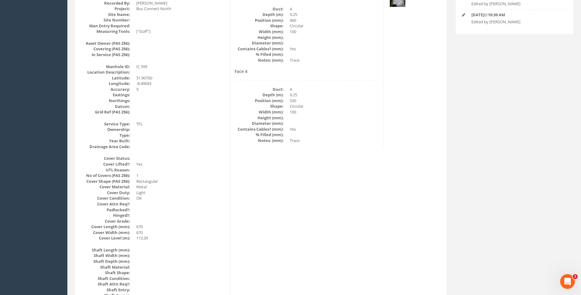
scroll to position [99, 0]
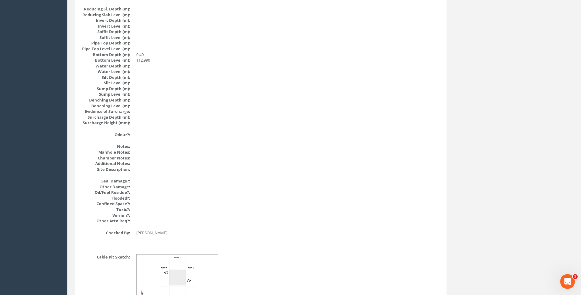
scroll to position [558, 0]
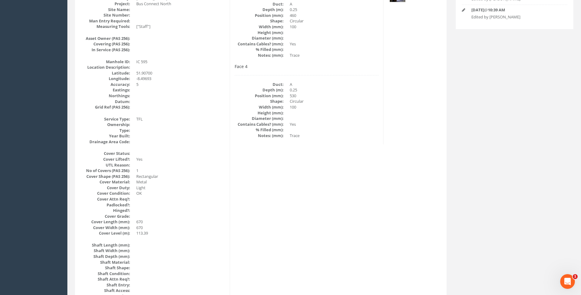
scroll to position [68, 0]
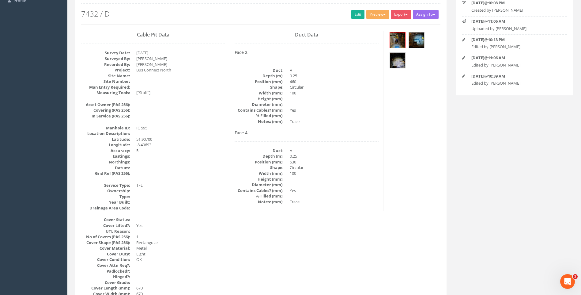
drag, startPoint x: 375, startPoint y: 130, endPoint x: 279, endPoint y: 115, distance: 96.8
click at [375, 130] on div "Duct Data Face 2 Duct: A Depth (m): 0.25 Position (mm): 460 Shape: Circular Wid…" at bounding box center [307, 121] width 154 height 180
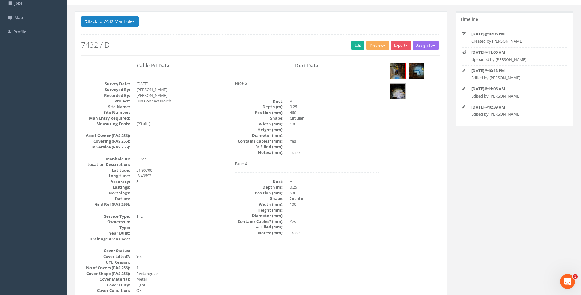
scroll to position [0, 0]
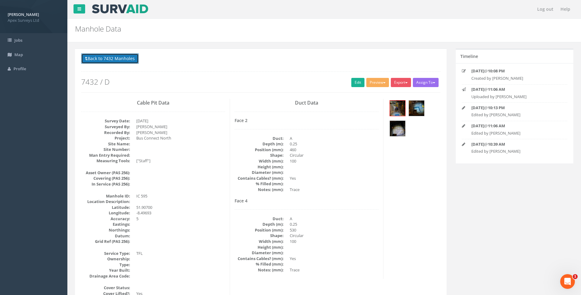
drag, startPoint x: 115, startPoint y: 55, endPoint x: 226, endPoint y: 103, distance: 121.2
click at [115, 55] on button "Back to 7432 Manholes" at bounding box center [110, 58] width 58 height 10
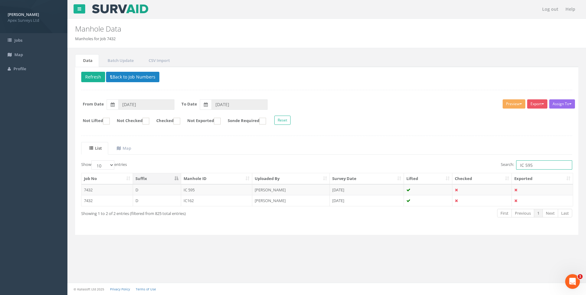
click at [531, 165] on input "IC 595" at bounding box center [544, 164] width 56 height 9
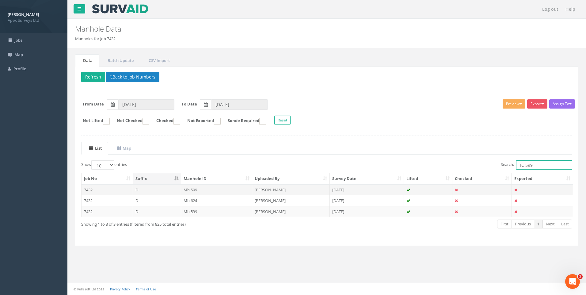
type input "IC 599"
click at [269, 188] on td "[PERSON_NAME]" at bounding box center [291, 189] width 78 height 11
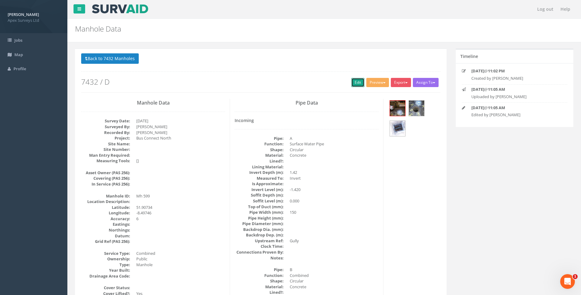
click at [356, 81] on link "Edit" at bounding box center [358, 82] width 13 height 9
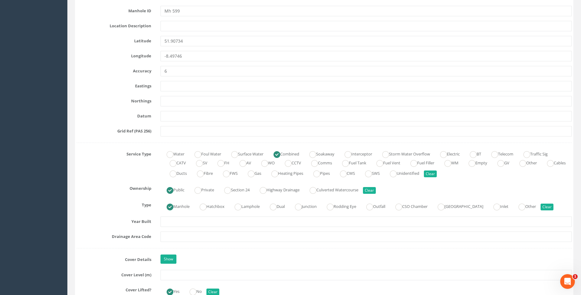
scroll to position [429, 0]
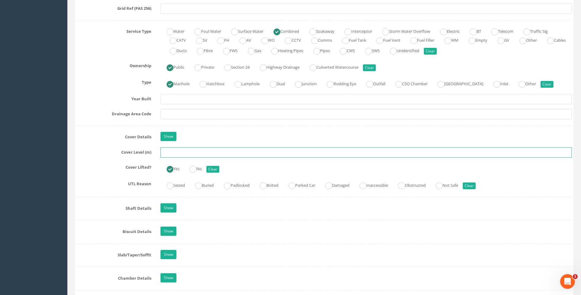
click at [173, 154] on input "text" at bounding box center [367, 152] width 412 height 10
type input "112.38"
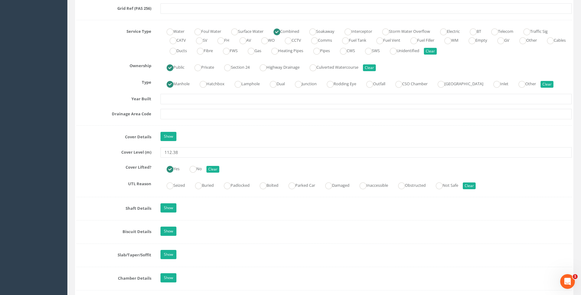
click at [121, 156] on div "Cover Level (m) 112.38" at bounding box center [324, 152] width 505 height 10
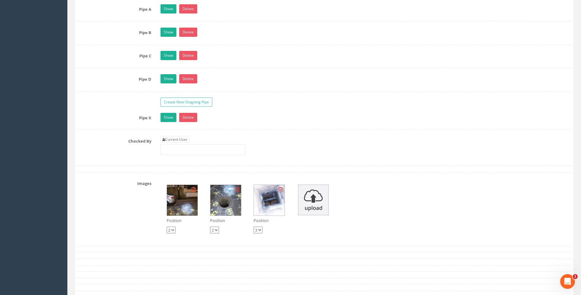
scroll to position [1103, 0]
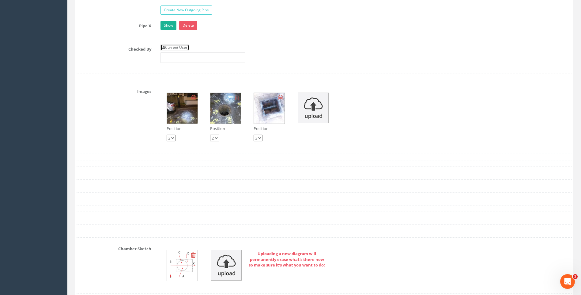
click at [169, 48] on link "Current User" at bounding box center [175, 47] width 29 height 7
type input "[PERSON_NAME]"
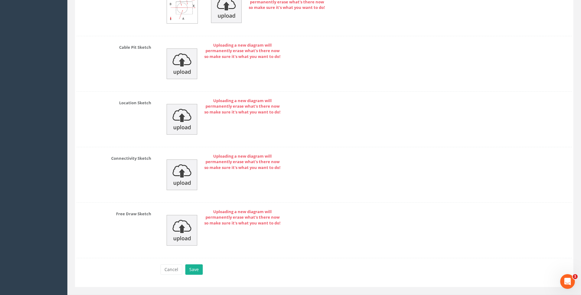
scroll to position [1373, 0]
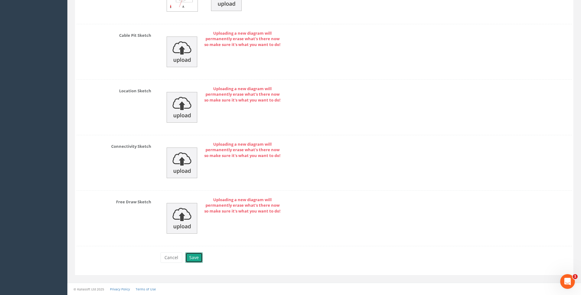
click at [192, 257] on button "Save" at bounding box center [193, 257] width 17 height 10
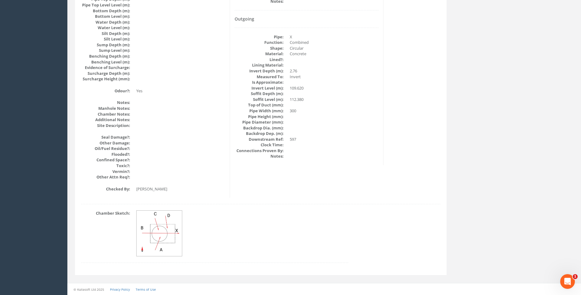
scroll to position [650, 0]
click at [162, 228] on img at bounding box center [160, 234] width 46 height 46
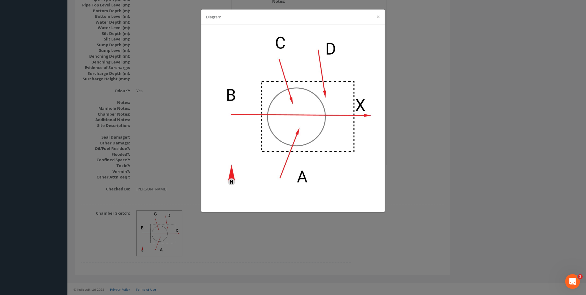
click at [423, 99] on div "Diagram ×" at bounding box center [293, 147] width 586 height 295
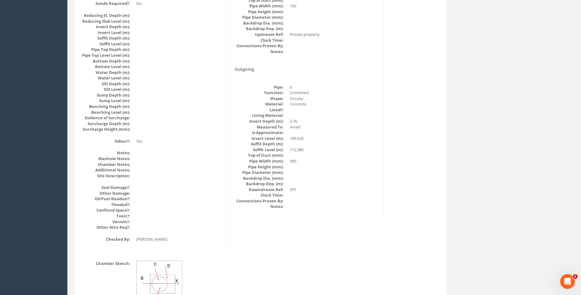
scroll to position [528, 0]
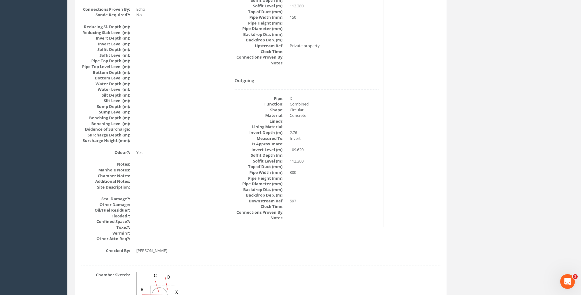
scroll to position [589, 0]
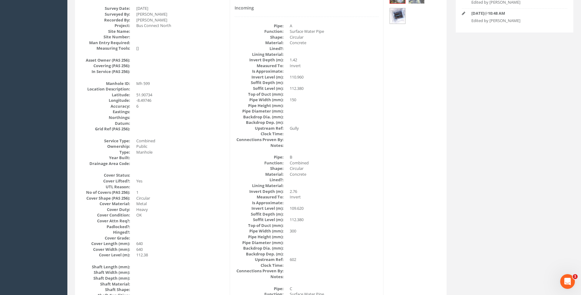
scroll to position [99, 0]
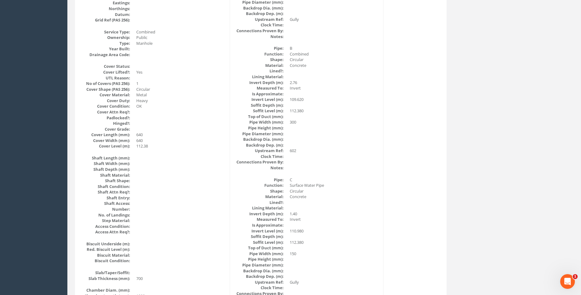
scroll to position [252, 0]
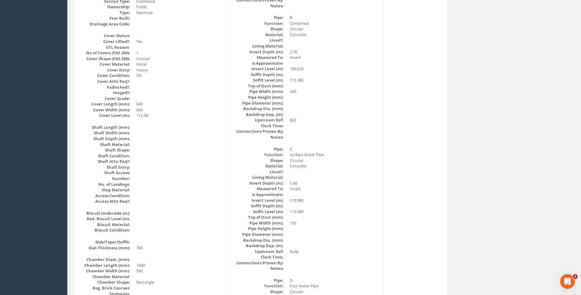
click at [473, 136] on div "Back to 7432 Manholes Back to Map Assign To No Companies Added Export Heathrow …" at bounding box center [324, 239] width 508 height 884
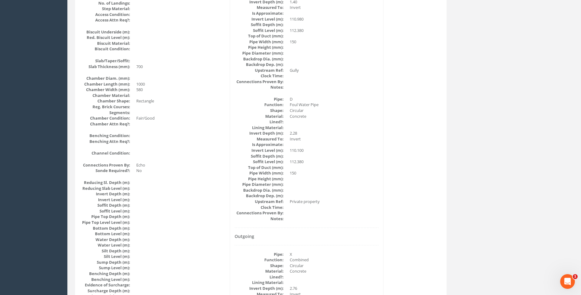
scroll to position [436, 0]
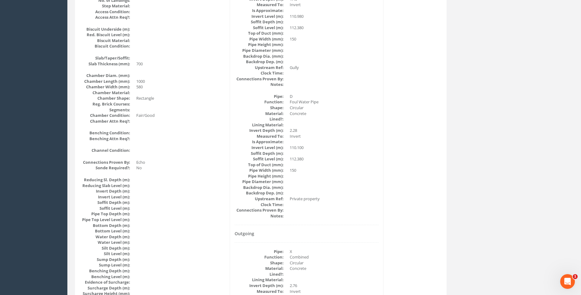
click at [418, 140] on div "Manhole Data Survey Date: [DATE] Surveyed By: [PERSON_NAME] Recorded By: [PERSO…" at bounding box center [261, 37] width 369 height 749
click at [361, 146] on dd "110.100" at bounding box center [334, 148] width 89 height 6
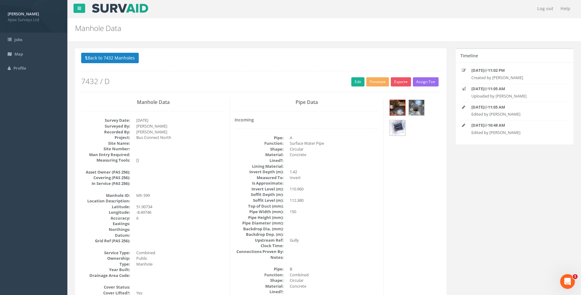
scroll to position [0, 0]
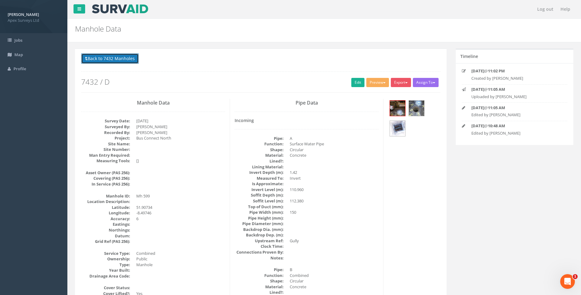
click at [131, 61] on button "Back to 7432 Manholes" at bounding box center [110, 58] width 58 height 10
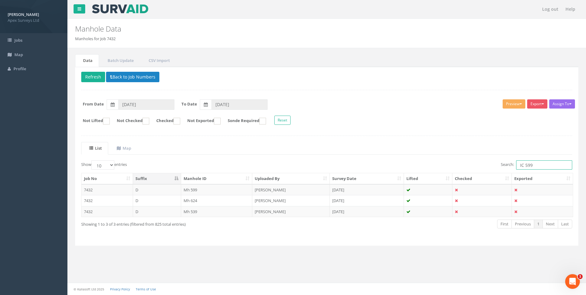
drag, startPoint x: 529, startPoint y: 165, endPoint x: 536, endPoint y: 166, distance: 7.6
click at [535, 166] on input "IC 599" at bounding box center [544, 164] width 56 height 9
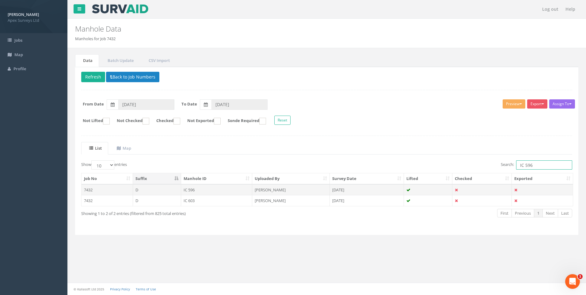
type input "IC 596"
click at [263, 188] on td "[PERSON_NAME]" at bounding box center [291, 189] width 78 height 11
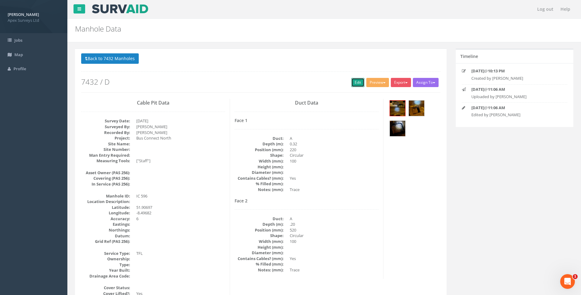
click at [355, 79] on link "Edit" at bounding box center [358, 82] width 13 height 9
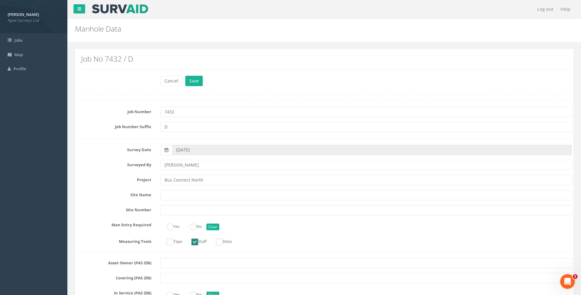
click at [102, 182] on label "Project" at bounding box center [114, 179] width 84 height 8
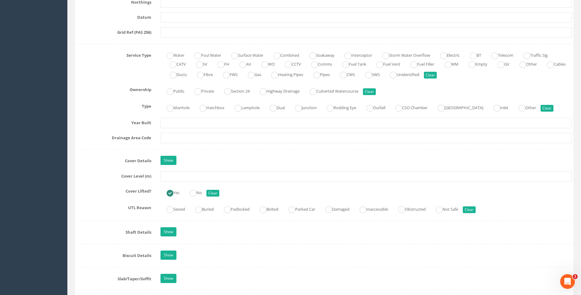
scroll to position [460, 0]
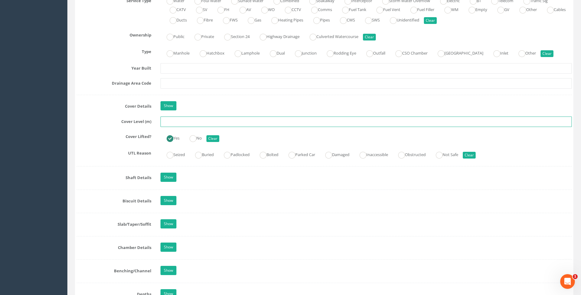
click at [184, 123] on input "text" at bounding box center [367, 121] width 412 height 10
type input "111.00"
click at [88, 169] on div "Job Number 7432 Job Number Suffix D Survey Date [DATE] Surveyed By [PERSON_NAME…" at bounding box center [325, 167] width 496 height 1052
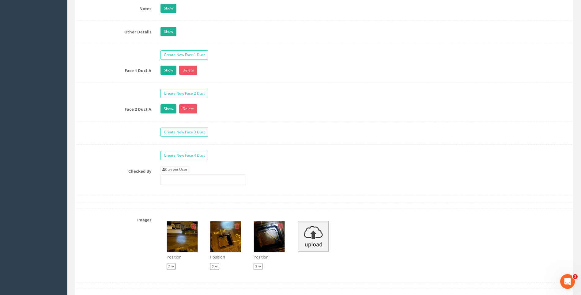
scroll to position [1073, 0]
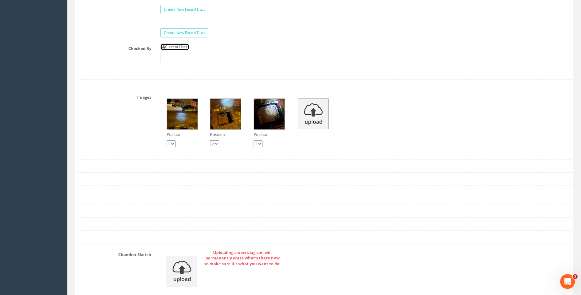
click at [182, 47] on link "Current User" at bounding box center [175, 47] width 29 height 7
type input "[PERSON_NAME]"
click at [132, 66] on div "Checked By Current User [PERSON_NAME]" at bounding box center [324, 55] width 505 height 23
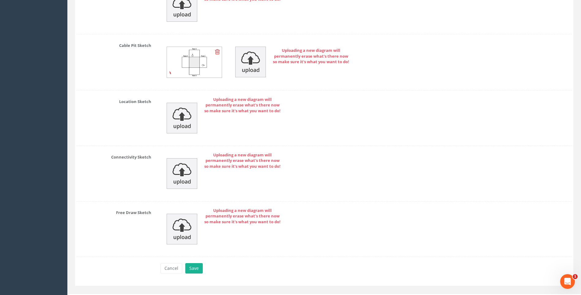
scroll to position [1348, 0]
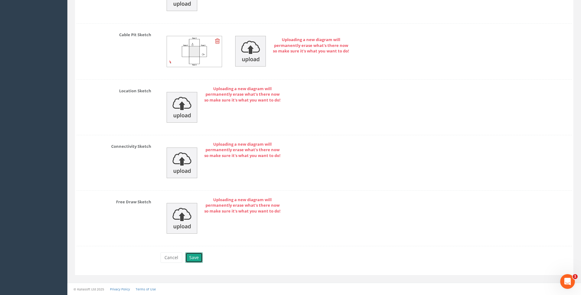
click at [195, 257] on button "Save" at bounding box center [193, 257] width 17 height 10
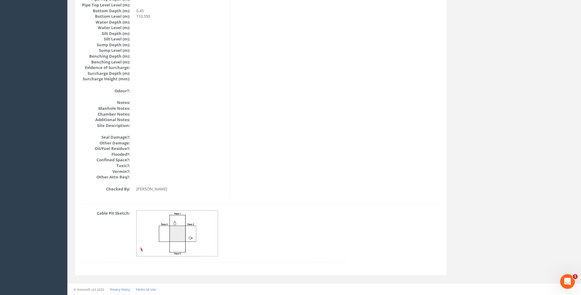
scroll to position [650, 0]
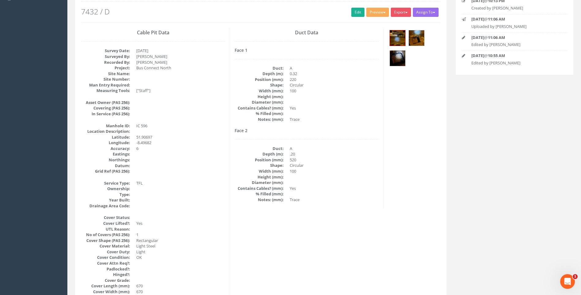
scroll to position [68, 0]
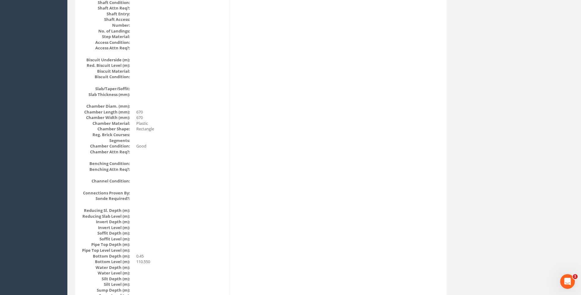
scroll to position [528, 0]
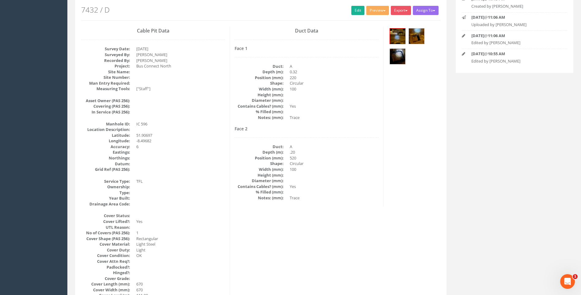
scroll to position [7, 0]
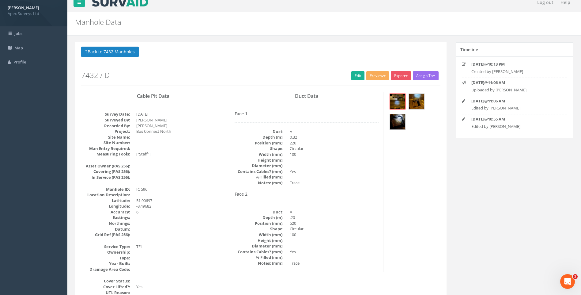
drag, startPoint x: 379, startPoint y: 183, endPoint x: 231, endPoint y: 103, distance: 168.0
click at [379, 183] on div "Duct Data Face 1 Duct: A Depth (m): 0.32 Position (mm): 220 Shape: Circular Wid…" at bounding box center [307, 182] width 154 height 180
click at [117, 52] on button "Back to 7432 Manholes" at bounding box center [110, 52] width 58 height 10
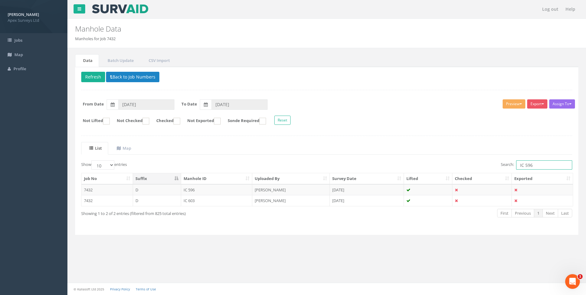
drag, startPoint x: 525, startPoint y: 164, endPoint x: 538, endPoint y: 165, distance: 12.9
click at [538, 165] on input "IC 596" at bounding box center [544, 164] width 56 height 9
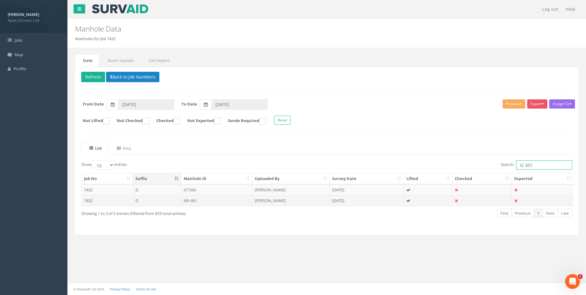
type input "IC 601"
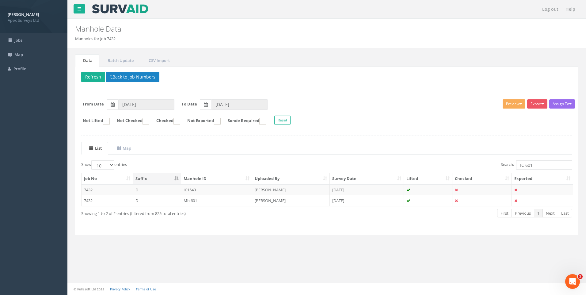
drag, startPoint x: 203, startPoint y: 199, endPoint x: 256, endPoint y: 211, distance: 53.7
click at [203, 199] on td "Mh 601" at bounding box center [216, 200] width 71 height 11
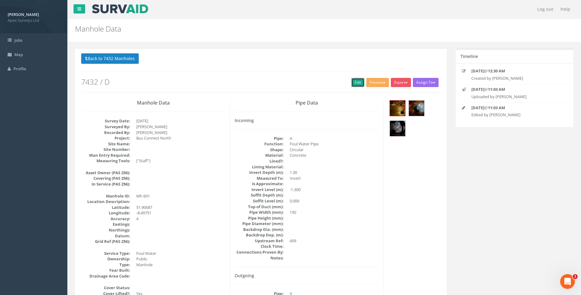
click at [358, 82] on link "Edit" at bounding box center [358, 82] width 13 height 9
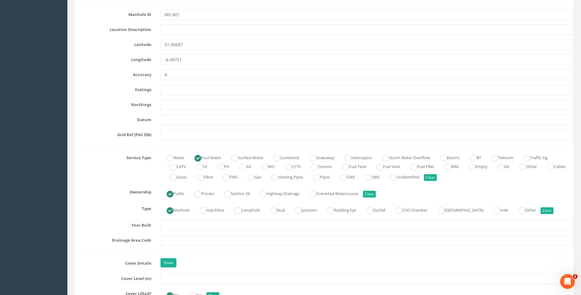
scroll to position [368, 0]
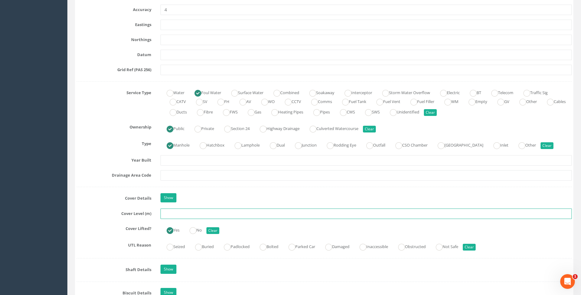
click at [168, 215] on input "text" at bounding box center [367, 213] width 412 height 10
type input "111.14"
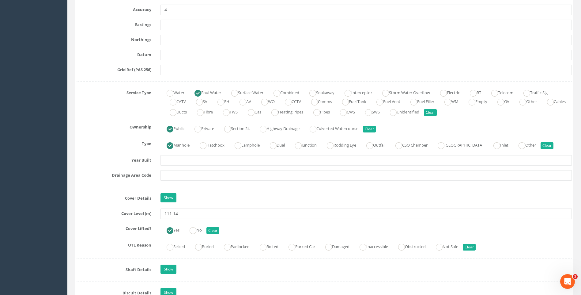
click at [117, 179] on div "Drainage Area Code" at bounding box center [324, 175] width 505 height 10
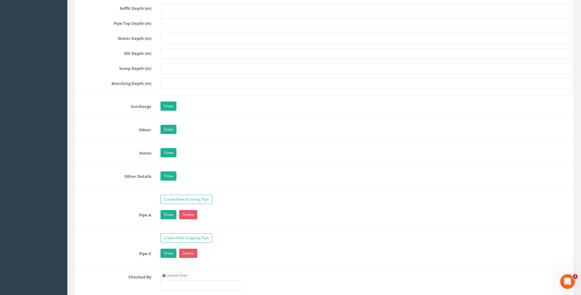
scroll to position [858, 0]
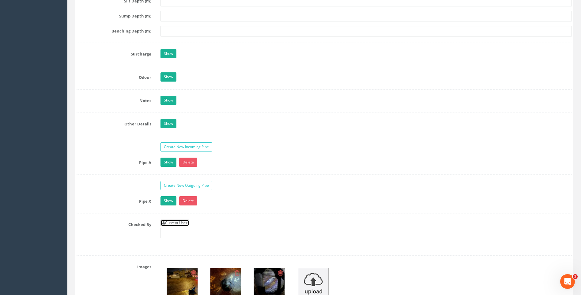
click at [177, 222] on link "Current User" at bounding box center [175, 222] width 29 height 7
type input "[PERSON_NAME]"
click at [129, 221] on label "Checked By" at bounding box center [114, 223] width 84 height 8
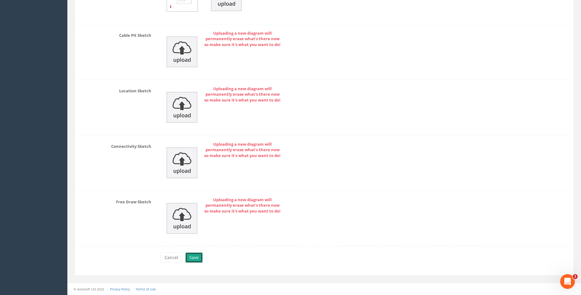
click at [189, 258] on button "Save" at bounding box center [193, 257] width 17 height 10
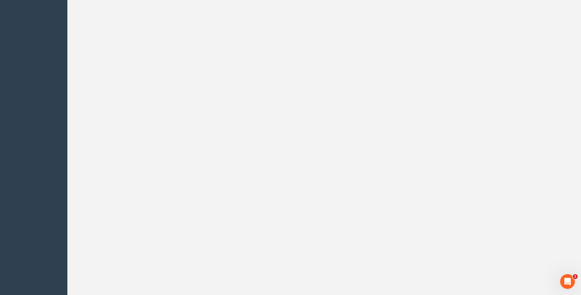
scroll to position [191, 0]
click at [406, 167] on div "Manhole Data Survey Date: [DATE] Surveyed By: [PERSON_NAME] Recorded By: [PERSO…" at bounding box center [261, 282] width 369 height 749
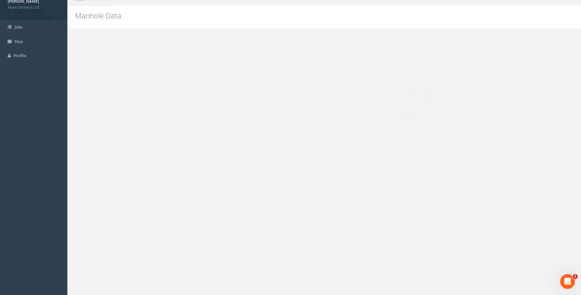
scroll to position [0, 0]
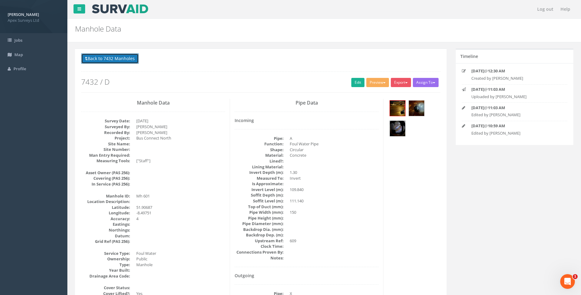
click at [121, 55] on button "Back to 7432 Manholes" at bounding box center [110, 58] width 58 height 10
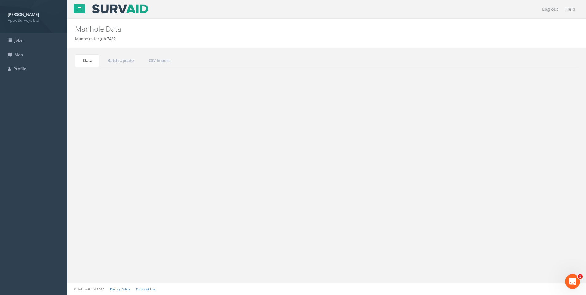
drag, startPoint x: 529, startPoint y: 165, endPoint x: 533, endPoint y: 165, distance: 3.7
click at [532, 165] on input "IC 601" at bounding box center [544, 164] width 56 height 9
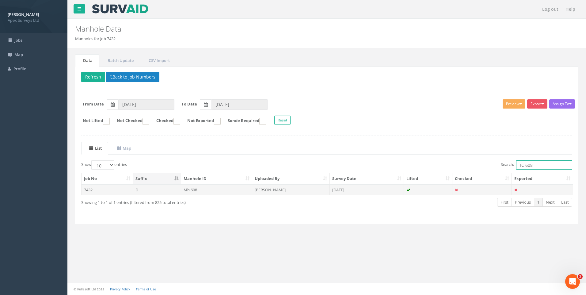
type input "IC 608"
click at [297, 188] on td "[PERSON_NAME]" at bounding box center [291, 189] width 78 height 11
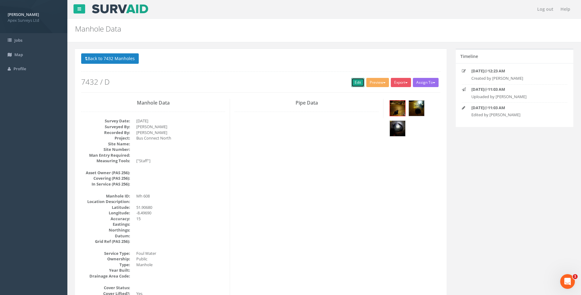
click at [356, 79] on link "Edit" at bounding box center [358, 82] width 13 height 9
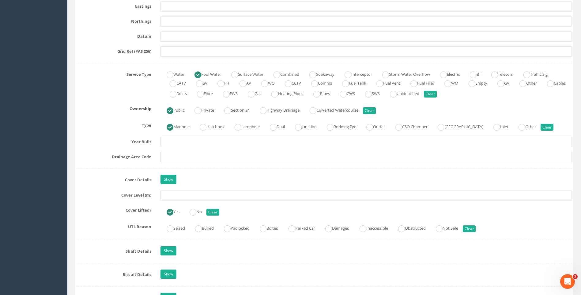
scroll to position [460, 0]
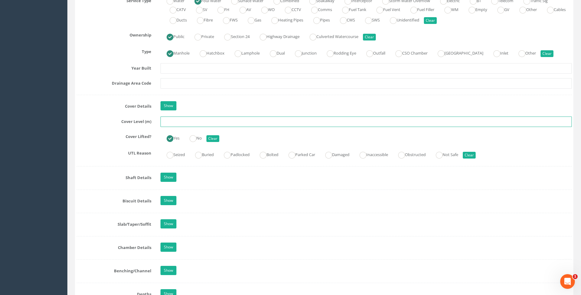
click at [180, 121] on input "text" at bounding box center [367, 121] width 412 height 10
type input "111.07"
click at [88, 143] on div "Job Number 7432 Job Number Suffix D Survey Date [DATE] Surveyed By [PERSON_NAME…" at bounding box center [325, 128] width 496 height 975
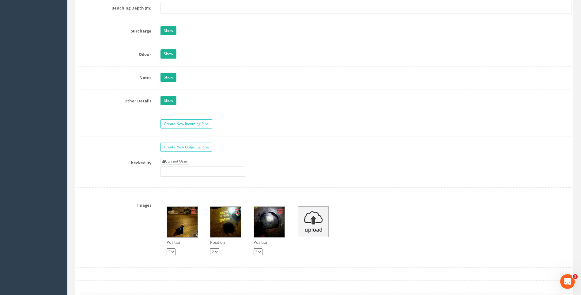
scroll to position [919, 0]
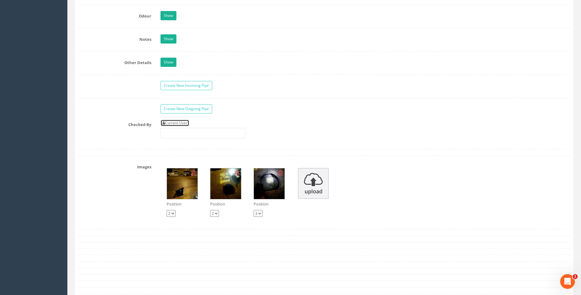
click at [180, 121] on link "Current User" at bounding box center [175, 123] width 29 height 7
type input "[PERSON_NAME]"
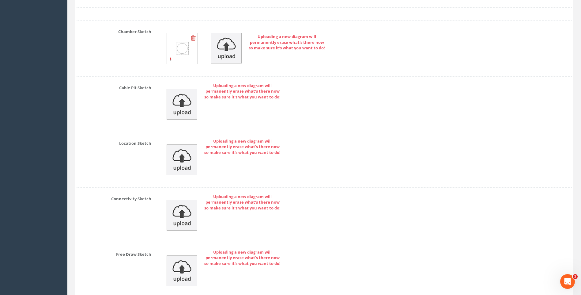
scroll to position [1264, 0]
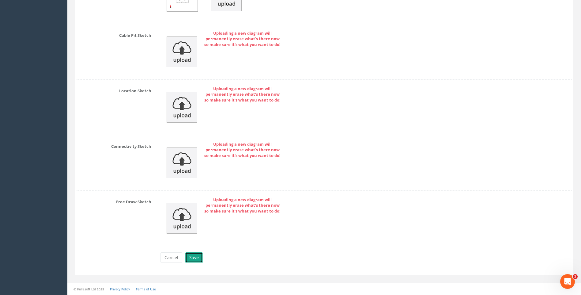
click at [193, 255] on button "Save" at bounding box center [193, 257] width 17 height 10
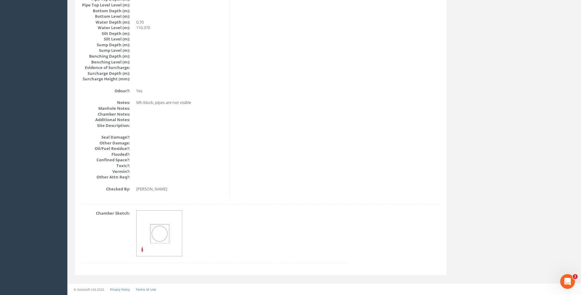
scroll to position [650, 0]
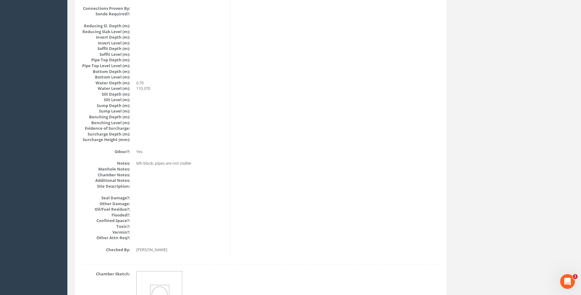
scroll to position [589, 0]
drag, startPoint x: 297, startPoint y: 108, endPoint x: 289, endPoint y: 101, distance: 10.2
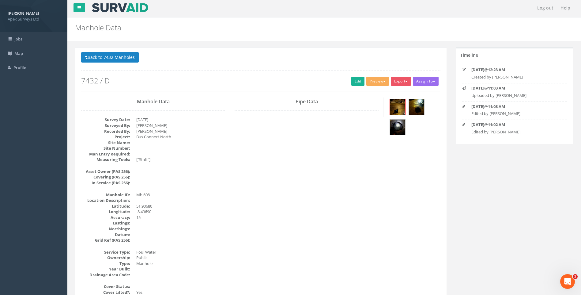
scroll to position [0, 0]
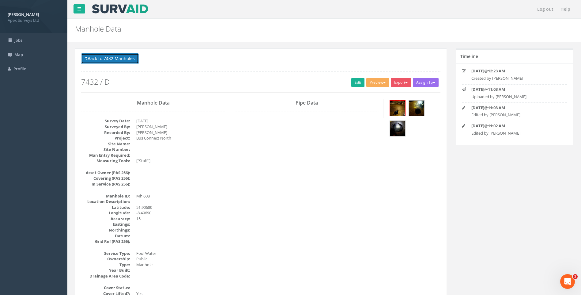
click at [122, 58] on button "Back to 7432 Manholes" at bounding box center [110, 58] width 58 height 10
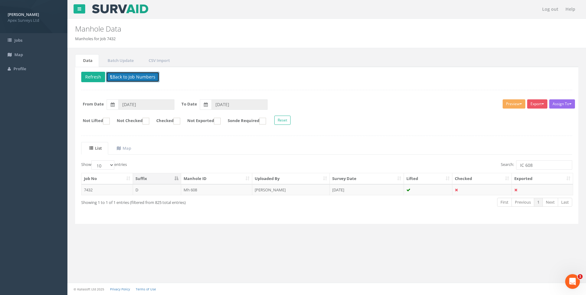
click at [123, 76] on button "Back to Job Numbers" at bounding box center [132, 77] width 53 height 10
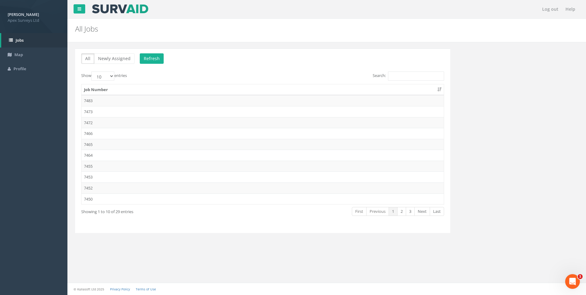
click at [142, 75] on div "Show 10 25 50 100 entries" at bounding box center [169, 76] width 177 height 11
click at [114, 75] on select "10 25 50 100" at bounding box center [102, 75] width 23 height 9
select select "100"
click at [92, 71] on select "10 25 50 100" at bounding box center [102, 75] width 23 height 9
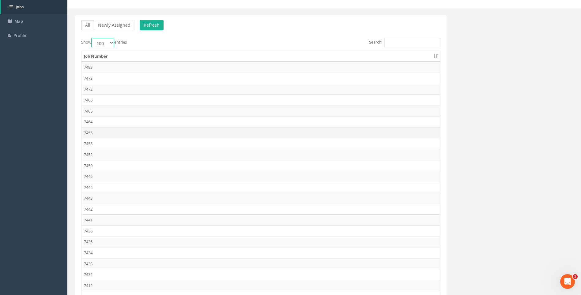
scroll to position [153, 0]
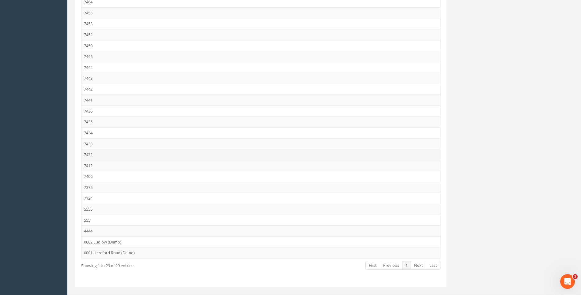
click at [90, 154] on td "7432" at bounding box center [261, 154] width 359 height 11
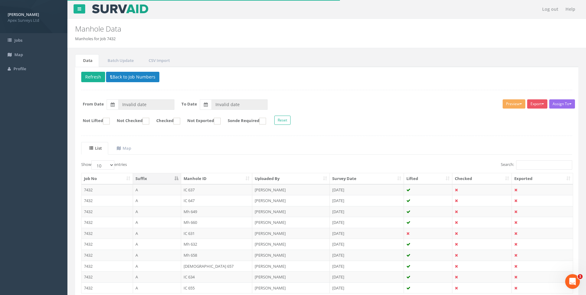
type input "[DATE]"
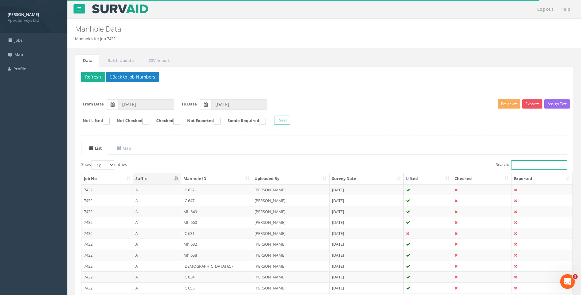
click at [530, 165] on input "Search:" at bounding box center [540, 164] width 56 height 9
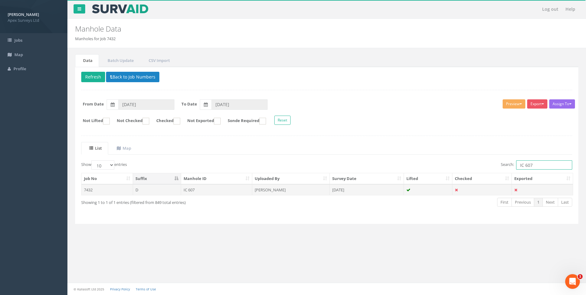
type input "IC 607"
click at [276, 190] on td "[PERSON_NAME]" at bounding box center [291, 189] width 78 height 11
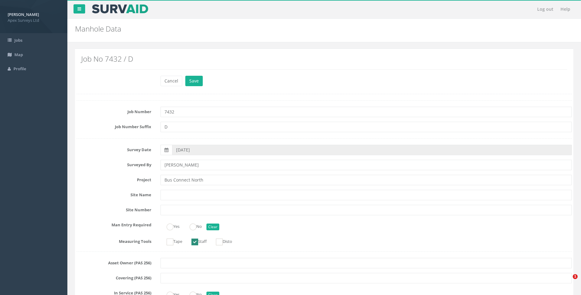
click at [116, 181] on label "Project" at bounding box center [114, 179] width 84 height 8
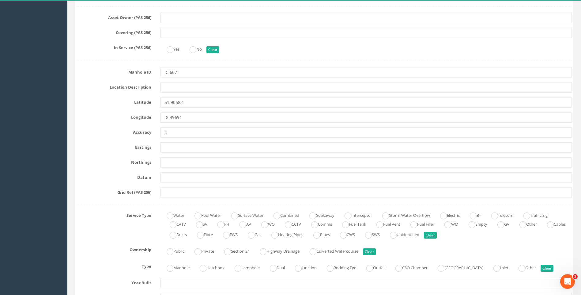
scroll to position [368, 0]
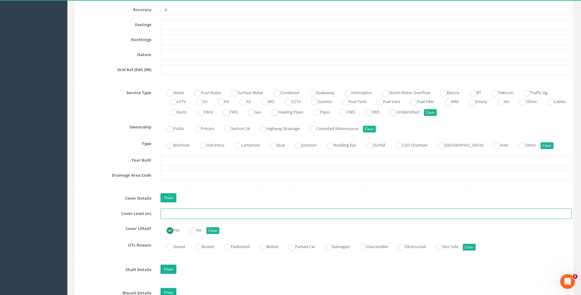
click at [172, 212] on input "text" at bounding box center [367, 213] width 412 height 10
type input "110.75"
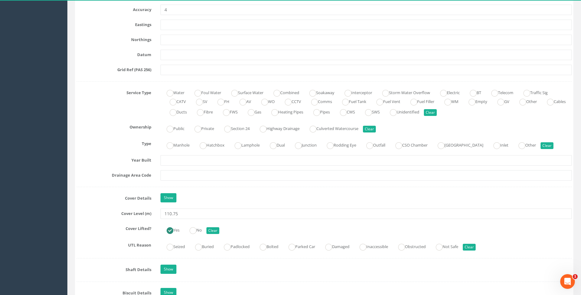
click at [93, 196] on label "Cover Details" at bounding box center [114, 197] width 84 height 8
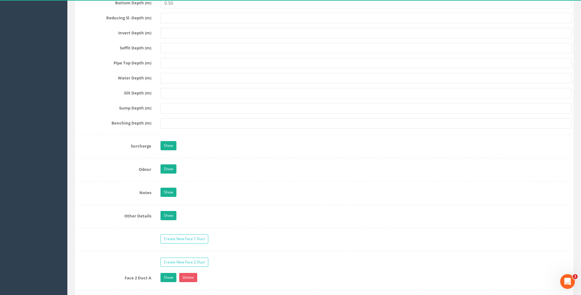
scroll to position [950, 0]
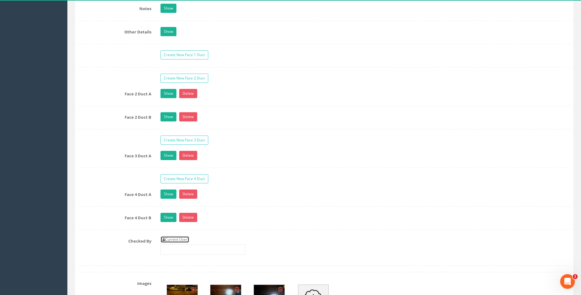
click at [179, 239] on link "Current User" at bounding box center [175, 239] width 29 height 7
type input "[PERSON_NAME]"
click at [105, 214] on label "Face 4 Duct B" at bounding box center [114, 217] width 84 height 8
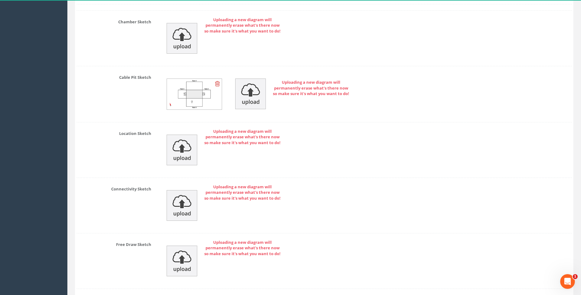
scroll to position [1411, 0]
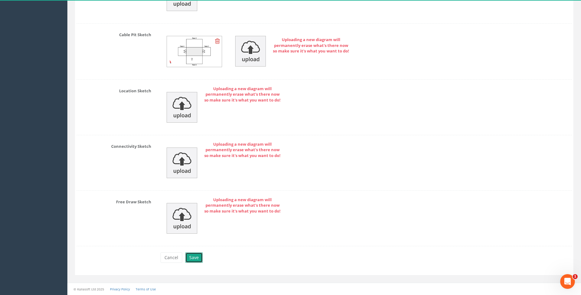
click at [193, 256] on button "Save" at bounding box center [193, 257] width 17 height 10
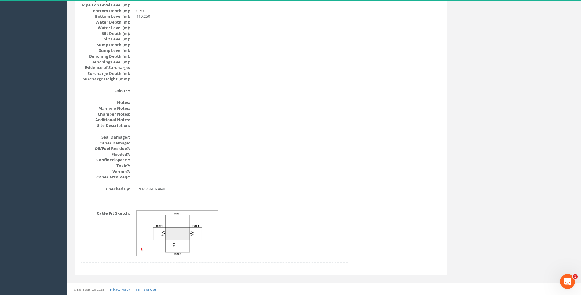
click at [172, 234] on img at bounding box center [178, 234] width 82 height 46
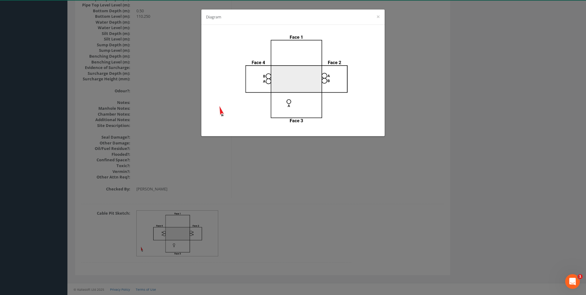
click at [453, 165] on div "Diagram ×" at bounding box center [293, 147] width 586 height 295
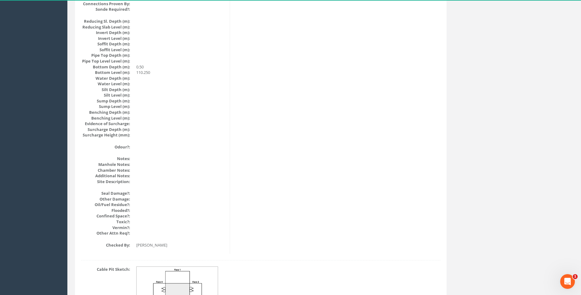
scroll to position [589, 0]
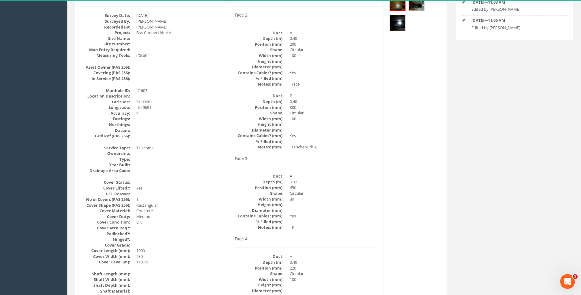
scroll to position [99, 0]
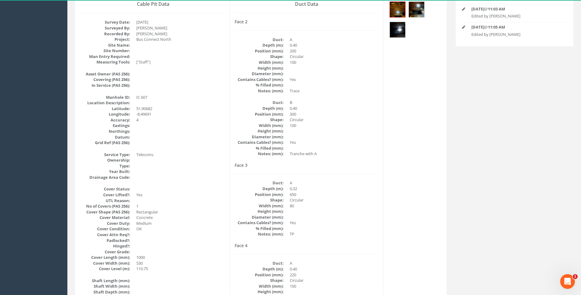
drag, startPoint x: 372, startPoint y: 179, endPoint x: 354, endPoint y: 166, distance: 21.8
click at [372, 179] on div "Face 3 Duct: A Depth (m): 0.32 Position (mm): 650 Shape: Circular Width (mm): 8…" at bounding box center [307, 200] width 144 height 74
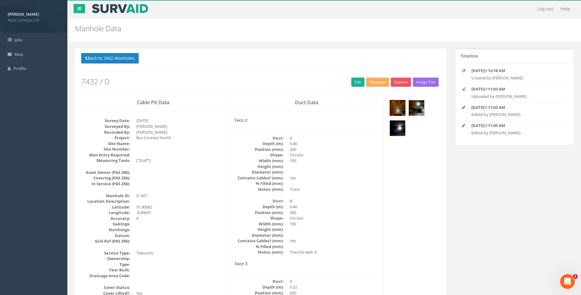
scroll to position [0, 0]
click at [117, 59] on button "Back to 7432 Manholes" at bounding box center [110, 58] width 58 height 10
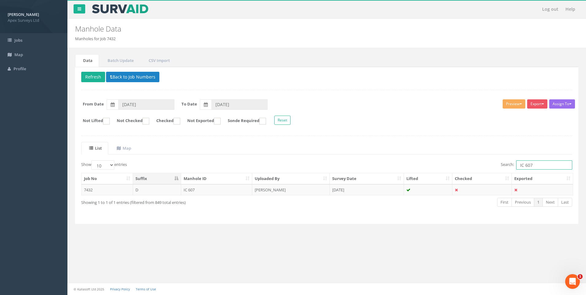
drag, startPoint x: 525, startPoint y: 165, endPoint x: 537, endPoint y: 167, distance: 12.1
click at [537, 167] on input "IC 607" at bounding box center [544, 164] width 56 height 9
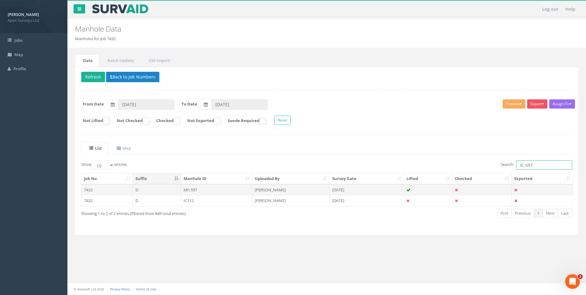
type input "IC 597"
click at [280, 188] on td "[PERSON_NAME]" at bounding box center [291, 189] width 78 height 11
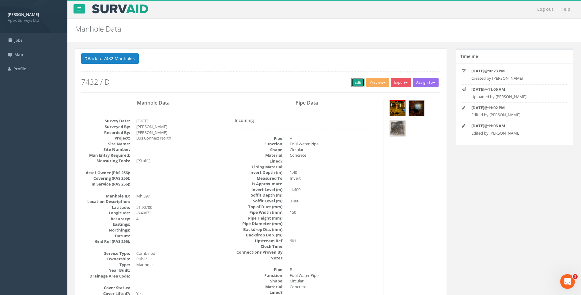
click at [356, 82] on link "Edit" at bounding box center [358, 82] width 13 height 9
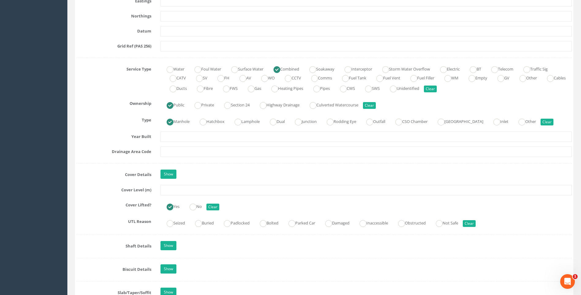
scroll to position [429, 0]
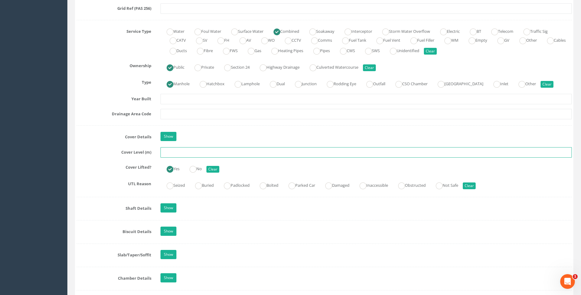
click at [176, 154] on input "text" at bounding box center [367, 152] width 412 height 10
type input "110.35"
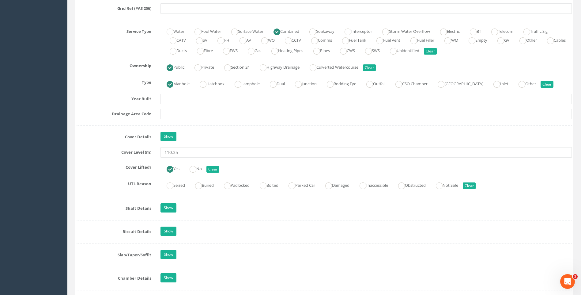
click at [99, 160] on div "Job Number 7432 Job Number Suffix D Survey Date 03/09/2025 Surveyed By Kresimir…" at bounding box center [325, 201] width 496 height 1060
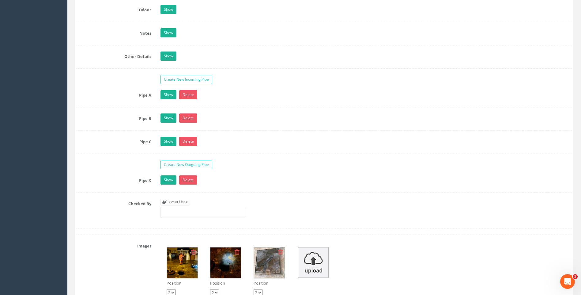
scroll to position [1042, 0]
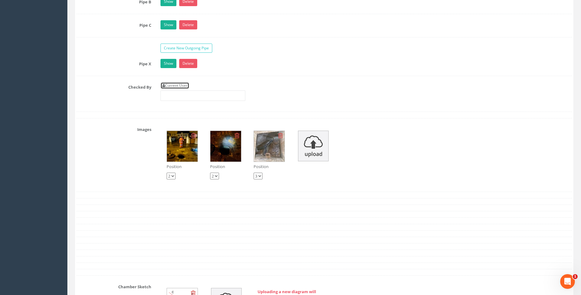
click at [185, 87] on link "Current User" at bounding box center [175, 85] width 29 height 7
type input "[PERSON_NAME]"
click at [125, 103] on div "Checked By Current User [PERSON_NAME]" at bounding box center [324, 93] width 505 height 23
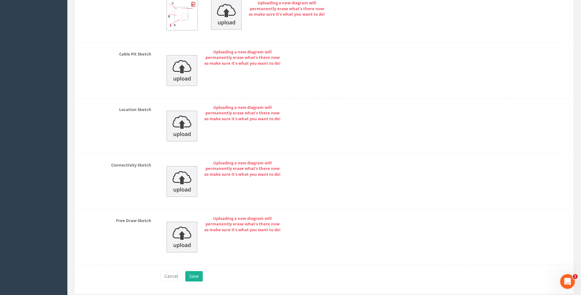
scroll to position [1349, 0]
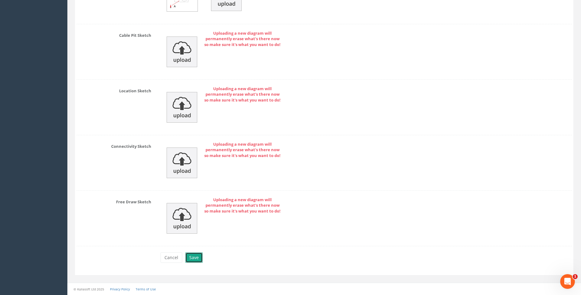
click at [194, 258] on button "Save" at bounding box center [193, 257] width 17 height 10
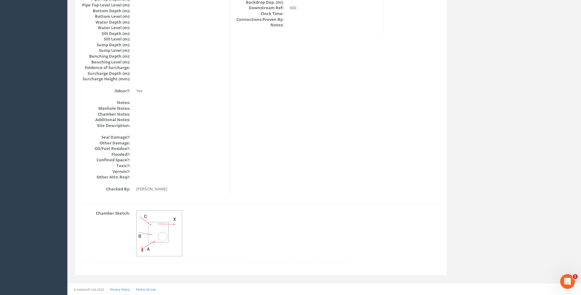
scroll to position [650, 0]
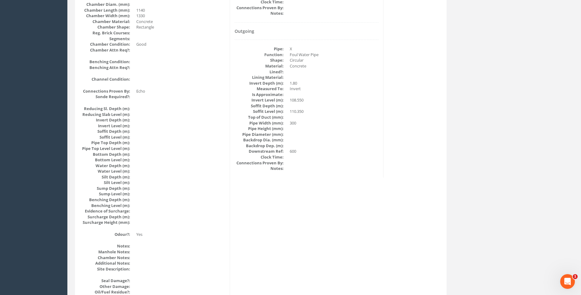
scroll to position [497, 0]
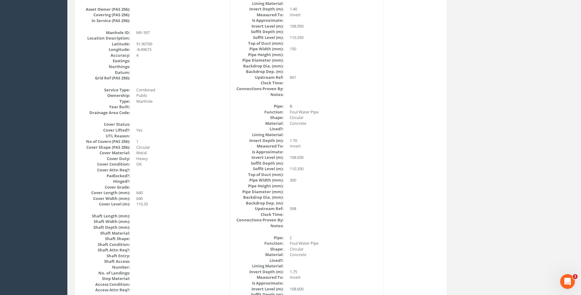
scroll to position [129, 0]
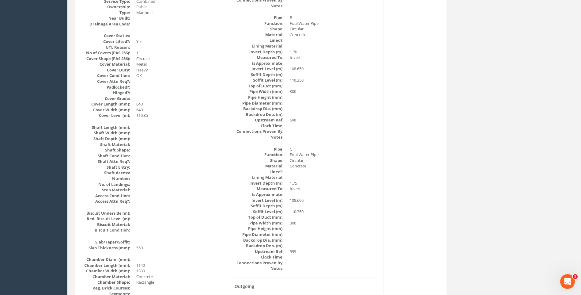
scroll to position [283, 0]
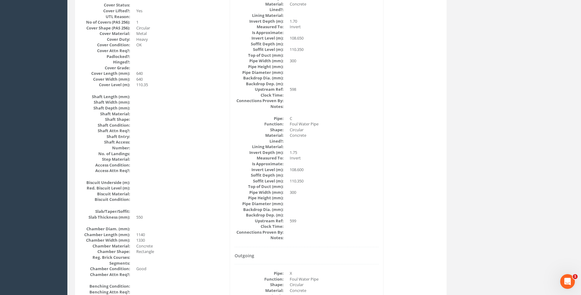
click at [399, 185] on div "Manhole Data Survey Date: 02/09/2025 Surveyed By: Kresimir Kalafatic Recorded B…" at bounding box center [261, 190] width 369 height 749
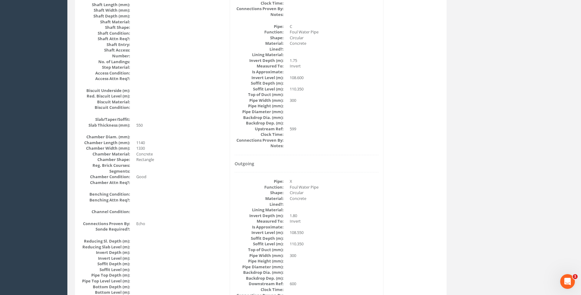
click at [448, 145] on div "Back to 7432 Manholes Back to Map Assign To No Companies Added Export Heathrow …" at bounding box center [260, 116] width 381 height 884
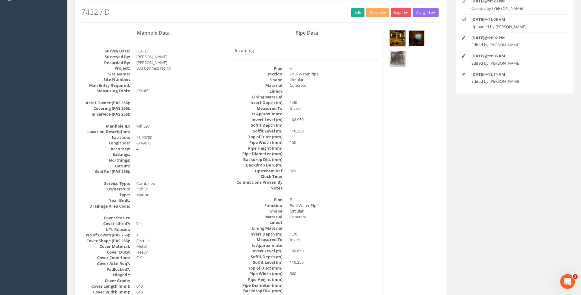
scroll to position [68, 0]
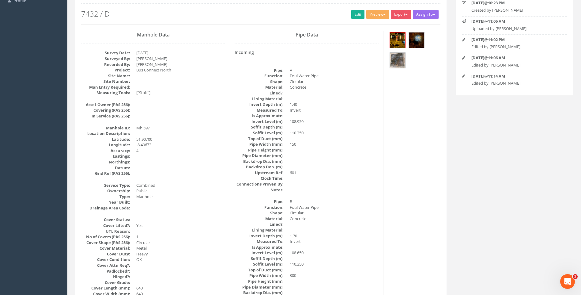
click at [348, 129] on dd at bounding box center [334, 127] width 89 height 6
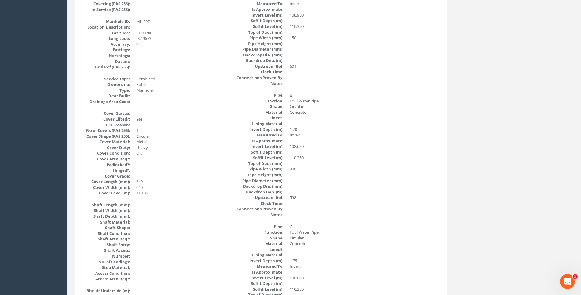
scroll to position [221, 0]
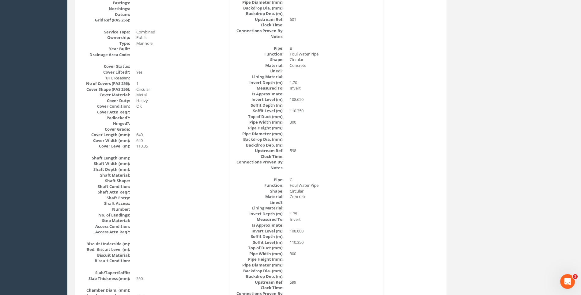
click at [409, 138] on div "Manhole Data Survey Date: 02/09/2025 Surveyed By: Kresimir Kalafatic Recorded B…" at bounding box center [261, 251] width 369 height 749
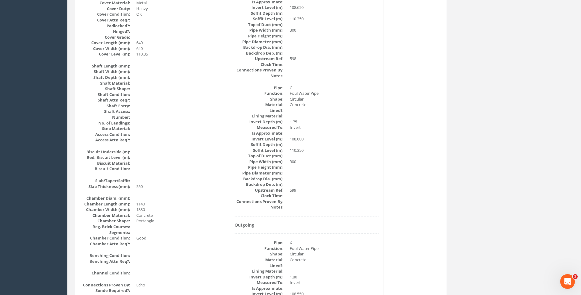
click at [395, 149] on div "Manhole Data Survey Date: 02/09/2025 Surveyed By: Kresimir Kalafatic Recorded B…" at bounding box center [261, 159] width 369 height 749
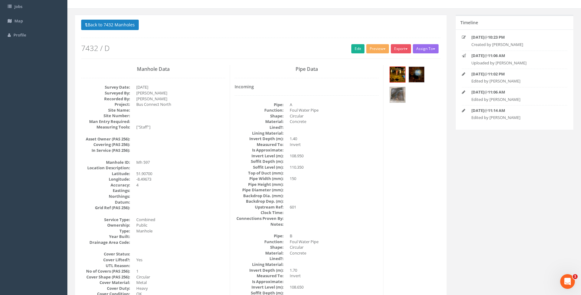
scroll to position [92, 0]
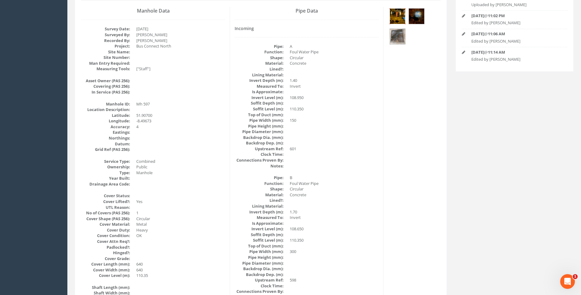
click at [398, 17] on img at bounding box center [397, 16] width 15 height 15
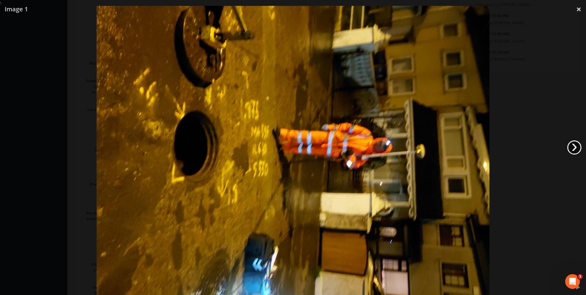
click at [574, 144] on link "›" at bounding box center [574, 147] width 14 height 14
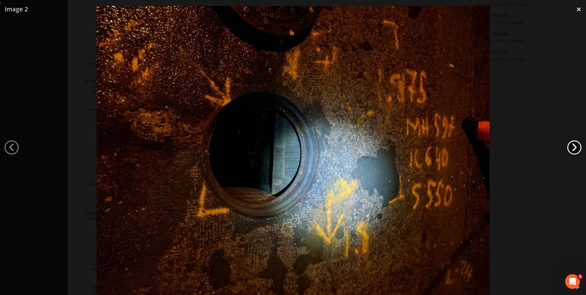
click at [574, 144] on link "›" at bounding box center [574, 147] width 14 height 14
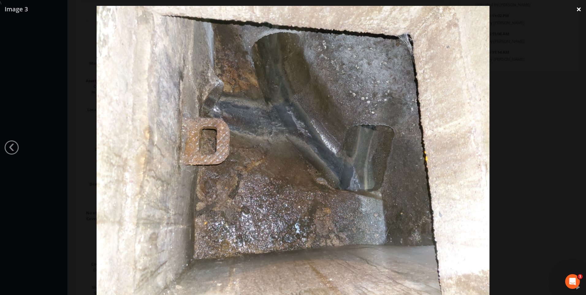
click at [576, 9] on link "×" at bounding box center [579, 9] width 14 height 18
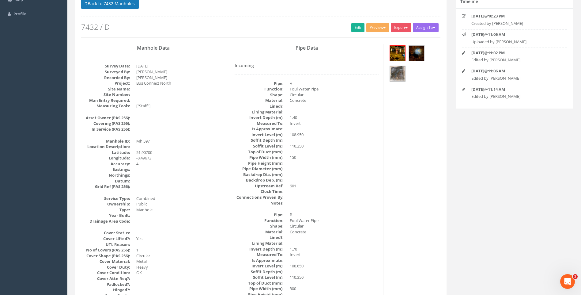
scroll to position [0, 0]
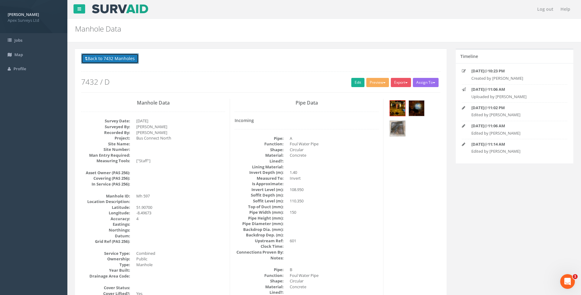
click at [107, 57] on button "Back to 7432 Manholes" at bounding box center [110, 58] width 58 height 10
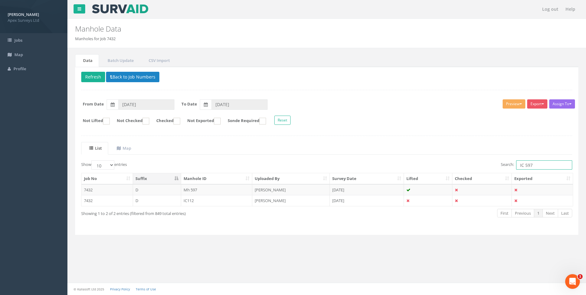
drag, startPoint x: 524, startPoint y: 165, endPoint x: 537, endPoint y: 166, distance: 12.6
click at [537, 166] on input "IC 597" at bounding box center [544, 164] width 56 height 9
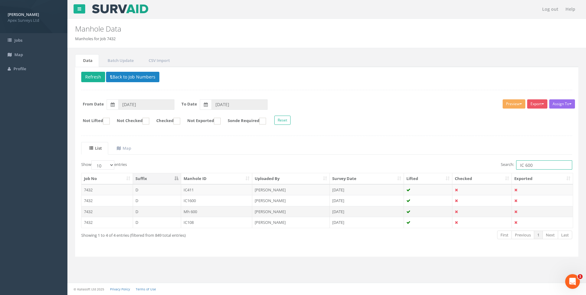
type input "IC 600"
click at [272, 210] on td "[PERSON_NAME]" at bounding box center [291, 211] width 78 height 11
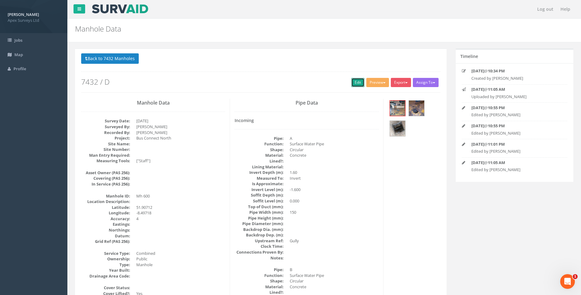
click at [355, 84] on link "Edit" at bounding box center [358, 82] width 13 height 9
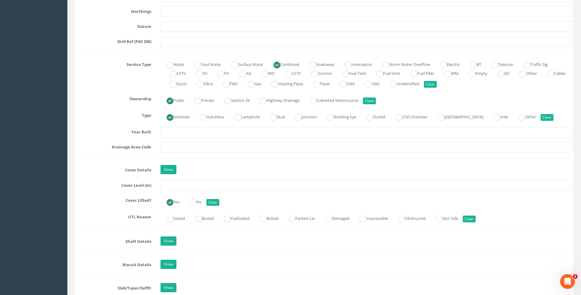
scroll to position [398, 0]
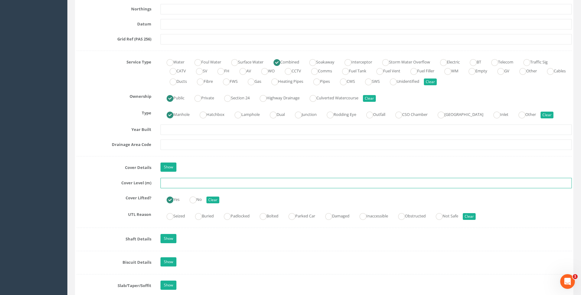
click at [177, 184] on input "text" at bounding box center [367, 183] width 412 height 10
type input "110.25"
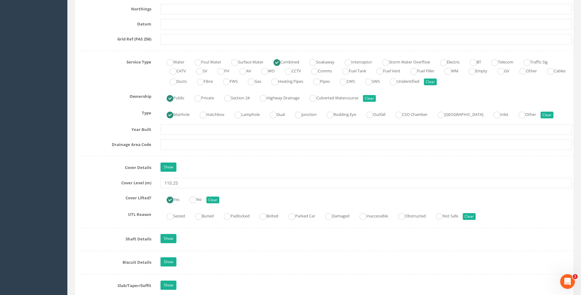
click at [226, 165] on div "Show" at bounding box center [366, 167] width 421 height 11
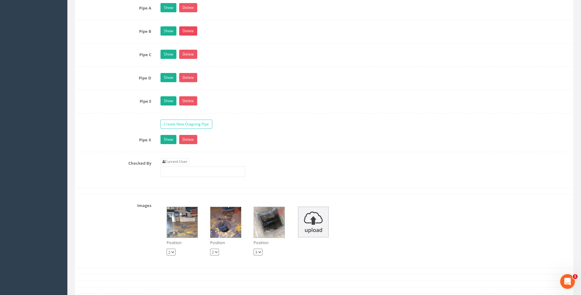
scroll to position [1073, 0]
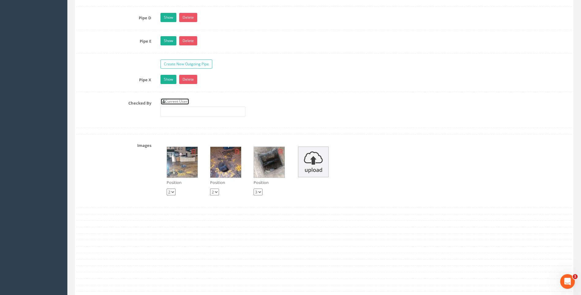
click at [173, 102] on link "Current User" at bounding box center [175, 101] width 29 height 7
type input "[PERSON_NAME]"
click at [106, 114] on div "Checked By Current User [PERSON_NAME]" at bounding box center [324, 109] width 505 height 23
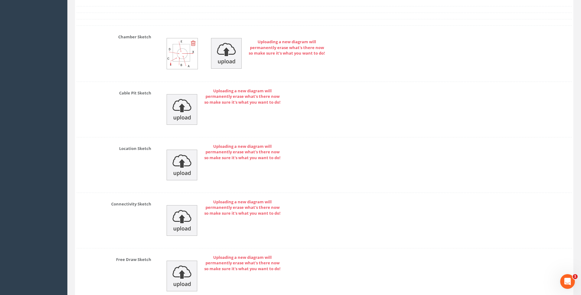
scroll to position [1396, 0]
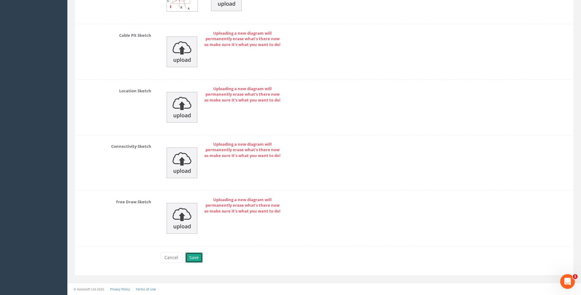
click at [194, 257] on button "Save" at bounding box center [193, 257] width 17 height 10
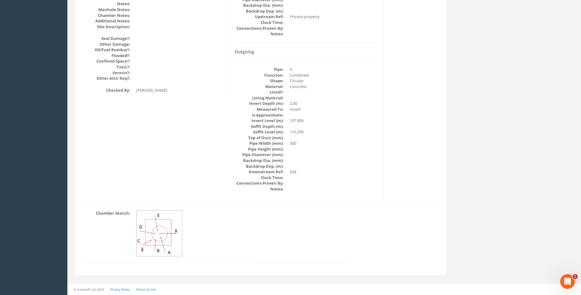
scroll to position [749, 0]
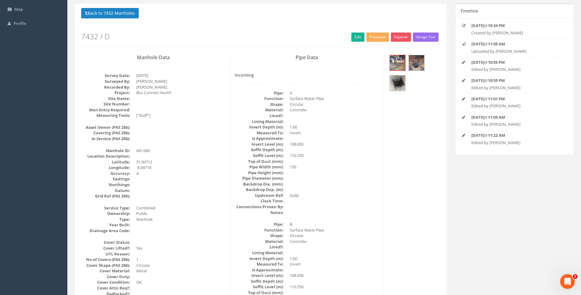
scroll to position [105, 0]
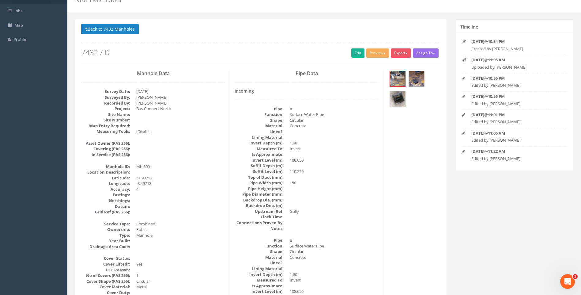
scroll to position [13, 0]
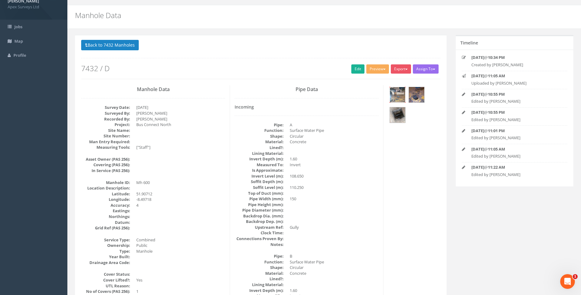
click at [400, 93] on img at bounding box center [397, 94] width 15 height 15
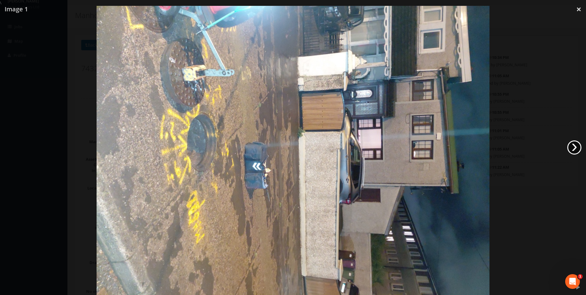
click at [576, 146] on link "›" at bounding box center [574, 147] width 14 height 14
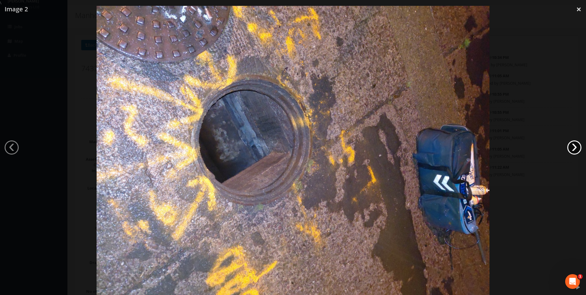
click at [576, 146] on link "›" at bounding box center [574, 147] width 14 height 14
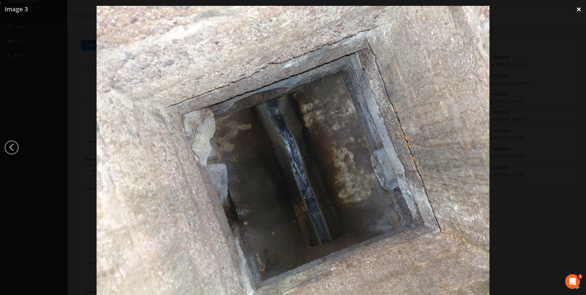
click at [576, 10] on link "×" at bounding box center [579, 9] width 14 height 18
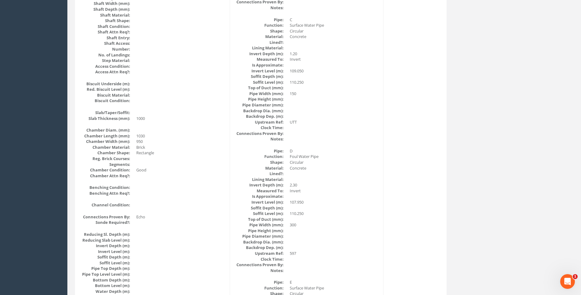
scroll to position [351, 0]
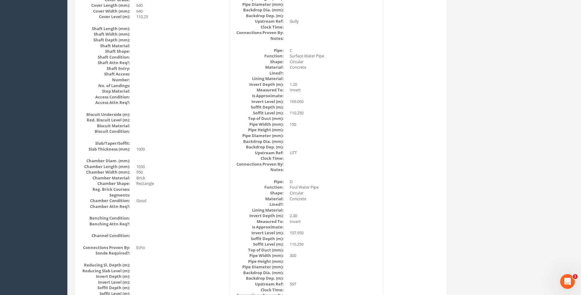
click at [387, 160] on div "Manhole Data Survey Date: 02/09/2025 Surveyed By: Kresimir Kalafatic Recorded B…" at bounding box center [261, 172] width 369 height 848
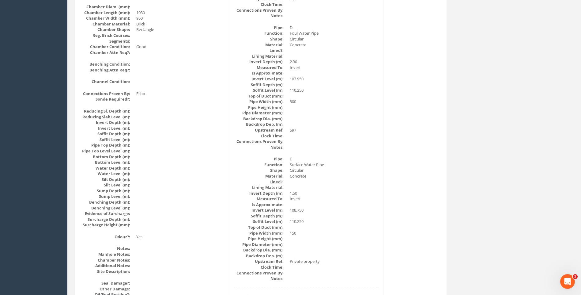
scroll to position [504, 0]
click at [382, 148] on div "Pipe Data Incoming Pipe: A Function: Surface Water Pipe Shape: Circular Materia…" at bounding box center [307, 19] width 154 height 848
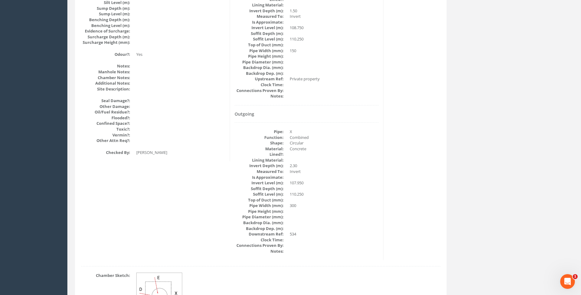
scroll to position [749, 0]
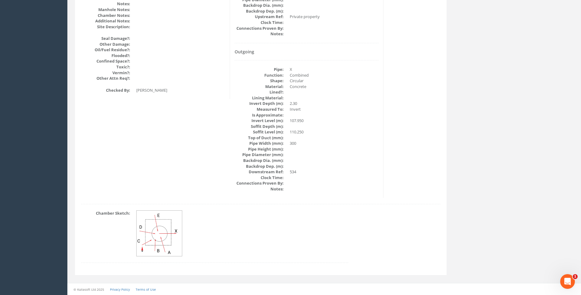
click at [330, 170] on dd "534" at bounding box center [334, 172] width 89 height 6
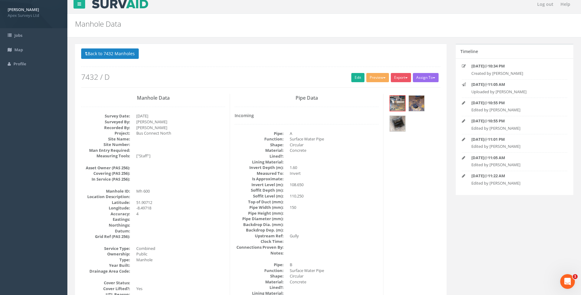
scroll to position [0, 0]
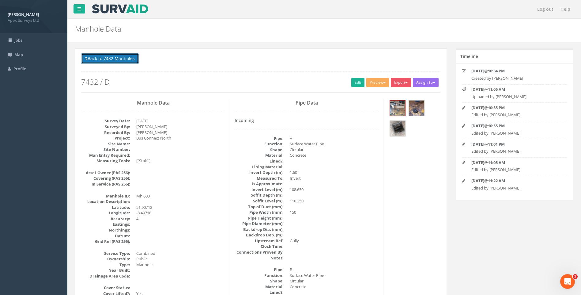
click at [119, 57] on button "Back to 7432 Manholes" at bounding box center [110, 58] width 58 height 10
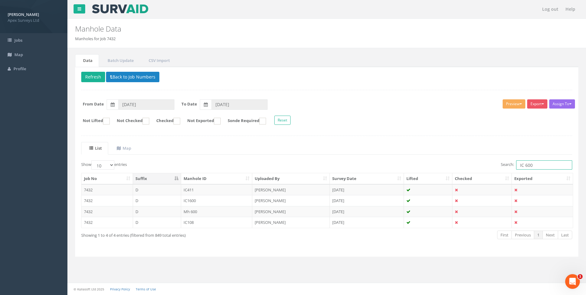
drag, startPoint x: 530, startPoint y: 164, endPoint x: 533, endPoint y: 165, distance: 3.1
click at [533, 165] on input "IC 600" at bounding box center [544, 164] width 56 height 9
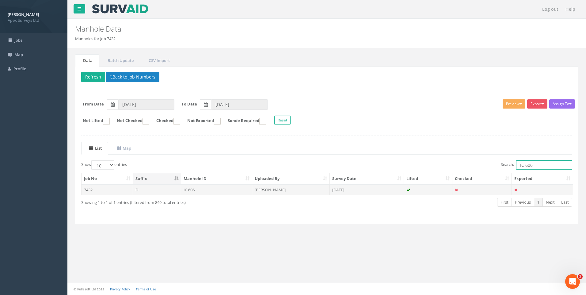
type input "IC 606"
drag, startPoint x: 270, startPoint y: 189, endPoint x: 340, endPoint y: 210, distance: 73.4
click at [271, 189] on td "[PERSON_NAME]" at bounding box center [291, 189] width 78 height 11
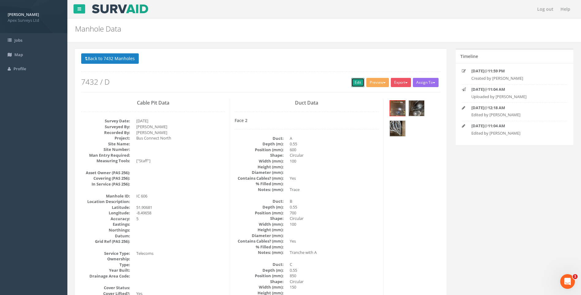
click at [355, 81] on link "Edit" at bounding box center [358, 82] width 13 height 9
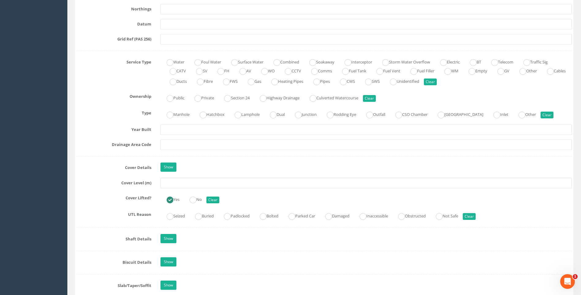
scroll to position [429, 0]
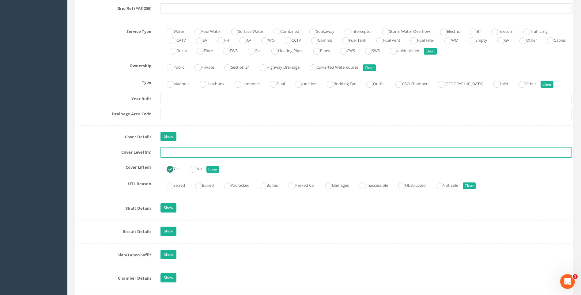
click at [182, 153] on input "text" at bounding box center [367, 152] width 412 height 10
type input "109.31"
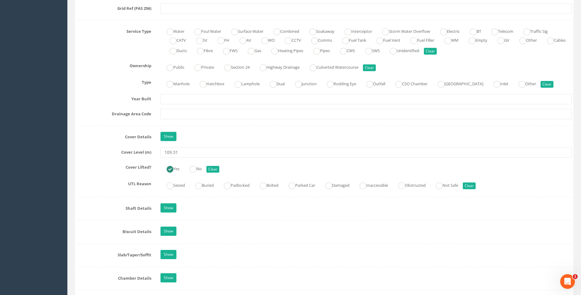
click at [116, 143] on div "Job Number 7432 Job Number Suffix D Survey Date 03/09/2025 Surveyed By Kresimir…" at bounding box center [325, 278] width 496 height 1215
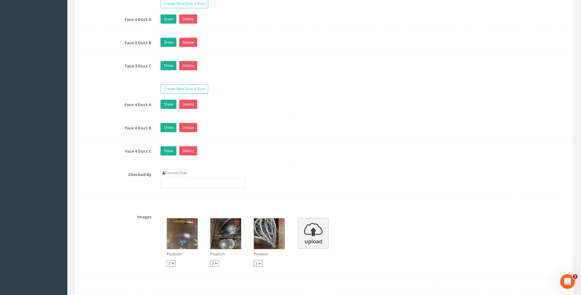
scroll to position [1165, 0]
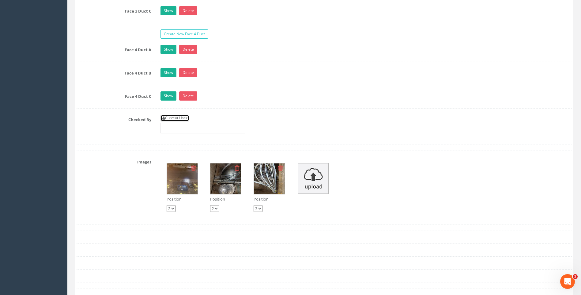
click at [173, 117] on link "Current User" at bounding box center [175, 118] width 29 height 7
type input "[PERSON_NAME]"
click at [114, 123] on div "Checked By Current User [PERSON_NAME]" at bounding box center [324, 126] width 505 height 23
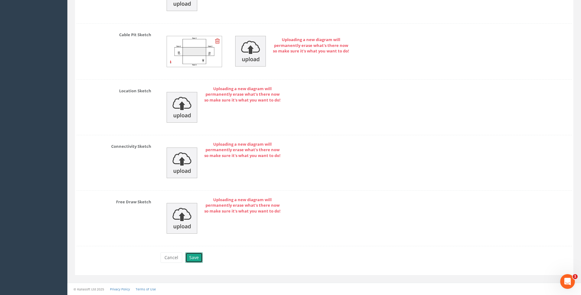
drag, startPoint x: 193, startPoint y: 260, endPoint x: 199, endPoint y: 256, distance: 7.0
click at [193, 260] on button "Save" at bounding box center [193, 257] width 17 height 10
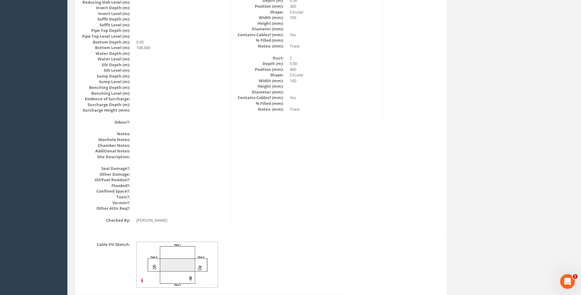
scroll to position [589, 0]
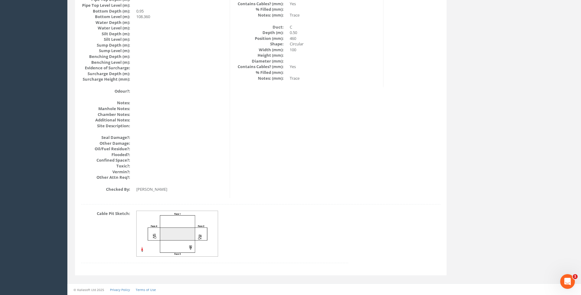
scroll to position [650, 0]
click at [187, 224] on img at bounding box center [178, 234] width 82 height 46
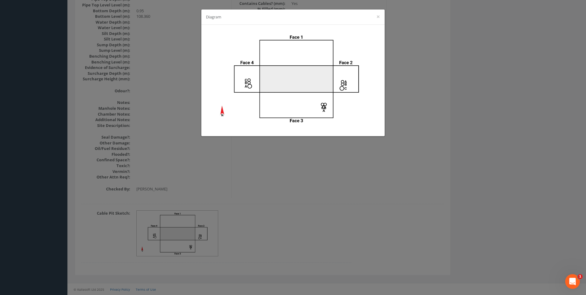
click at [396, 168] on div "Diagram ×" at bounding box center [293, 147] width 586 height 295
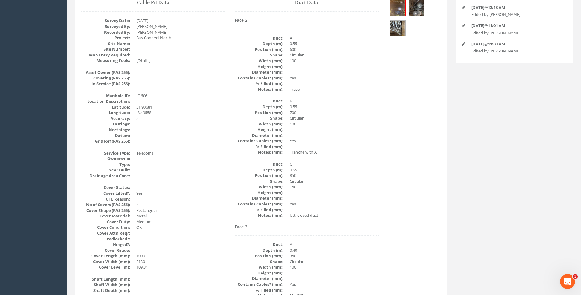
scroll to position [99, 0]
click at [375, 154] on dd "Tranche with A" at bounding box center [334, 154] width 89 height 6
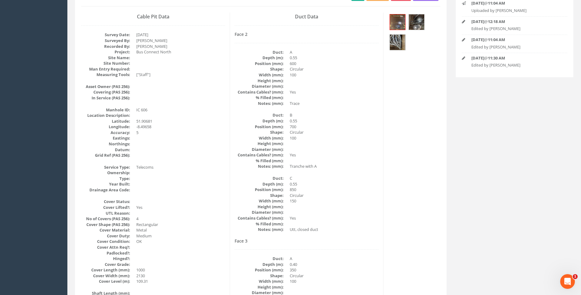
scroll to position [7, 0]
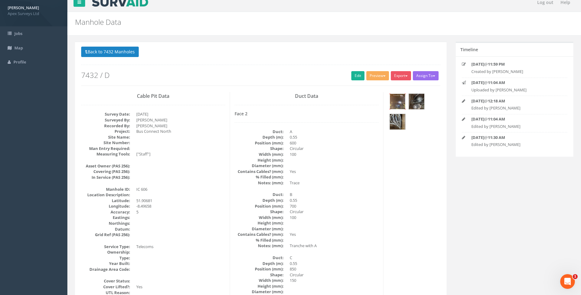
click at [399, 99] on img at bounding box center [397, 101] width 15 height 15
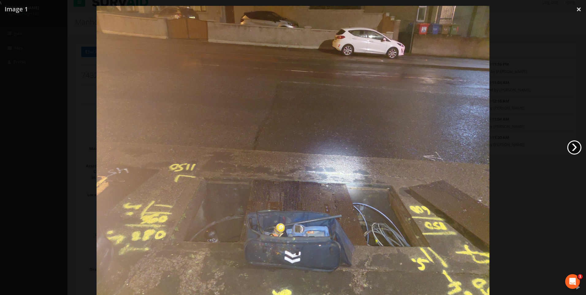
click at [575, 146] on link "›" at bounding box center [574, 147] width 14 height 14
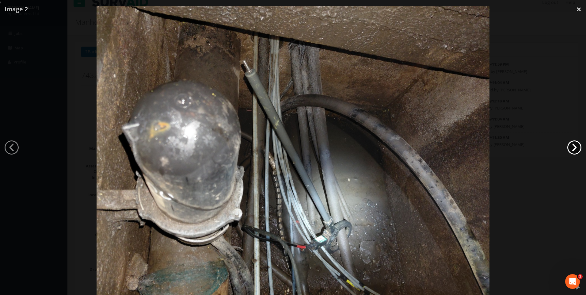
click at [575, 146] on link "›" at bounding box center [574, 147] width 14 height 14
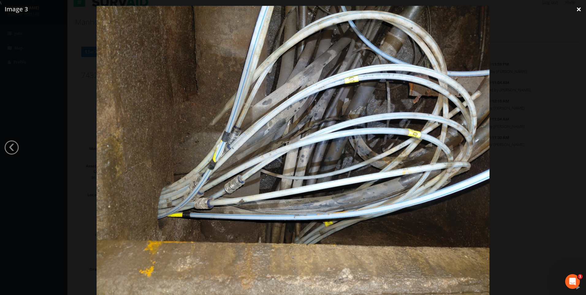
click at [580, 8] on link "×" at bounding box center [579, 9] width 14 height 18
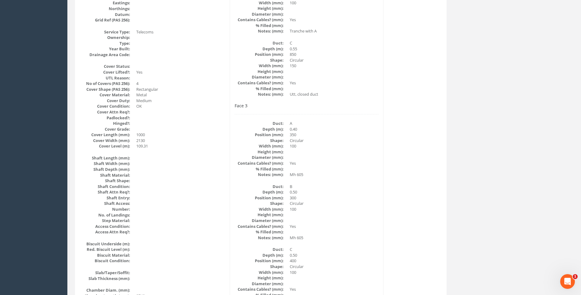
scroll to position [313, 0]
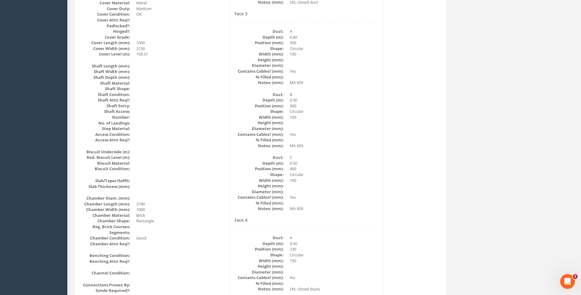
click at [465, 159] on div "Back to 7432 Manholes Back to Map Assign To No Companies Added Export Heathrow …" at bounding box center [324, 177] width 508 height 884
click at [391, 137] on div "Cable Pit Data Survey Date: 03/09/2025 Surveyed By: Kresimir Kalafatic Recorded…" at bounding box center [261, 159] width 369 height 749
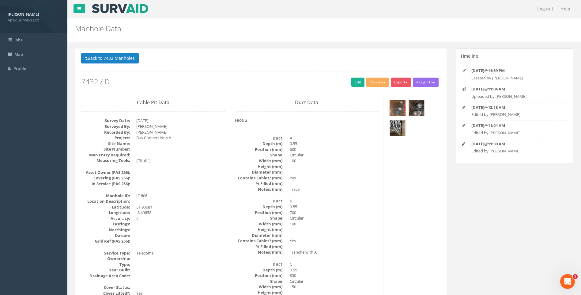
scroll to position [0, 0]
click at [106, 58] on button "Back to 7432 Manholes" at bounding box center [110, 58] width 58 height 10
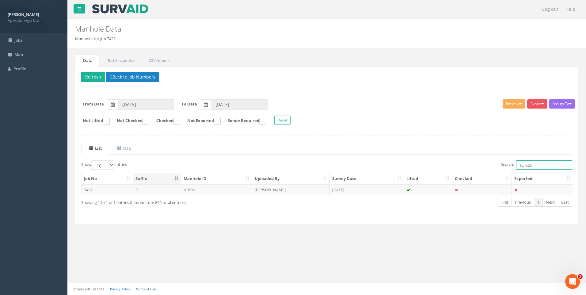
drag, startPoint x: 525, startPoint y: 164, endPoint x: 534, endPoint y: 164, distance: 8.6
click at [534, 164] on input "IC 606" at bounding box center [544, 164] width 56 height 9
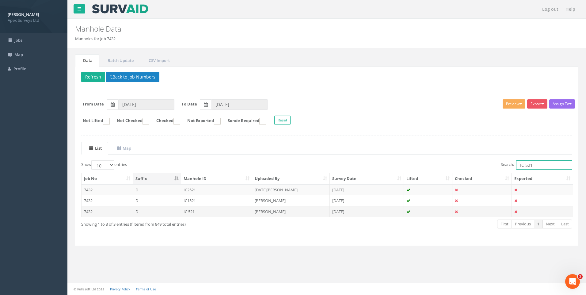
type input "IC 521"
click at [209, 209] on td "IC 521" at bounding box center [216, 211] width 71 height 11
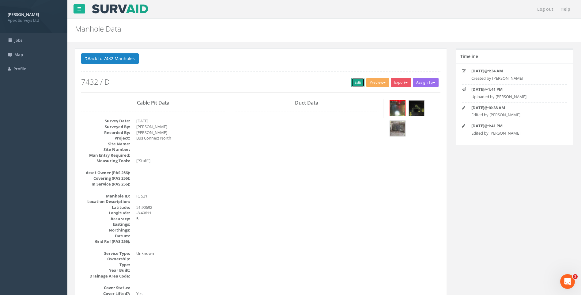
click at [354, 84] on link "Edit" at bounding box center [358, 82] width 13 height 9
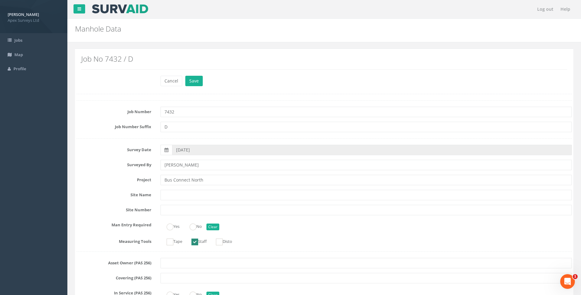
click at [101, 190] on label "Site Name" at bounding box center [114, 194] width 84 height 8
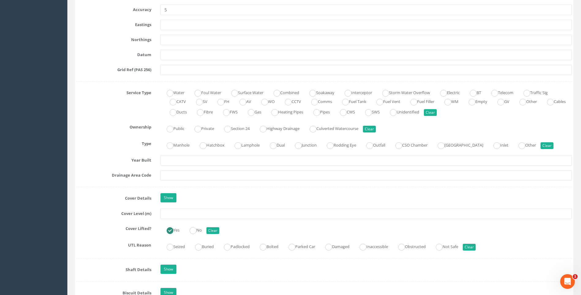
scroll to position [490, 0]
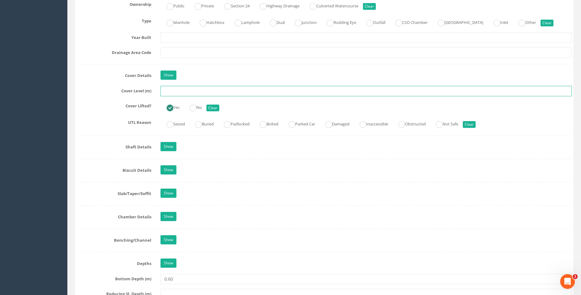
click at [177, 92] on input "text" at bounding box center [367, 91] width 412 height 10
type input "108.03"
click at [86, 135] on div at bounding box center [325, 135] width 496 height 0
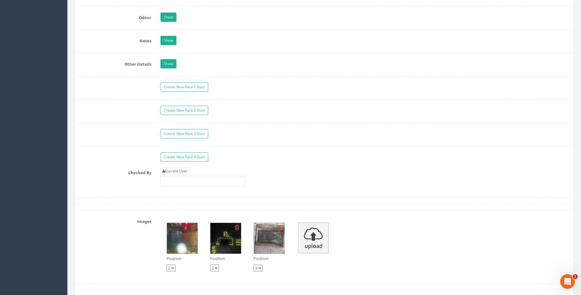
scroll to position [981, 0]
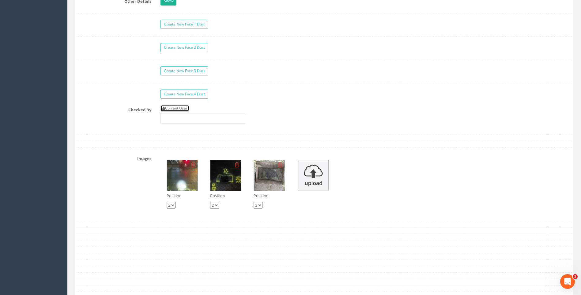
click at [177, 107] on link "Current User" at bounding box center [175, 108] width 29 height 7
type input "[PERSON_NAME]"
click at [93, 105] on label "Checked By" at bounding box center [114, 109] width 84 height 8
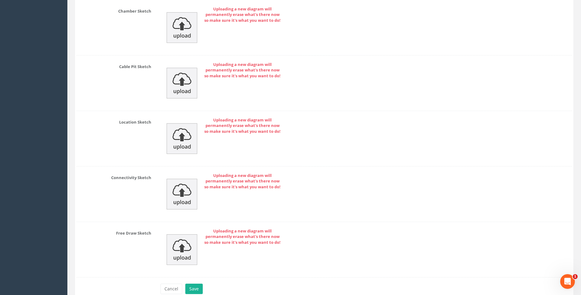
scroll to position [1317, 0]
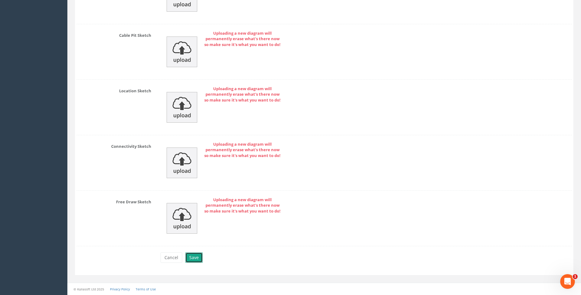
click at [198, 258] on button "Save" at bounding box center [193, 257] width 17 height 10
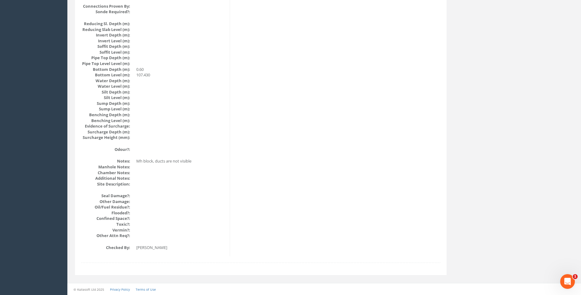
scroll to position [592, 0]
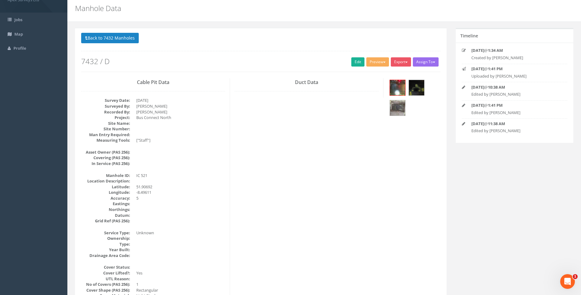
scroll to position [0, 0]
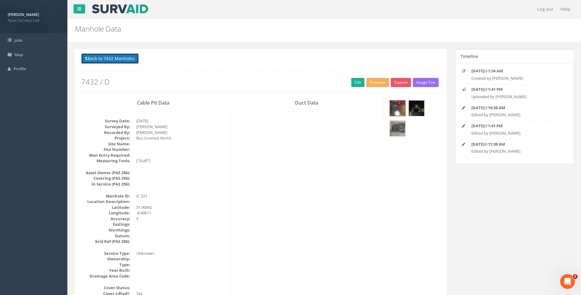
click at [108, 56] on button "Back to 7432 Manholes" at bounding box center [110, 58] width 58 height 10
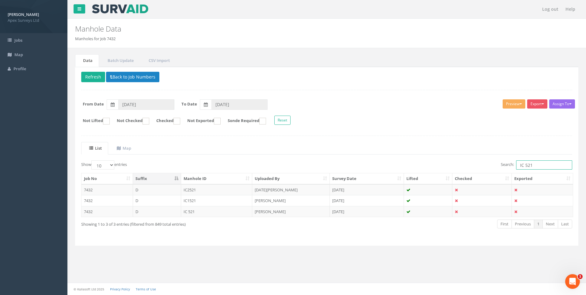
click at [531, 165] on input "IC 521" at bounding box center [544, 164] width 56 height 9
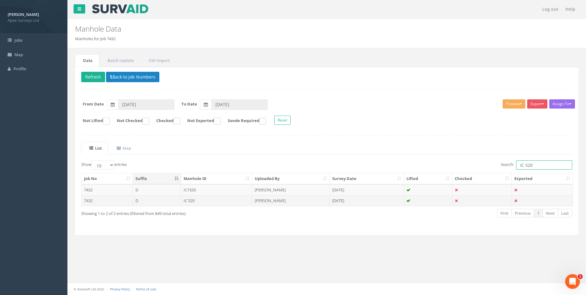
type input "IC 520"
click at [264, 199] on td "[PERSON_NAME]" at bounding box center [291, 200] width 78 height 11
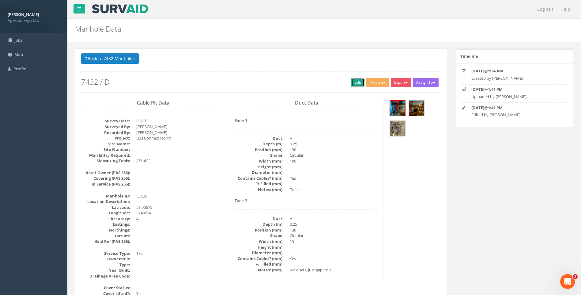
click at [357, 82] on link "Edit" at bounding box center [358, 82] width 13 height 9
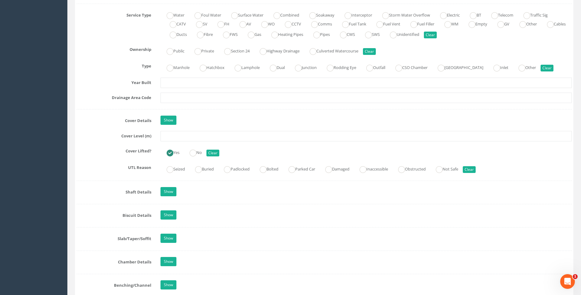
scroll to position [490, 0]
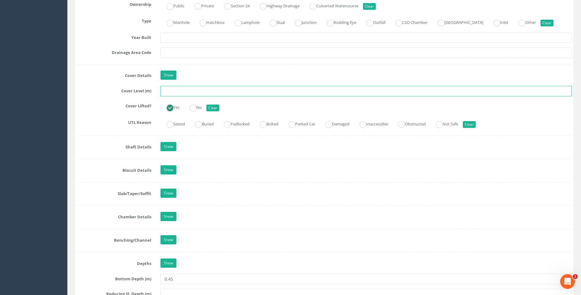
click at [169, 93] on input "text" at bounding box center [367, 91] width 412 height 10
click at [169, 91] on input "text" at bounding box center [367, 91] width 412 height 10
type input "107.70"
click at [92, 142] on label "Shaft Details" at bounding box center [114, 146] width 84 height 8
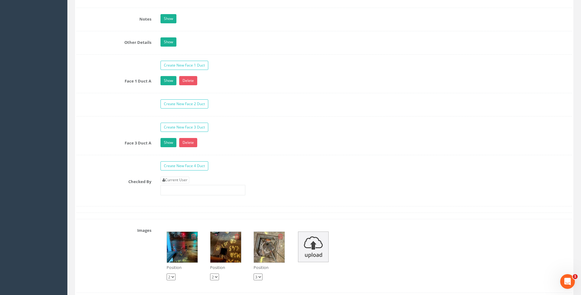
scroll to position [981, 0]
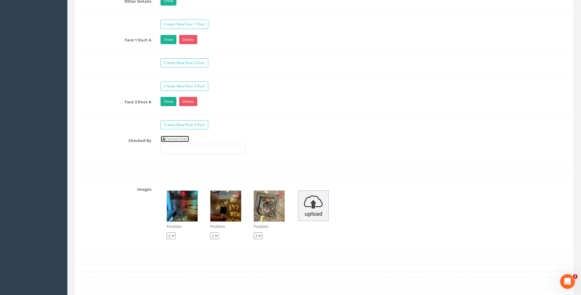
click at [182, 138] on link "Current User" at bounding box center [175, 138] width 29 height 7
type input "[PERSON_NAME]"
click at [99, 141] on label "Checked By" at bounding box center [114, 139] width 84 height 8
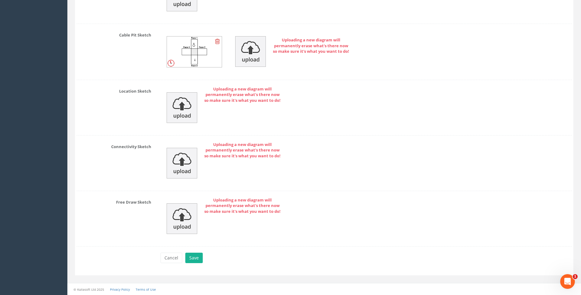
scroll to position [1348, 0]
click at [196, 258] on button "Save" at bounding box center [193, 257] width 17 height 10
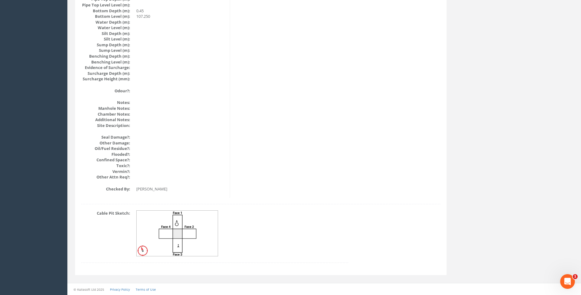
scroll to position [650, 0]
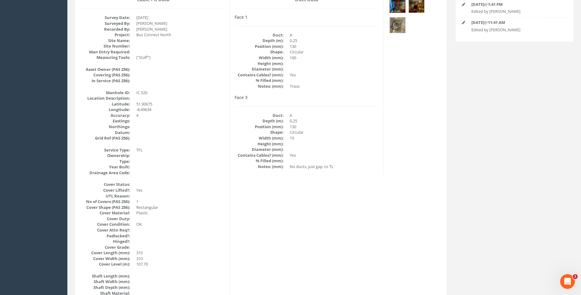
scroll to position [37, 0]
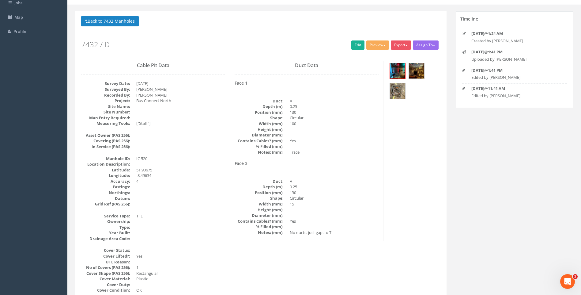
click at [342, 206] on dd "15" at bounding box center [334, 204] width 89 height 6
click at [340, 45] on h2 "7432 / D" at bounding box center [260, 44] width 359 height 8
click at [361, 44] on link "Edit" at bounding box center [358, 44] width 13 height 9
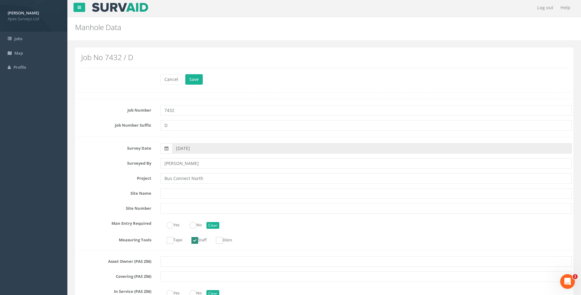
scroll to position [0, 0]
click at [192, 79] on button "Save" at bounding box center [193, 81] width 17 height 10
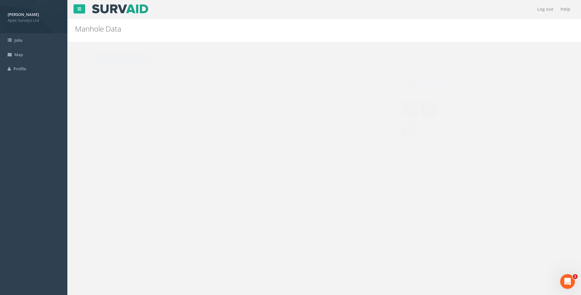
click at [126, 57] on button "Back to 7432 Manholes" at bounding box center [110, 58] width 58 height 10
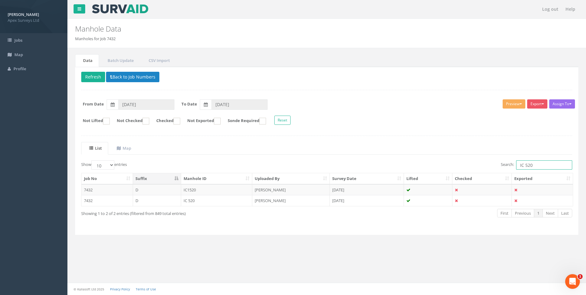
click at [529, 163] on input "IC 520" at bounding box center [544, 164] width 56 height 9
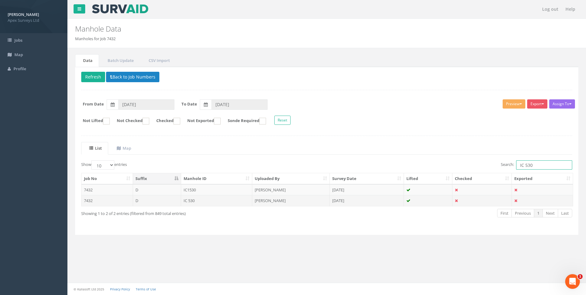
type input "IC 530"
click at [232, 199] on td "IC 530" at bounding box center [216, 200] width 71 height 11
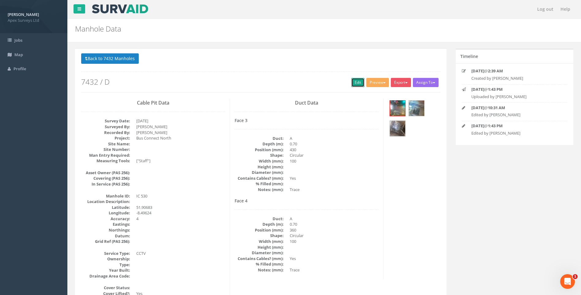
click at [355, 83] on link "Edit" at bounding box center [358, 82] width 13 height 9
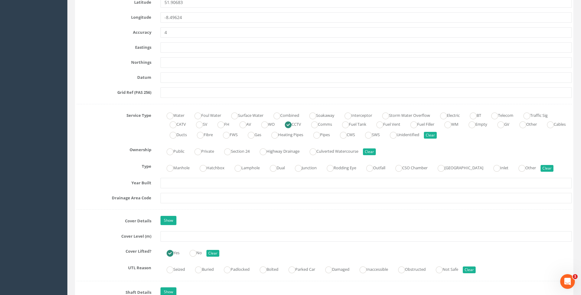
scroll to position [398, 0]
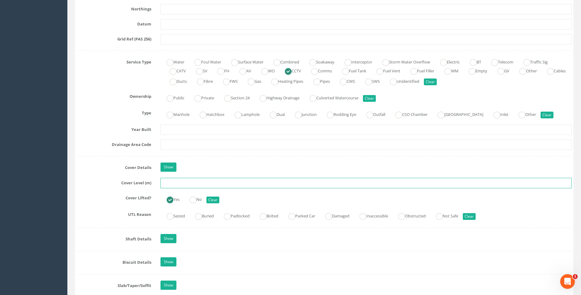
click at [173, 184] on input "text" at bounding box center [367, 183] width 412 height 10
type input "107.66"
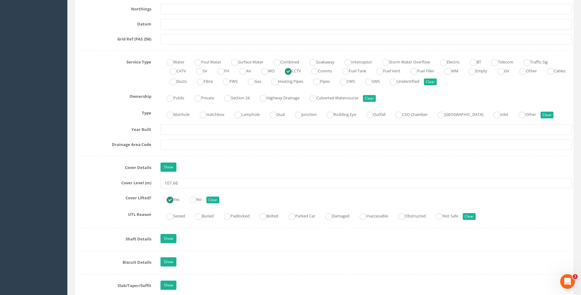
click at [104, 150] on div "Job Number 7432 Job Number Suffix D Survey Date 01/09/2025 Surveyed By Kresimir…" at bounding box center [325, 232] width 496 height 1060
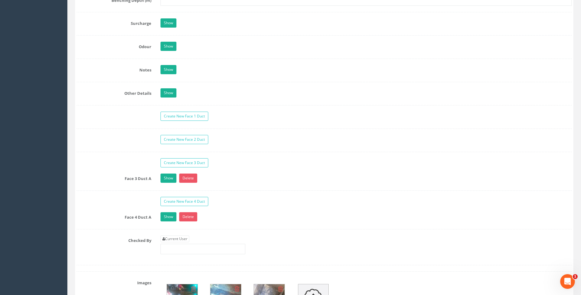
scroll to position [1011, 0]
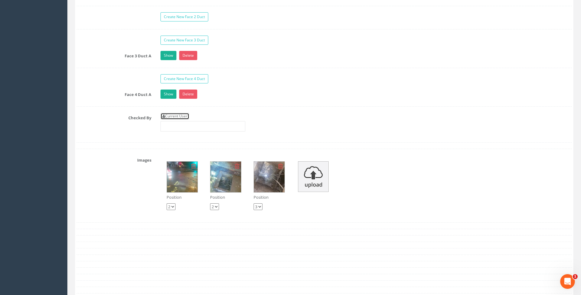
click at [178, 114] on link "Current User" at bounding box center [175, 116] width 29 height 7
type input "[PERSON_NAME]"
click at [102, 133] on div "Checked By Current User [PERSON_NAME]" at bounding box center [324, 124] width 505 height 23
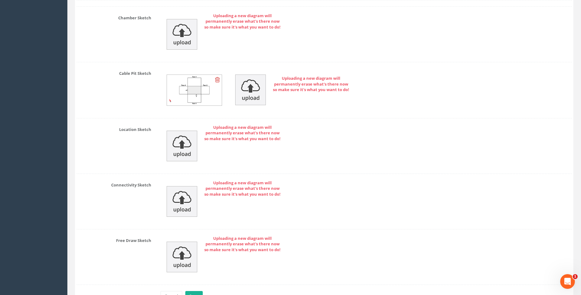
scroll to position [1349, 0]
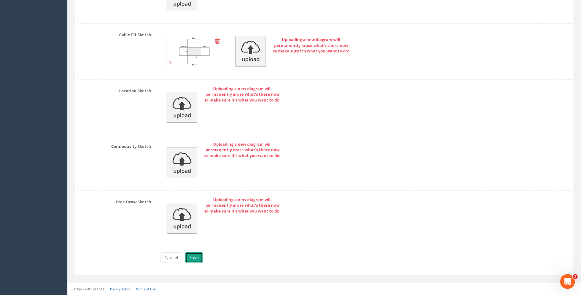
click at [196, 257] on button "Save" at bounding box center [193, 257] width 17 height 10
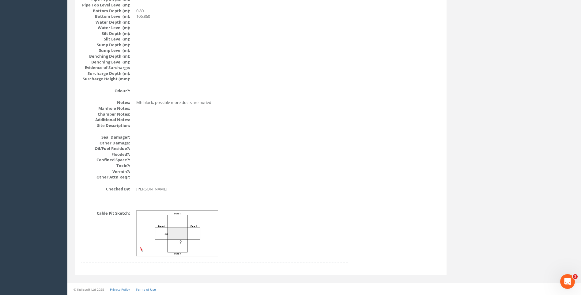
scroll to position [650, 0]
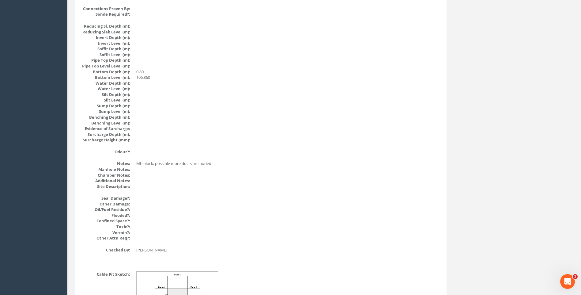
scroll to position [589, 0]
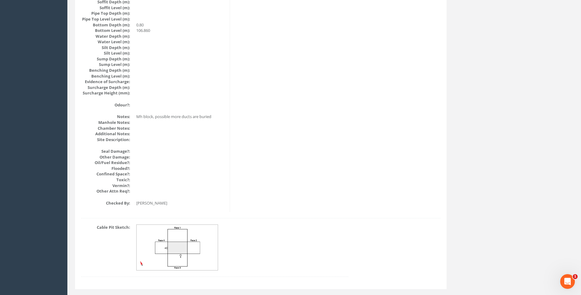
scroll to position [650, 0]
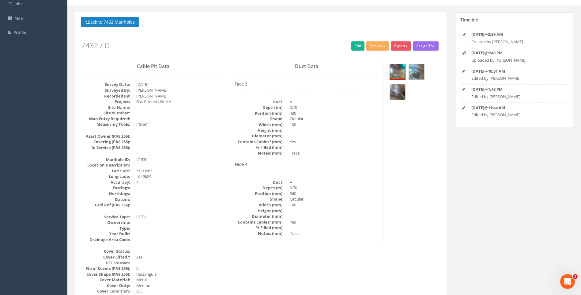
scroll to position [0, 0]
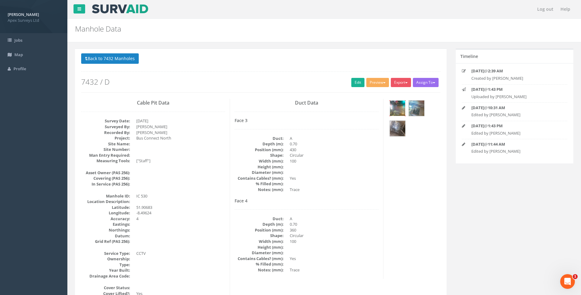
click at [392, 107] on img at bounding box center [397, 108] width 15 height 15
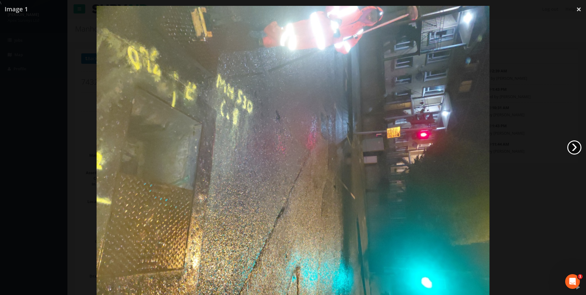
click at [576, 145] on link "›" at bounding box center [574, 147] width 14 height 14
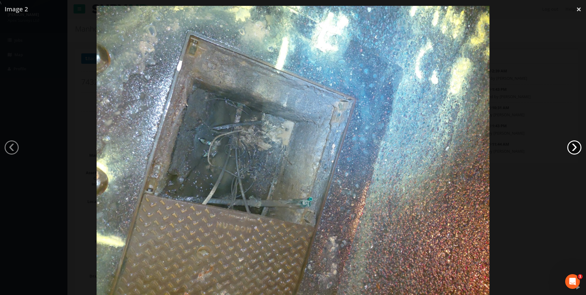
click at [576, 145] on link "›" at bounding box center [574, 147] width 14 height 14
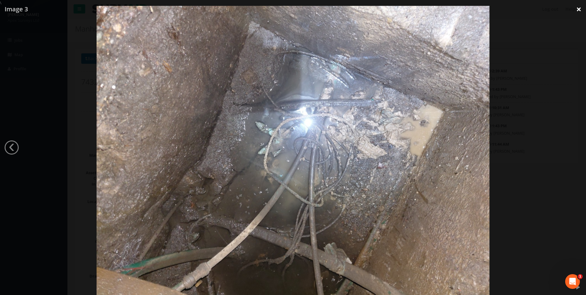
click at [581, 8] on link "×" at bounding box center [579, 9] width 14 height 18
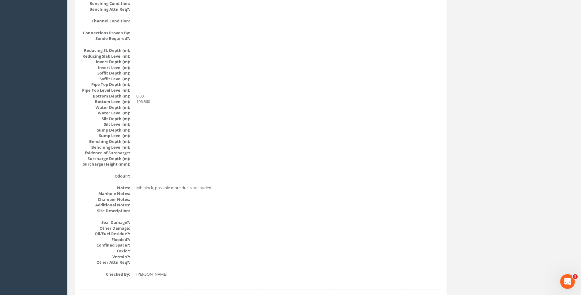
scroll to position [613, 0]
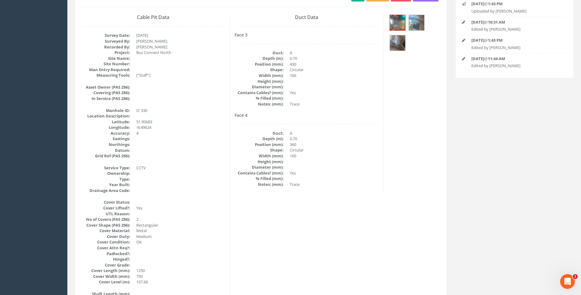
scroll to position [31, 0]
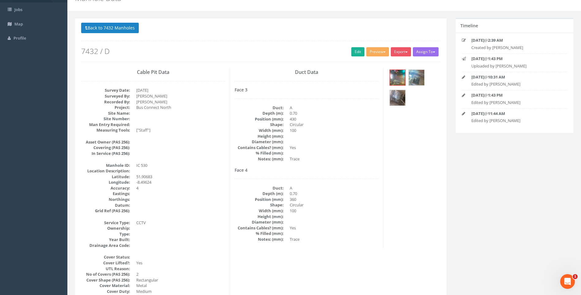
drag, startPoint x: 372, startPoint y: 167, endPoint x: 344, endPoint y: 155, distance: 30.6
click at [372, 167] on div "Duct Data Face 3 Duct: A Depth (m): 0.70 Position (mm): 430 Shape: Circular Wid…" at bounding box center [307, 158] width 154 height 180
click at [107, 29] on button "Back to 7432 Manholes" at bounding box center [110, 28] width 58 height 10
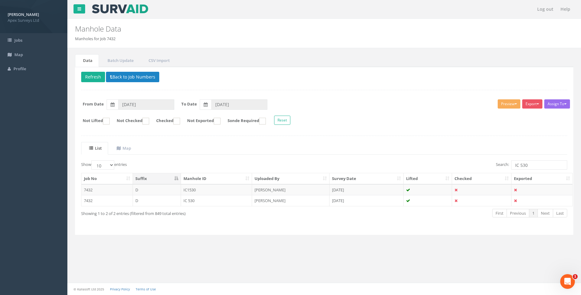
scroll to position [0, 0]
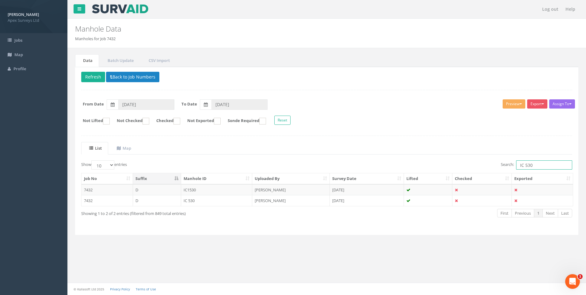
drag, startPoint x: 527, startPoint y: 164, endPoint x: 535, endPoint y: 164, distance: 8.6
click at [534, 164] on input "IC 530" at bounding box center [544, 164] width 56 height 9
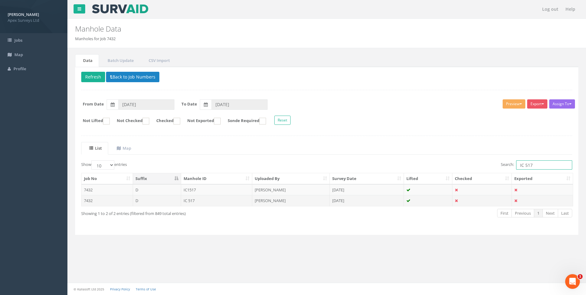
type input "IC 517"
click at [280, 198] on td "[PERSON_NAME]" at bounding box center [291, 200] width 78 height 11
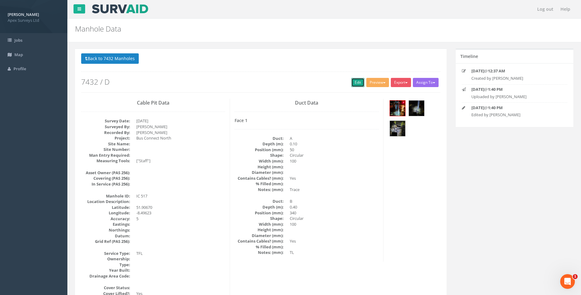
click at [354, 82] on link "Edit" at bounding box center [358, 82] width 13 height 9
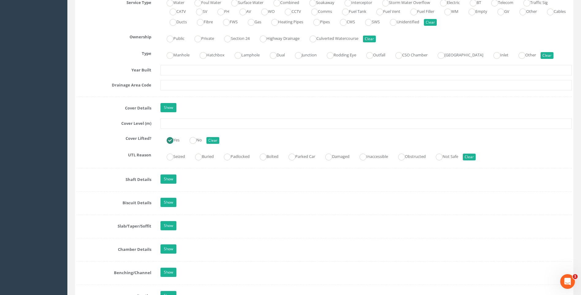
scroll to position [460, 0]
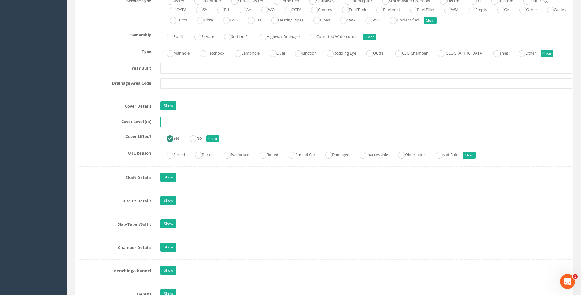
click at [178, 122] on input "text" at bounding box center [367, 121] width 412 height 10
type input "107.47"
click at [96, 127] on div "Cover Level (m) 107.47" at bounding box center [324, 121] width 505 height 10
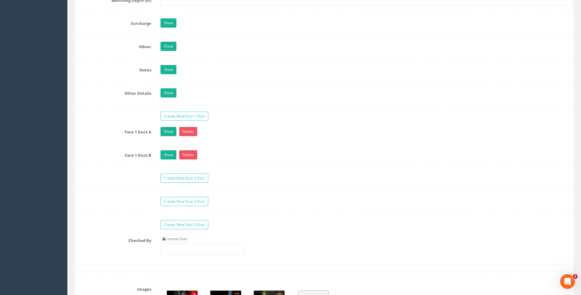
scroll to position [981, 0]
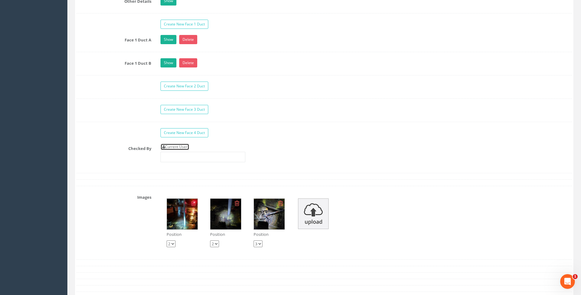
click at [183, 146] on link "Current User" at bounding box center [175, 146] width 29 height 7
type input "[PERSON_NAME]"
click at [127, 147] on label "Checked By" at bounding box center [114, 147] width 84 height 8
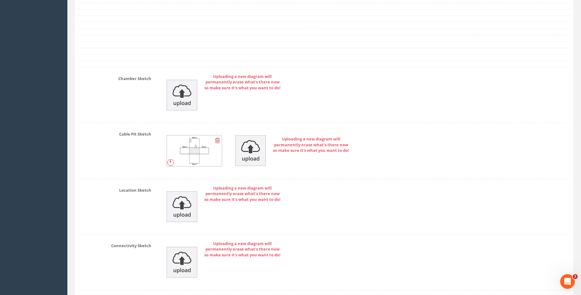
scroll to position [1356, 0]
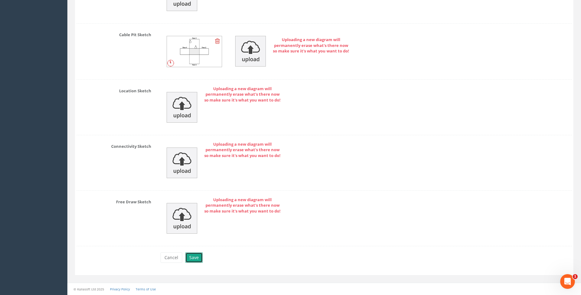
click at [196, 254] on button "Save" at bounding box center [193, 257] width 17 height 10
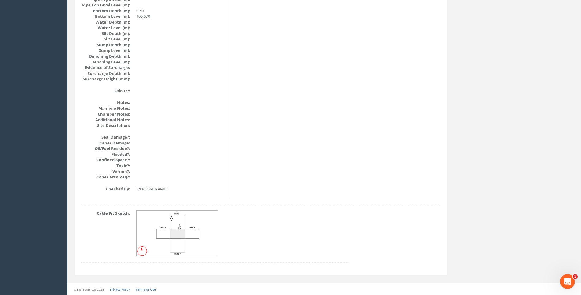
scroll to position [650, 0]
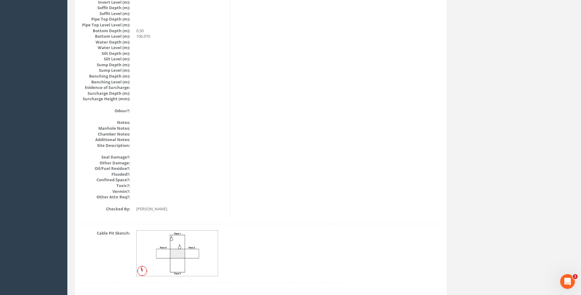
scroll to position [620, 0]
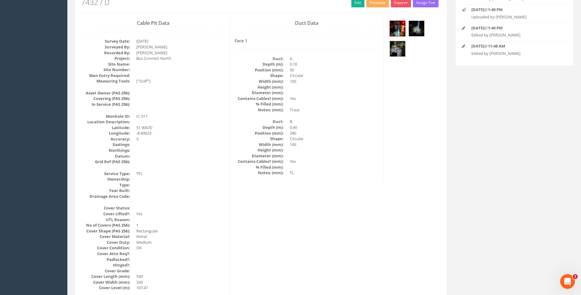
scroll to position [7, 0]
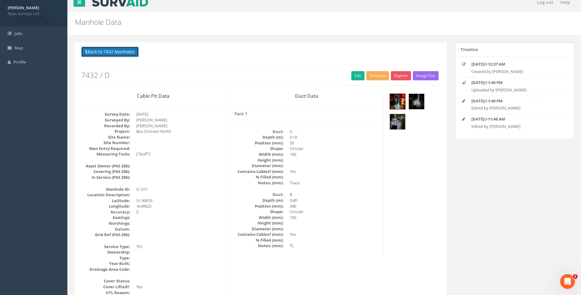
click at [101, 52] on button "Back to 7432 Manholes" at bounding box center [110, 52] width 58 height 10
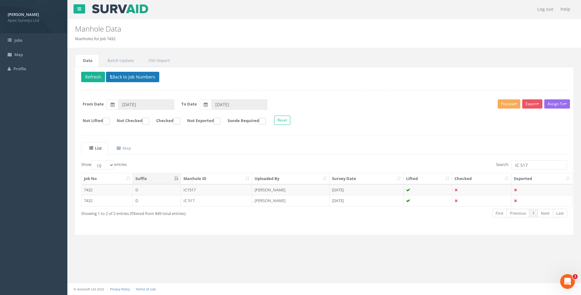
scroll to position [0, 0]
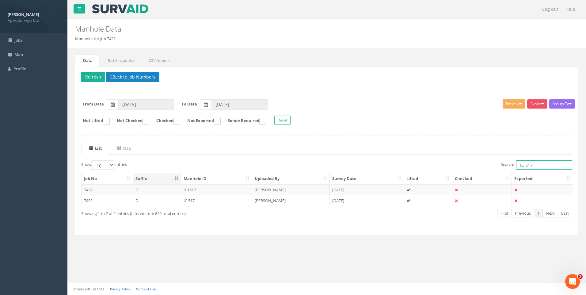
drag, startPoint x: 525, startPoint y: 164, endPoint x: 531, endPoint y: 164, distance: 6.7
click at [531, 164] on input "IC 517" at bounding box center [544, 164] width 56 height 9
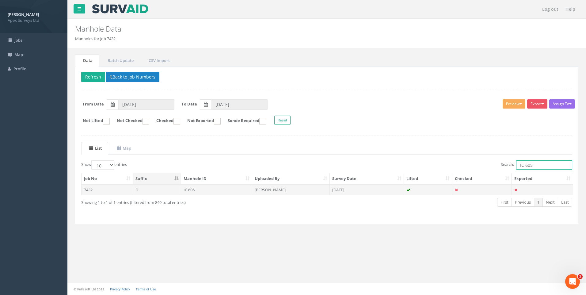
type input "IC 605"
click at [264, 189] on td "[PERSON_NAME]" at bounding box center [291, 189] width 78 height 11
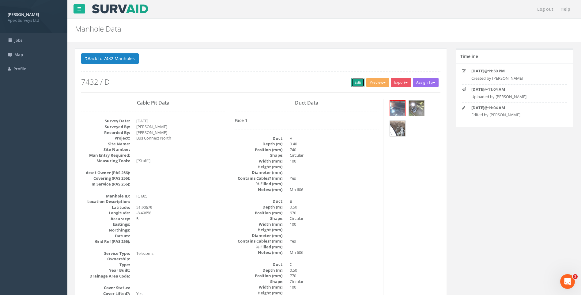
click at [353, 79] on link "Edit" at bounding box center [358, 82] width 13 height 9
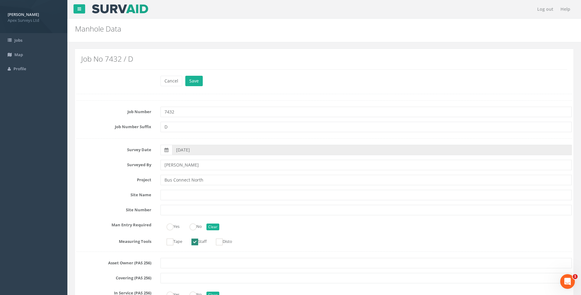
click at [118, 153] on div "Survey Date 03/09/2025" at bounding box center [324, 150] width 505 height 10
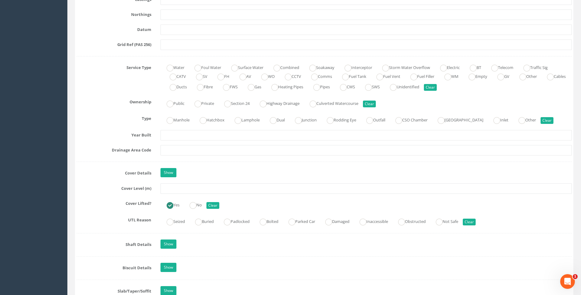
scroll to position [429, 0]
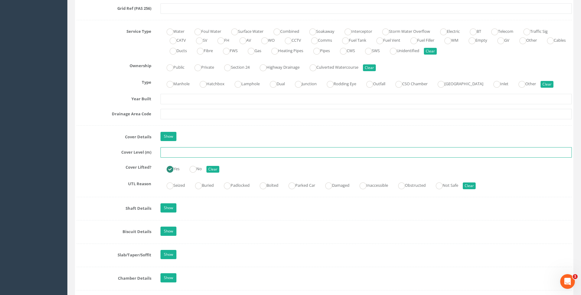
click at [176, 154] on input "text" at bounding box center [367, 152] width 412 height 10
type input "109.42"
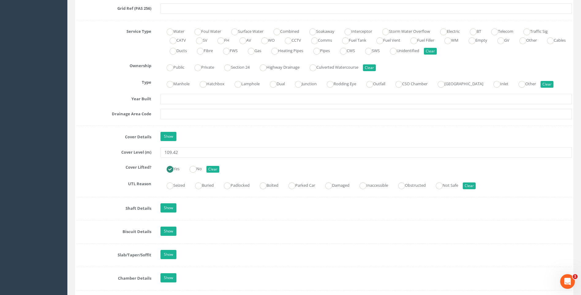
click at [103, 150] on label "Cover Level (m)" at bounding box center [114, 151] width 84 height 8
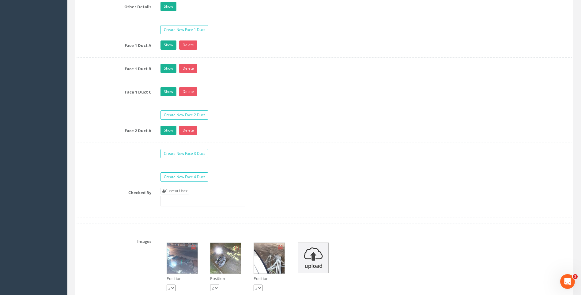
scroll to position [1011, 0]
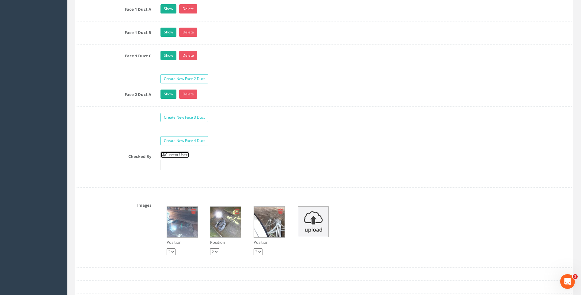
click at [173, 154] on link "Current User" at bounding box center [175, 154] width 29 height 7
type input "[PERSON_NAME]"
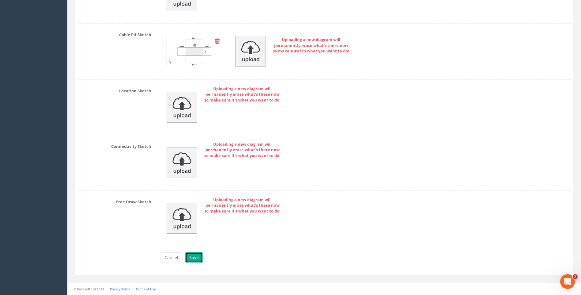
click at [193, 254] on button "Save" at bounding box center [193, 257] width 17 height 10
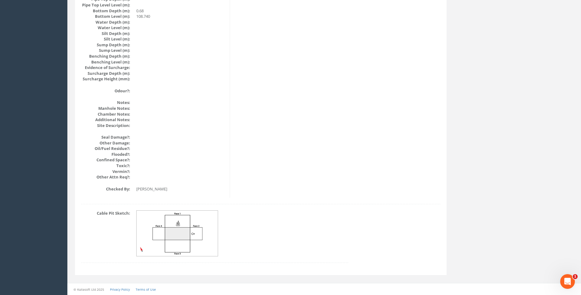
scroll to position [650, 0]
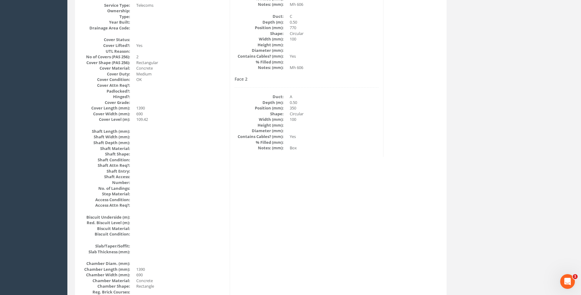
scroll to position [221, 0]
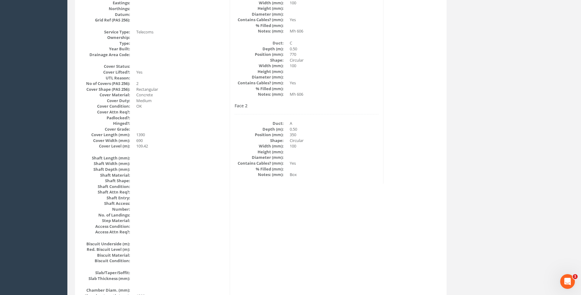
click at [466, 179] on div "Back to 7432 Manholes Back to Map Assign To No Companies Added Export Heathrow …" at bounding box center [324, 269] width 508 height 884
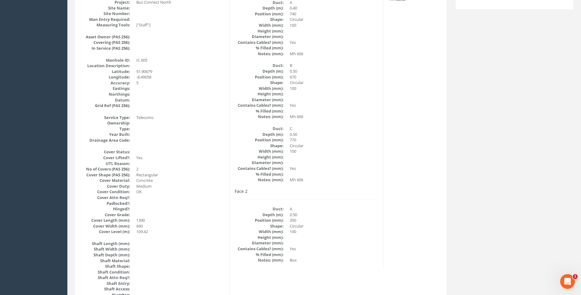
scroll to position [99, 0]
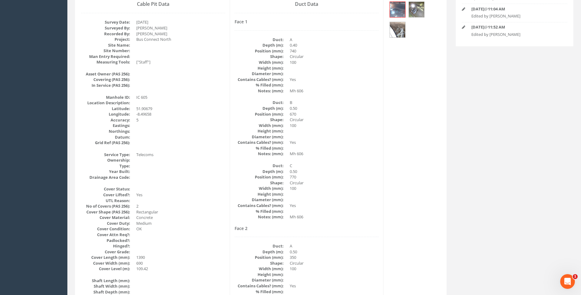
drag, startPoint x: 389, startPoint y: 202, endPoint x: 579, endPoint y: 223, distance: 191.5
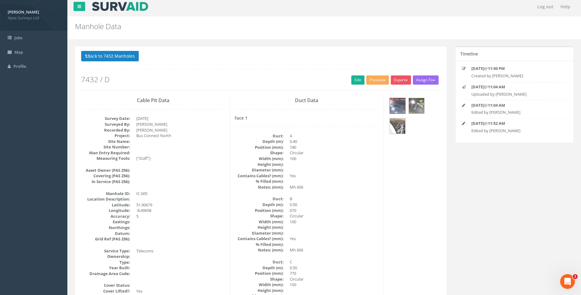
scroll to position [0, 0]
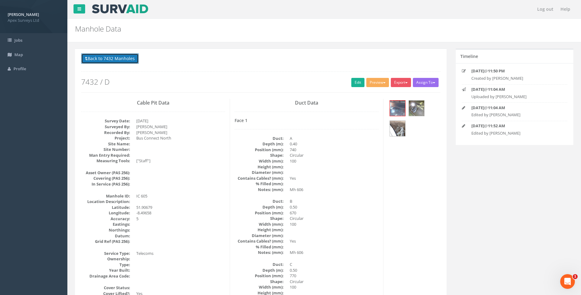
drag, startPoint x: 122, startPoint y: 54, endPoint x: 310, endPoint y: 112, distance: 196.8
click at [122, 55] on button "Back to 7432 Manholes" at bounding box center [110, 58] width 58 height 10
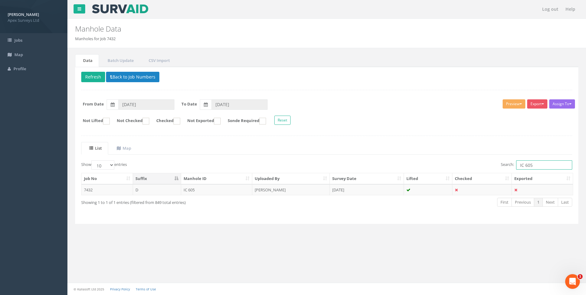
click at [533, 165] on input "IC 605" at bounding box center [544, 164] width 56 height 9
type input "IC 604"
click at [257, 188] on td "[PERSON_NAME]" at bounding box center [291, 189] width 78 height 11
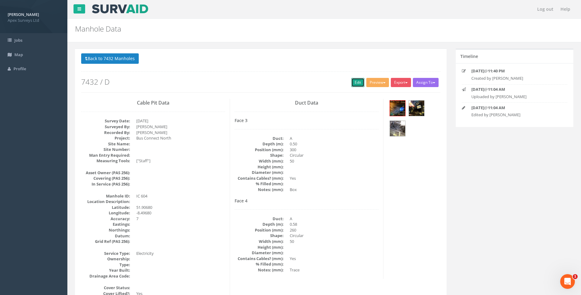
click at [355, 82] on link "Edit" at bounding box center [358, 82] width 13 height 9
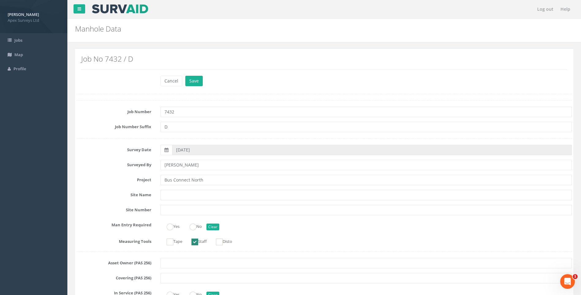
click at [80, 167] on label "Surveyed By" at bounding box center [114, 164] width 84 height 8
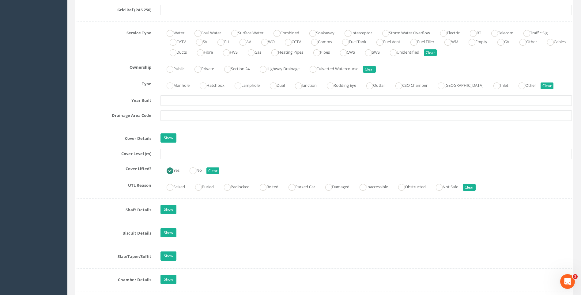
scroll to position [429, 0]
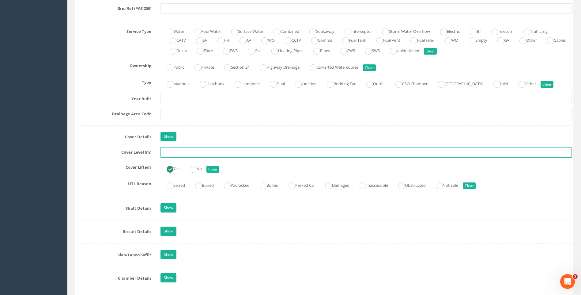
click at [177, 152] on input "text" at bounding box center [367, 152] width 412 height 10
type input "109.25"
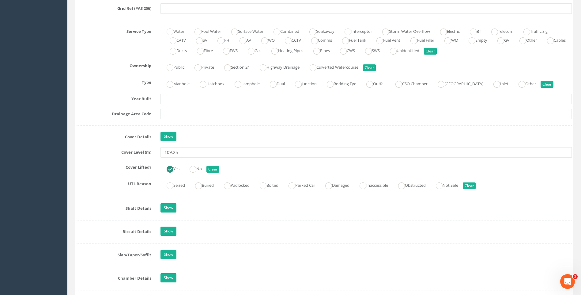
click at [103, 150] on label "Cover Level (m)" at bounding box center [114, 151] width 84 height 8
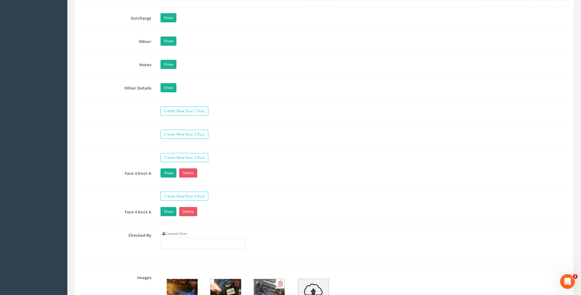
scroll to position [950, 0]
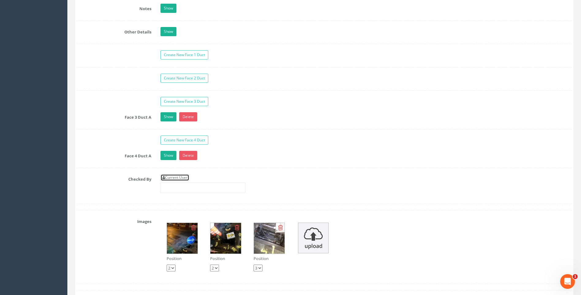
click at [173, 177] on link "Current User" at bounding box center [175, 177] width 29 height 7
type input "[PERSON_NAME]"
click at [147, 180] on label "Checked By" at bounding box center [114, 178] width 84 height 8
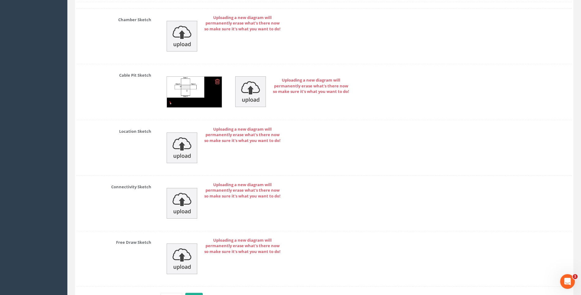
scroll to position [1349, 0]
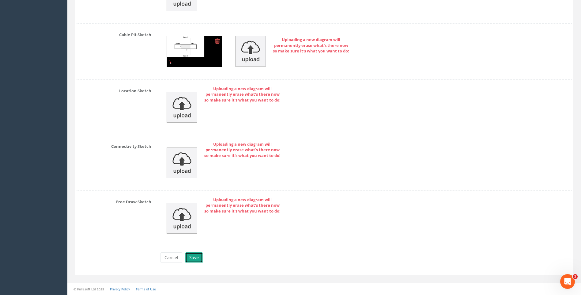
click at [194, 258] on button "Save" at bounding box center [193, 257] width 17 height 10
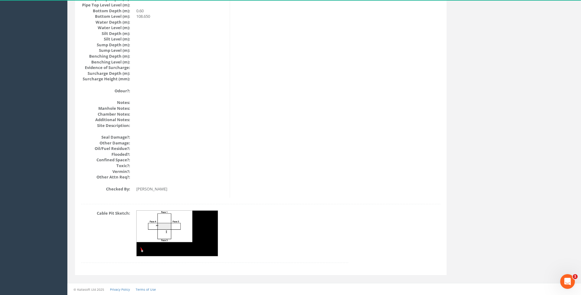
click at [170, 226] on img at bounding box center [178, 234] width 82 height 46
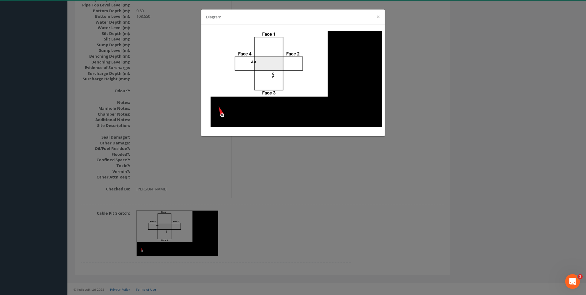
click at [469, 165] on div "Diagram ×" at bounding box center [293, 147] width 586 height 295
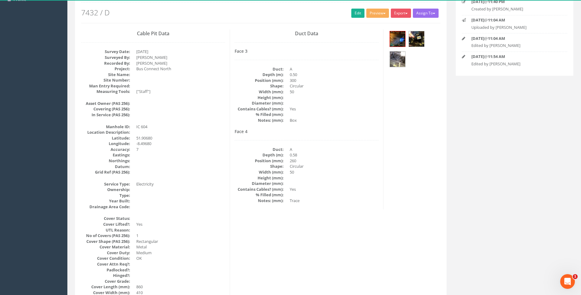
scroll to position [68, 0]
click at [396, 39] on img at bounding box center [397, 39] width 15 height 15
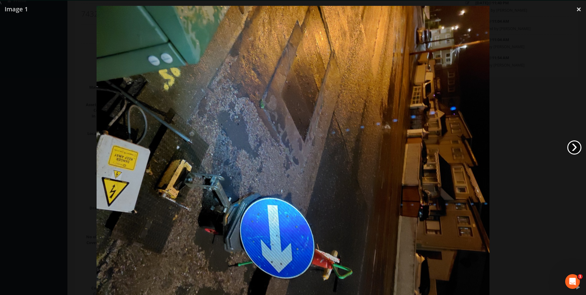
click at [576, 145] on link "›" at bounding box center [574, 147] width 14 height 14
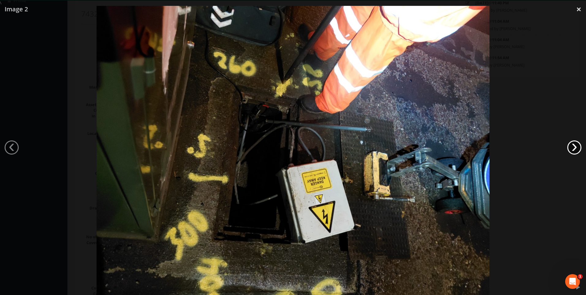
click at [576, 145] on link "›" at bounding box center [574, 147] width 14 height 14
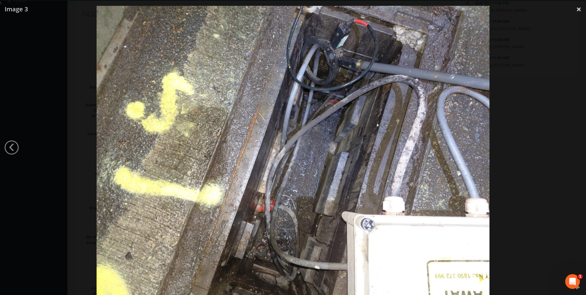
click at [576, 145] on div at bounding box center [293, 153] width 586 height 295
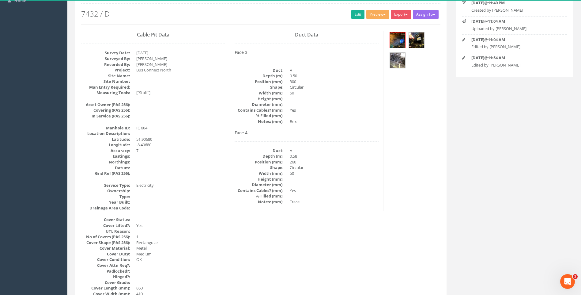
click at [376, 162] on dd "260" at bounding box center [334, 162] width 89 height 6
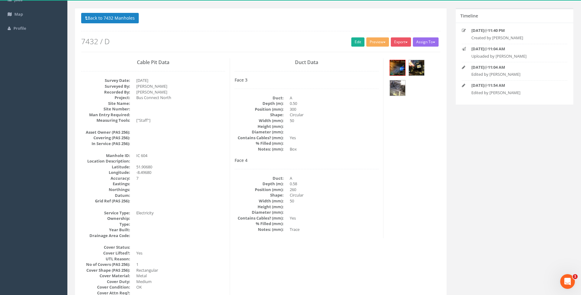
scroll to position [37, 0]
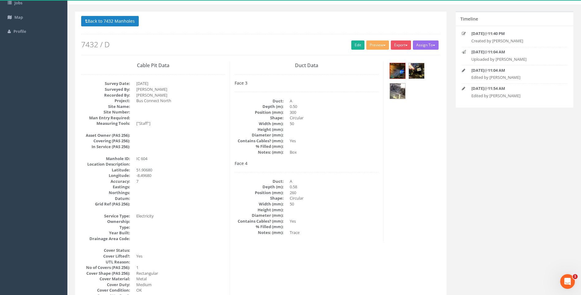
drag, startPoint x: 335, startPoint y: 191, endPoint x: 336, endPoint y: 184, distance: 7.7
click at [335, 191] on dd "260" at bounding box center [334, 193] width 89 height 6
click at [109, 22] on button "Back to 7432 Manholes" at bounding box center [110, 21] width 58 height 10
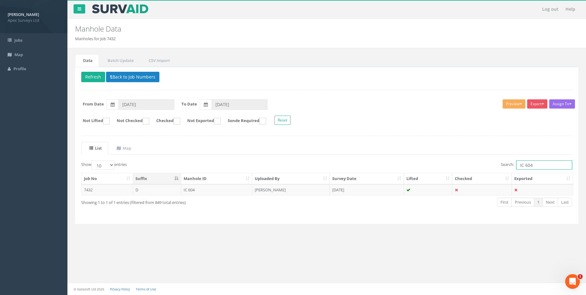
click at [531, 164] on input "IC 604" at bounding box center [544, 164] width 56 height 9
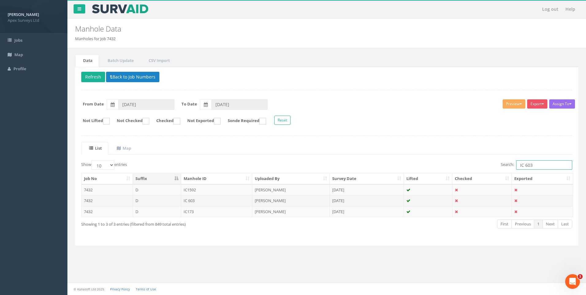
type input "IC 603"
click at [212, 199] on td "IC 603" at bounding box center [216, 200] width 71 height 11
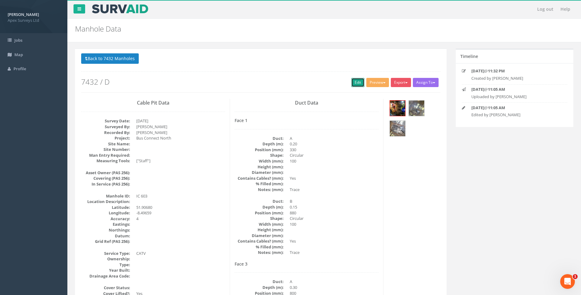
click at [352, 83] on link "Edit" at bounding box center [358, 82] width 13 height 9
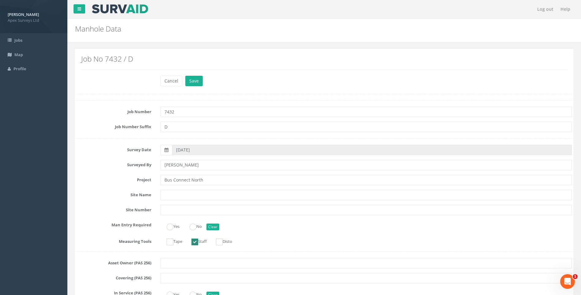
click at [94, 167] on label "Surveyed By" at bounding box center [114, 164] width 84 height 8
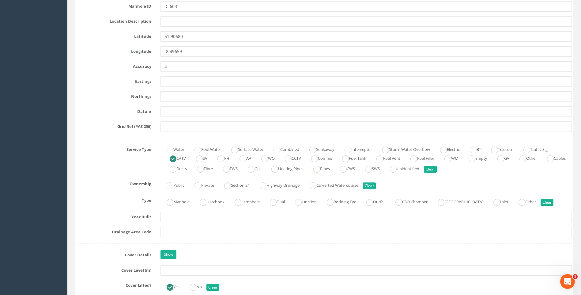
scroll to position [429, 0]
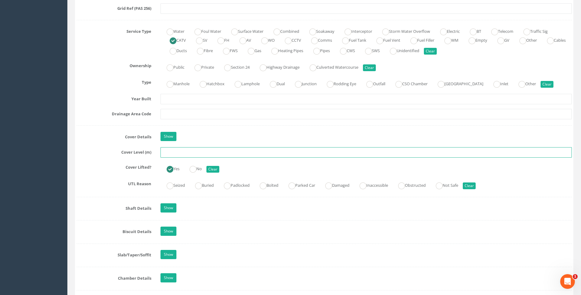
click at [178, 152] on input "text" at bounding box center [367, 152] width 412 height 10
type input "109.17"
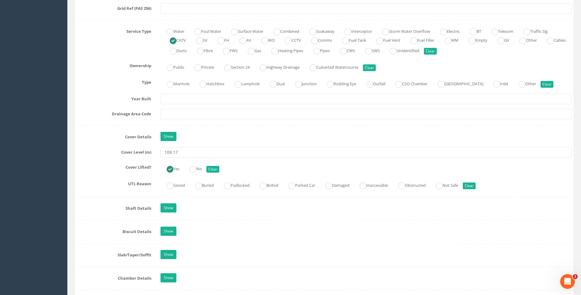
click at [101, 147] on label "Cover Level (m)" at bounding box center [114, 151] width 84 height 8
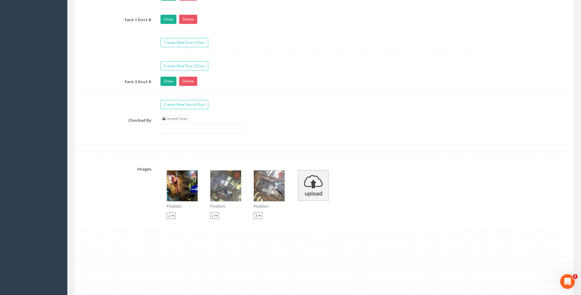
scroll to position [1073, 0]
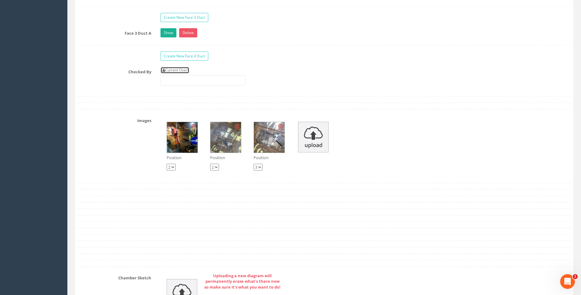
click at [180, 69] on link "Current User" at bounding box center [175, 70] width 29 height 7
type input "[PERSON_NAME]"
drag, startPoint x: 122, startPoint y: 86, endPoint x: 122, endPoint y: 91, distance: 4.6
click at [122, 87] on div "Checked By Current User [PERSON_NAME]" at bounding box center [324, 78] width 505 height 23
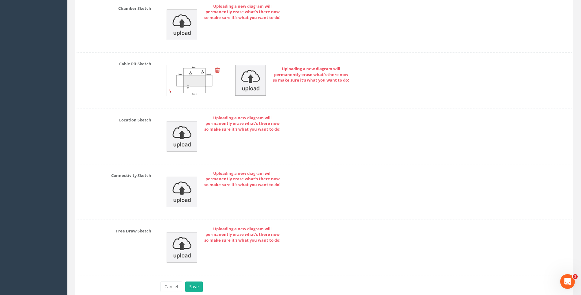
scroll to position [1371, 0]
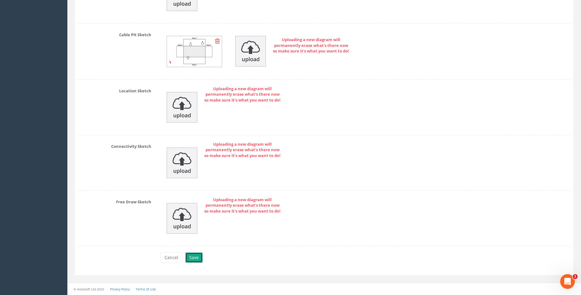
click at [192, 258] on button "Save" at bounding box center [193, 257] width 17 height 10
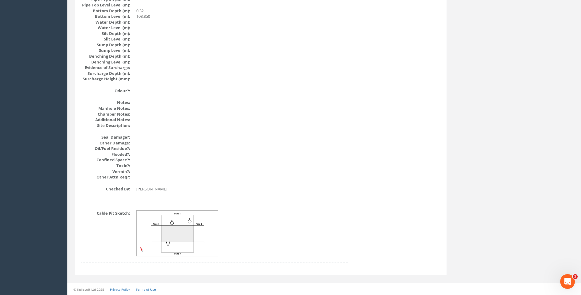
scroll to position [650, 0]
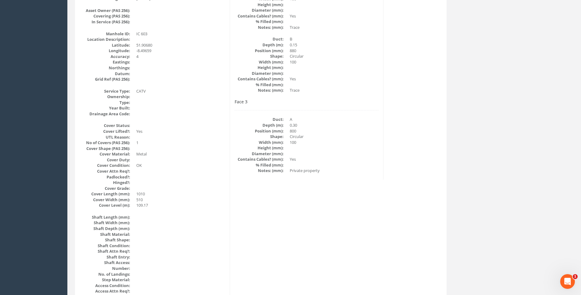
scroll to position [68, 0]
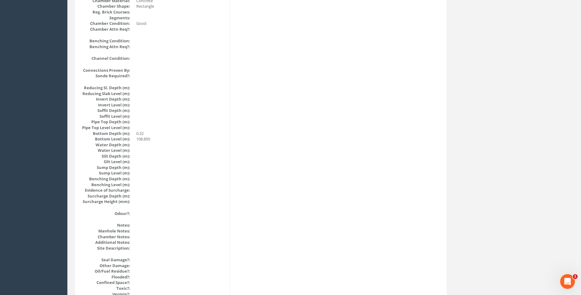
scroll to position [466, 0]
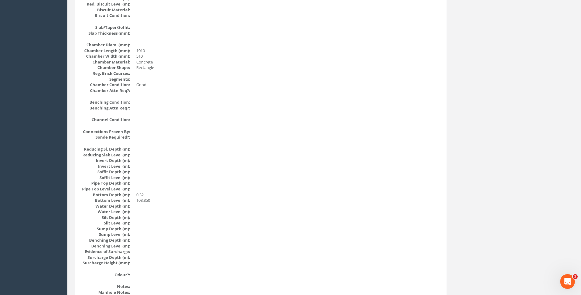
click at [371, 205] on div "Cable Pit Data Survey Date: 03/09/2025 Surveyed By: Kresimir Kalafatic Recorded…" at bounding box center [261, 6] width 369 height 749
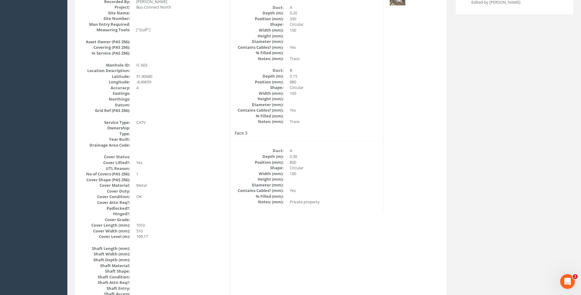
scroll to position [68, 0]
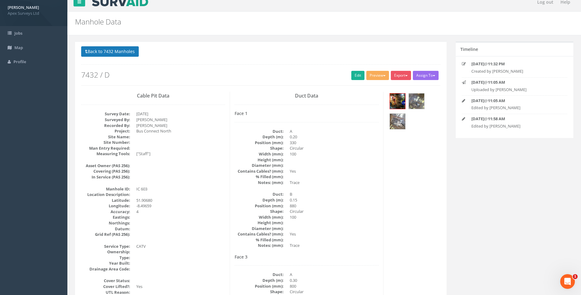
scroll to position [7, 0]
click at [104, 50] on button "Back to 7432 Manholes" at bounding box center [110, 52] width 58 height 10
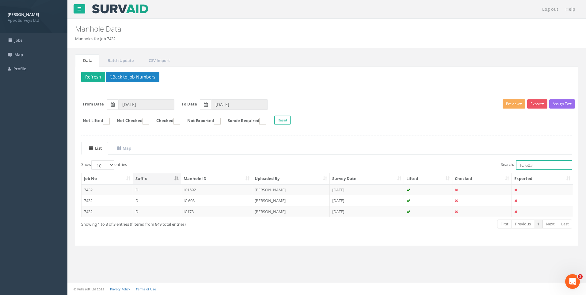
drag, startPoint x: 527, startPoint y: 166, endPoint x: 533, endPoint y: 166, distance: 5.9
click at [533, 166] on input "IC 603" at bounding box center [544, 164] width 56 height 9
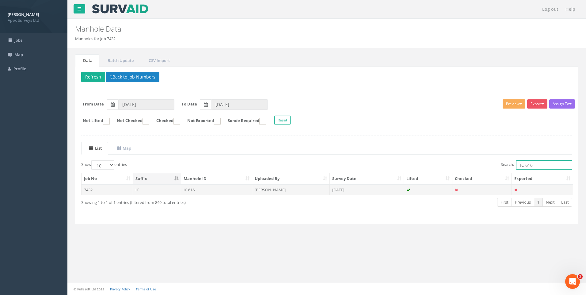
type input "IC 616"
click at [210, 189] on td "IC 616" at bounding box center [216, 189] width 71 height 11
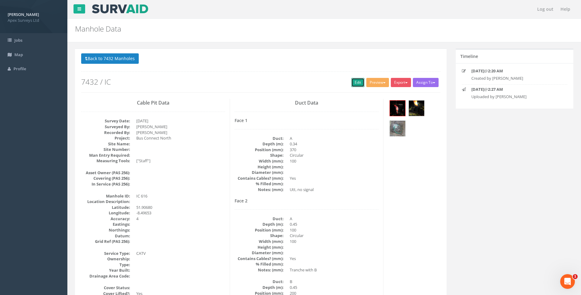
click at [355, 83] on link "Edit" at bounding box center [358, 82] width 13 height 9
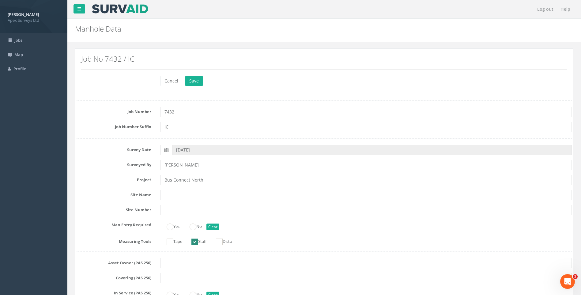
drag, startPoint x: 86, startPoint y: 181, endPoint x: 89, endPoint y: 184, distance: 4.3
click at [86, 182] on label "Project" at bounding box center [114, 179] width 84 height 8
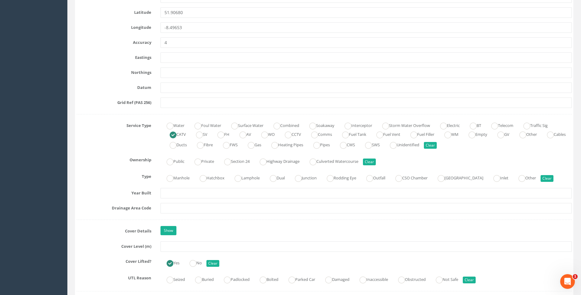
scroll to position [398, 0]
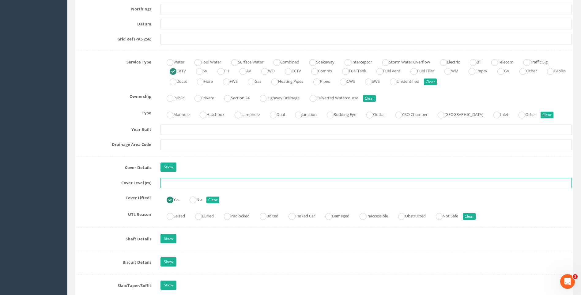
click at [176, 185] on input "text" at bounding box center [367, 183] width 412 height 10
type input "109.00"
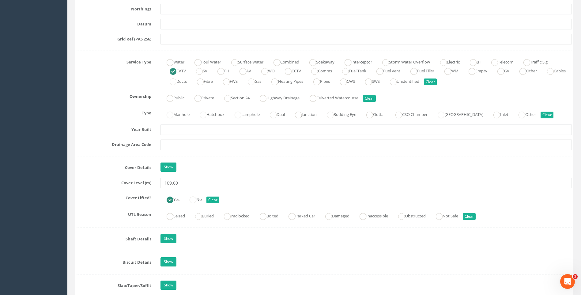
click at [104, 164] on label "Cover Details" at bounding box center [114, 166] width 84 height 8
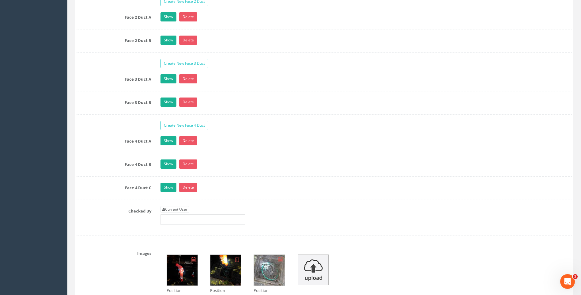
scroll to position [1165, 0]
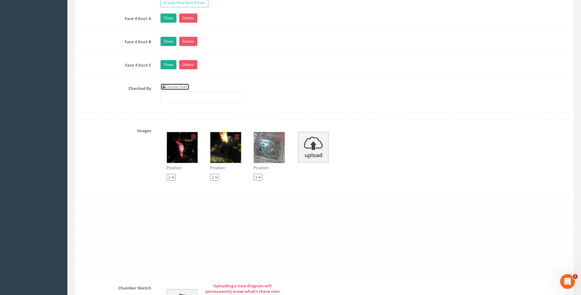
drag, startPoint x: 174, startPoint y: 88, endPoint x: 168, endPoint y: 89, distance: 6.8
click at [174, 88] on link "Current User" at bounding box center [175, 86] width 29 height 7
type input "[PERSON_NAME]"
click at [128, 101] on div "Checked By Current User [PERSON_NAME]" at bounding box center [324, 94] width 505 height 23
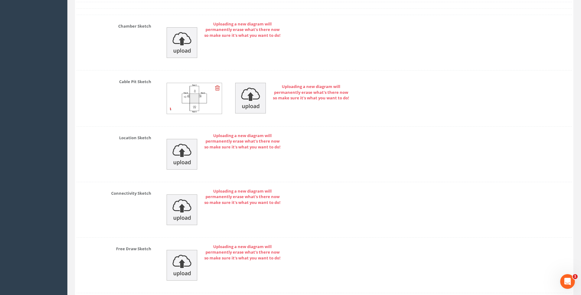
scroll to position [1473, 0]
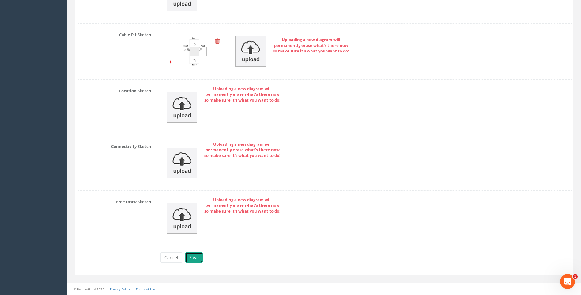
click at [196, 257] on button "Save" at bounding box center [193, 257] width 17 height 10
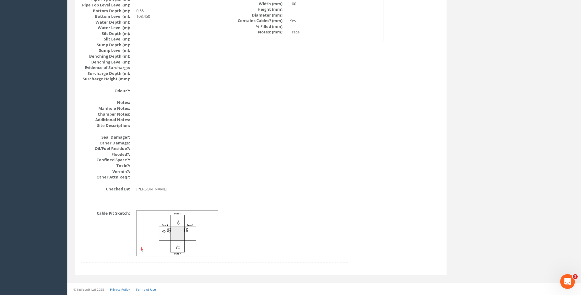
scroll to position [650, 0]
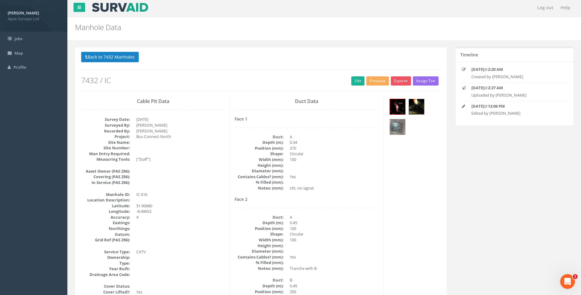
scroll to position [0, 0]
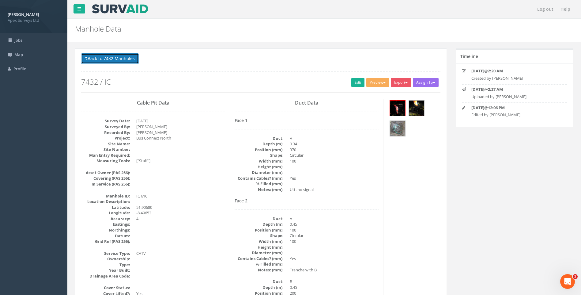
drag, startPoint x: 103, startPoint y: 58, endPoint x: 249, endPoint y: 124, distance: 160.4
click at [103, 59] on button "Back to 7432 Manholes" at bounding box center [110, 58] width 58 height 10
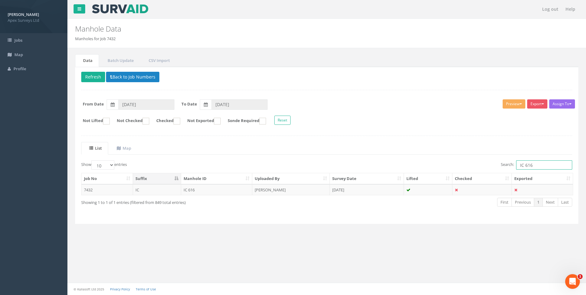
drag, startPoint x: 525, startPoint y: 165, endPoint x: 533, endPoint y: 165, distance: 7.7
click at [533, 165] on input "IC 616" at bounding box center [544, 164] width 56 height 9
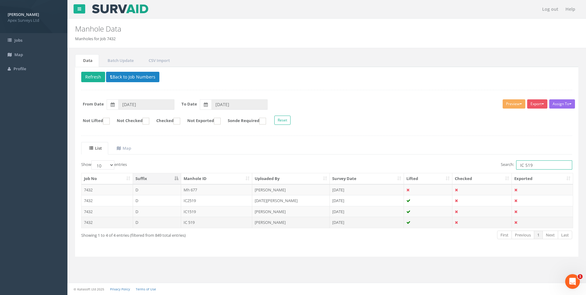
type input "IC 519"
click at [342, 223] on td "[DATE]" at bounding box center [367, 222] width 74 height 11
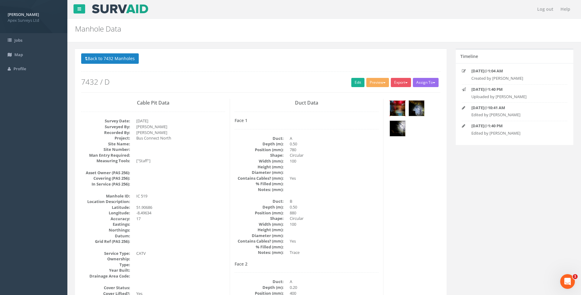
click at [397, 109] on img at bounding box center [397, 108] width 15 height 15
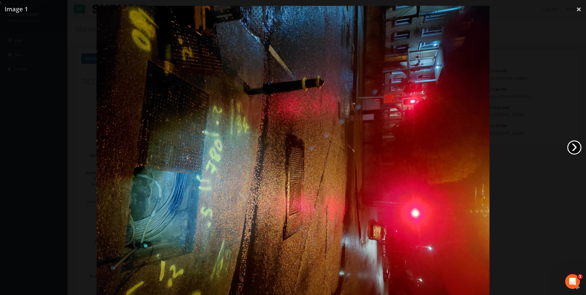
click at [573, 147] on link "›" at bounding box center [574, 147] width 14 height 14
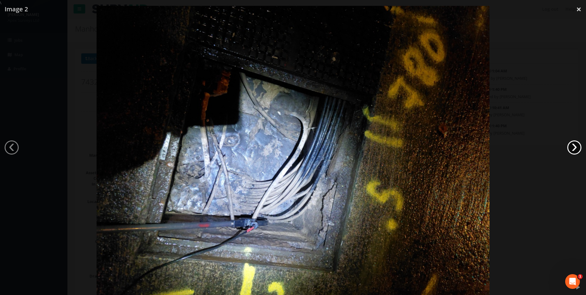
click at [573, 147] on link "›" at bounding box center [574, 147] width 14 height 14
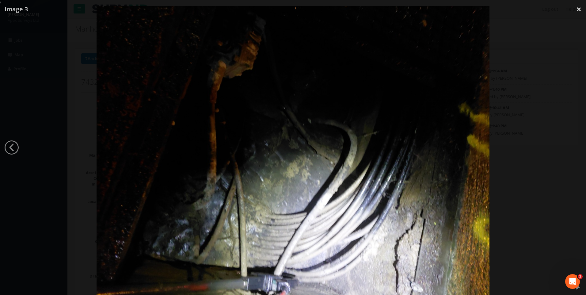
click at [573, 147] on div at bounding box center [293, 153] width 586 height 295
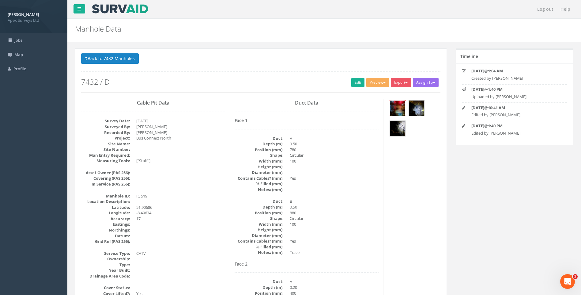
click at [398, 108] on img at bounding box center [397, 108] width 15 height 15
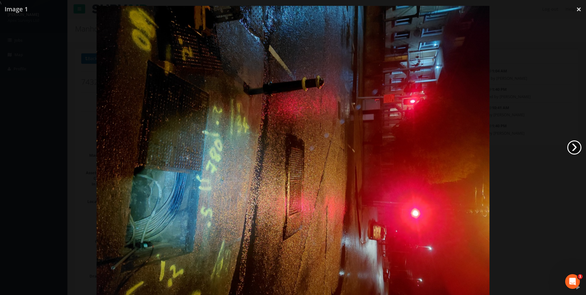
click at [572, 148] on link "›" at bounding box center [574, 147] width 14 height 14
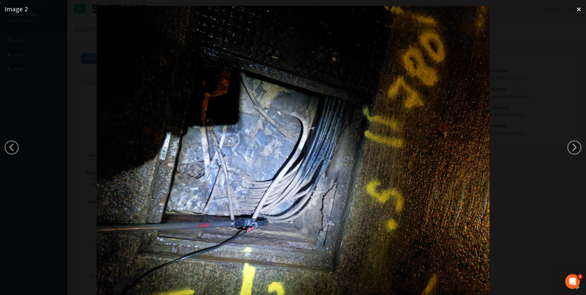
drag, startPoint x: 580, startPoint y: 7, endPoint x: 569, endPoint y: 25, distance: 20.7
click at [580, 7] on link "×" at bounding box center [579, 9] width 14 height 18
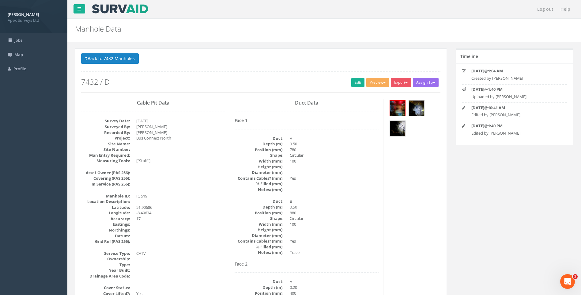
click at [355, 81] on link "Edit" at bounding box center [358, 82] width 13 height 9
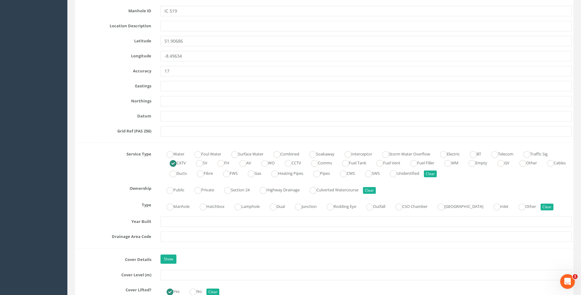
scroll to position [398, 0]
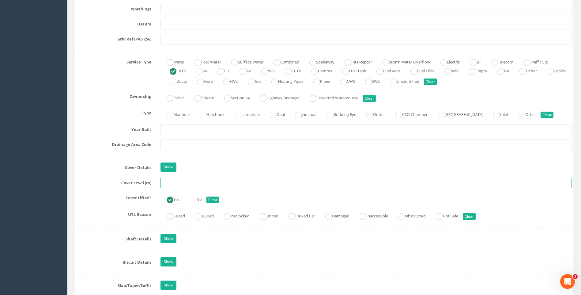
click at [167, 184] on input "text" at bounding box center [367, 183] width 412 height 10
type input "107.67"
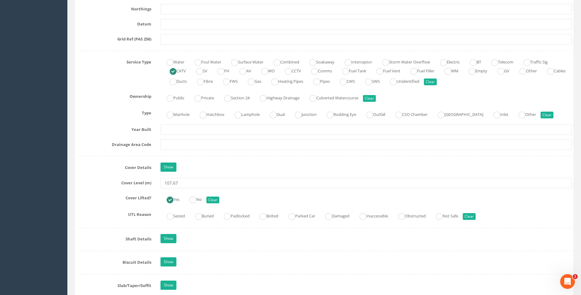
click at [79, 175] on div "Job Number 7432 Job Number Suffix D Survey Date 01/09/2025 Surveyed By Kresimir…" at bounding box center [325, 251] width 496 height 1099
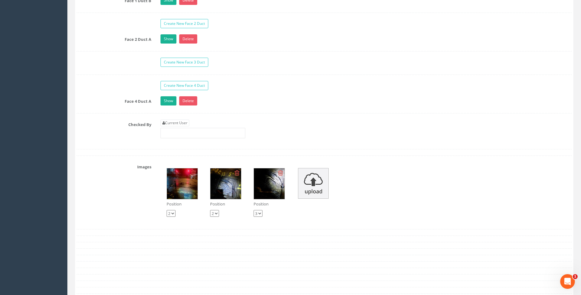
scroll to position [1103, 0]
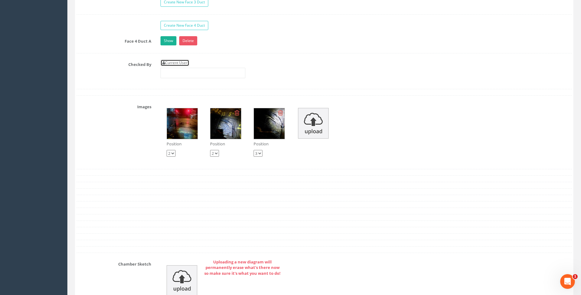
click at [168, 62] on link "Current User" at bounding box center [175, 62] width 29 height 7
type input "[PERSON_NAME]"
click at [137, 75] on div "Checked By Current User [PERSON_NAME]" at bounding box center [324, 70] width 505 height 23
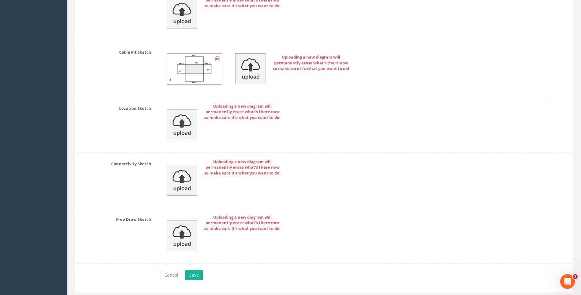
scroll to position [1388, 0]
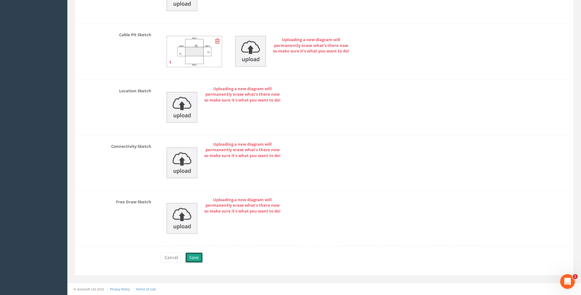
click at [196, 258] on button "Save" at bounding box center [193, 257] width 17 height 10
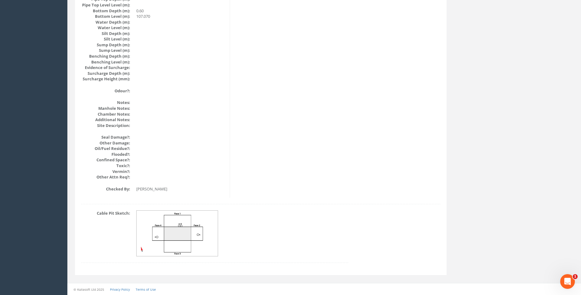
scroll to position [650, 0]
drag, startPoint x: 451, startPoint y: 150, endPoint x: 493, endPoint y: 148, distance: 42.0
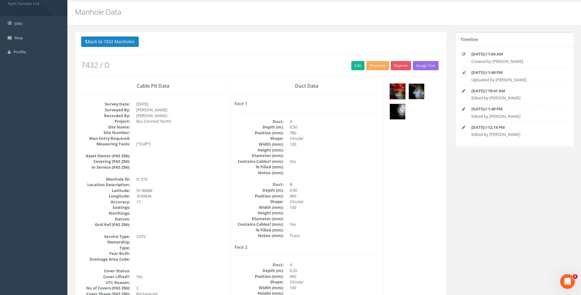
scroll to position [0, 0]
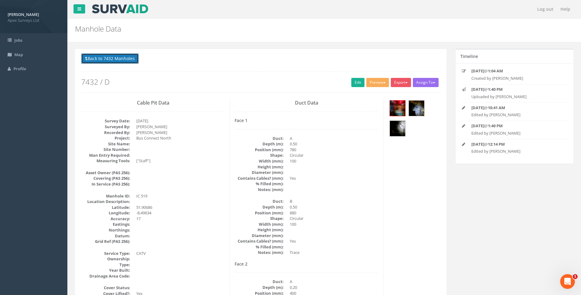
click at [120, 61] on button "Back to 7432 Manholes" at bounding box center [110, 58] width 58 height 10
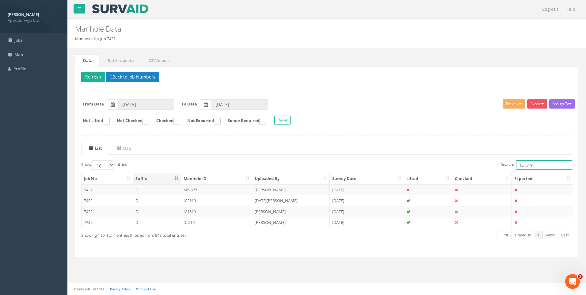
click at [531, 165] on input "IC 519" at bounding box center [544, 164] width 56 height 9
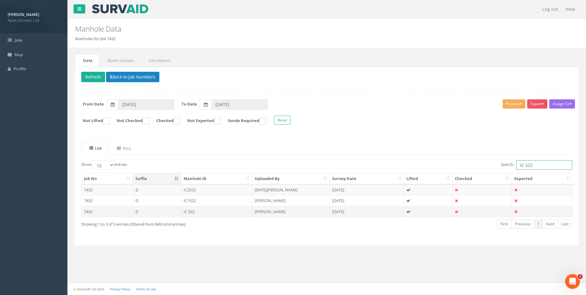
type input "IC 522"
click at [194, 212] on td "IC 522" at bounding box center [216, 211] width 71 height 11
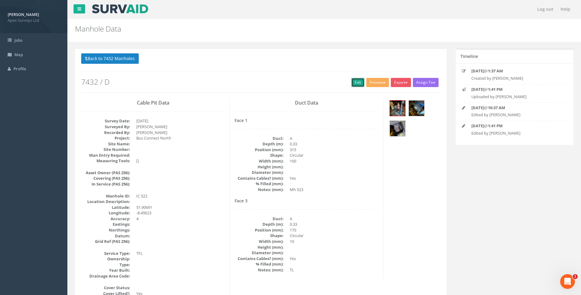
click at [353, 82] on link "Edit" at bounding box center [358, 82] width 13 height 9
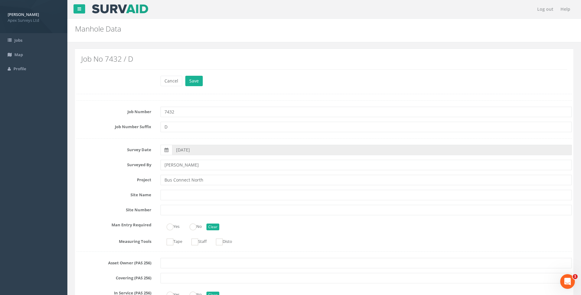
click at [107, 147] on label "Survey Date" at bounding box center [114, 149] width 84 height 8
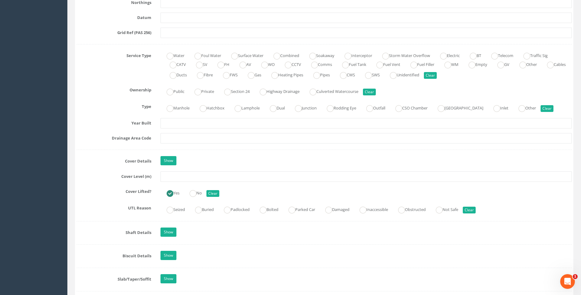
scroll to position [460, 0]
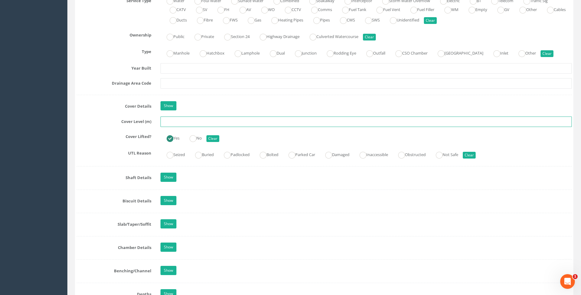
click at [166, 124] on input "text" at bounding box center [367, 121] width 412 height 10
type input "108.11"
drag, startPoint x: 123, startPoint y: 136, endPoint x: 120, endPoint y: 133, distance: 4.4
click at [123, 136] on label "Cover Lifted?" at bounding box center [114, 135] width 84 height 8
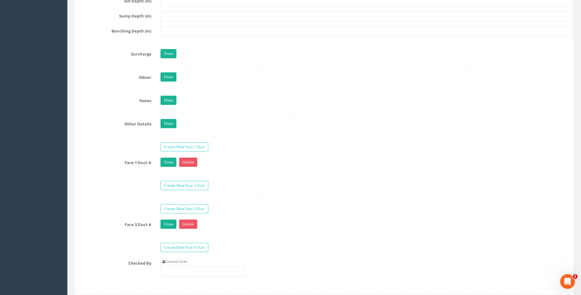
scroll to position [1011, 0]
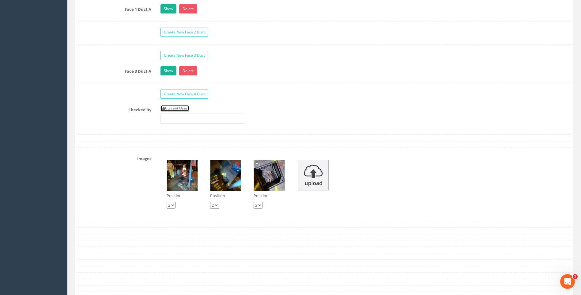
click at [183, 107] on link "Current User" at bounding box center [175, 108] width 29 height 7
type input "[PERSON_NAME]"
click at [129, 112] on label "Checked By" at bounding box center [114, 109] width 84 height 8
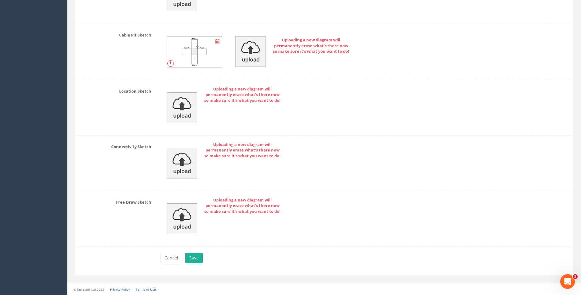
scroll to position [1348, 0]
click at [196, 257] on button "Save" at bounding box center [193, 257] width 17 height 10
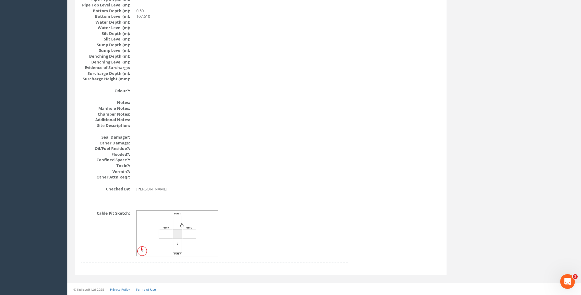
scroll to position [650, 0]
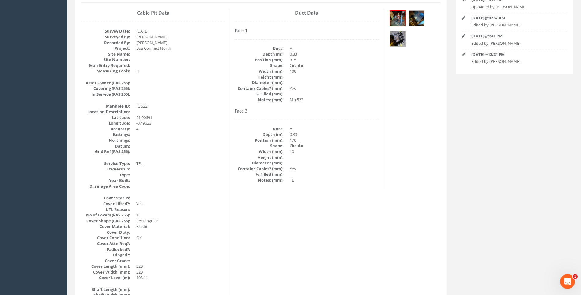
scroll to position [37, 0]
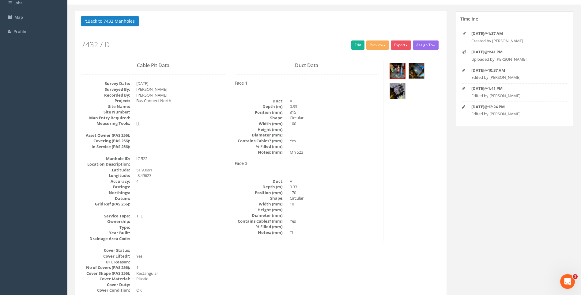
click at [334, 193] on dd "170" at bounding box center [334, 193] width 89 height 6
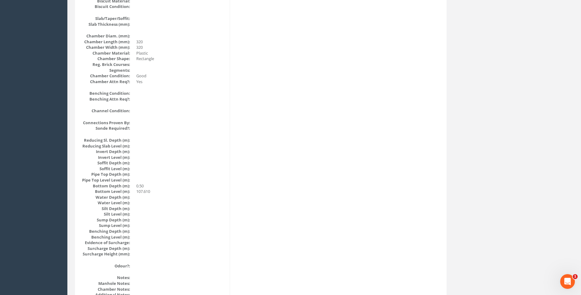
scroll to position [528, 0]
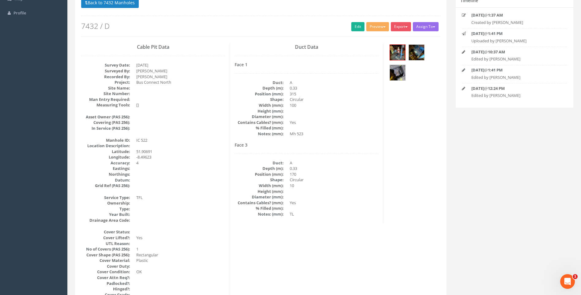
scroll to position [0, 0]
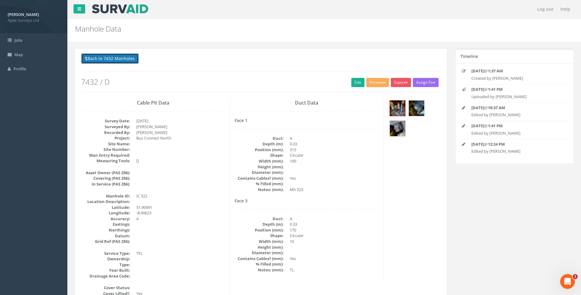
drag, startPoint x: 99, startPoint y: 56, endPoint x: 266, endPoint y: 110, distance: 174.8
click at [100, 57] on button "Back to 7432 Manholes" at bounding box center [110, 58] width 58 height 10
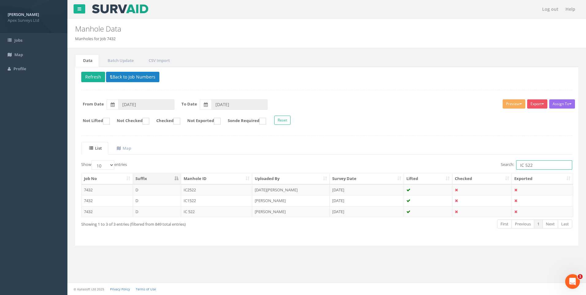
click at [531, 165] on input "IC 522" at bounding box center [544, 164] width 56 height 9
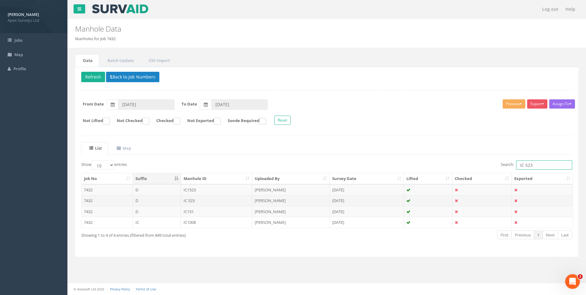
type input "IC 523"
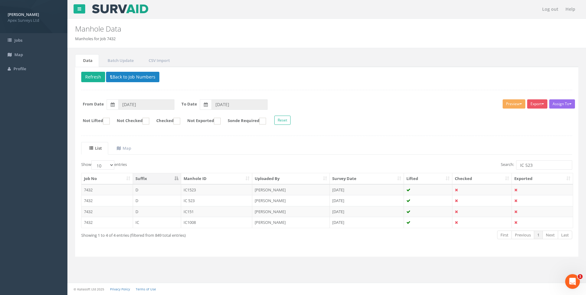
drag, startPoint x: 204, startPoint y: 197, endPoint x: 256, endPoint y: 215, distance: 54.3
click at [204, 198] on td "IC 523" at bounding box center [216, 200] width 71 height 11
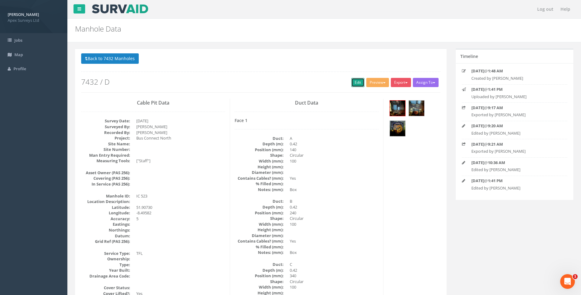
click at [356, 82] on link "Edit" at bounding box center [358, 82] width 13 height 9
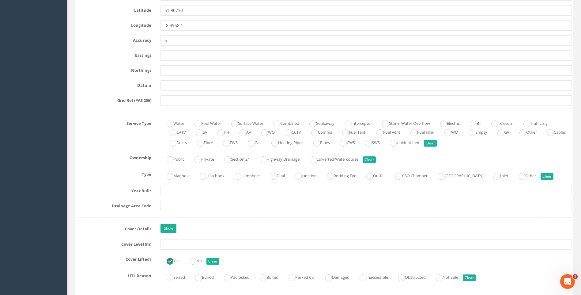
scroll to position [460, 0]
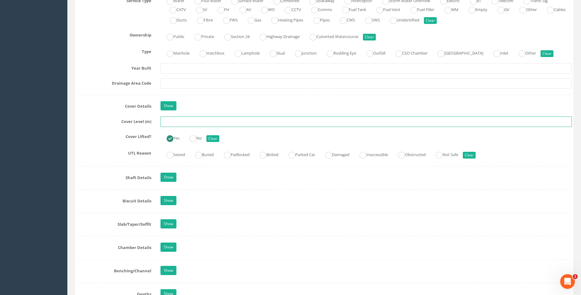
click at [177, 121] on input "text" at bounding box center [367, 121] width 412 height 10
type input "108.10"
click at [107, 142] on div "Cover Lifted? Yes No Clear" at bounding box center [324, 137] width 505 height 12
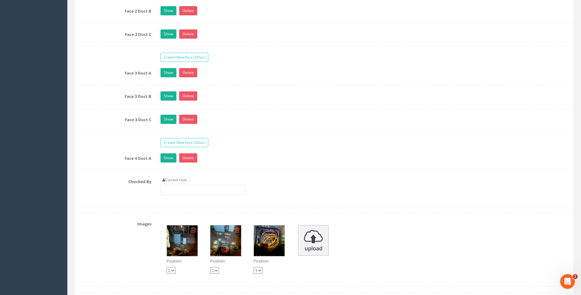
scroll to position [1165, 0]
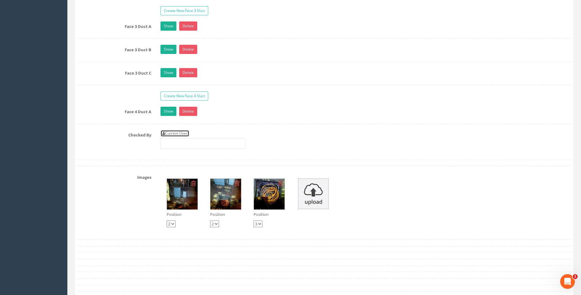
click at [168, 133] on link "Current User" at bounding box center [175, 133] width 29 height 7
type input "[PERSON_NAME]"
click at [137, 134] on label "Checked By" at bounding box center [114, 134] width 84 height 8
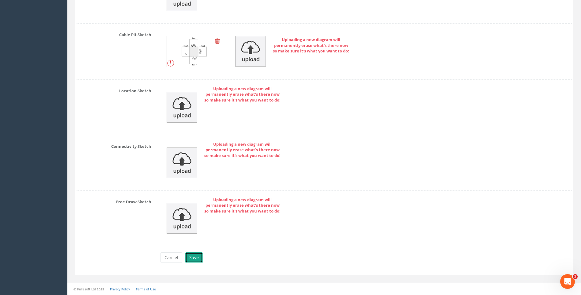
click at [195, 256] on button "Save" at bounding box center [193, 257] width 17 height 10
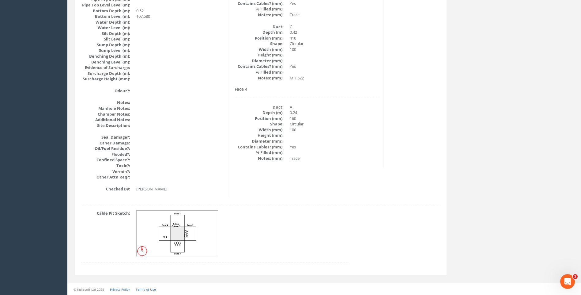
scroll to position [650, 0]
click at [322, 234] on dd at bounding box center [242, 233] width 212 height 46
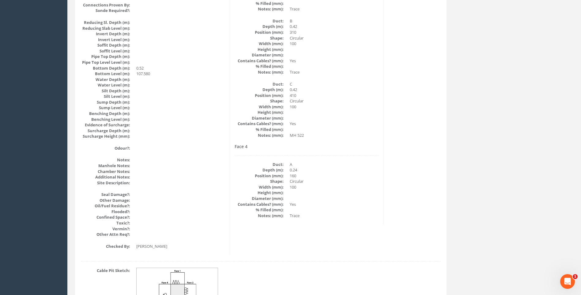
scroll to position [589, 0]
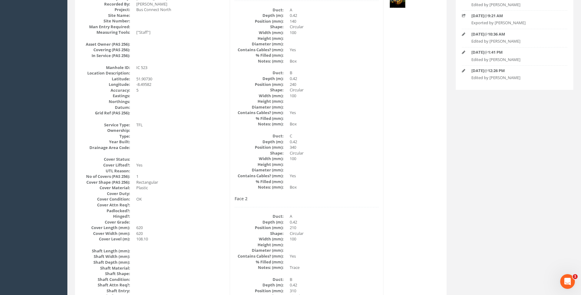
scroll to position [99, 0]
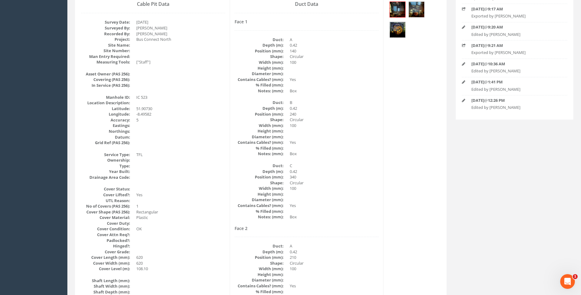
click at [337, 181] on dd "Circular" at bounding box center [334, 183] width 89 height 6
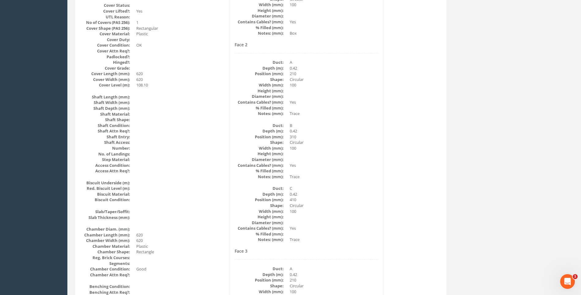
scroll to position [283, 0]
click at [367, 184] on div "Face 2 Duct: A Depth (m): 0.42 Position (mm): 210 Shape: Circular Width (mm): 1…" at bounding box center [307, 142] width 144 height 200
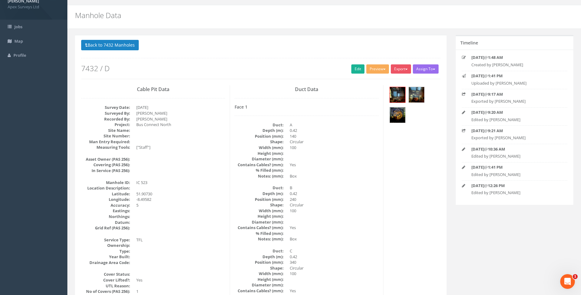
scroll to position [0, 0]
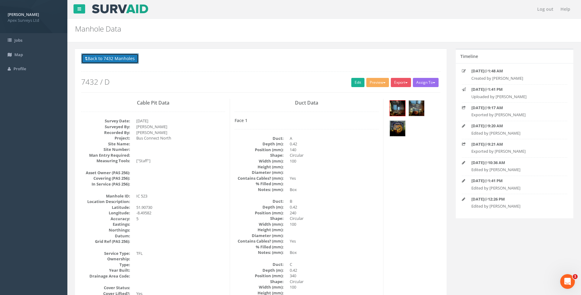
drag, startPoint x: 122, startPoint y: 59, endPoint x: 189, endPoint y: 94, distance: 75.8
click at [122, 59] on button "Back to 7432 Manholes" at bounding box center [110, 58] width 58 height 10
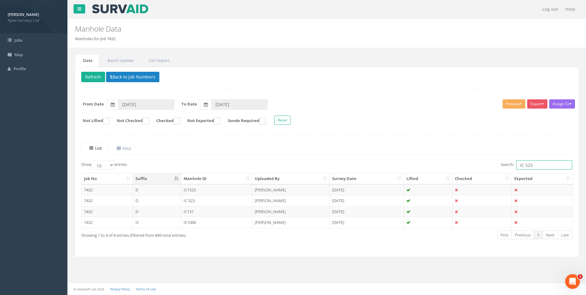
click at [534, 166] on input "IC 523" at bounding box center [544, 164] width 56 height 9
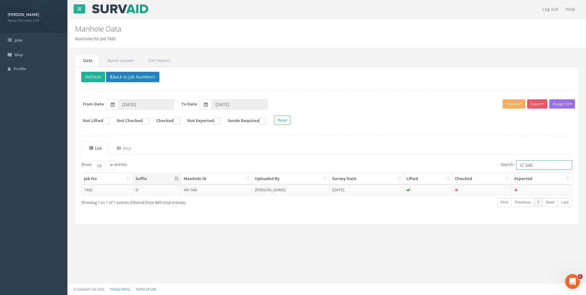
type input "IC 540"
click at [189, 190] on td "Mh 540" at bounding box center [216, 189] width 71 height 11
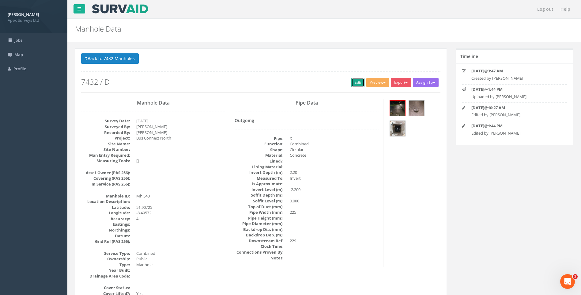
click at [355, 82] on link "Edit" at bounding box center [358, 82] width 13 height 9
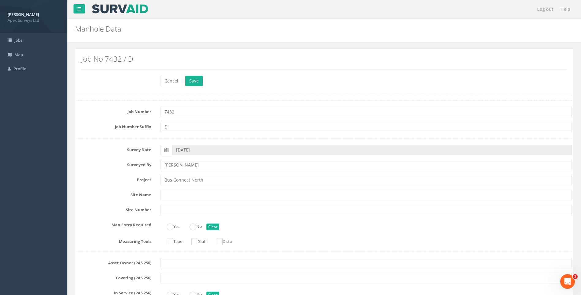
click at [89, 169] on div "Surveyed By Kresimir Kalafatic" at bounding box center [324, 165] width 505 height 10
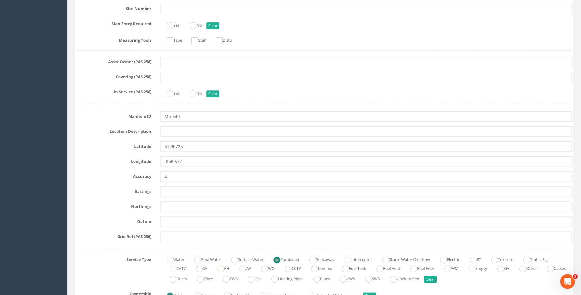
scroll to position [245, 0]
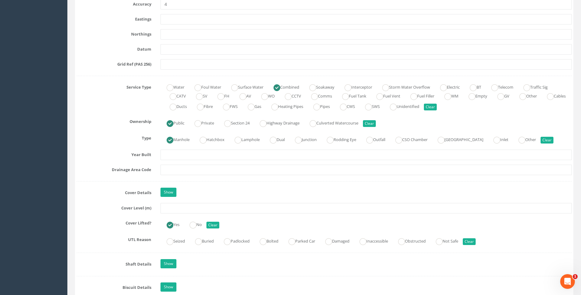
scroll to position [460, 0]
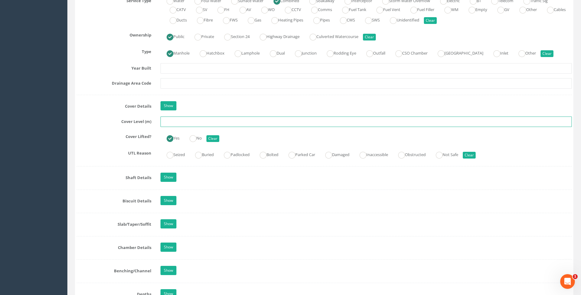
click at [169, 124] on input "text" at bounding box center [367, 121] width 412 height 10
type input "109.97"
click at [97, 145] on div "Job Number 7432 Job Number Suffix D Survey Date 01/09/2025 Surveyed By Kresimir…" at bounding box center [325, 140] width 496 height 998
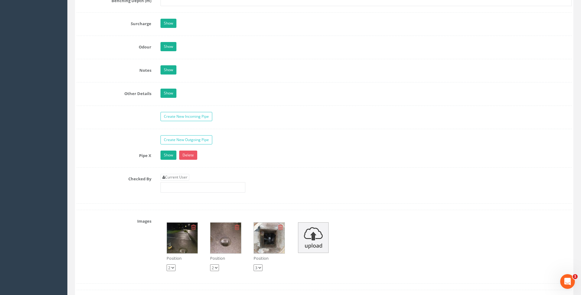
scroll to position [889, 0]
click at [175, 177] on link "Current User" at bounding box center [175, 176] width 29 height 7
type input "[PERSON_NAME]"
click at [94, 164] on div "Pipe X Show Delete Function Sewer Watercourse Combined Highway [PERSON_NAME] Ou…" at bounding box center [325, 158] width 496 height 17
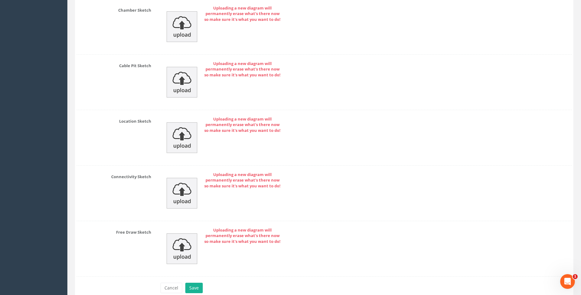
scroll to position [1287, 0]
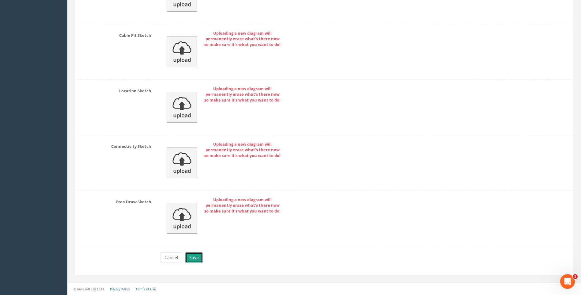
click at [192, 258] on button "Save" at bounding box center [193, 257] width 17 height 10
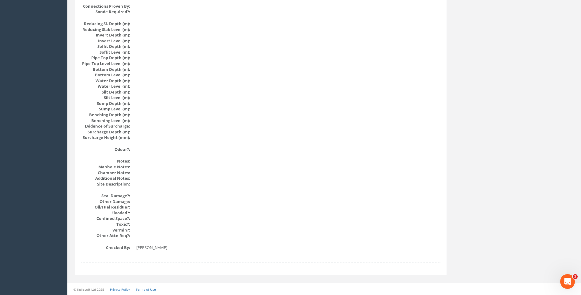
scroll to position [592, 0]
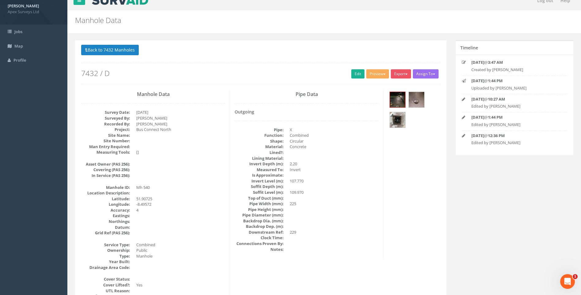
scroll to position [0, 0]
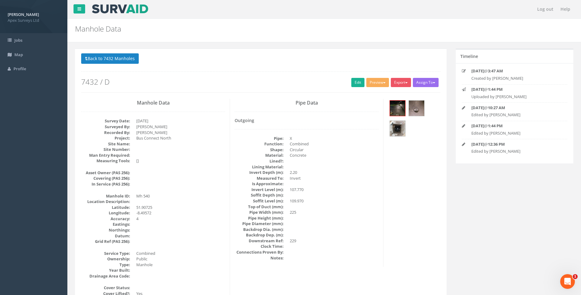
drag, startPoint x: 97, startPoint y: 58, endPoint x: 214, endPoint y: 96, distance: 122.4
click at [98, 58] on button "Back to 7432 Manholes" at bounding box center [110, 58] width 58 height 10
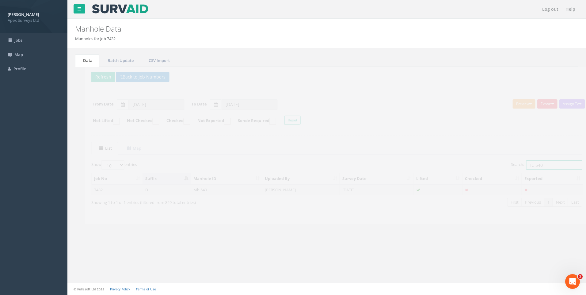
drag, startPoint x: 527, startPoint y: 165, endPoint x: 531, endPoint y: 165, distance: 3.4
click at [531, 165] on input "IC 540" at bounding box center [544, 164] width 56 height 9
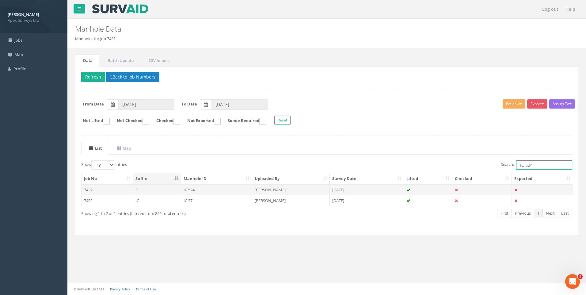
type input "IC 524"
drag, startPoint x: 201, startPoint y: 187, endPoint x: 346, endPoint y: 208, distance: 146.7
click at [201, 187] on td "IC 524" at bounding box center [216, 189] width 71 height 11
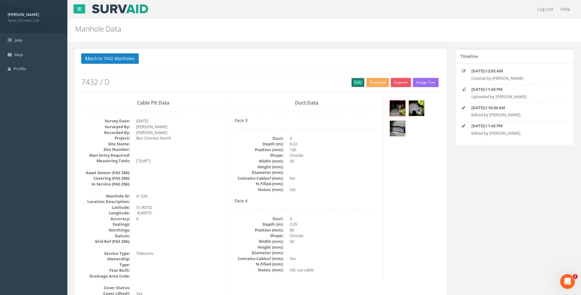
click at [354, 82] on link "Edit" at bounding box center [358, 82] width 13 height 9
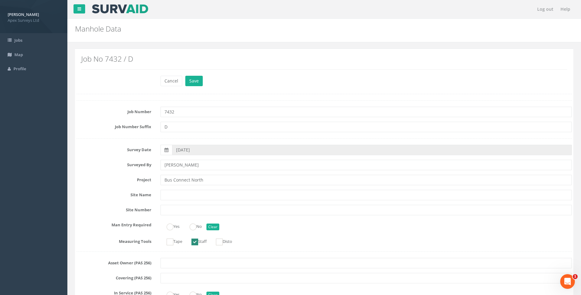
click at [105, 175] on label "Project" at bounding box center [114, 179] width 84 height 8
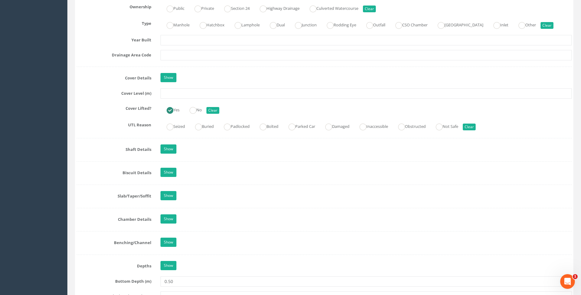
scroll to position [490, 0]
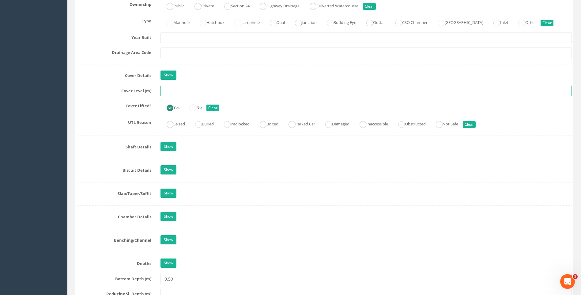
click at [168, 91] on input "text" at bounding box center [367, 91] width 412 height 10
type input "108.55"
click at [96, 123] on label "UTL Reason" at bounding box center [114, 121] width 84 height 8
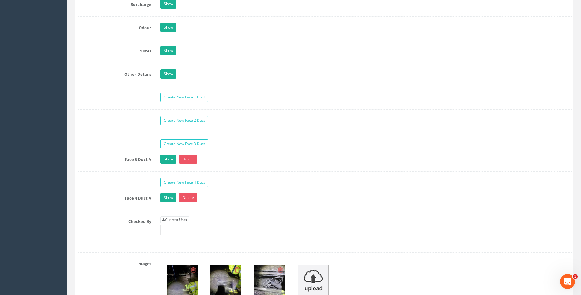
scroll to position [950, 0]
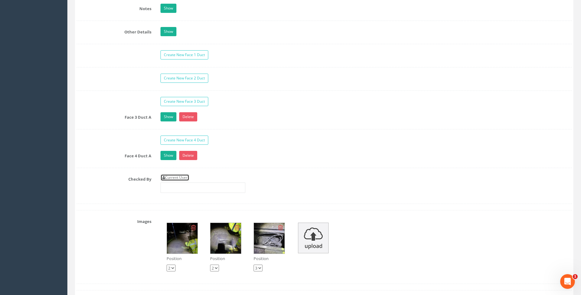
click at [176, 177] on link "Current User" at bounding box center [175, 177] width 29 height 7
type input "[PERSON_NAME]"
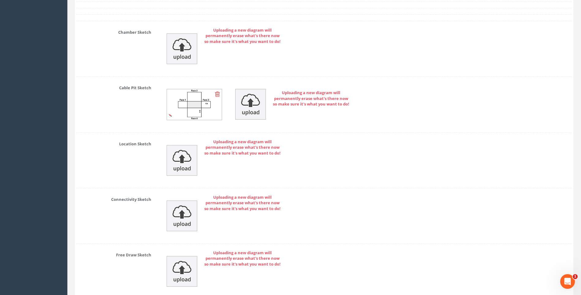
scroll to position [1349, 0]
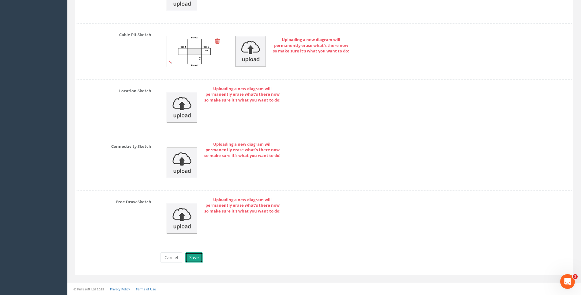
click at [196, 258] on button "Save" at bounding box center [193, 257] width 17 height 10
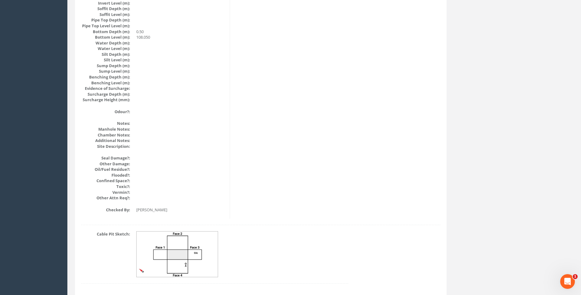
scroll to position [620, 0]
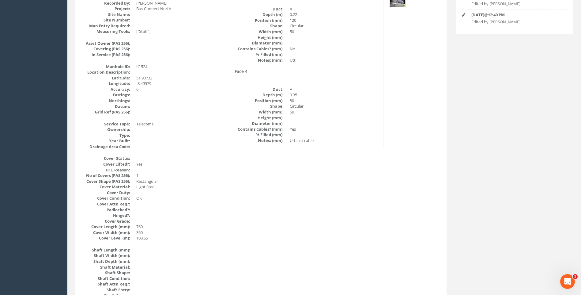
scroll to position [68, 0]
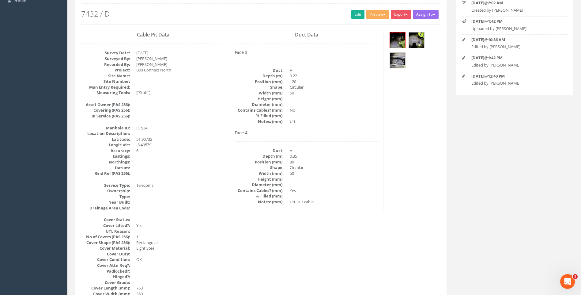
click at [320, 130] on div "Duct Data Face 3 Duct: A Depth (m): 0.22 Position (mm): 120 Shape: Circular Wid…" at bounding box center [307, 121] width 154 height 180
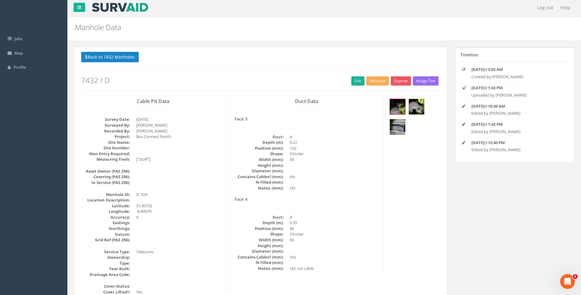
scroll to position [0, 0]
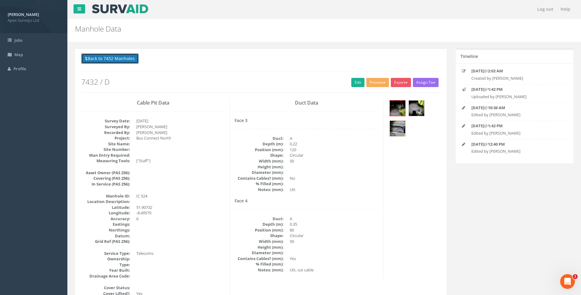
drag, startPoint x: 102, startPoint y: 57, endPoint x: 127, endPoint y: 69, distance: 27.6
click at [102, 58] on button "Back to 7432 Manholes" at bounding box center [110, 58] width 58 height 10
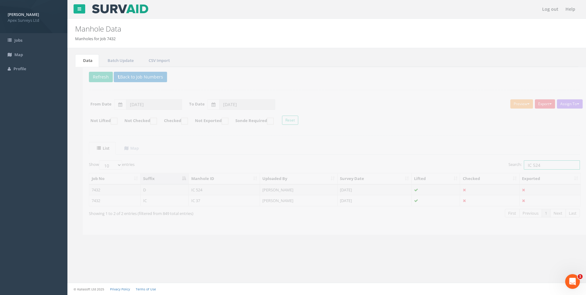
drag, startPoint x: 527, startPoint y: 166, endPoint x: 531, endPoint y: 166, distance: 4.3
click at [531, 166] on input "IC 524" at bounding box center [544, 164] width 56 height 9
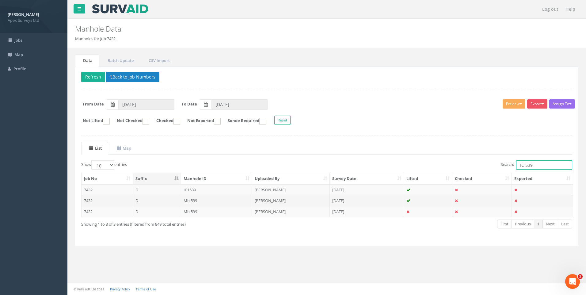
type input "IC 539"
click at [225, 200] on td "Mh 539" at bounding box center [216, 200] width 71 height 11
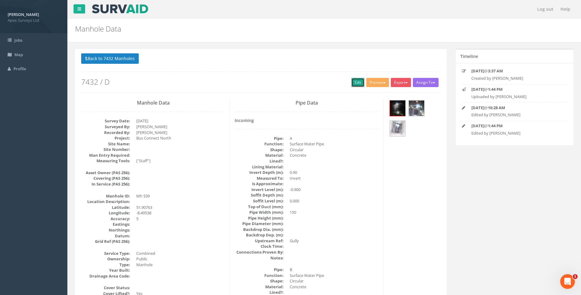
click at [354, 82] on link "Edit" at bounding box center [358, 82] width 13 height 9
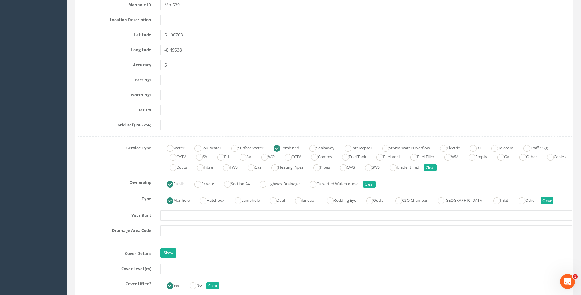
scroll to position [368, 0]
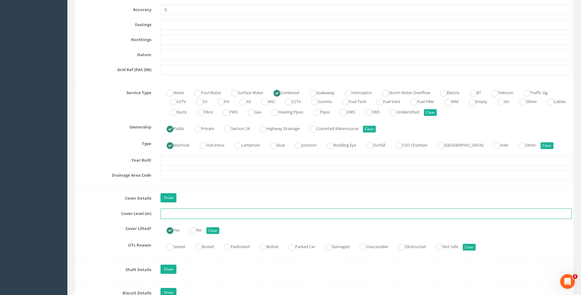
click at [165, 214] on input "text" at bounding box center [367, 213] width 412 height 10
type input "107.90"
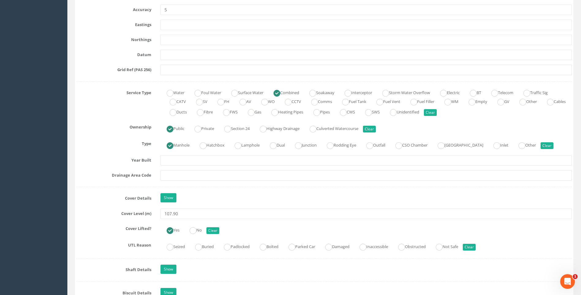
click at [117, 199] on label "Cover Details" at bounding box center [114, 197] width 84 height 8
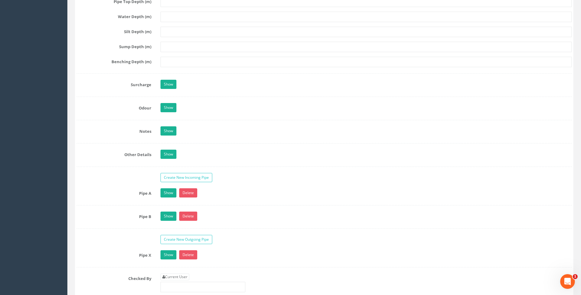
scroll to position [950, 0]
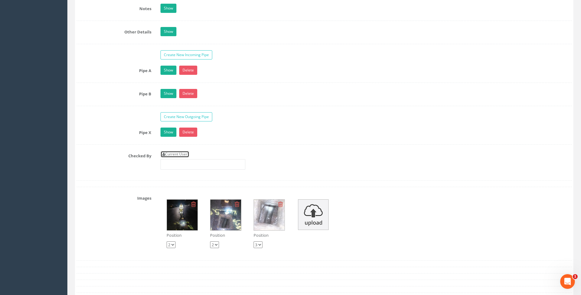
click at [183, 154] on link "Current User" at bounding box center [175, 154] width 29 height 7
type input "[PERSON_NAME]"
click at [72, 165] on div "Checked By Current User [PERSON_NAME]" at bounding box center [324, 162] width 505 height 23
click at [95, 171] on div "Checked By Current User [PERSON_NAME]" at bounding box center [324, 162] width 505 height 23
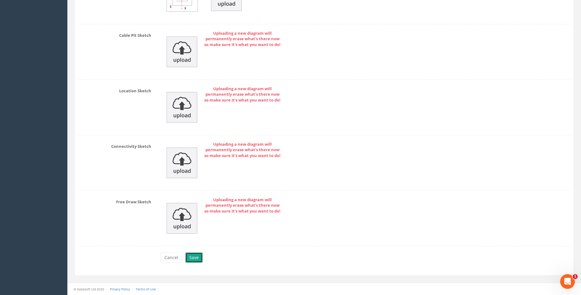
click at [193, 255] on button "Save" at bounding box center [193, 257] width 17 height 10
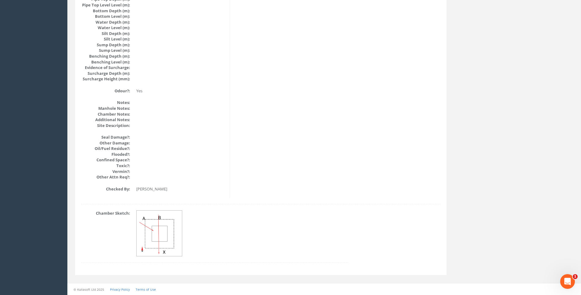
scroll to position [650, 0]
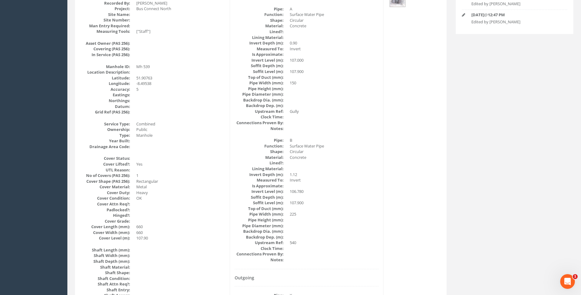
scroll to position [7, 0]
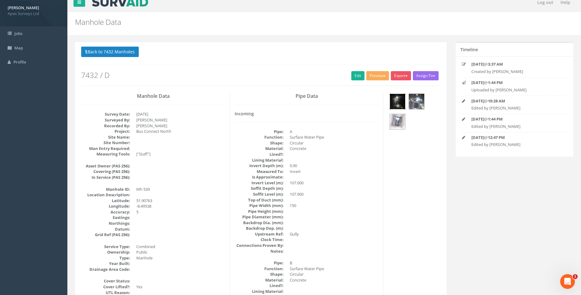
click at [400, 100] on img at bounding box center [397, 101] width 15 height 15
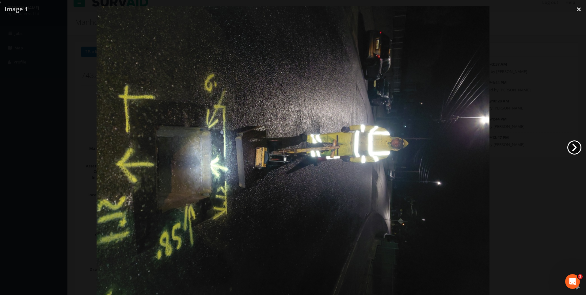
click at [574, 146] on link "›" at bounding box center [574, 147] width 14 height 14
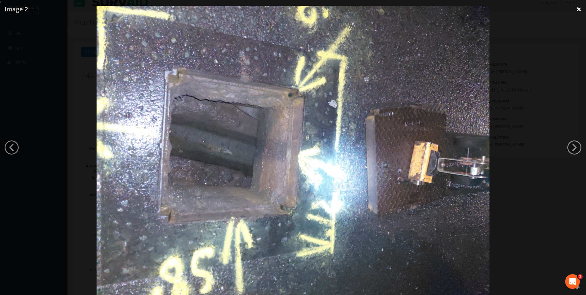
click at [577, 9] on link "×" at bounding box center [579, 9] width 14 height 18
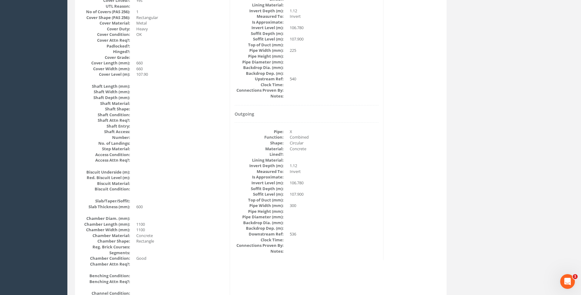
scroll to position [283, 0]
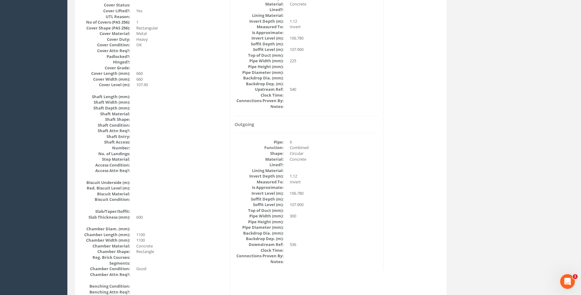
click at [397, 157] on div "Manhole Data Survey Date: 01/09/2025 Surveyed By: Kresimir Kalafatic Recorded B…" at bounding box center [261, 190] width 369 height 749
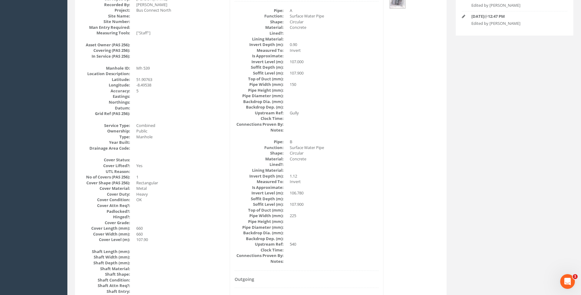
scroll to position [129, 0]
click at [382, 176] on div "Pipe Data Incoming Pipe: A Function: Surface Water Pipe Shape: Circular Materia…" at bounding box center [307, 196] width 154 height 454
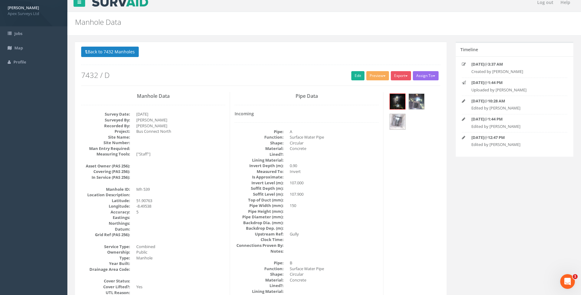
scroll to position [0, 0]
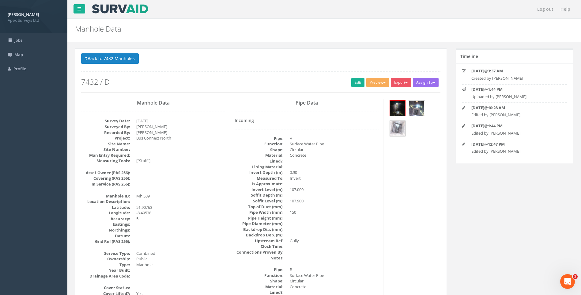
click at [413, 107] on img at bounding box center [416, 108] width 15 height 15
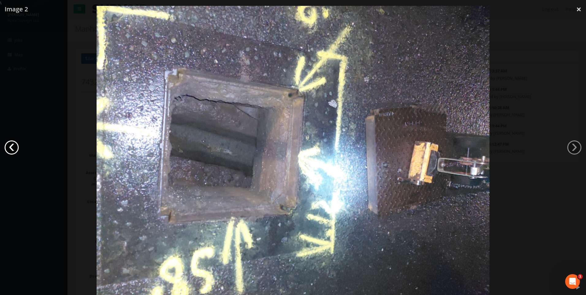
drag, startPoint x: 10, startPoint y: 144, endPoint x: 17, endPoint y: 145, distance: 7.8
click at [10, 144] on link "‹" at bounding box center [12, 147] width 14 height 14
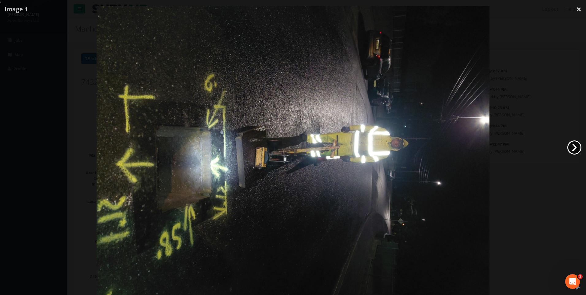
click at [576, 147] on link "›" at bounding box center [574, 147] width 14 height 14
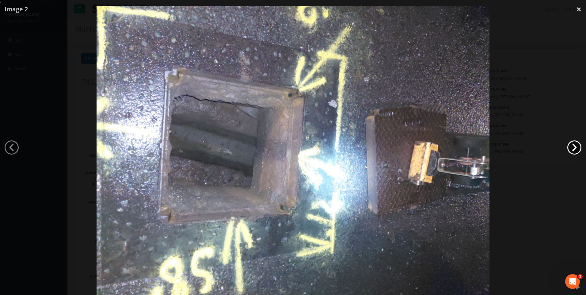
click at [576, 147] on link "›" at bounding box center [574, 147] width 14 height 14
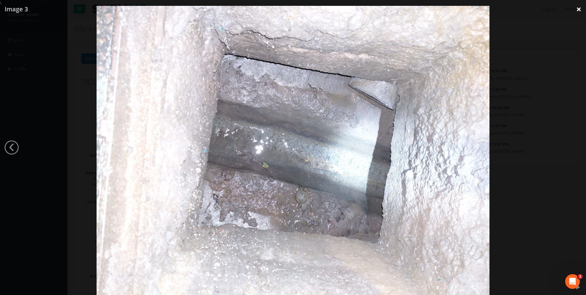
drag, startPoint x: 579, startPoint y: 7, endPoint x: 578, endPoint y: 12, distance: 5.0
click at [579, 8] on link "×" at bounding box center [579, 9] width 14 height 18
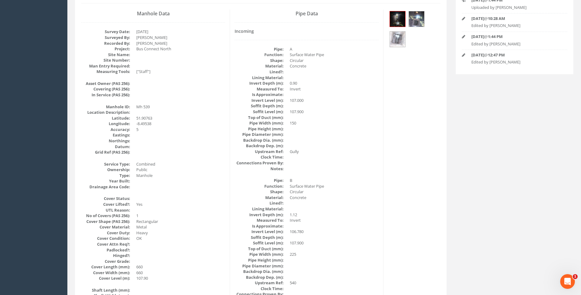
scroll to position [123, 0]
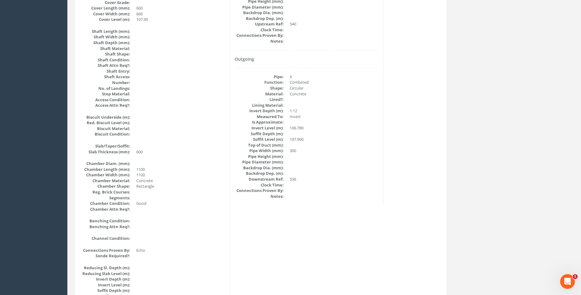
scroll to position [337, 0]
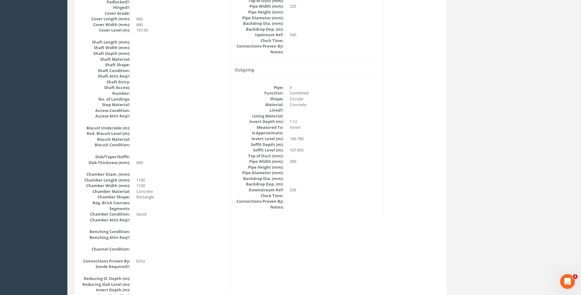
click at [376, 160] on dd "300" at bounding box center [334, 161] width 89 height 6
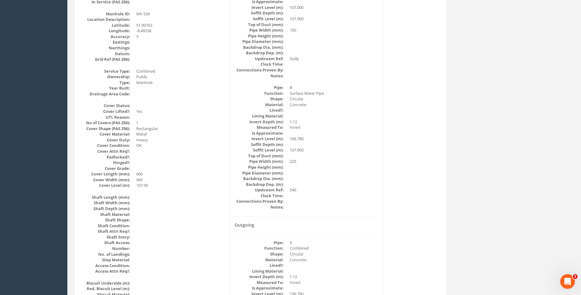
scroll to position [92, 0]
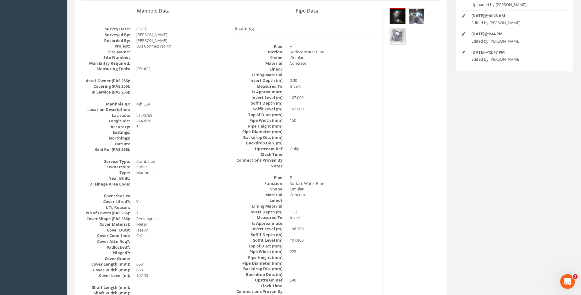
click at [411, 15] on img at bounding box center [416, 16] width 15 height 15
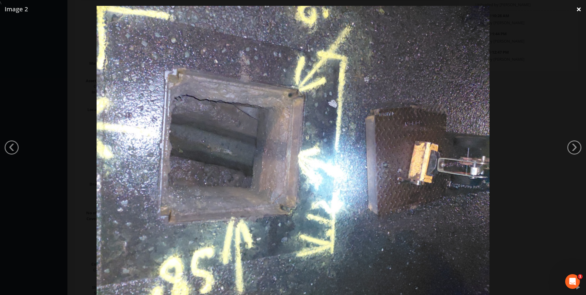
drag, startPoint x: 579, startPoint y: 7, endPoint x: 584, endPoint y: 25, distance: 18.4
click at [579, 7] on link "×" at bounding box center [579, 9] width 14 height 18
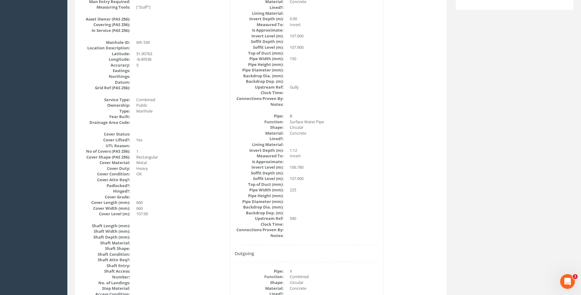
scroll to position [215, 0]
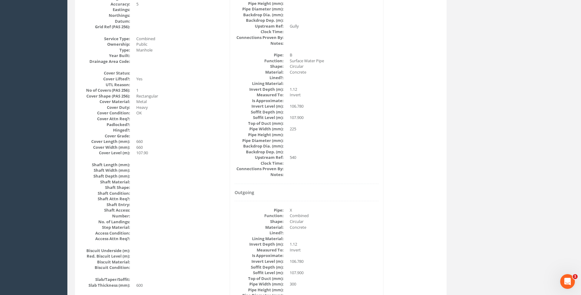
click at [405, 114] on div "Manhole Data Survey Date: 01/09/2025 Surveyed By: Kresimir Kalafatic Recorded B…" at bounding box center [261, 258] width 369 height 749
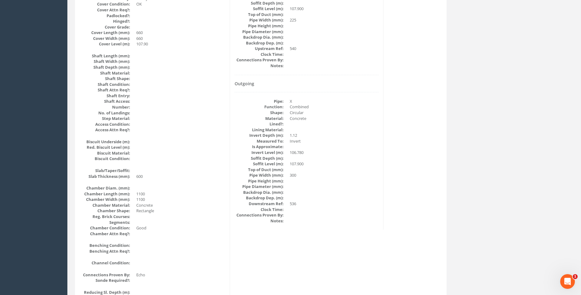
scroll to position [368, 0]
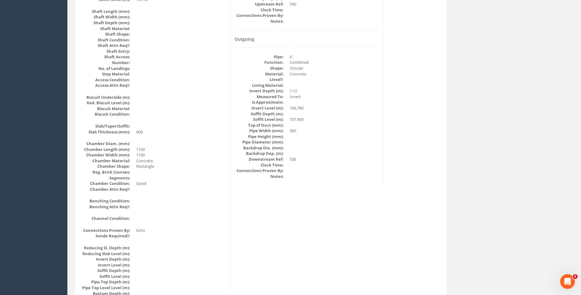
click at [326, 202] on div "Manhole Data Survey Date: 01/09/2025 Surveyed By: Kresimir Kalafatic Recorded B…" at bounding box center [261, 105] width 369 height 749
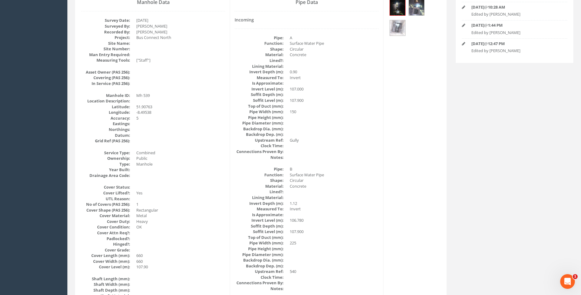
scroll to position [0, 0]
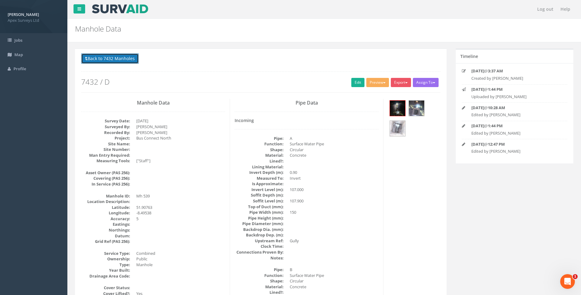
click at [104, 57] on button "Back to 7432 Manholes" at bounding box center [110, 58] width 58 height 10
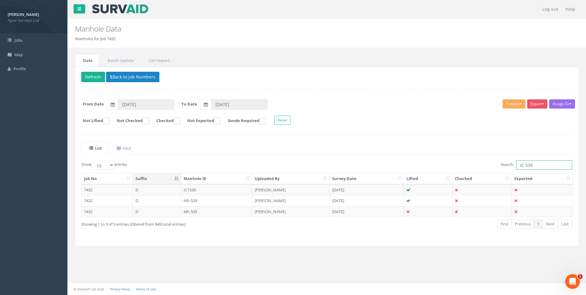
drag, startPoint x: 527, startPoint y: 164, endPoint x: 531, endPoint y: 165, distance: 4.1
click at [531, 165] on input "IC 539" at bounding box center [544, 164] width 56 height 9
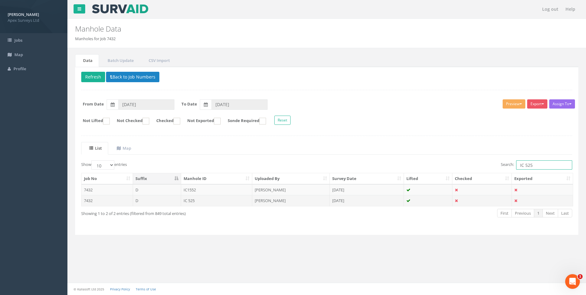
type input "IC 525"
click at [266, 201] on td "[PERSON_NAME]" at bounding box center [291, 200] width 78 height 11
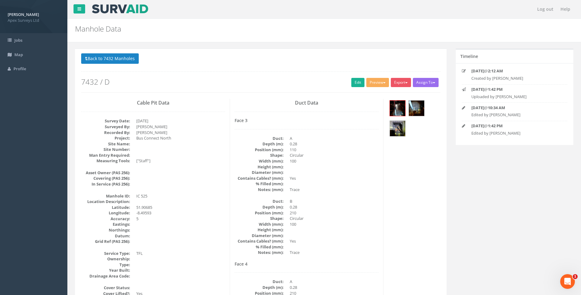
drag, startPoint x: 354, startPoint y: 83, endPoint x: 56, endPoint y: 155, distance: 306.2
click at [354, 83] on link "Edit" at bounding box center [358, 82] width 13 height 9
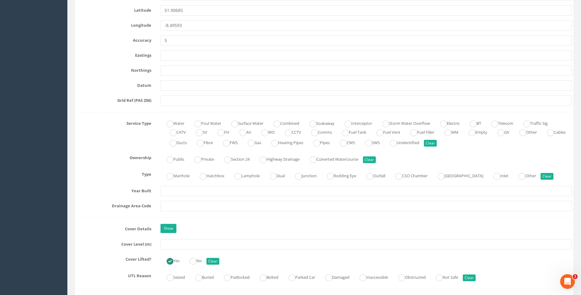
scroll to position [460, 0]
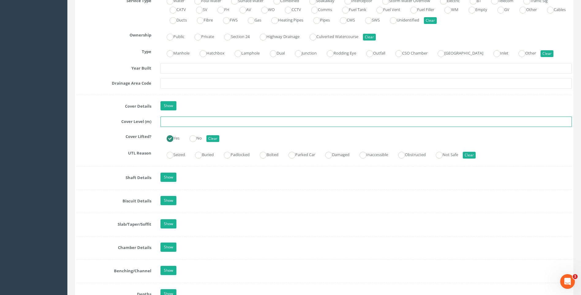
click at [169, 124] on input "text" at bounding box center [367, 121] width 412 height 10
type input "107.91"
click at [83, 142] on div "Cover Lifted? Yes No Clear" at bounding box center [324, 137] width 505 height 12
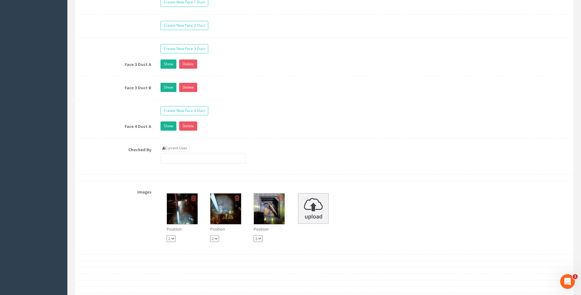
scroll to position [1042, 0]
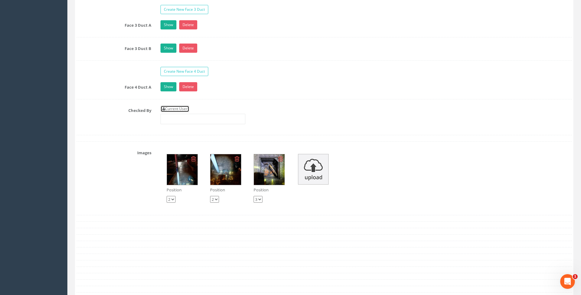
click at [176, 107] on link "Current User" at bounding box center [175, 108] width 29 height 7
type input "[PERSON_NAME]"
click at [125, 121] on div "Checked By Current User [PERSON_NAME]" at bounding box center [324, 116] width 505 height 23
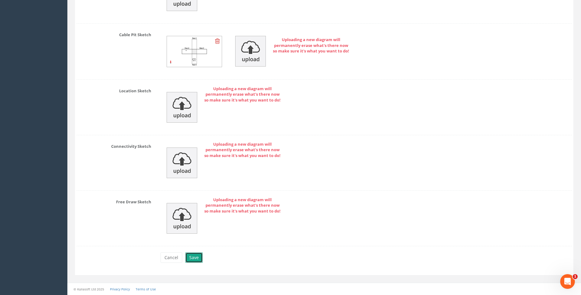
click at [194, 255] on button "Save" at bounding box center [193, 257] width 17 height 10
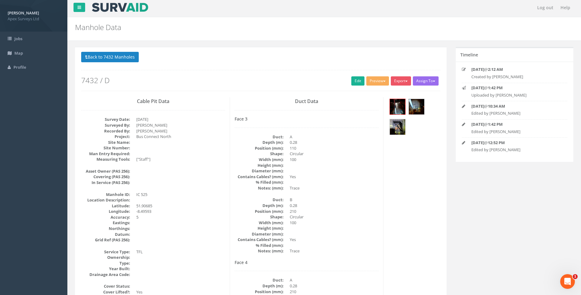
scroll to position [0, 0]
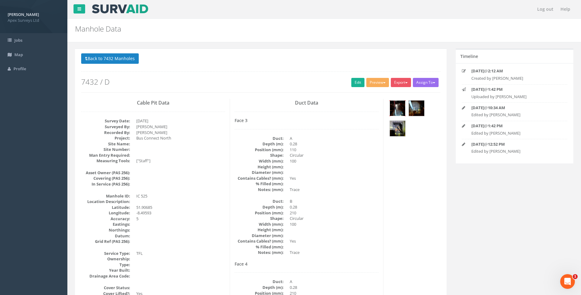
click at [397, 108] on img at bounding box center [397, 108] width 15 height 15
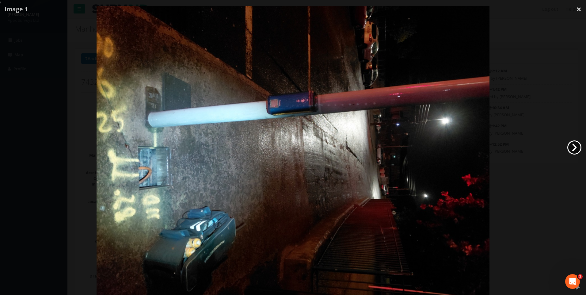
click at [579, 146] on link "›" at bounding box center [574, 147] width 14 height 14
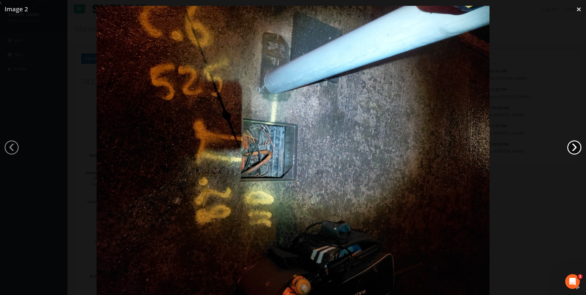
click at [578, 146] on link "›" at bounding box center [574, 147] width 14 height 14
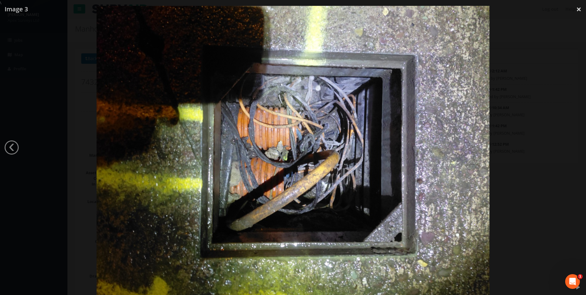
drag, startPoint x: 578, startPoint y: 8, endPoint x: 440, endPoint y: 76, distance: 154.1
click at [578, 9] on link "×" at bounding box center [579, 9] width 14 height 18
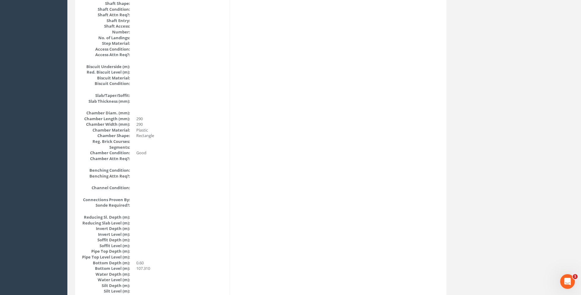
scroll to position [521, 0]
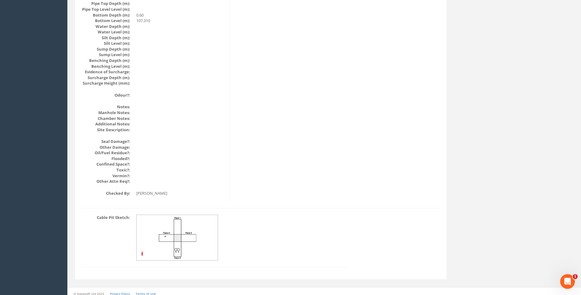
scroll to position [650, 0]
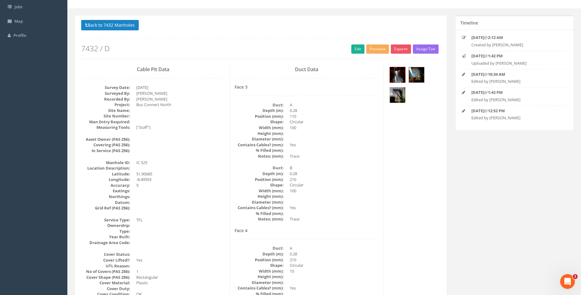
scroll to position [0, 0]
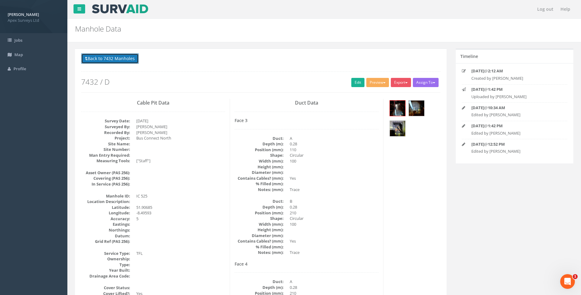
click at [120, 59] on button "Back to 7432 Manholes" at bounding box center [110, 58] width 58 height 10
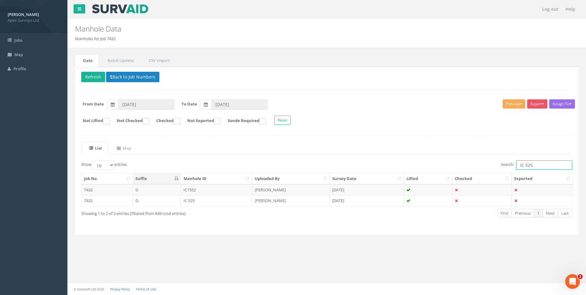
click at [531, 164] on input "IC 525" at bounding box center [544, 164] width 56 height 9
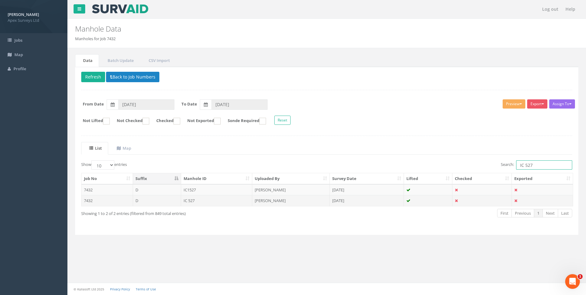
type input "IC 527"
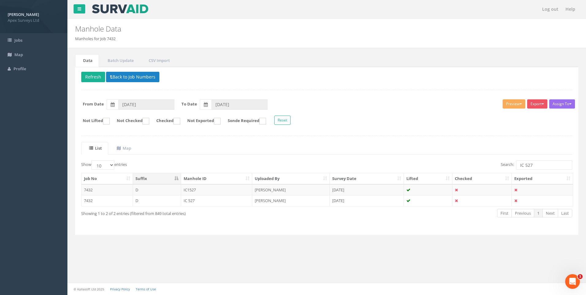
click at [273, 199] on td "[PERSON_NAME]" at bounding box center [291, 200] width 78 height 11
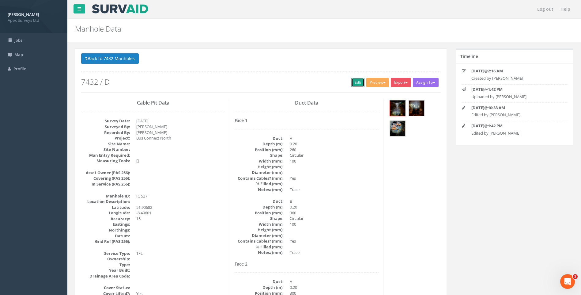
click at [357, 82] on link "Edit" at bounding box center [358, 82] width 13 height 9
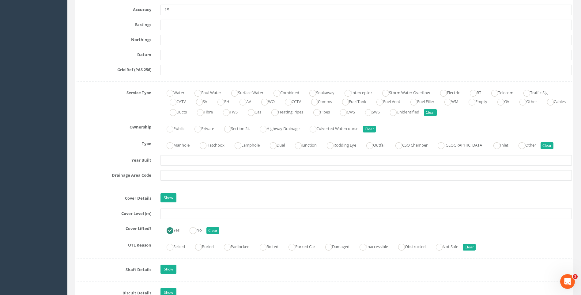
scroll to position [490, 0]
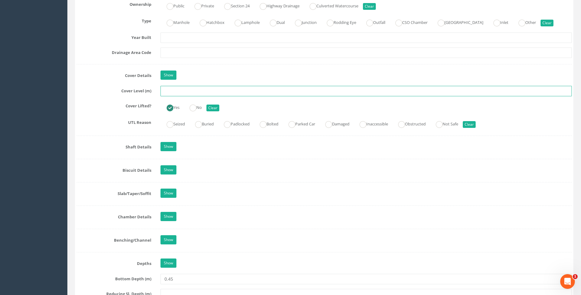
click at [177, 93] on input "text" at bounding box center [367, 91] width 412 height 10
type input "107.77"
click at [109, 146] on label "Shaft Details" at bounding box center [114, 146] width 84 height 8
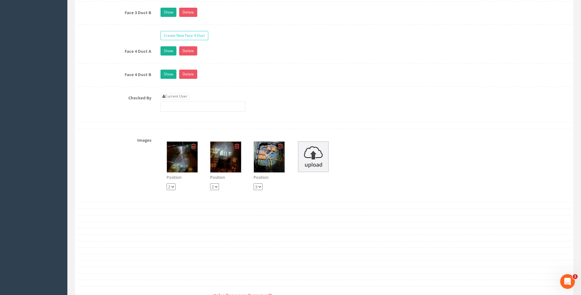
scroll to position [1134, 0]
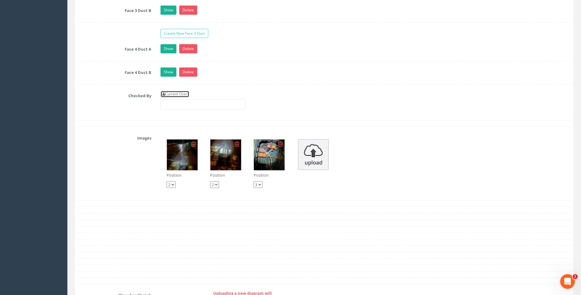
click at [185, 93] on link "Current User" at bounding box center [175, 94] width 29 height 7
type input "[PERSON_NAME]"
click at [89, 108] on div "Checked By Current User [PERSON_NAME]" at bounding box center [324, 102] width 505 height 23
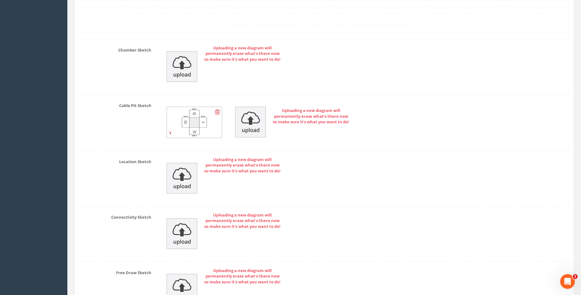
scroll to position [1450, 0]
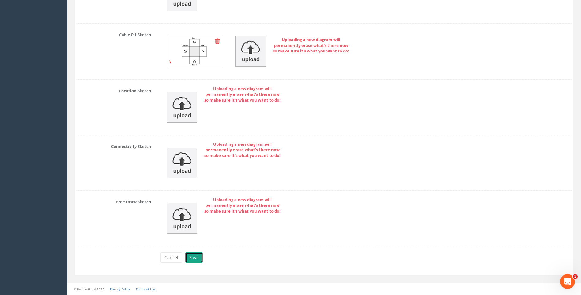
click at [194, 259] on button "Save" at bounding box center [193, 257] width 17 height 10
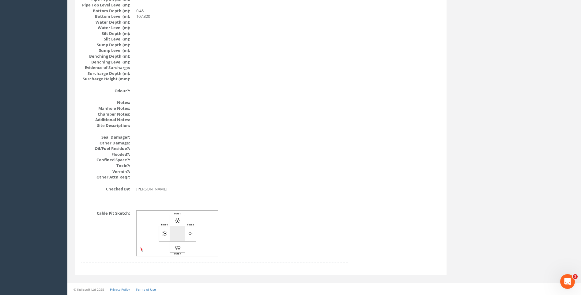
scroll to position [650, 0]
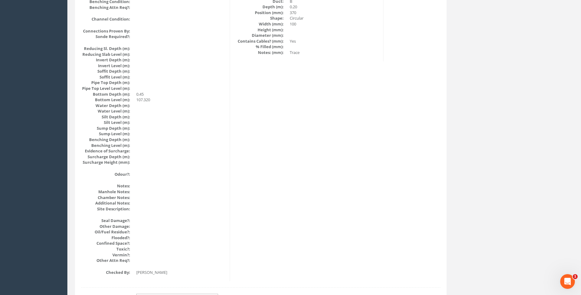
scroll to position [558, 0]
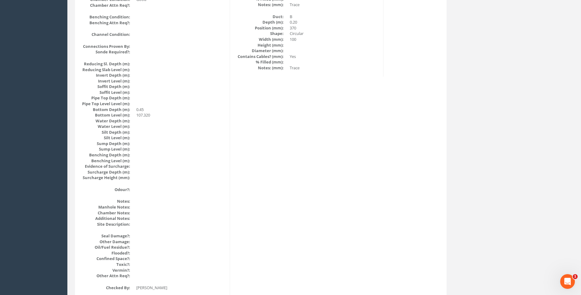
scroll to position [650, 0]
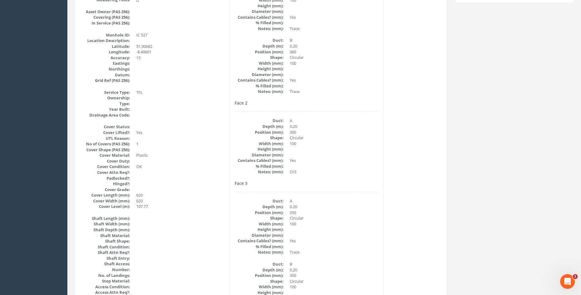
scroll to position [129, 0]
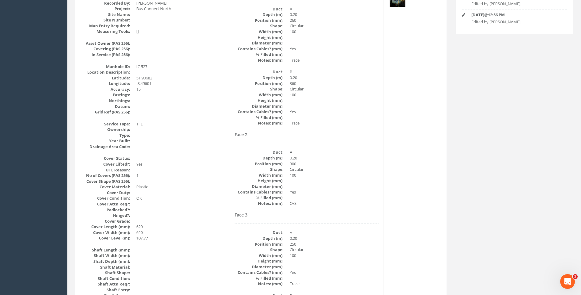
click at [345, 125] on dd "Trace" at bounding box center [334, 123] width 89 height 6
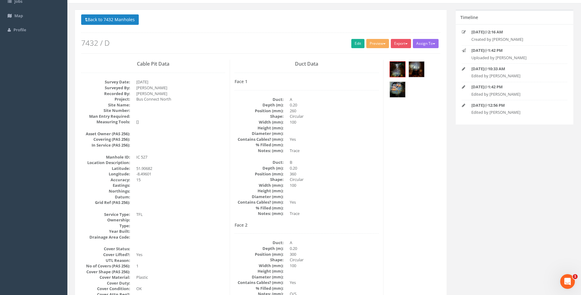
scroll to position [0, 0]
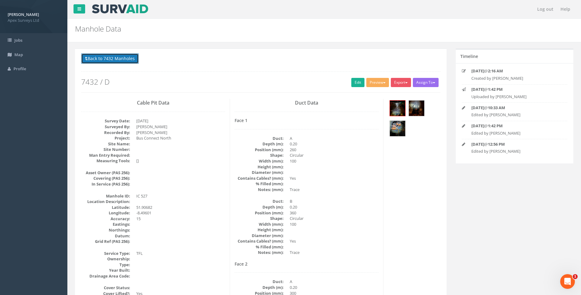
click at [119, 58] on button "Back to 7432 Manholes" at bounding box center [110, 58] width 58 height 10
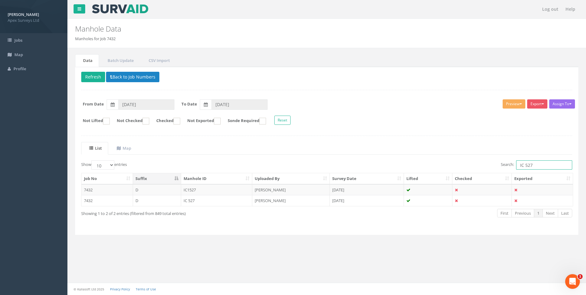
drag, startPoint x: 529, startPoint y: 164, endPoint x: 535, endPoint y: 165, distance: 6.0
click at [535, 165] on input "IC 527" at bounding box center [544, 164] width 56 height 9
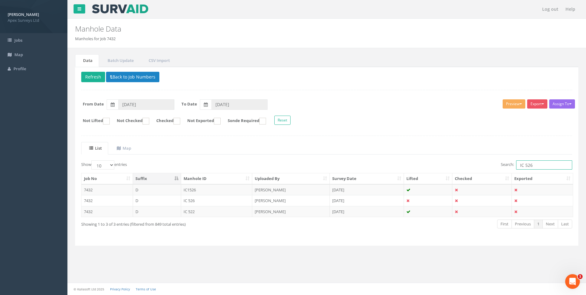
type input "IC 526"
click at [318, 152] on ul "List Map" at bounding box center [326, 148] width 491 height 13
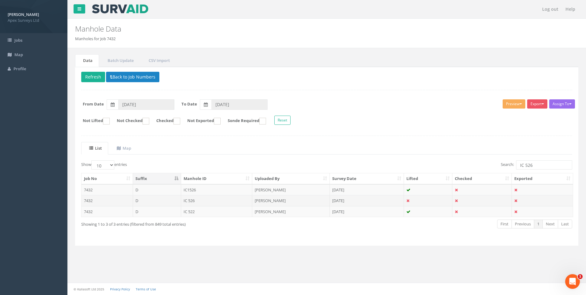
click at [189, 200] on td "IC 526" at bounding box center [216, 200] width 71 height 11
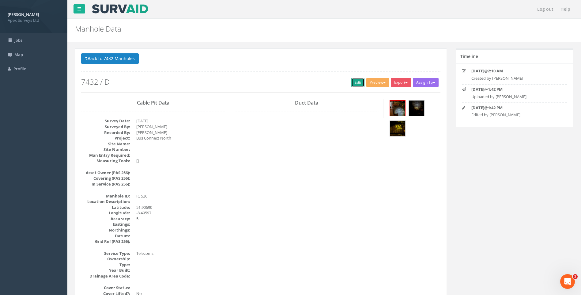
click at [352, 82] on link "Edit" at bounding box center [358, 82] width 13 height 9
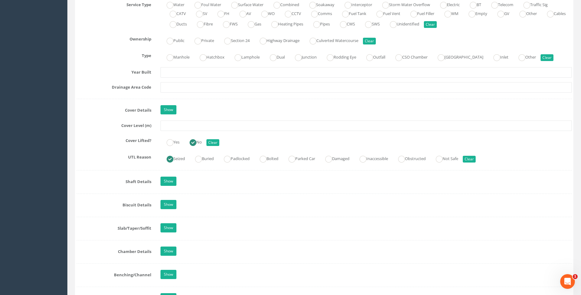
scroll to position [490, 0]
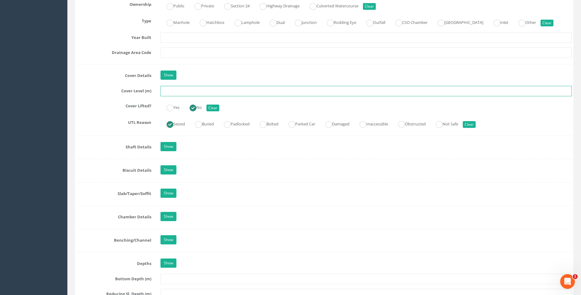
click at [173, 91] on input "text" at bounding box center [367, 91] width 412 height 10
type input "107.76"
click at [93, 105] on label "Cover Lifted?" at bounding box center [114, 105] width 84 height 8
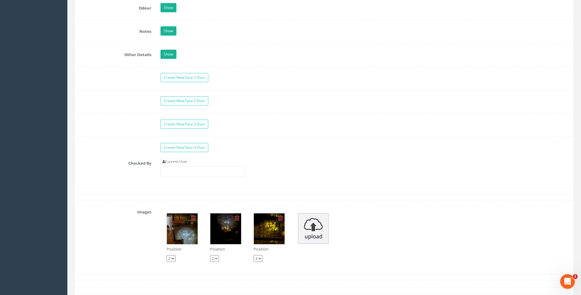
scroll to position [981, 0]
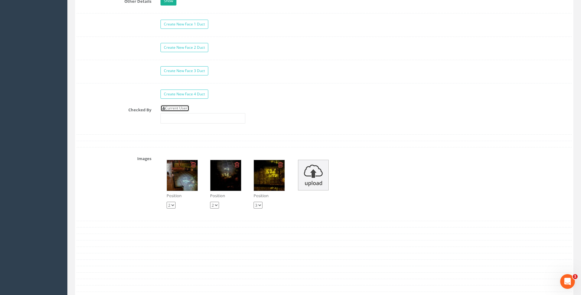
click at [180, 109] on link "Current User" at bounding box center [175, 108] width 29 height 7
type input "[PERSON_NAME]"
click at [131, 109] on label "Checked By" at bounding box center [114, 109] width 84 height 8
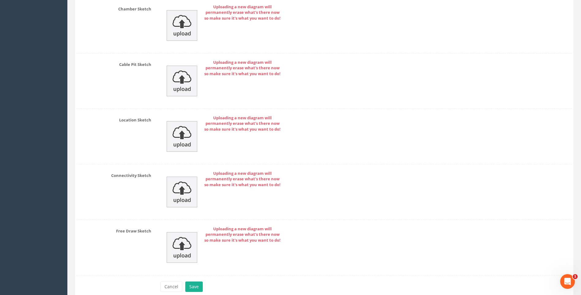
scroll to position [1317, 0]
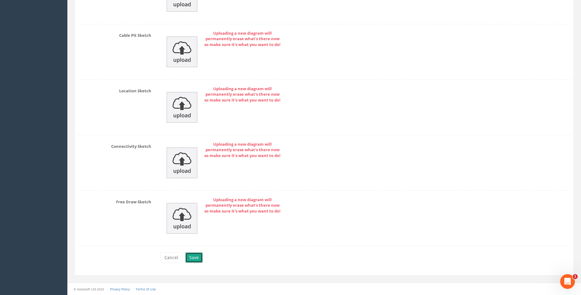
click at [196, 256] on button "Save" at bounding box center [193, 257] width 17 height 10
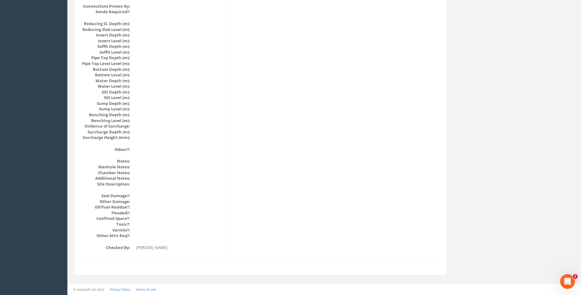
scroll to position [592, 0]
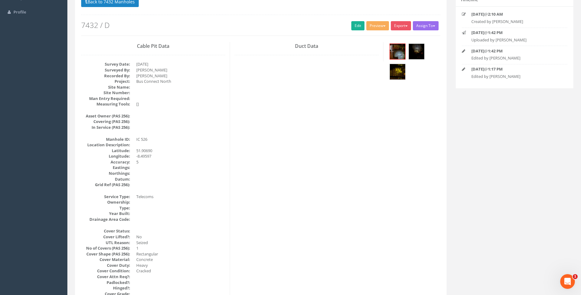
scroll to position [10, 0]
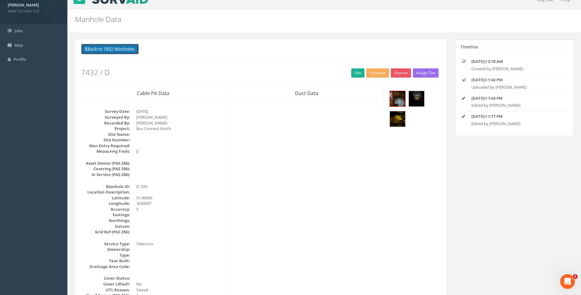
click at [109, 48] on button "Back to 7432 Manholes" at bounding box center [110, 49] width 58 height 10
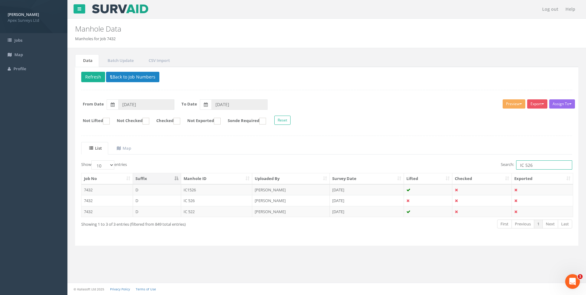
click at [533, 165] on input "IC 526" at bounding box center [544, 164] width 56 height 9
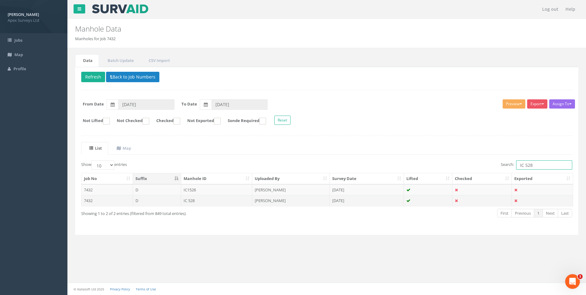
type input "IC 528"
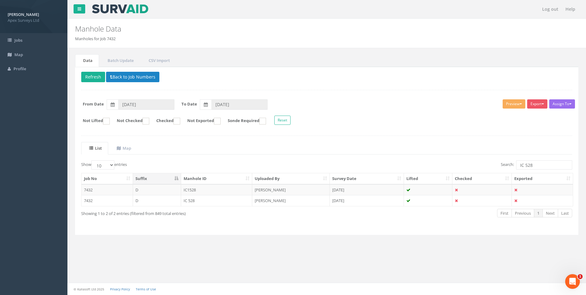
drag, startPoint x: 200, startPoint y: 199, endPoint x: 526, endPoint y: 216, distance: 326.6
click at [200, 199] on td "IC 528" at bounding box center [216, 200] width 71 height 11
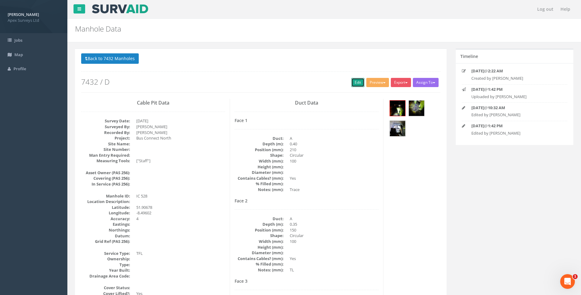
click at [352, 82] on link "Edit" at bounding box center [358, 82] width 13 height 9
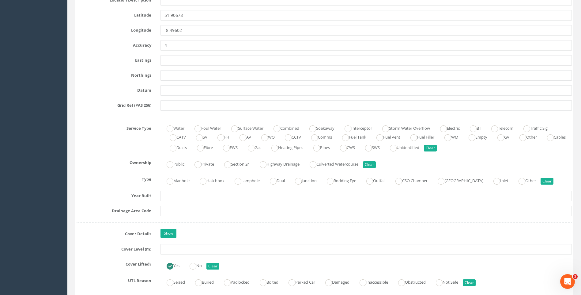
scroll to position [429, 0]
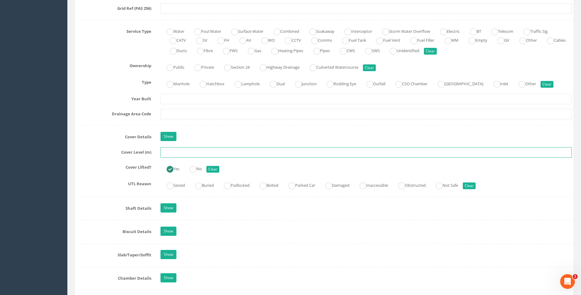
click at [174, 153] on input "text" at bounding box center [367, 152] width 412 height 10
click at [169, 150] on input "text" at bounding box center [367, 152] width 412 height 10
type input "107.74"
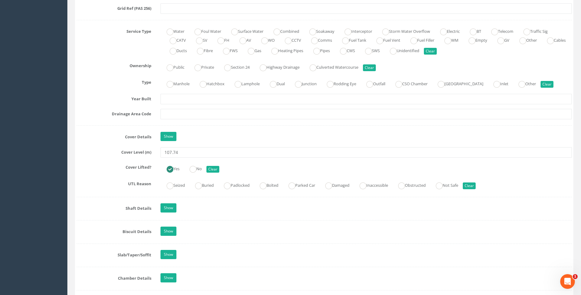
click at [73, 167] on label "Cover Lifted?" at bounding box center [114, 166] width 84 height 8
click at [101, 162] on label "Cover Lifted?" at bounding box center [114, 166] width 84 height 8
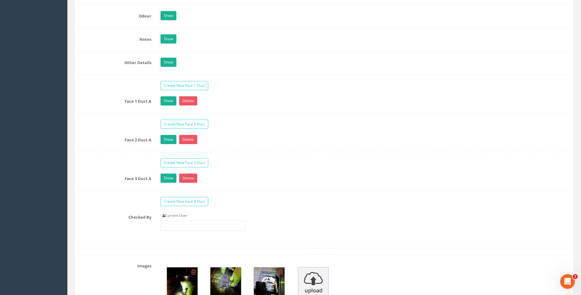
scroll to position [1011, 0]
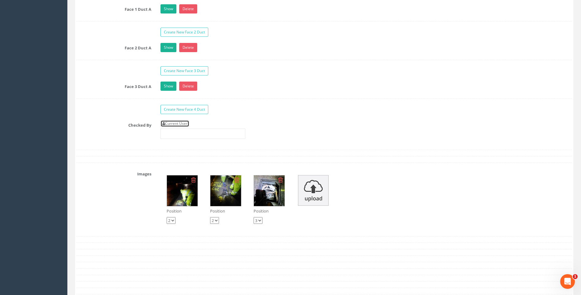
click at [173, 125] on link "Current User" at bounding box center [175, 123] width 29 height 7
type input "[PERSON_NAME]"
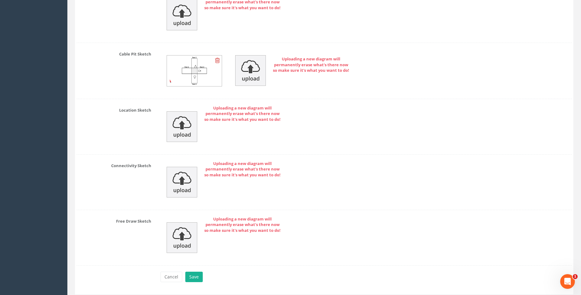
scroll to position [1363, 0]
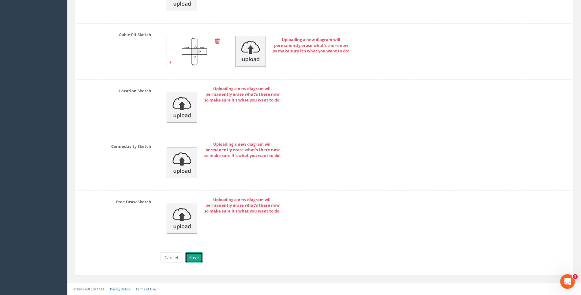
click at [193, 260] on button "Save" at bounding box center [193, 257] width 17 height 10
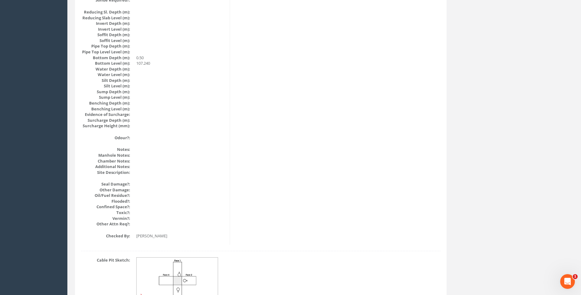
scroll to position [589, 0]
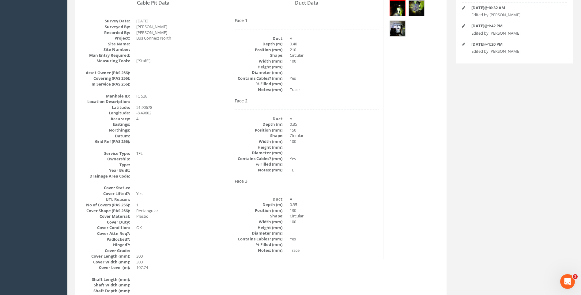
scroll to position [99, 0]
click at [354, 177] on div "Duct Data Face 1 Duct: A Depth (m): 0.40 Position (mm): 210 Shape: Circular Wid…" at bounding box center [307, 130] width 154 height 261
click at [397, 7] on img at bounding box center [397, 9] width 15 height 15
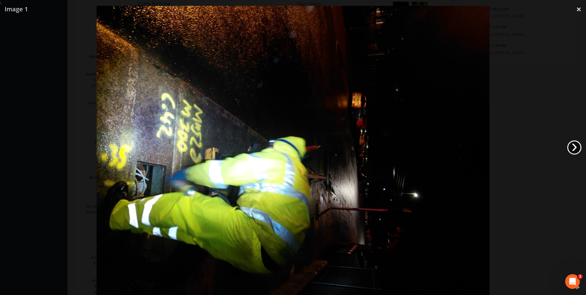
click at [576, 146] on link "›" at bounding box center [574, 147] width 14 height 14
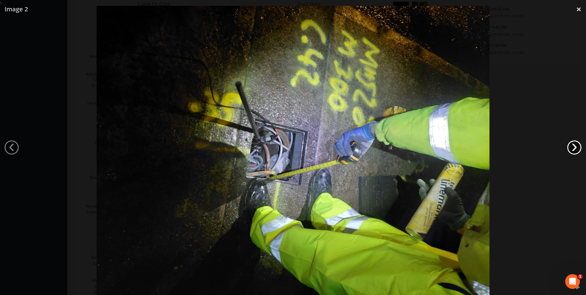
click at [576, 146] on link "›" at bounding box center [574, 147] width 14 height 14
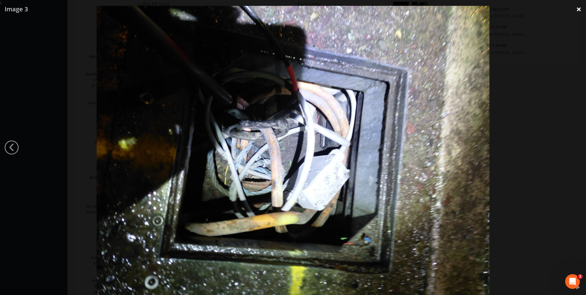
drag, startPoint x: 576, startPoint y: 9, endPoint x: 585, endPoint y: 10, distance: 9.1
click at [577, 9] on link "×" at bounding box center [579, 9] width 14 height 18
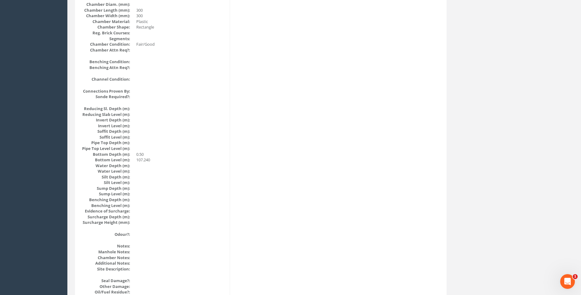
scroll to position [558, 0]
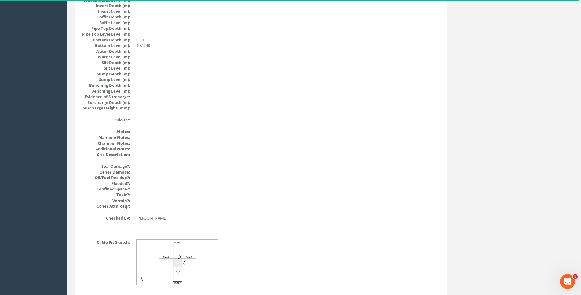
scroll to position [650, 0]
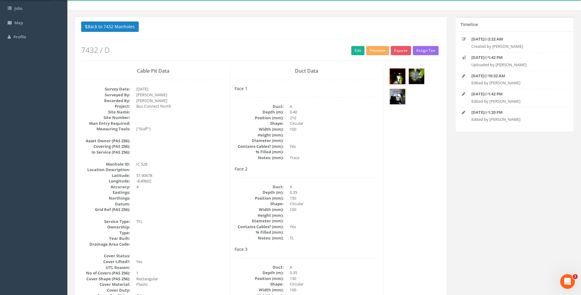
scroll to position [0, 0]
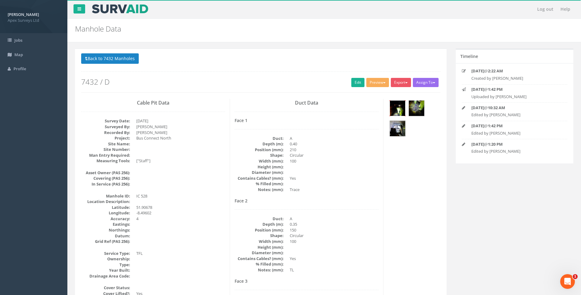
click at [400, 105] on img at bounding box center [397, 108] width 15 height 15
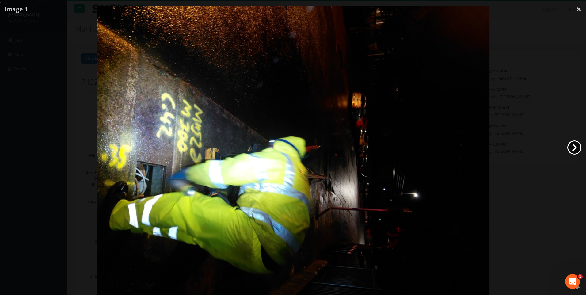
click at [576, 147] on link "›" at bounding box center [574, 147] width 14 height 14
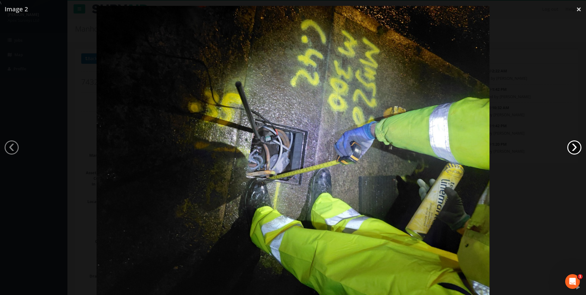
click at [576, 147] on link "›" at bounding box center [574, 147] width 14 height 14
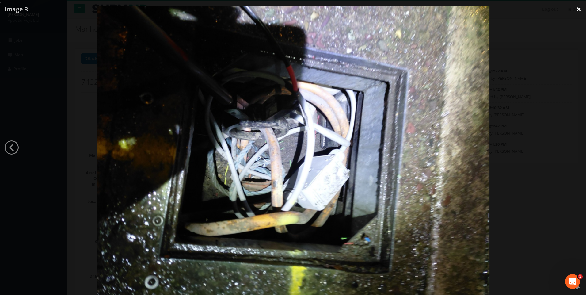
click at [579, 10] on link "×" at bounding box center [579, 9] width 14 height 18
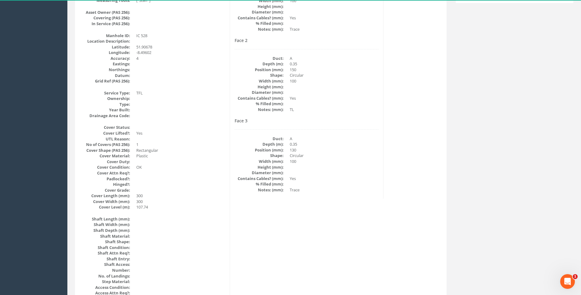
scroll to position [99, 0]
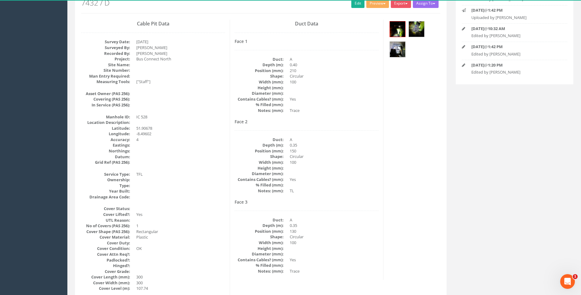
scroll to position [68, 0]
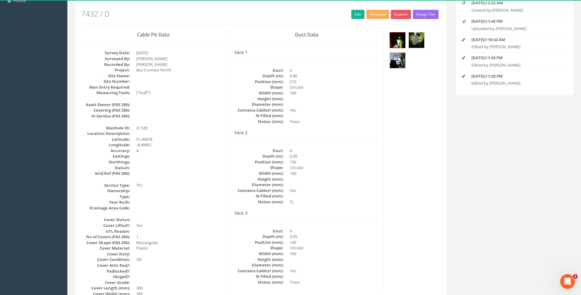
click at [353, 181] on dd at bounding box center [334, 179] width 89 height 6
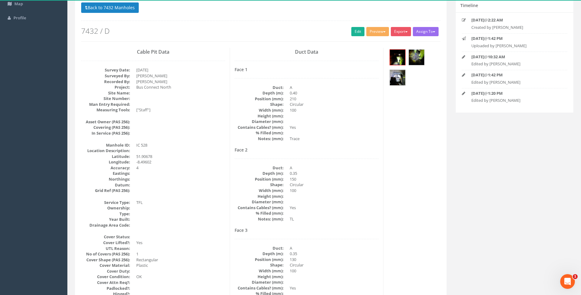
scroll to position [0, 0]
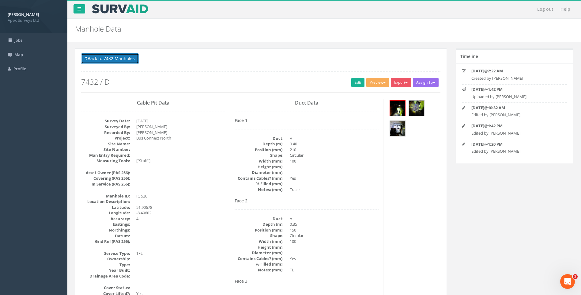
click at [114, 56] on button "Back to 7432 Manholes" at bounding box center [110, 58] width 58 height 10
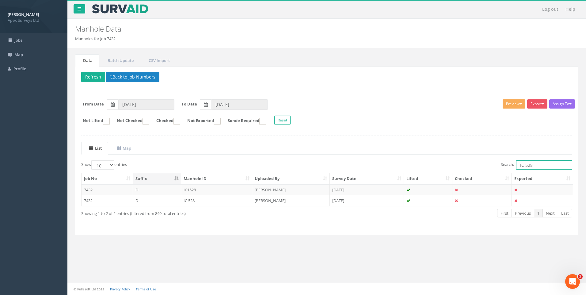
drag, startPoint x: 527, startPoint y: 165, endPoint x: 534, endPoint y: 166, distance: 7.2
click at [534, 166] on input "IC 528" at bounding box center [544, 164] width 56 height 9
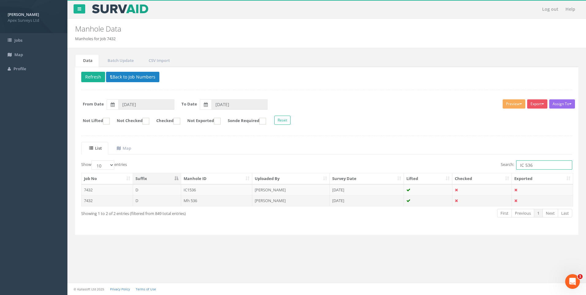
type input "IC 536"
click at [204, 200] on td "Mh 536" at bounding box center [216, 200] width 71 height 11
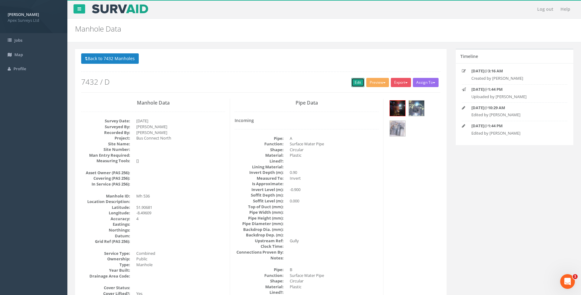
click at [353, 82] on link "Edit" at bounding box center [358, 82] width 13 height 9
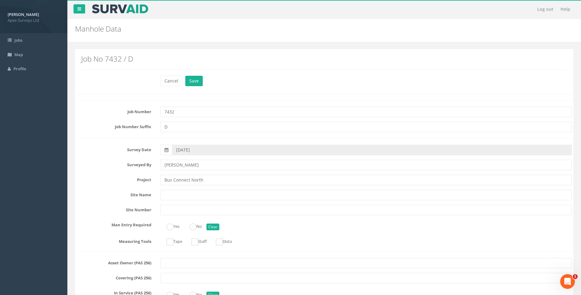
scroll to position [429, 0]
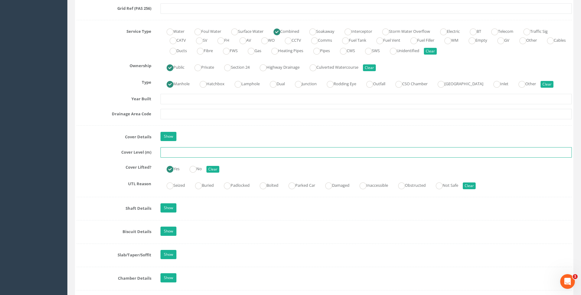
click at [171, 153] on input "text" at bounding box center [367, 152] width 412 height 10
type input "107.48"
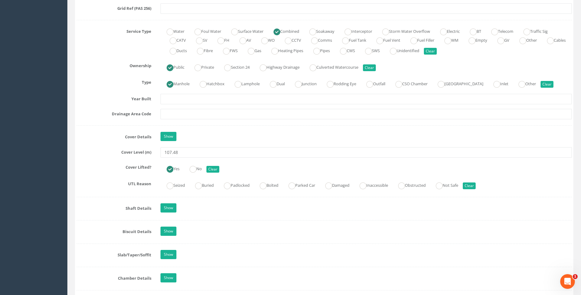
click at [110, 150] on label "Cover Level (m)" at bounding box center [114, 151] width 84 height 8
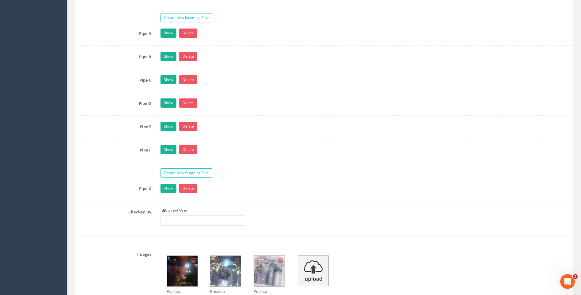
scroll to position [1042, 0]
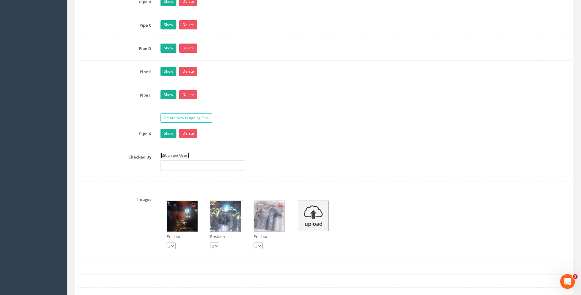
click at [186, 155] on link "Current User" at bounding box center [175, 155] width 29 height 7
type input "[PERSON_NAME]"
click at [113, 143] on div "Pipe X Show Delete Function Sewer Watercourse Combined Highway [PERSON_NAME] Ou…" at bounding box center [325, 137] width 496 height 17
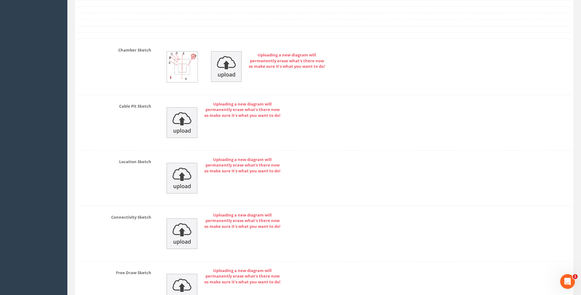
scroll to position [1419, 0]
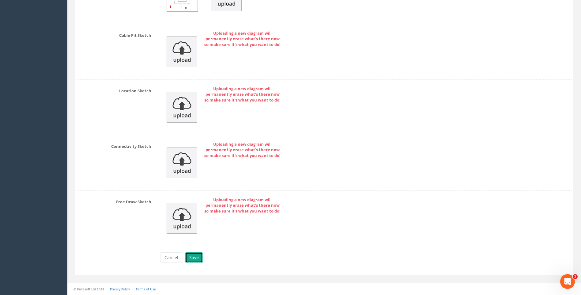
click at [194, 256] on button "Save" at bounding box center [193, 257] width 17 height 10
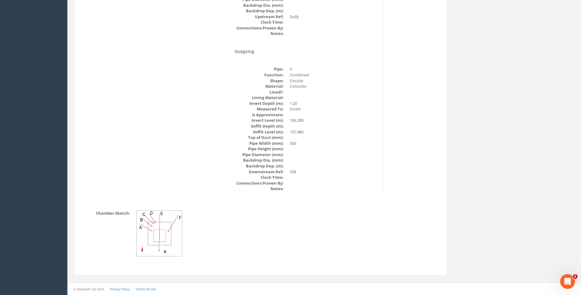
scroll to position [880, 0]
click at [159, 235] on img at bounding box center [160, 234] width 46 height 46
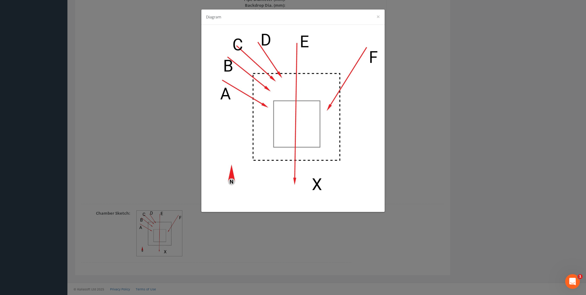
click at [430, 146] on div "Diagram ×" at bounding box center [293, 147] width 586 height 295
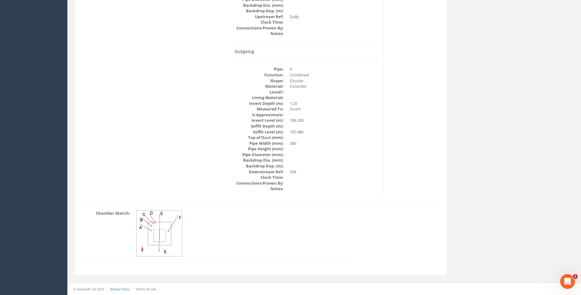
scroll to position [850, 0]
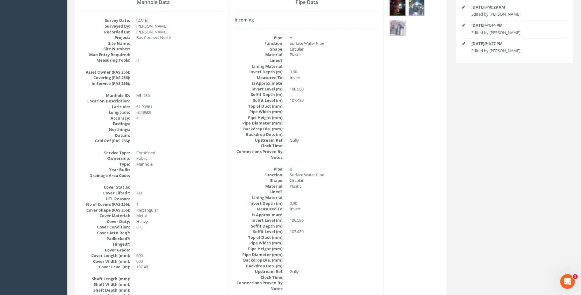
scroll to position [84, 0]
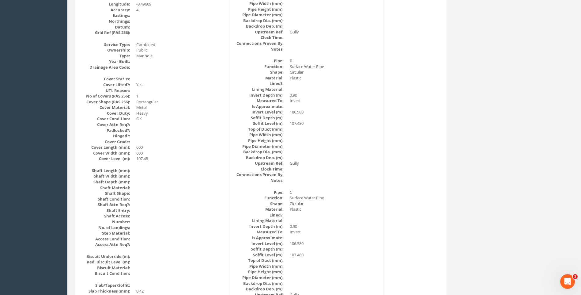
scroll to position [206, 0]
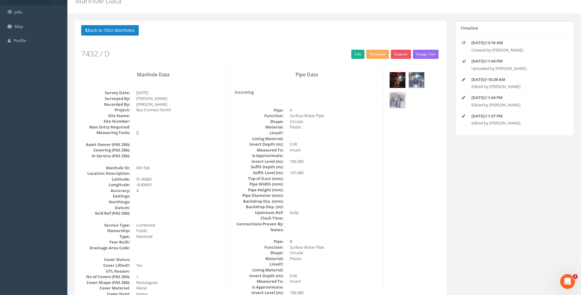
scroll to position [0, 0]
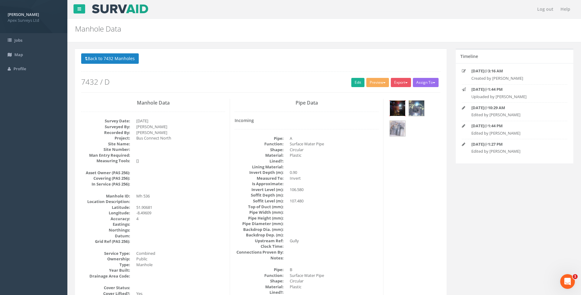
click at [405, 103] on img at bounding box center [397, 108] width 15 height 15
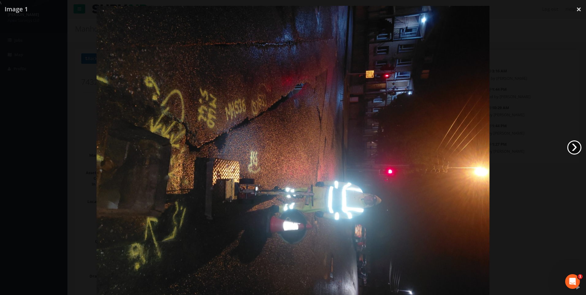
click at [574, 149] on link "›" at bounding box center [574, 147] width 14 height 14
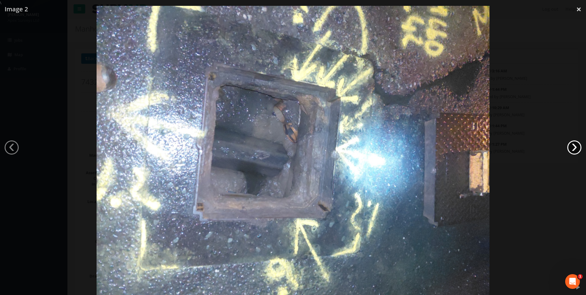
click at [574, 149] on link "›" at bounding box center [574, 147] width 14 height 14
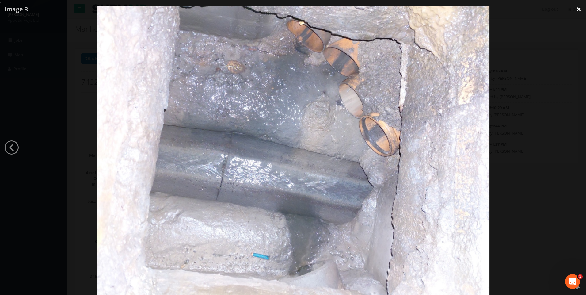
click at [578, 8] on link "×" at bounding box center [579, 9] width 14 height 18
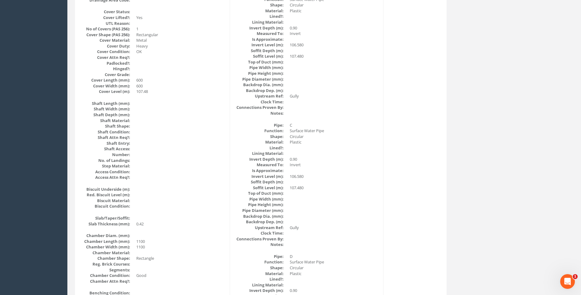
scroll to position [398, 0]
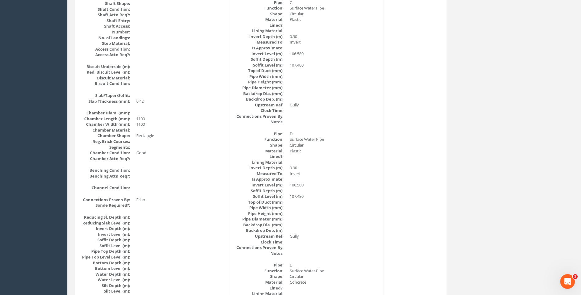
click at [478, 157] on div "Back to 7432 Manholes Back to Map Assign To No Companies Added Export Heathrow …" at bounding box center [324, 207] width 508 height 1114
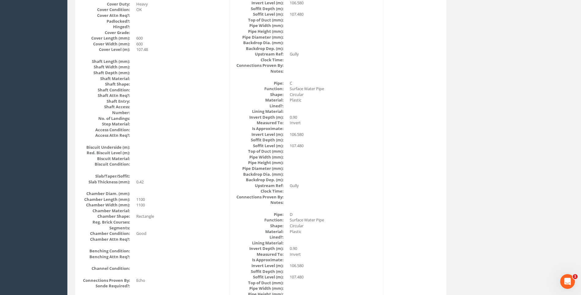
scroll to position [368, 0]
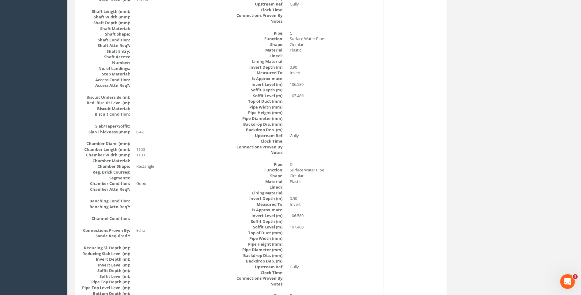
click at [386, 143] on div "Manhole Data Survey Date: 01/09/2025 Surveyed By: Kresimir Kalafatic Recorded B…" at bounding box center [261, 220] width 369 height 979
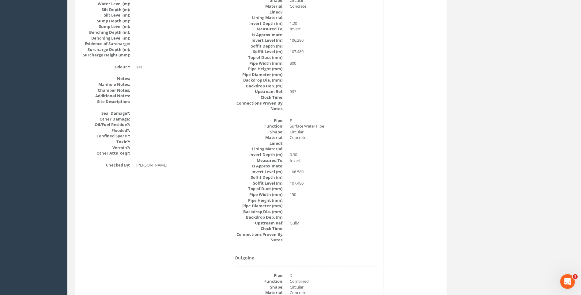
scroll to position [644, 0]
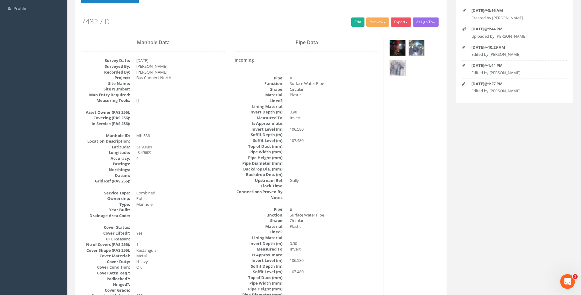
scroll to position [0, 0]
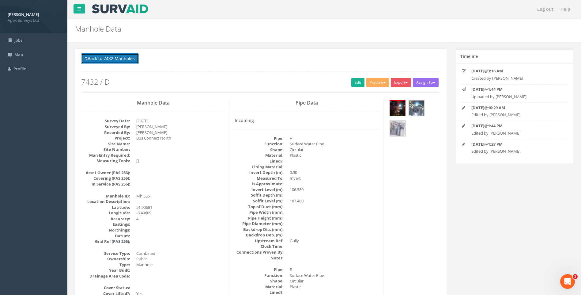
drag, startPoint x: 112, startPoint y: 58, endPoint x: 244, endPoint y: 101, distance: 138.8
click at [112, 58] on button "Back to 7432 Manholes" at bounding box center [110, 58] width 58 height 10
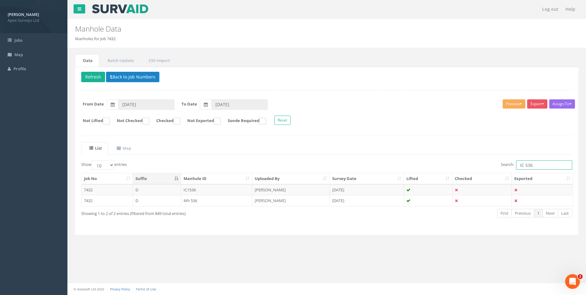
drag, startPoint x: 527, startPoint y: 164, endPoint x: 534, endPoint y: 165, distance: 6.2
click at [534, 165] on input "IC 536" at bounding box center [544, 164] width 56 height 9
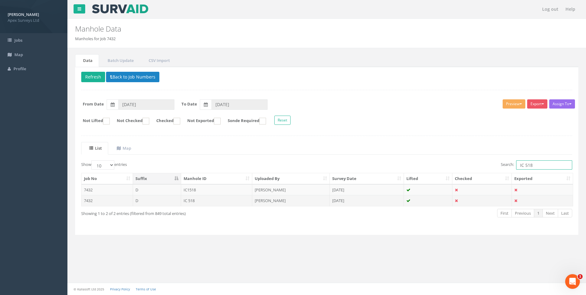
type input "IC 518"
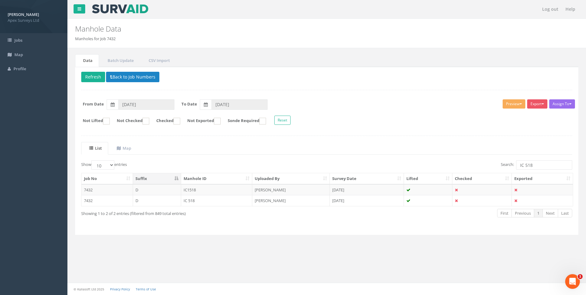
drag, startPoint x: 191, startPoint y: 200, endPoint x: 196, endPoint y: 201, distance: 5.4
click at [194, 200] on td "IC 518" at bounding box center [216, 200] width 71 height 11
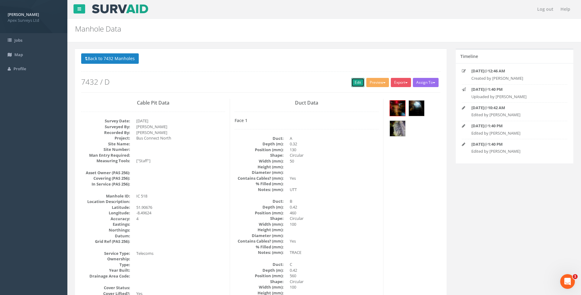
click at [352, 81] on link "Edit" at bounding box center [358, 82] width 13 height 9
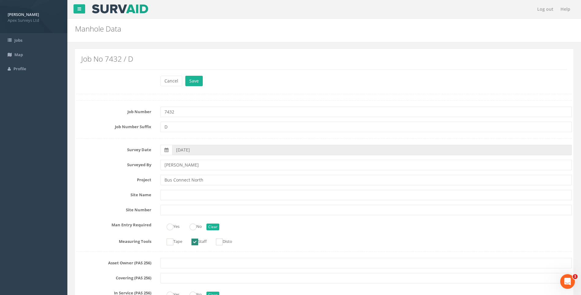
drag, startPoint x: 86, startPoint y: 158, endPoint x: 99, endPoint y: 193, distance: 36.6
click at [99, 193] on label "Site Name" at bounding box center [114, 194] width 84 height 8
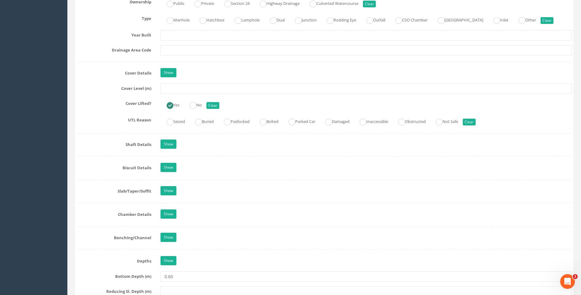
scroll to position [521, 0]
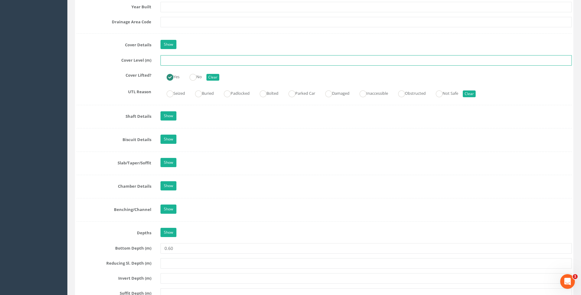
drag, startPoint x: 171, startPoint y: 61, endPoint x: 287, endPoint y: 89, distance: 119.0
click at [171, 61] on input "text" at bounding box center [367, 60] width 412 height 10
type input "5"
type input "107.52"
click at [105, 138] on label "Biscuit Details" at bounding box center [114, 139] width 84 height 8
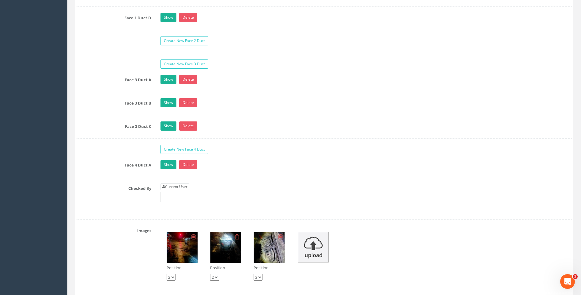
scroll to position [1134, 0]
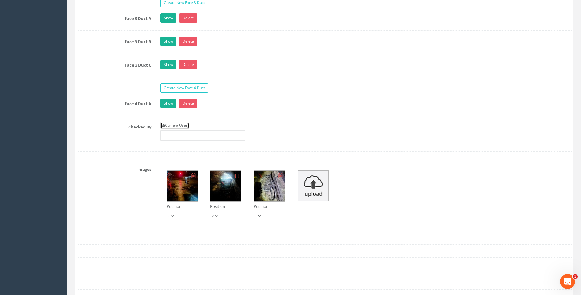
click at [175, 125] on link "Current User" at bounding box center [175, 125] width 29 height 7
type input "[PERSON_NAME]"
click at [124, 126] on label "Checked By" at bounding box center [114, 126] width 84 height 8
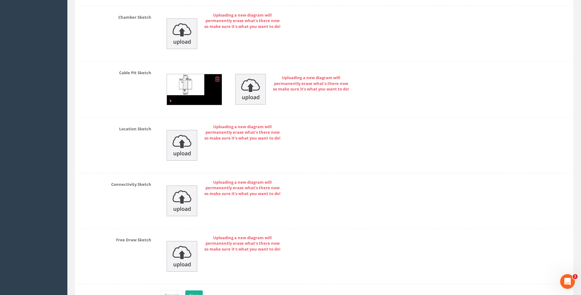
scroll to position [1481, 0]
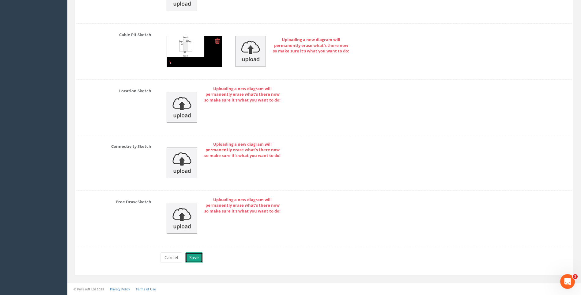
click at [195, 256] on button "Save" at bounding box center [193, 257] width 17 height 10
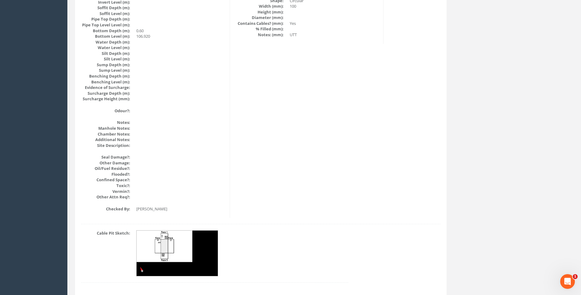
scroll to position [620, 0]
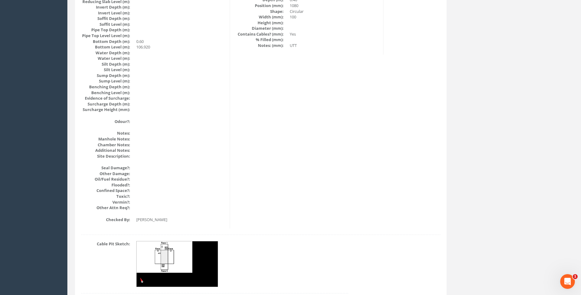
click at [170, 250] on img at bounding box center [178, 264] width 82 height 46
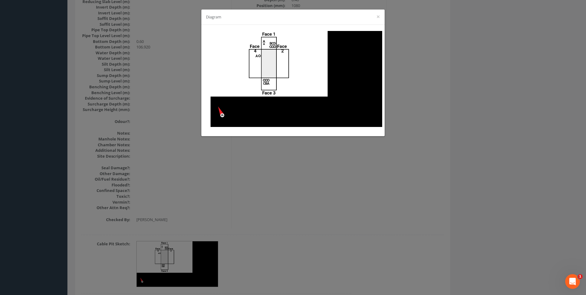
click at [415, 95] on div "Diagram ×" at bounding box center [293, 147] width 586 height 295
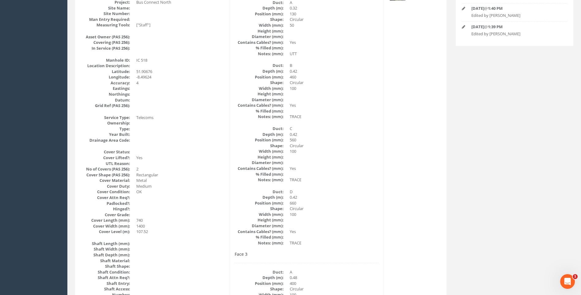
scroll to position [99, 0]
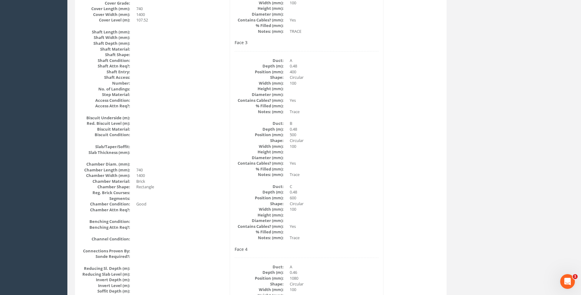
scroll to position [313, 0]
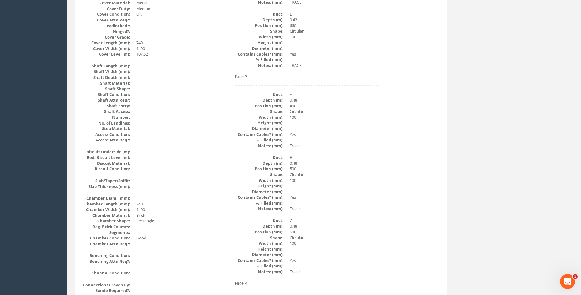
drag, startPoint x: 404, startPoint y: 173, endPoint x: 399, endPoint y: 170, distance: 6.6
click at [404, 173] on div "Cable Pit Data Survey Date: 01/09/2025 Surveyed By: Kresimir Kalafatic Recorded…" at bounding box center [261, 159] width 369 height 749
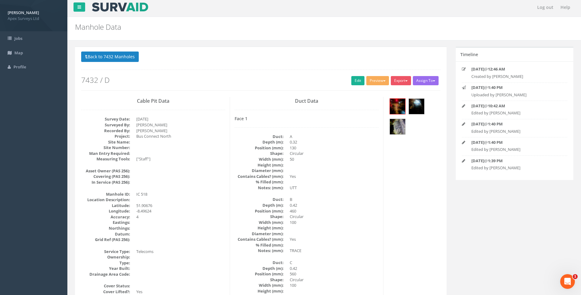
scroll to position [0, 0]
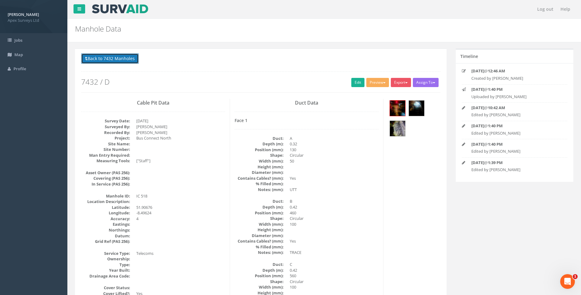
click at [108, 59] on button "Back to 7432 Manholes" at bounding box center [110, 58] width 58 height 10
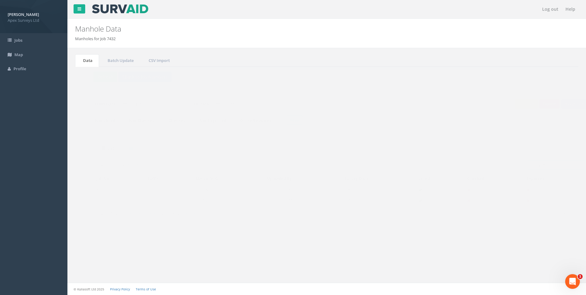
click at [529, 165] on input "IC 518" at bounding box center [544, 164] width 56 height 9
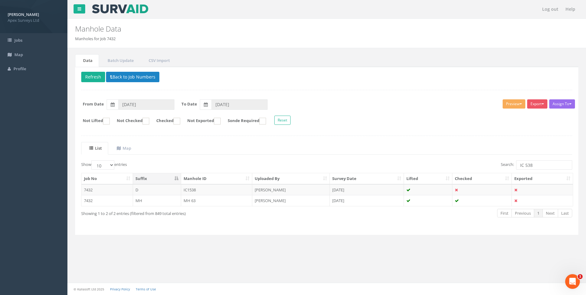
click at [438, 142] on ul "List Map" at bounding box center [326, 148] width 491 height 13
drag, startPoint x: 523, startPoint y: 166, endPoint x: 510, endPoint y: 164, distance: 13.4
click at [510, 164] on label "Search: IC 538" at bounding box center [536, 164] width 71 height 9
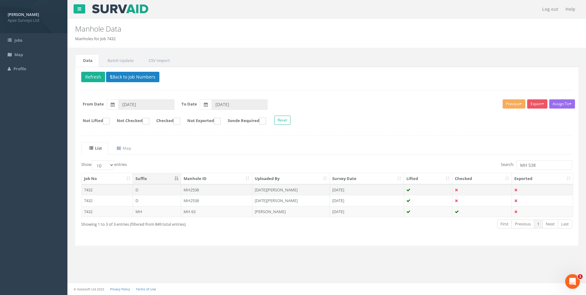
click at [280, 188] on td "[DATE][PERSON_NAME]" at bounding box center [291, 189] width 78 height 11
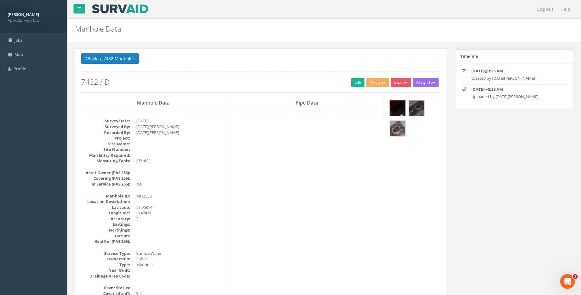
click at [134, 58] on button "Back to 7432 Manholes" at bounding box center [110, 58] width 58 height 10
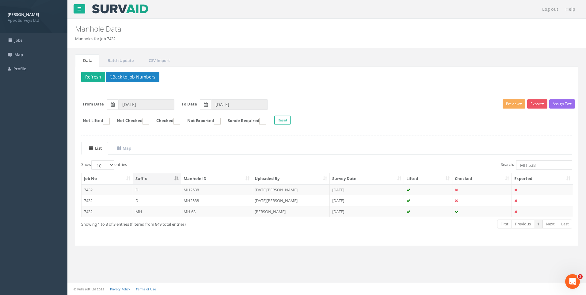
drag, startPoint x: 284, startPoint y: 198, endPoint x: 292, endPoint y: 200, distance: 8.3
click at [284, 198] on td "[DATE][PERSON_NAME]" at bounding box center [291, 200] width 78 height 11
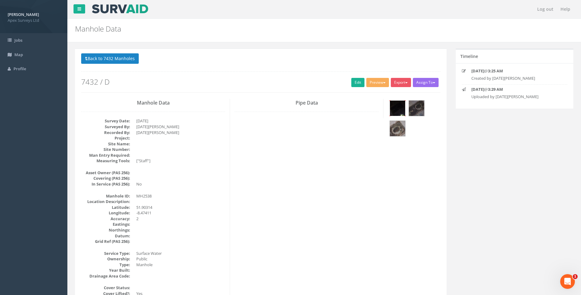
click at [395, 104] on img at bounding box center [397, 108] width 15 height 15
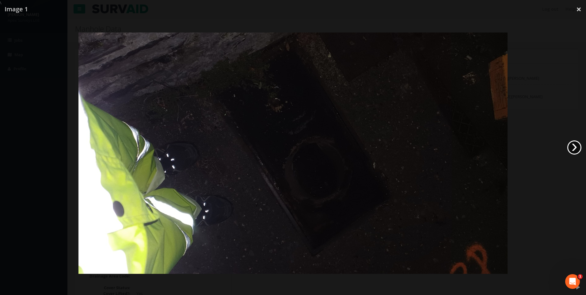
click at [572, 146] on link "›" at bounding box center [574, 147] width 14 height 14
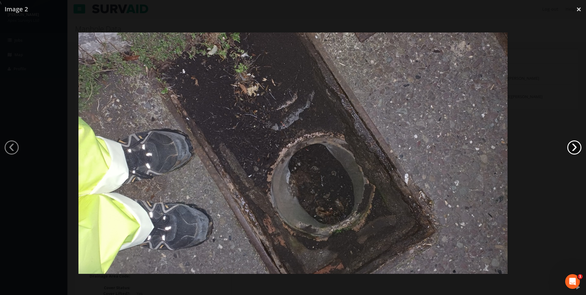
click at [572, 146] on link "›" at bounding box center [574, 147] width 14 height 14
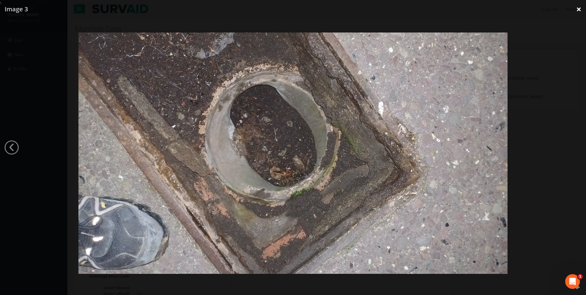
click at [576, 10] on link "×" at bounding box center [579, 9] width 14 height 18
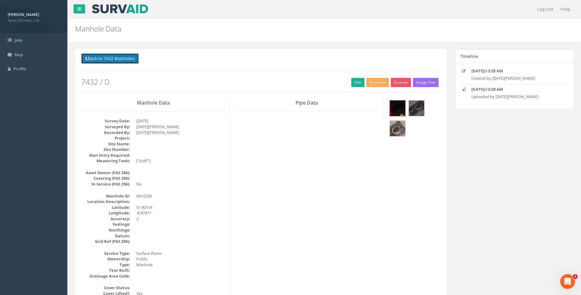
click at [108, 55] on button "Back to 7432 Manholes" at bounding box center [110, 58] width 58 height 10
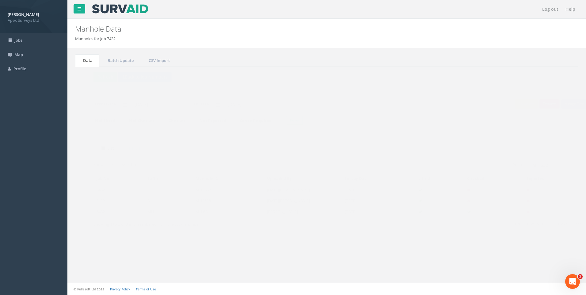
click at [359, 188] on td "[DATE]" at bounding box center [367, 189] width 74 height 11
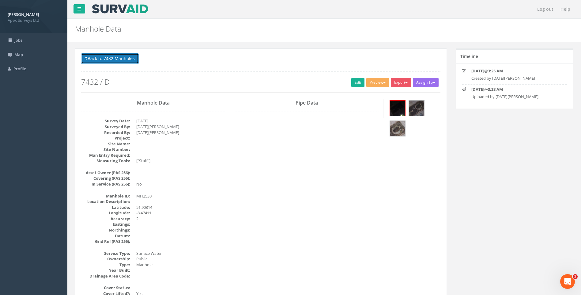
click at [111, 57] on button "Back to 7432 Manholes" at bounding box center [110, 58] width 58 height 10
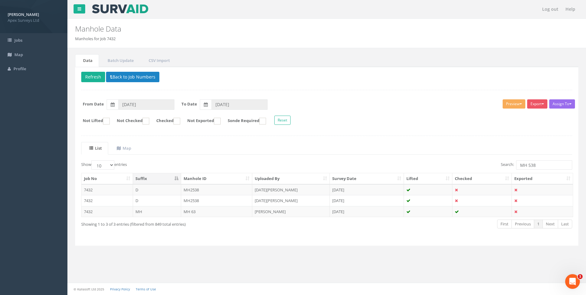
drag, startPoint x: 290, startPoint y: 211, endPoint x: 351, endPoint y: 217, distance: 61.3
click at [290, 212] on td "[PERSON_NAME]" at bounding box center [291, 211] width 78 height 11
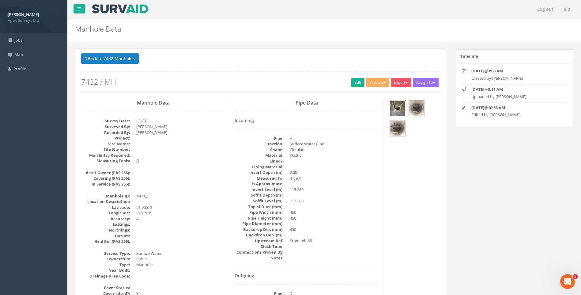
click at [397, 105] on img at bounding box center [397, 108] width 15 height 15
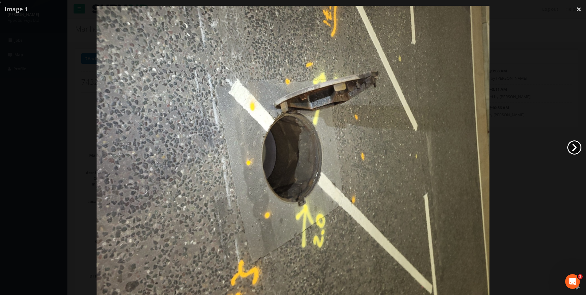
click at [569, 146] on link "›" at bounding box center [574, 147] width 14 height 14
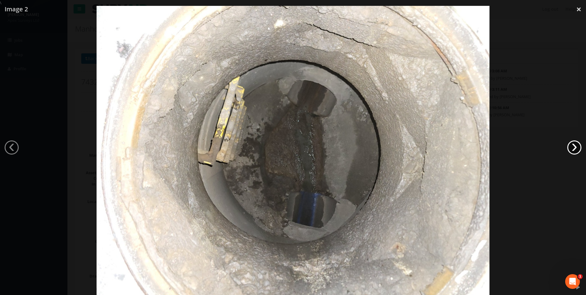
click at [569, 146] on link "›" at bounding box center [574, 147] width 14 height 14
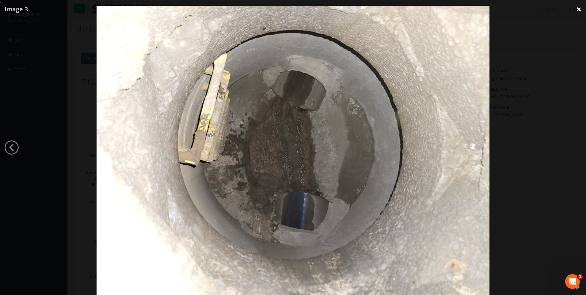
click at [580, 10] on link "×" at bounding box center [579, 9] width 14 height 18
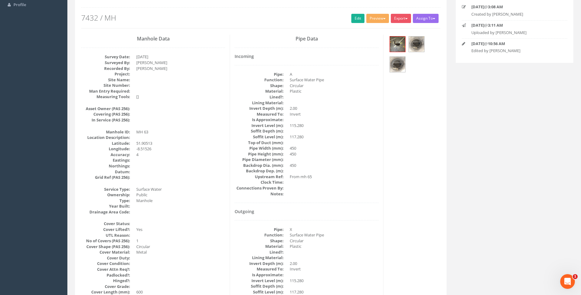
scroll to position [153, 0]
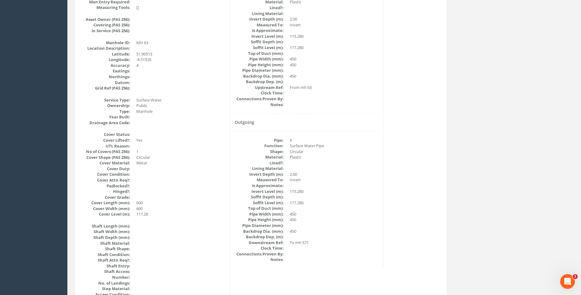
drag, startPoint x: 365, startPoint y: 167, endPoint x: 361, endPoint y: 166, distance: 3.8
click at [365, 167] on dd at bounding box center [334, 168] width 89 height 6
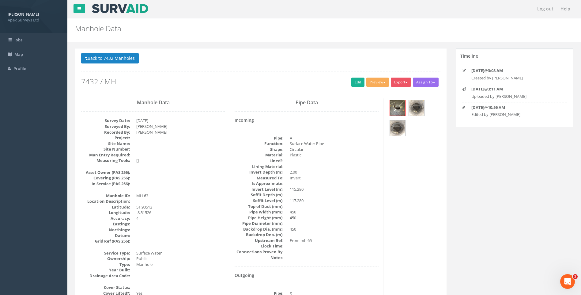
scroll to position [0, 0]
drag, startPoint x: 102, startPoint y: 59, endPoint x: 141, endPoint y: 86, distance: 47.4
click at [102, 59] on button "Back to 7432 Manholes" at bounding box center [110, 58] width 58 height 10
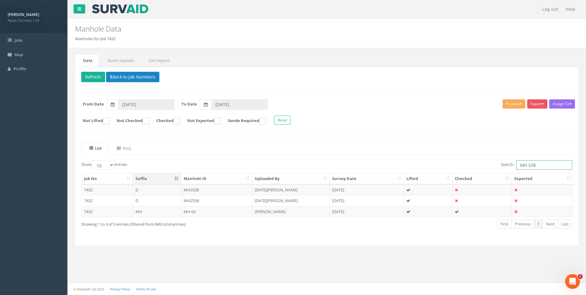
drag, startPoint x: 530, startPoint y: 166, endPoint x: 535, endPoint y: 167, distance: 5.0
click at [535, 167] on input "MH 538" at bounding box center [544, 164] width 56 height 9
type input "MH 541"
click at [204, 210] on td "Mh 541" at bounding box center [216, 211] width 71 height 11
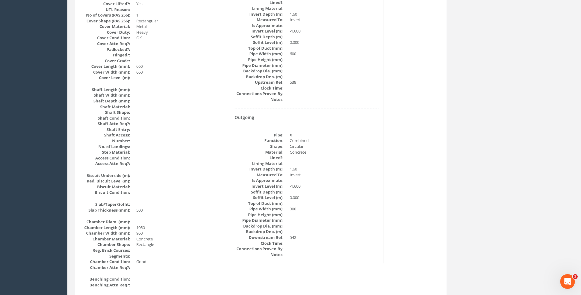
scroll to position [337, 0]
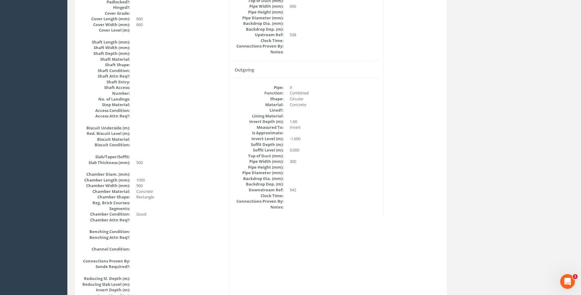
click at [392, 179] on div "Manhole Data Survey Date: 01/09/2025 Surveyed By: Kresimir Kalafatic Recorded B…" at bounding box center [261, 136] width 369 height 749
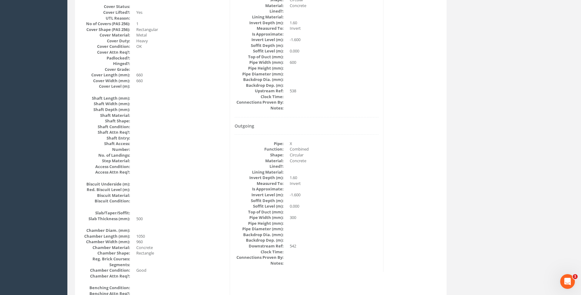
scroll to position [276, 0]
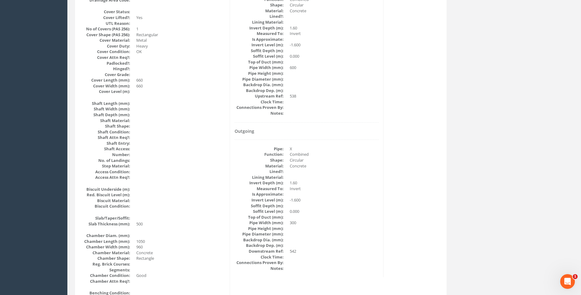
click at [426, 184] on div "Manhole Data Survey Date: 01/09/2025 Surveyed By: Kresimir Kalafatic Recorded B…" at bounding box center [261, 197] width 369 height 749
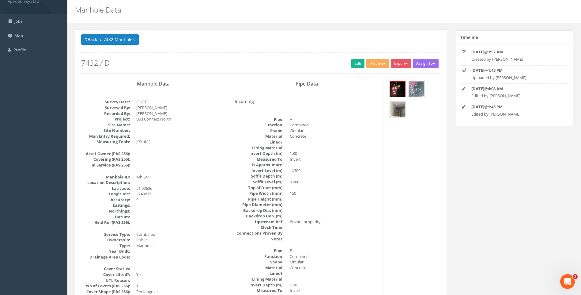
scroll to position [0, 0]
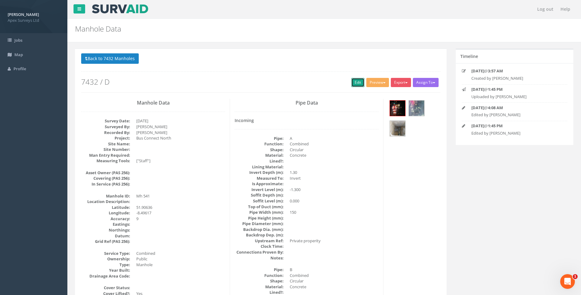
click at [356, 82] on link "Edit" at bounding box center [358, 82] width 13 height 9
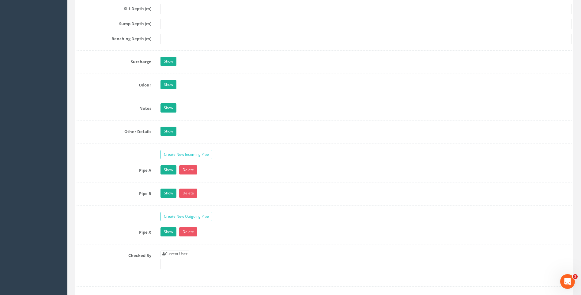
scroll to position [889, 0]
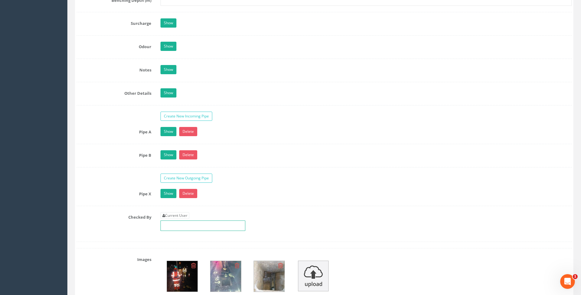
click at [180, 226] on input "text" at bounding box center [203, 225] width 85 height 10
type input "107.55"
drag, startPoint x: 133, startPoint y: 226, endPoint x: 121, endPoint y: 225, distance: 12.7
click at [121, 225] on div "Checked By Current User 107.55" at bounding box center [324, 223] width 505 height 23
click at [108, 182] on div "Create New Outgoing Pipe" at bounding box center [324, 178] width 505 height 11
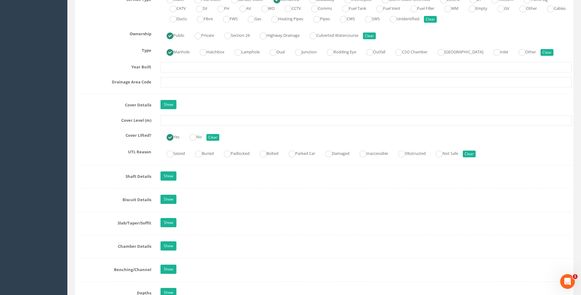
scroll to position [460, 0]
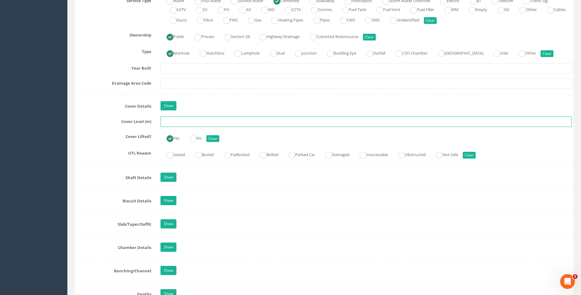
click at [182, 122] on input "text" at bounding box center [367, 121] width 412 height 10
type input "107.55"
click at [106, 144] on div "Job Number 7432 Job Number Suffix D Survey Date 01/09/2025 Surveyed By Kresimir…" at bounding box center [325, 159] width 496 height 1037
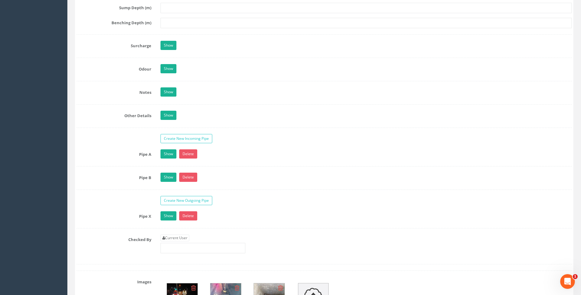
scroll to position [919, 0]
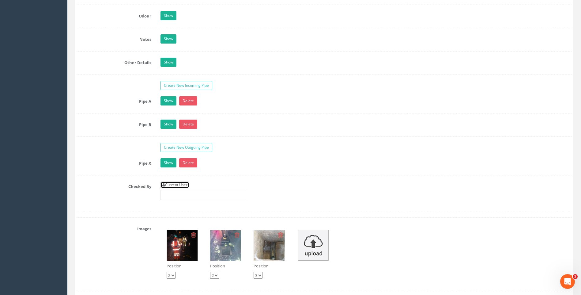
drag, startPoint x: 176, startPoint y: 184, endPoint x: 150, endPoint y: 182, distance: 26.4
click at [176, 184] on link "Current User" at bounding box center [175, 184] width 29 height 7
type input "[PERSON_NAME]"
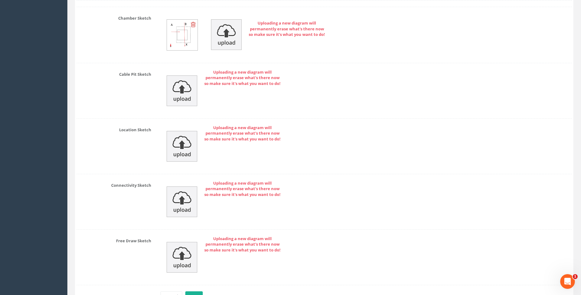
scroll to position [1326, 0]
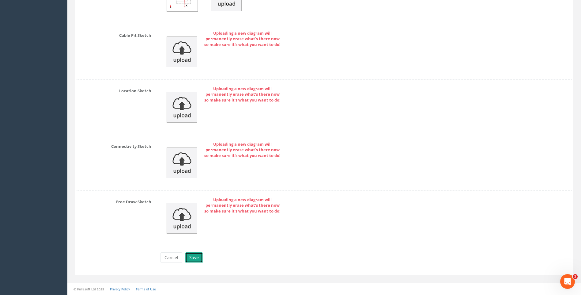
click at [195, 256] on button "Save" at bounding box center [193, 257] width 17 height 10
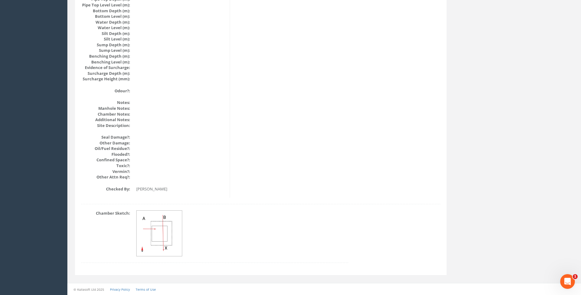
scroll to position [650, 0]
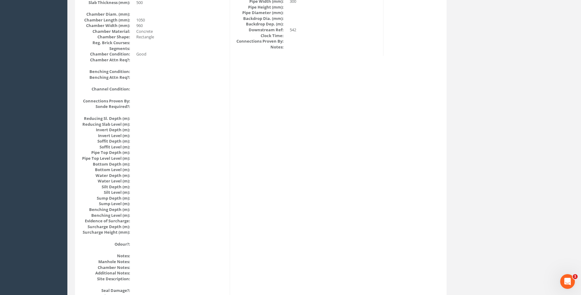
scroll to position [375, 0]
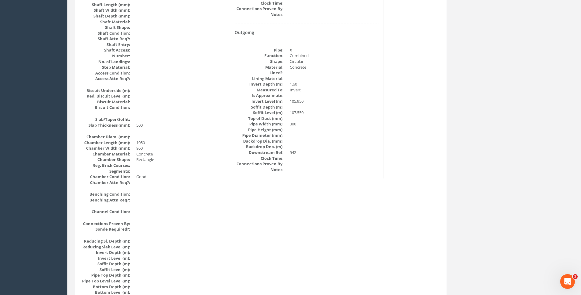
drag, startPoint x: 366, startPoint y: 168, endPoint x: 371, endPoint y: 165, distance: 5.2
click at [366, 168] on dd at bounding box center [334, 170] width 89 height 6
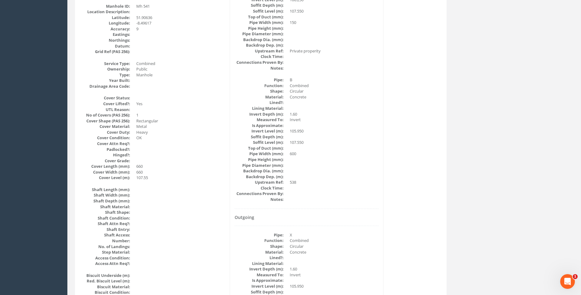
scroll to position [160, 0]
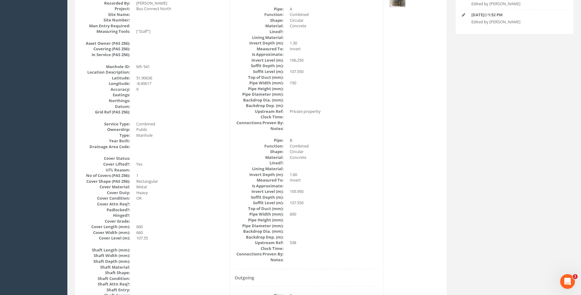
scroll to position [99, 0]
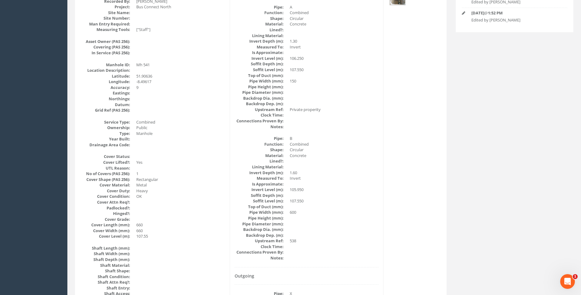
scroll to position [129, 0]
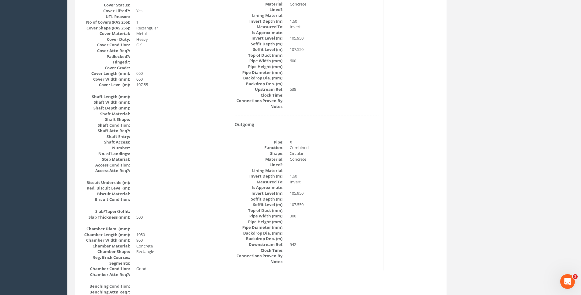
scroll to position [252, 0]
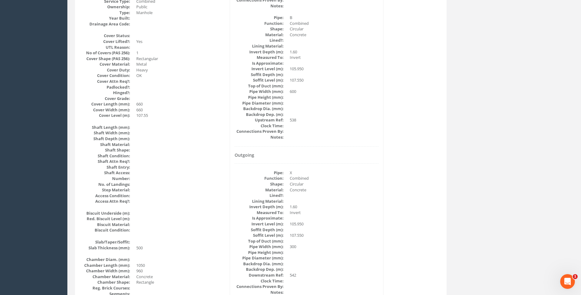
drag, startPoint x: 332, startPoint y: 237, endPoint x: 523, endPoint y: 221, distance: 191.9
click at [333, 237] on dd "107.550" at bounding box center [334, 235] width 89 height 6
drag, startPoint x: 346, startPoint y: 140, endPoint x: 253, endPoint y: 109, distance: 98.5
click at [346, 140] on dd at bounding box center [334, 137] width 89 height 6
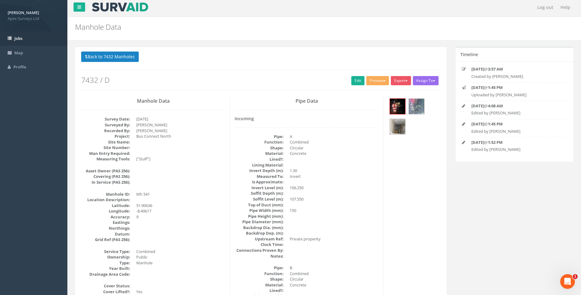
scroll to position [0, 0]
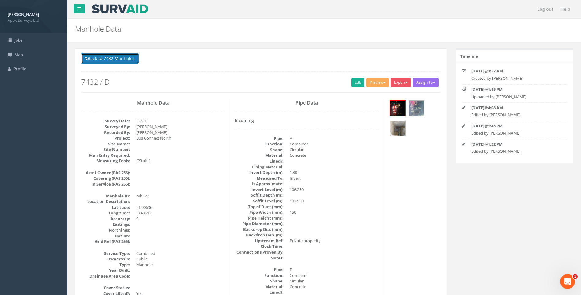
click at [111, 59] on button "Back to 7432 Manholes" at bounding box center [110, 58] width 58 height 10
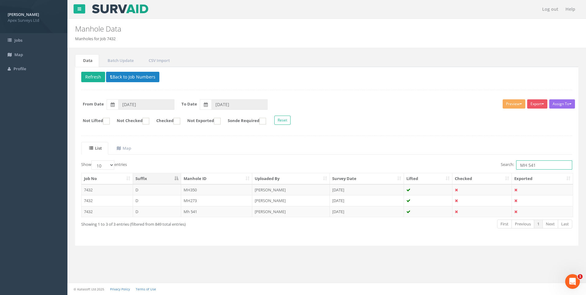
drag, startPoint x: 530, startPoint y: 165, endPoint x: 535, endPoint y: 165, distance: 4.6
click at [535, 165] on input "MH 541" at bounding box center [544, 164] width 56 height 9
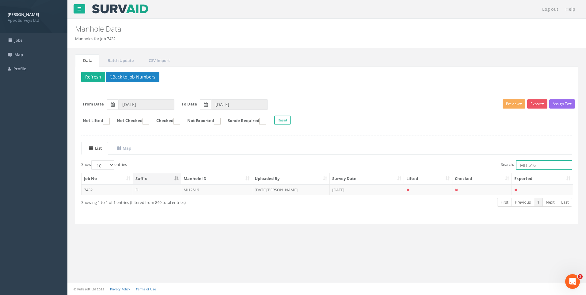
drag, startPoint x: 526, startPoint y: 166, endPoint x: 460, endPoint y: 167, distance: 66.5
click at [460, 167] on div "Search: MH 516" at bounding box center [451, 165] width 241 height 11
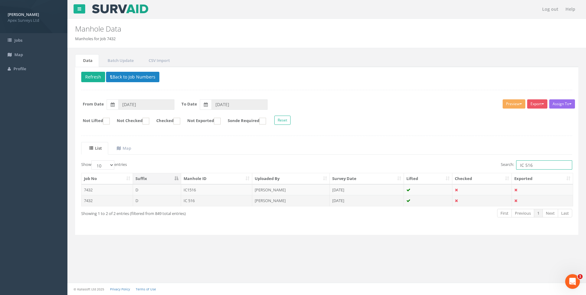
type input "IC 516"
click at [273, 198] on td "[PERSON_NAME]" at bounding box center [291, 200] width 78 height 11
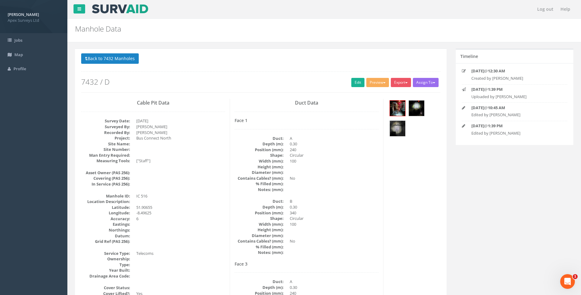
drag, startPoint x: 332, startPoint y: 179, endPoint x: 332, endPoint y: 89, distance: 90.7
click at [332, 176] on dd "No" at bounding box center [334, 178] width 89 height 6
click at [354, 82] on link "Edit" at bounding box center [358, 82] width 13 height 9
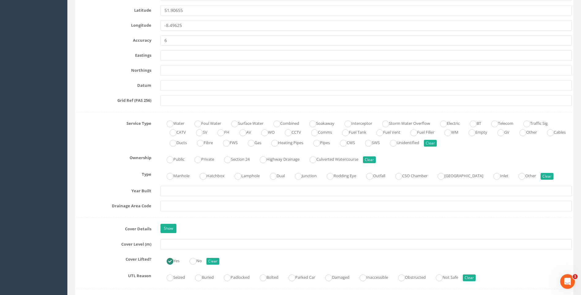
scroll to position [460, 0]
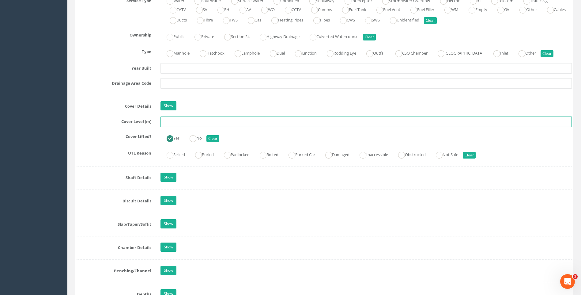
click at [172, 120] on input "text" at bounding box center [367, 121] width 412 height 10
type input "107.60"
click at [98, 127] on div "Job Number 7432 Job Number Suffix D Survey Date 01/09/2025 Surveyed By Kresimir…" at bounding box center [325, 190] width 496 height 1099
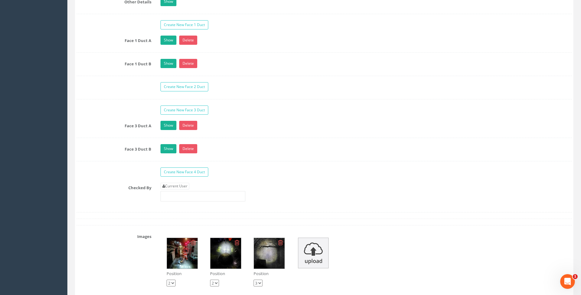
scroll to position [1011, 0]
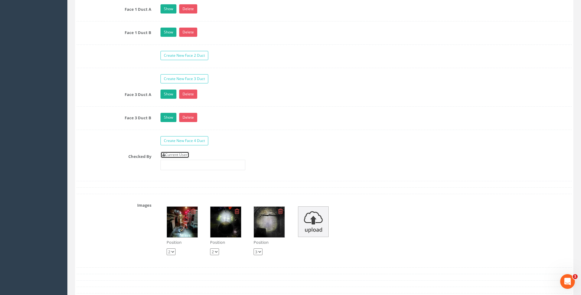
click at [176, 155] on link "Current User" at bounding box center [175, 154] width 29 height 7
type input "[PERSON_NAME]"
click at [143, 151] on label "Checked By" at bounding box center [114, 155] width 84 height 8
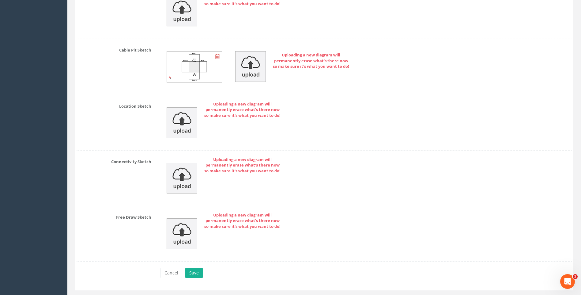
scroll to position [1394, 0]
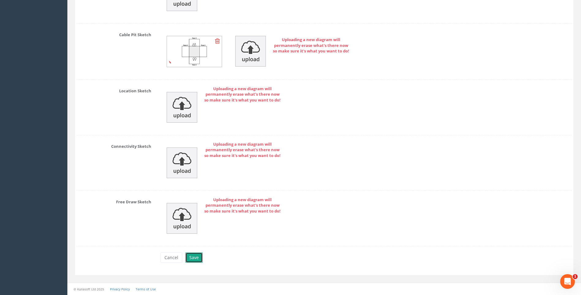
click at [193, 259] on button "Save" at bounding box center [193, 257] width 17 height 10
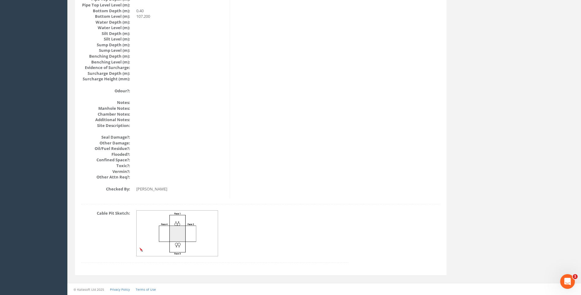
scroll to position [650, 0]
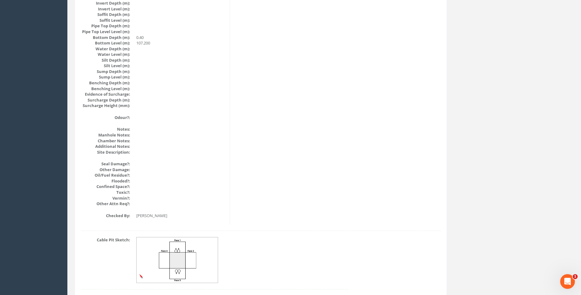
scroll to position [589, 0]
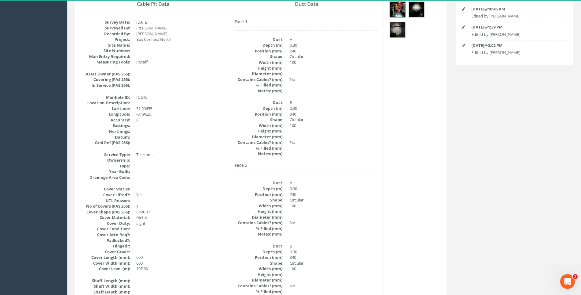
scroll to position [7, 0]
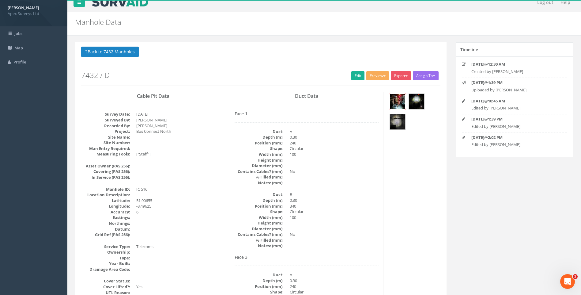
click at [398, 97] on img at bounding box center [397, 101] width 15 height 15
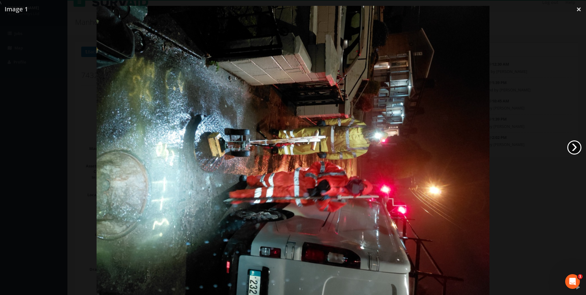
click at [575, 145] on link "›" at bounding box center [574, 147] width 14 height 14
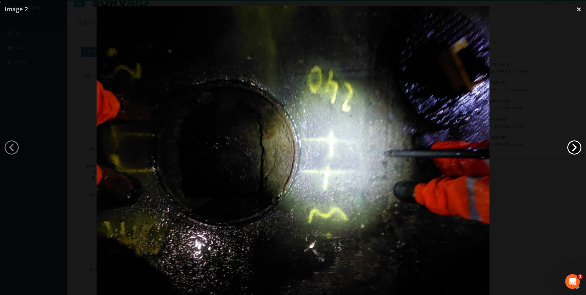
click at [575, 145] on link "›" at bounding box center [574, 147] width 14 height 14
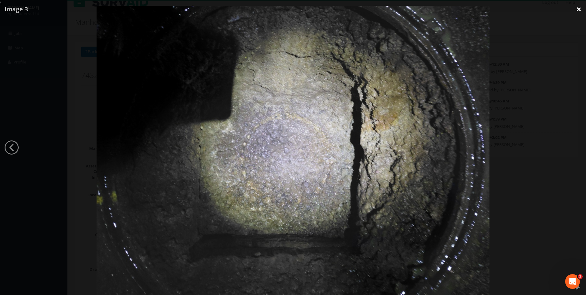
click at [577, 11] on link "×" at bounding box center [579, 9] width 14 height 18
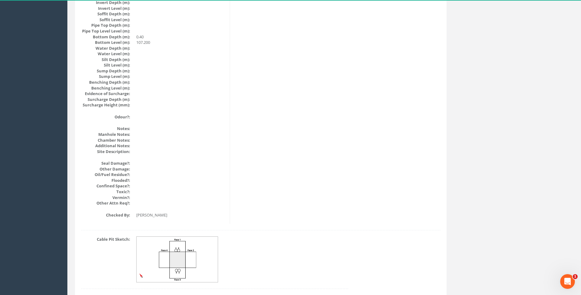
scroll to position [650, 0]
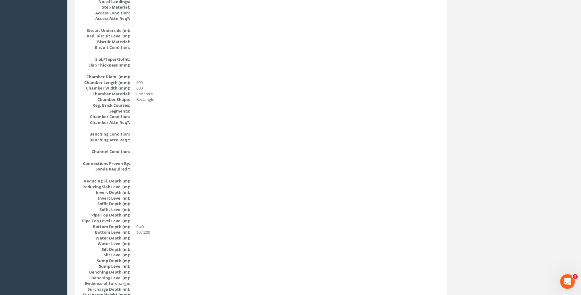
scroll to position [375, 0]
